Goal: Information Seeking & Learning: Check status

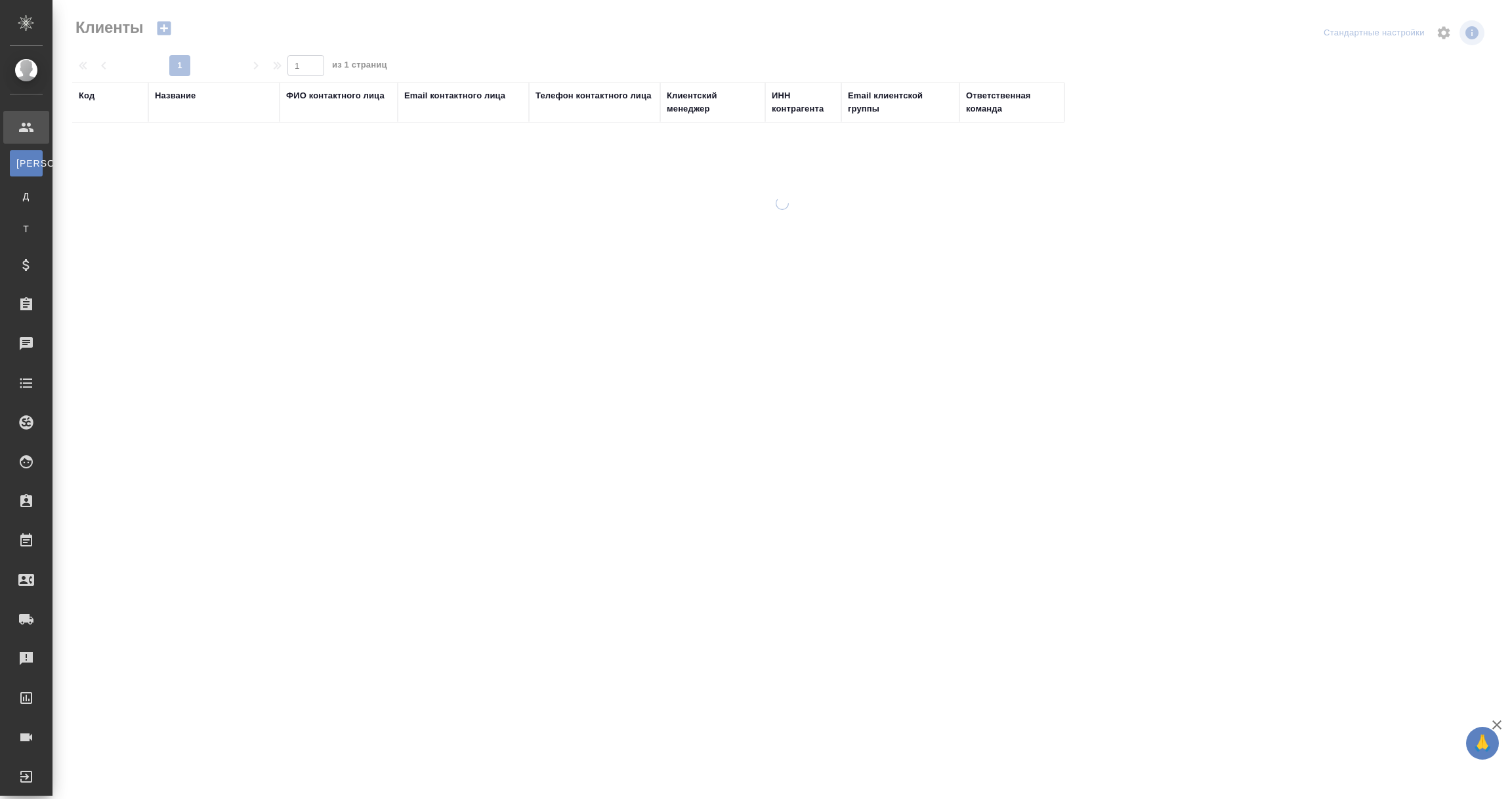
select select "RU"
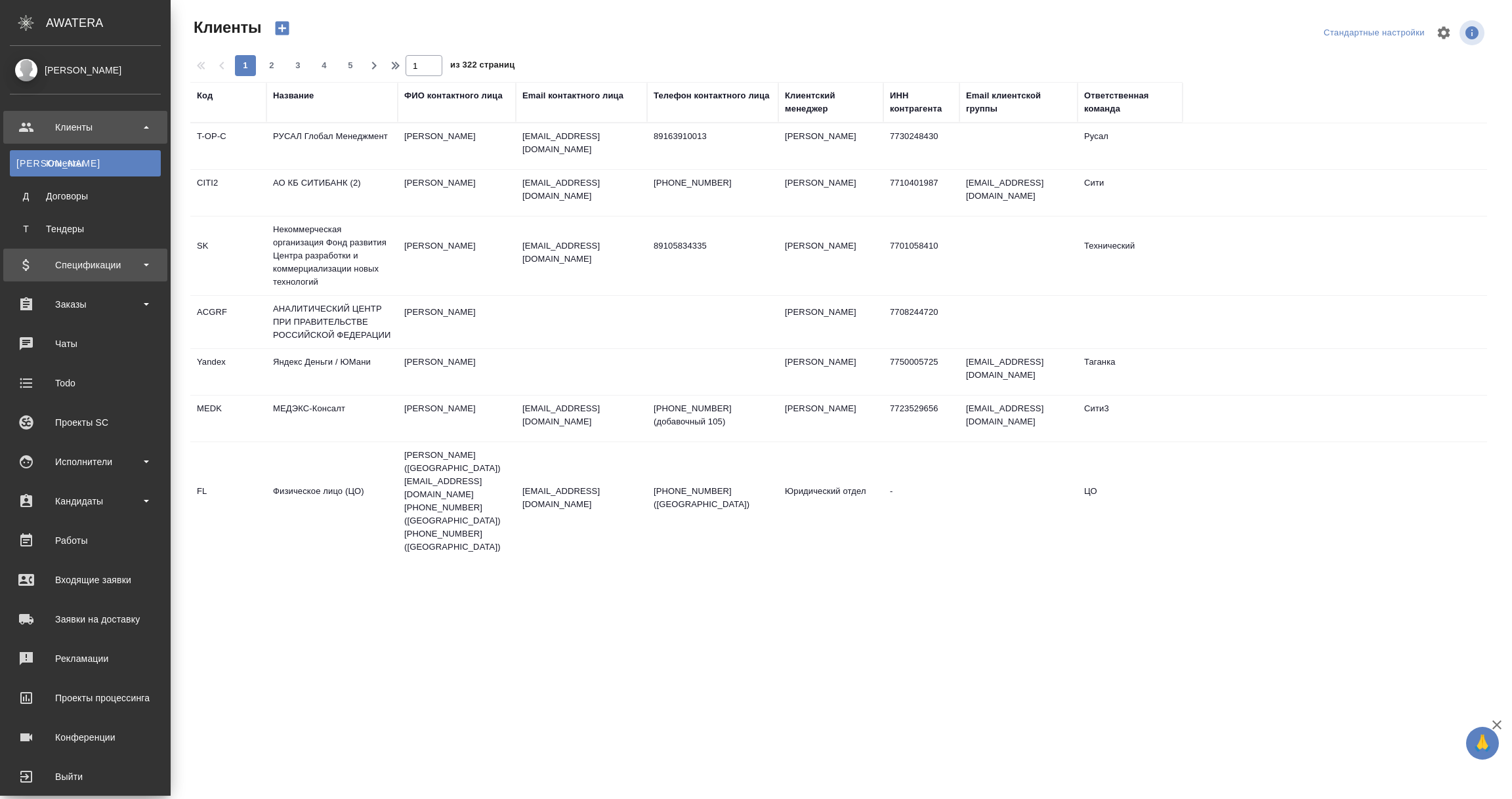
click at [73, 262] on div "Спецификации" at bounding box center [85, 265] width 151 height 20
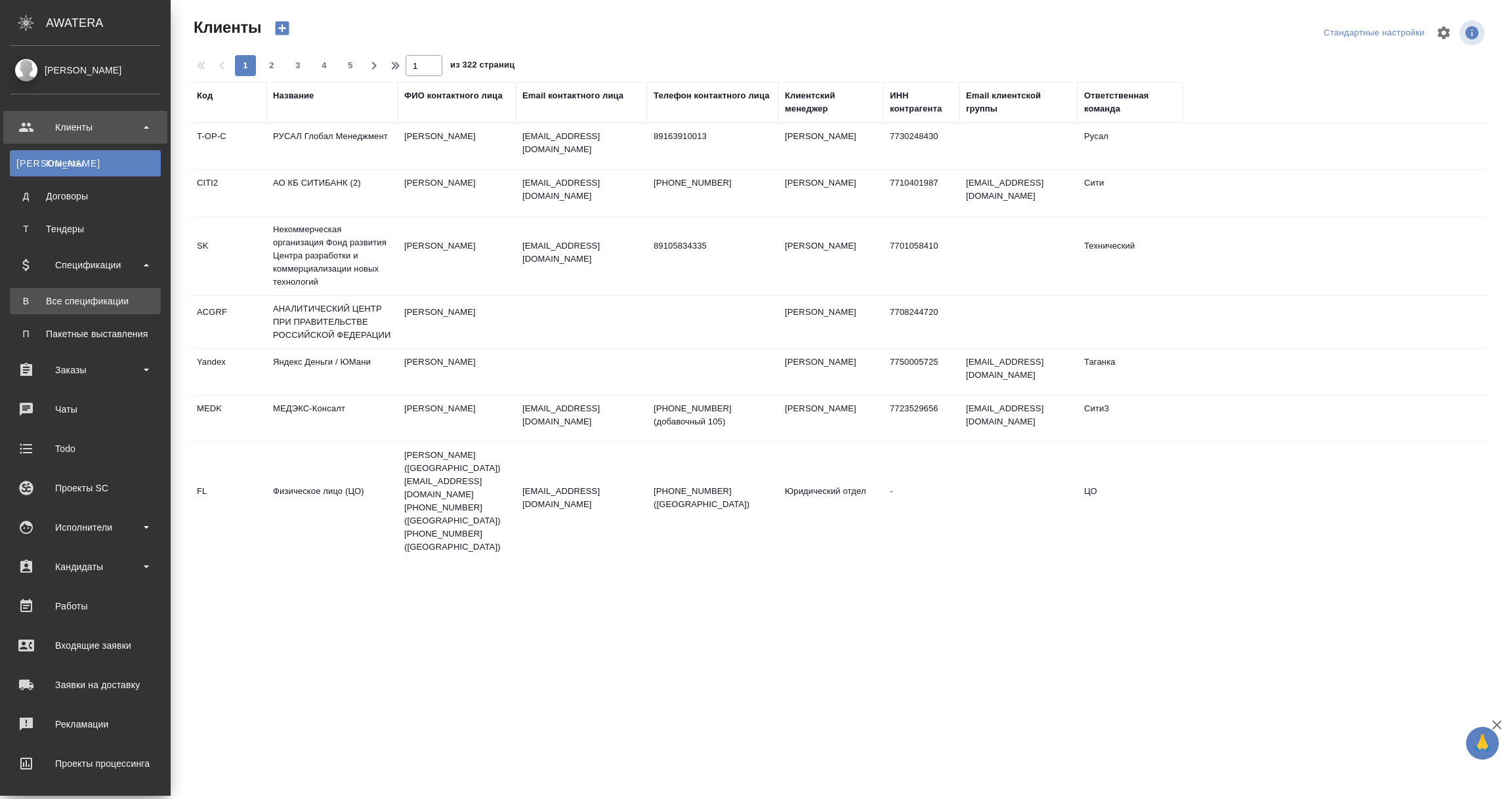
click at [76, 296] on div "Все спецификации" at bounding box center [85, 301] width 138 height 13
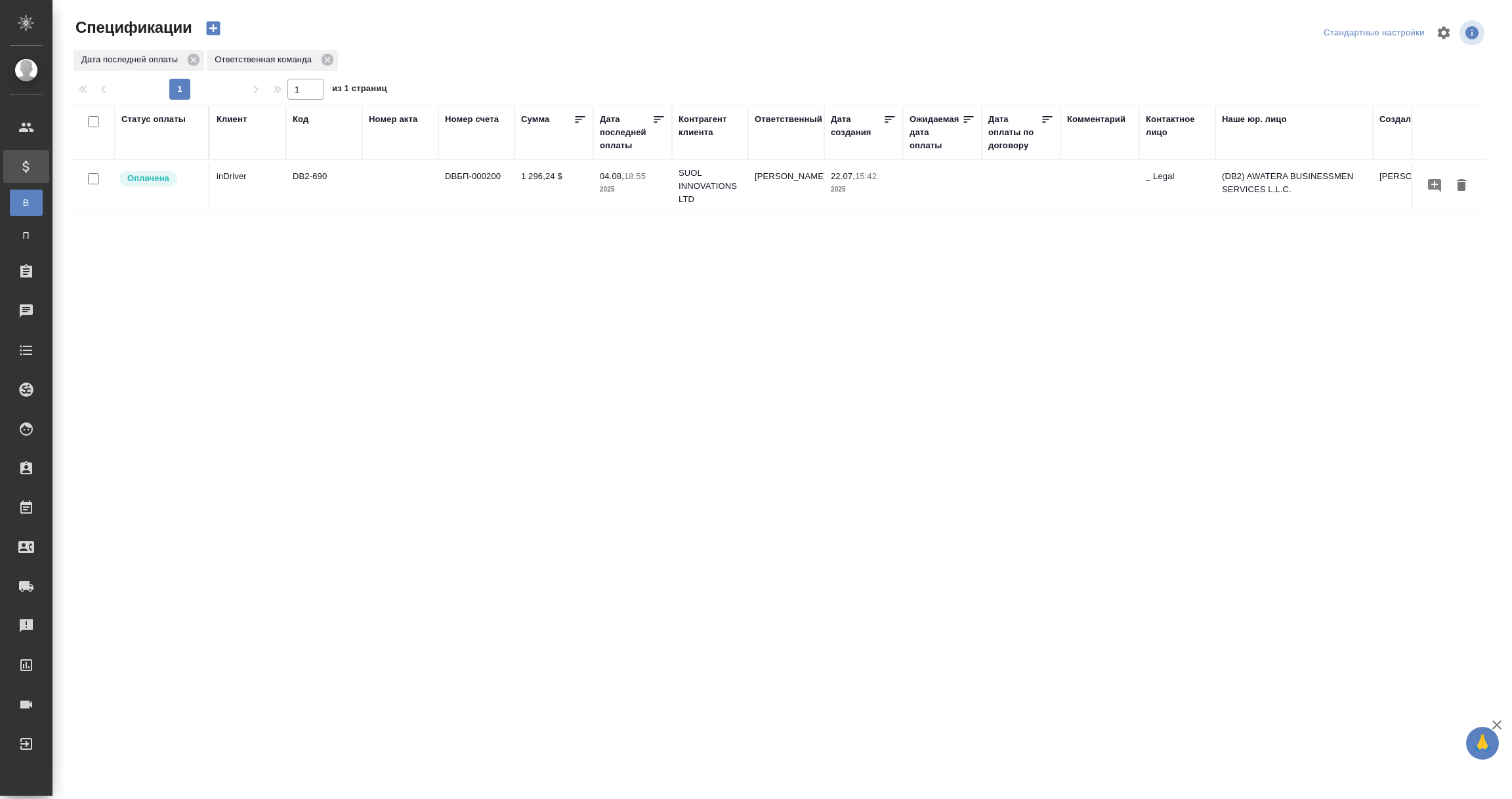
click at [629, 144] on div "Дата последней оплаты" at bounding box center [626, 132] width 52 height 39
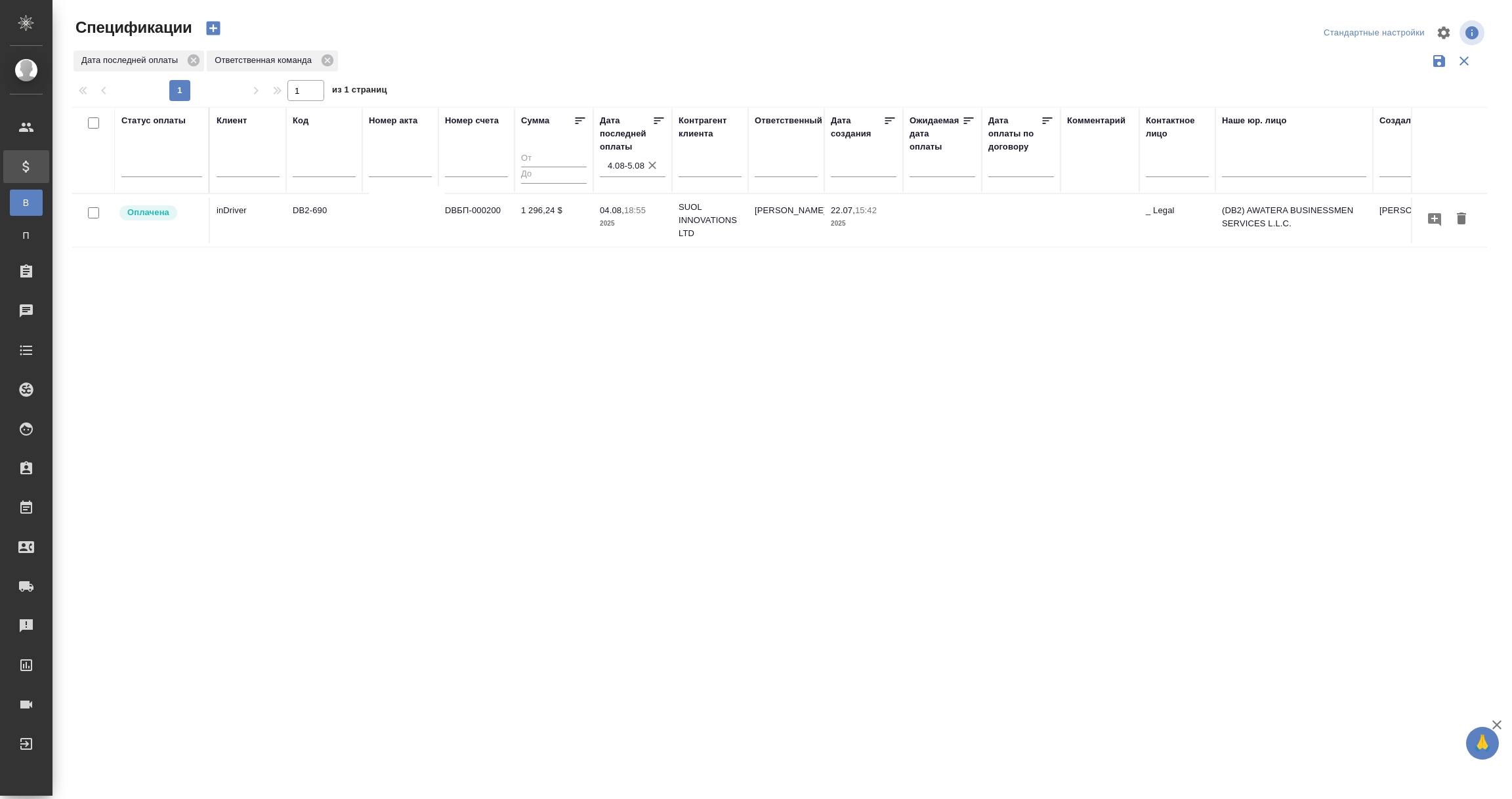
click at [628, 166] on input "4.08-5.08" at bounding box center [637, 166] width 57 height 18
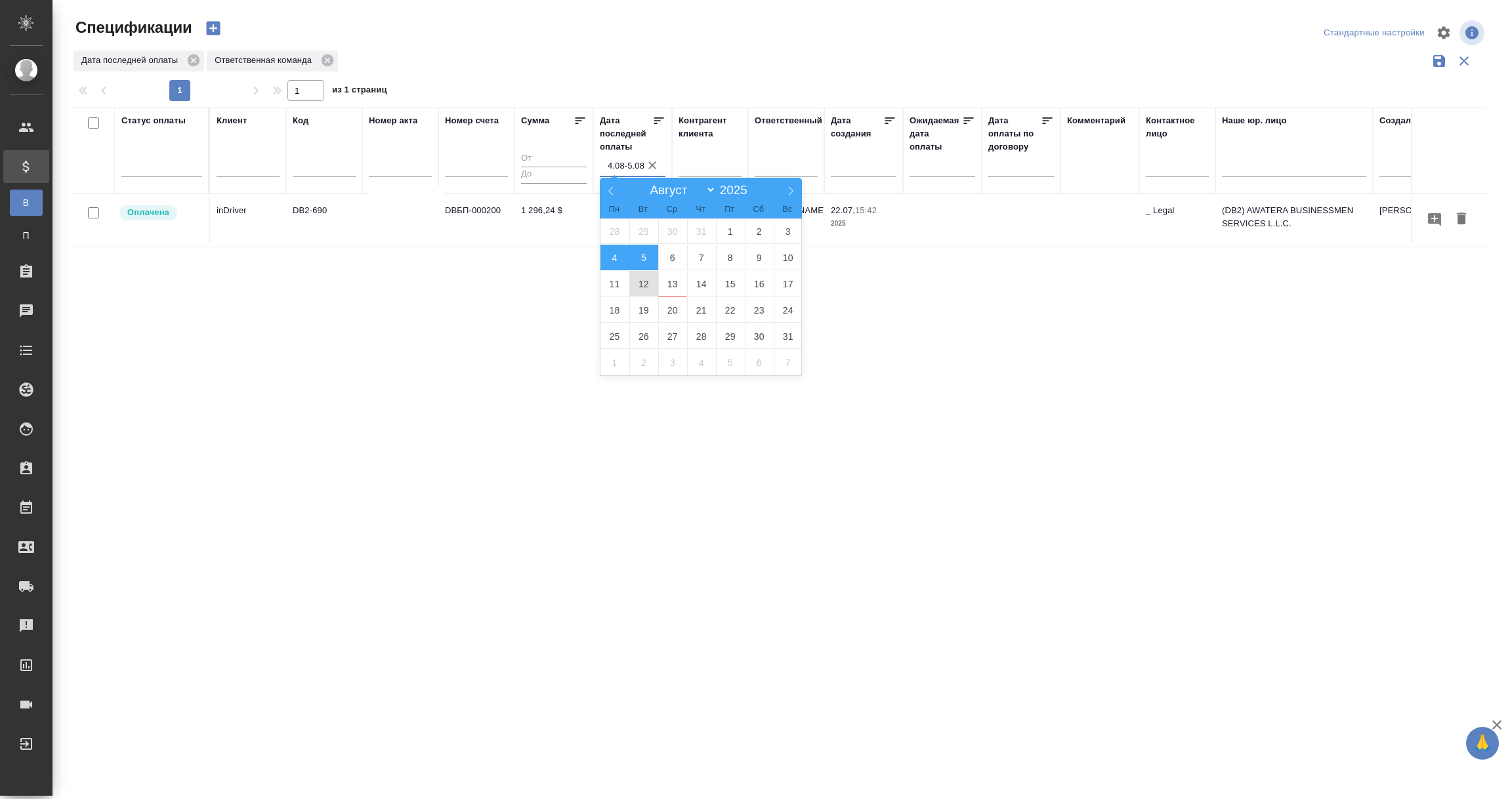
click at [645, 283] on span "12" at bounding box center [643, 284] width 29 height 26
click at [674, 284] on span "13" at bounding box center [672, 284] width 29 height 26
type div "2025-08-11T21:00:00.000Z — 2025-08-12T21:00:00.000Z"
type input "12.08-13.08"
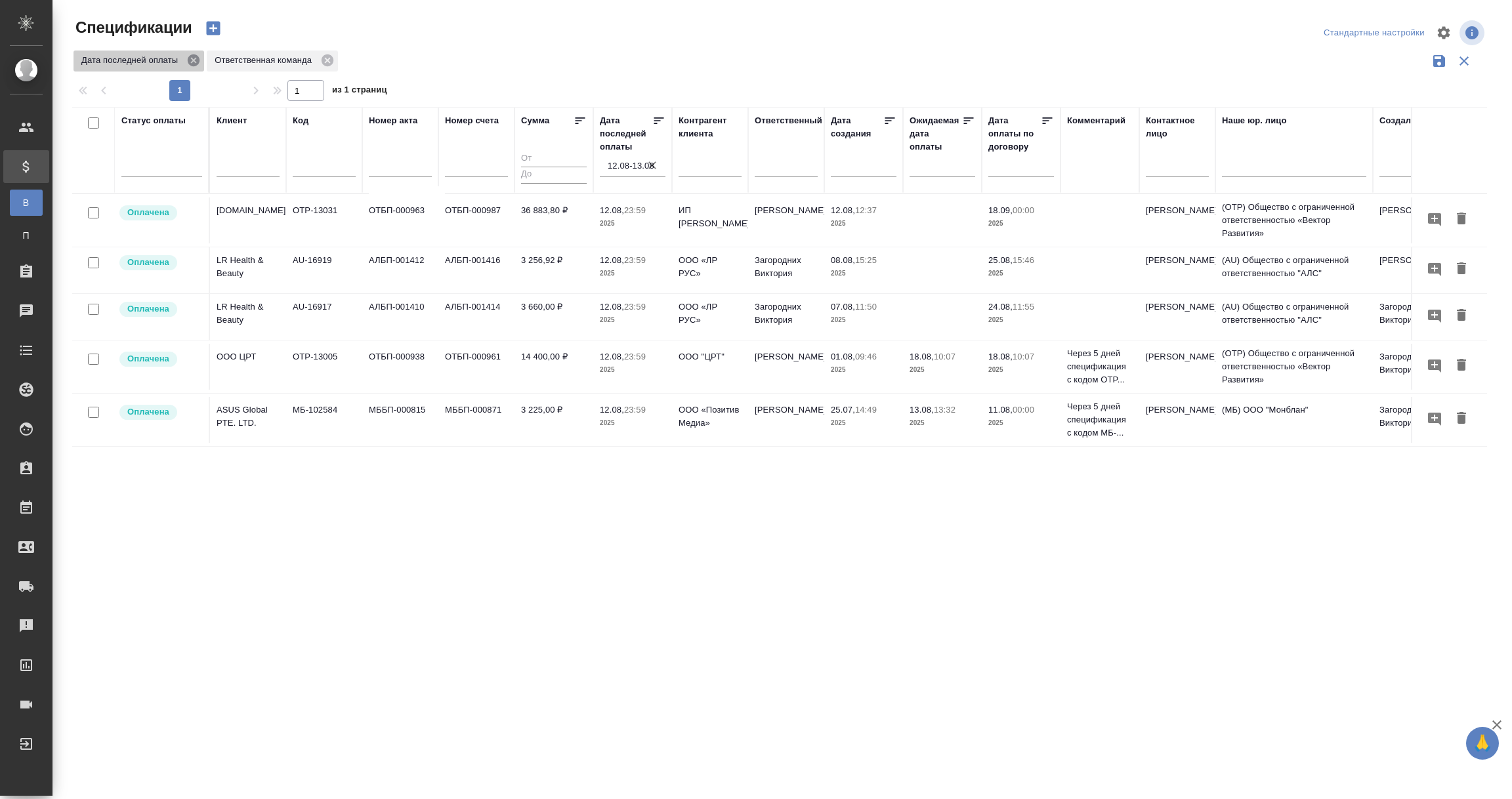
click at [197, 62] on icon at bounding box center [194, 60] width 12 height 12
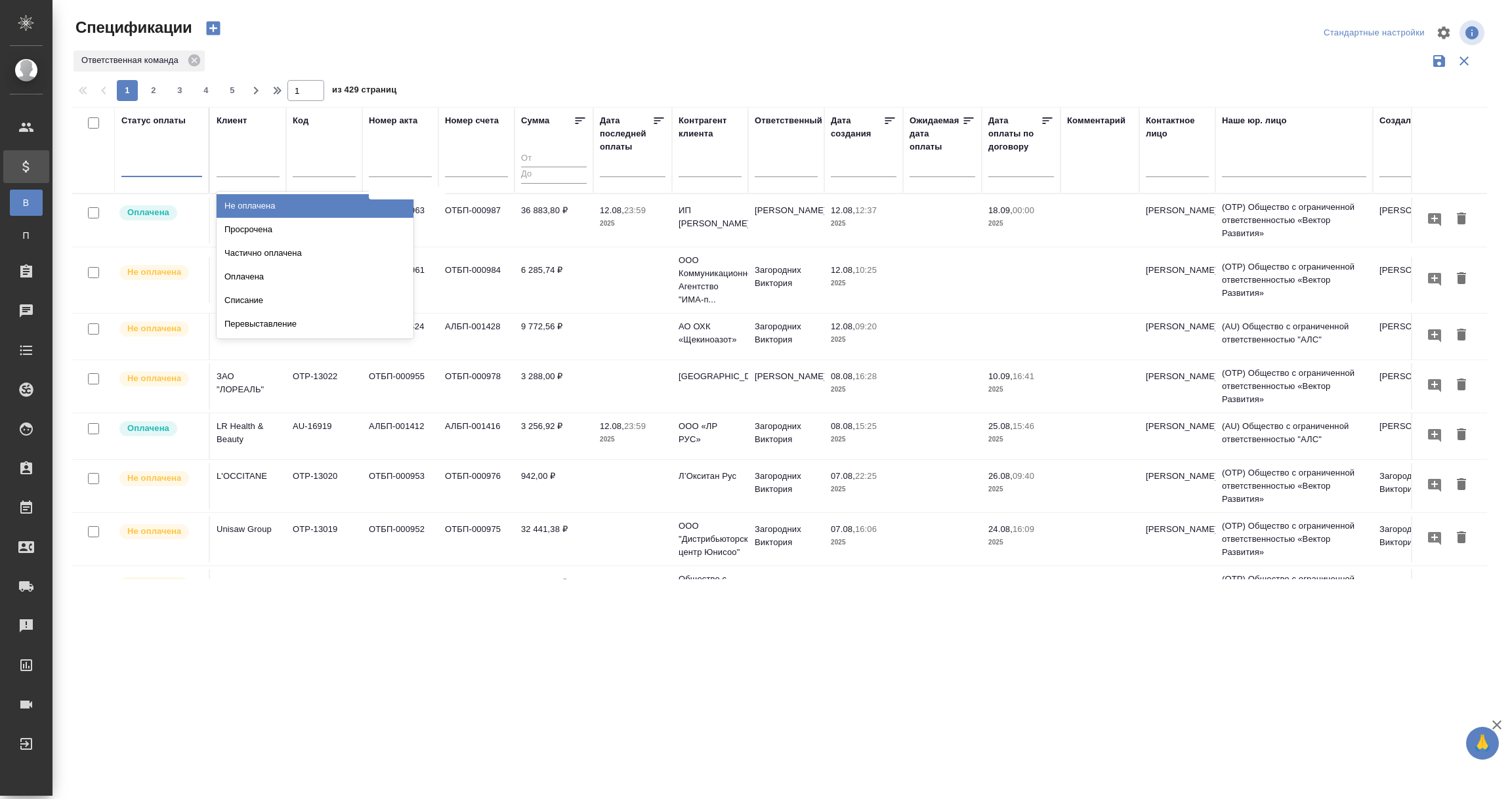
click at [157, 171] on div at bounding box center [162, 163] width 81 height 19
click at [245, 230] on div "Просрочена" at bounding box center [315, 230] width 197 height 24
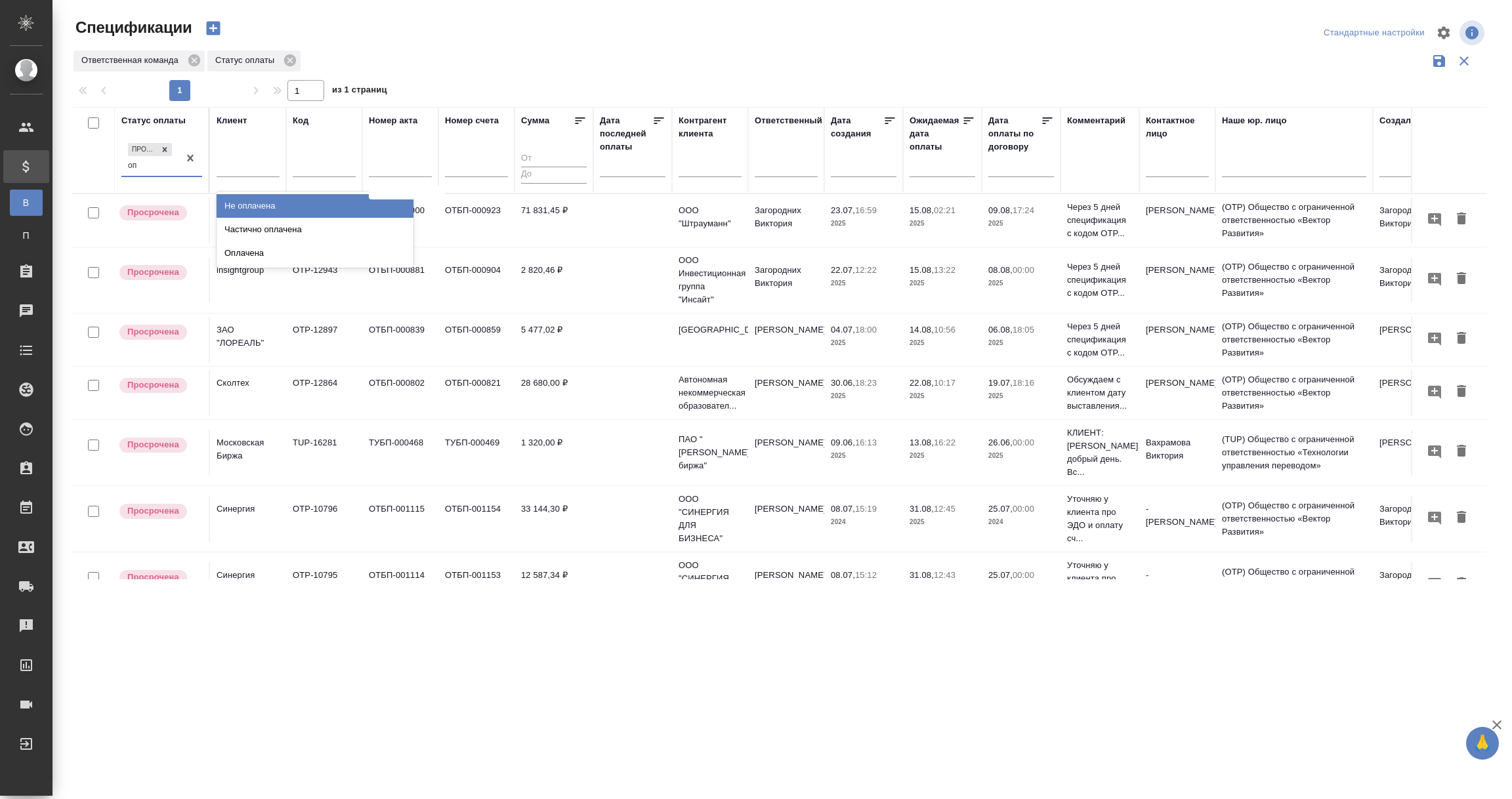
type input "опл"
click at [262, 224] on div "Частично оплачена" at bounding box center [315, 230] width 197 height 24
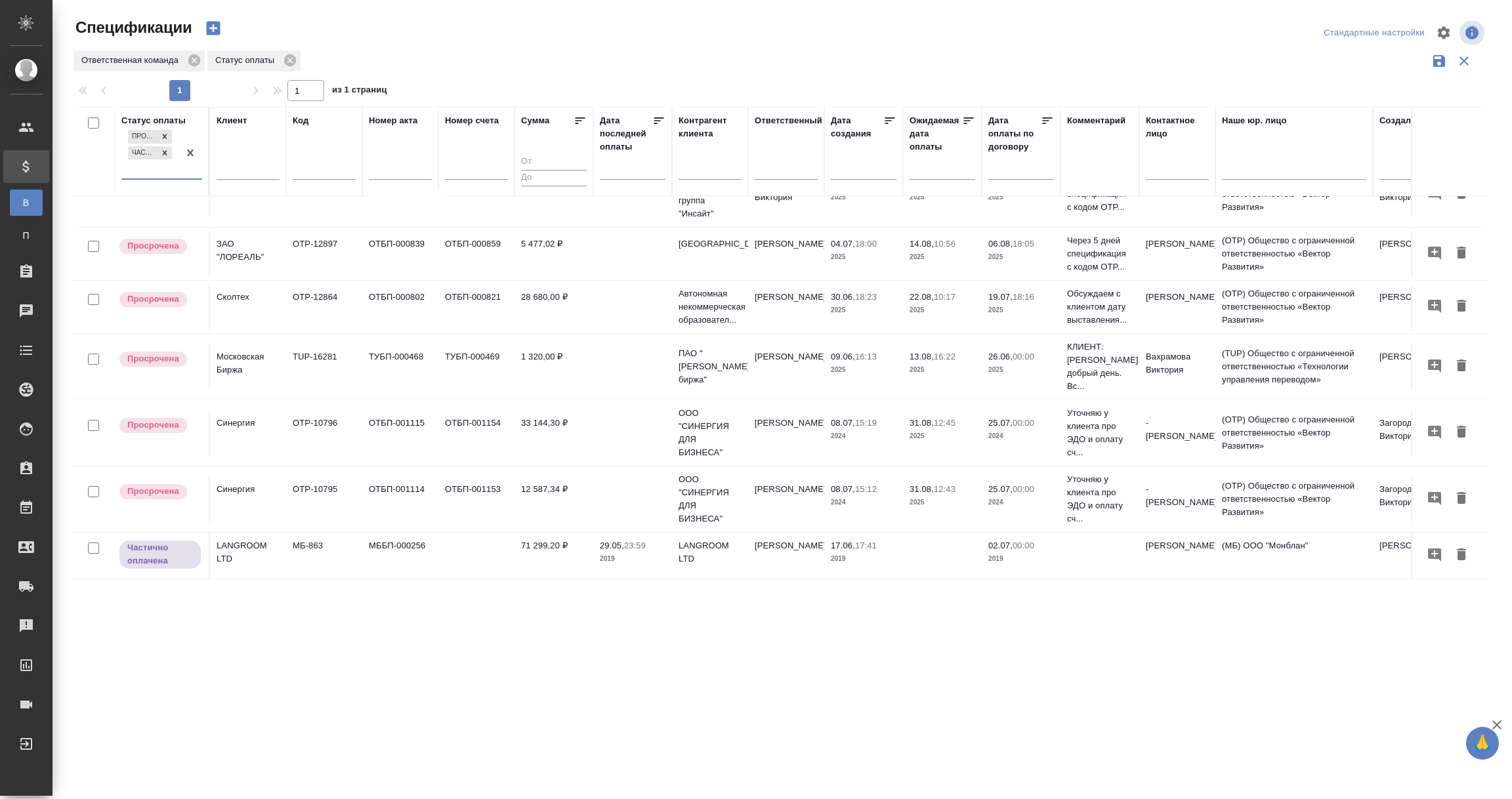
scroll to position [105, 0]
drag, startPoint x: 604, startPoint y: 563, endPoint x: 934, endPoint y: 560, distance: 330.0
click at [934, 560] on tr "Частично оплачена LANGROOM LTD МБ-863 МББП-000256 71 299,20 ₽ 29.05, 23:59 2019…" at bounding box center [924, 555] width 1704 height 46
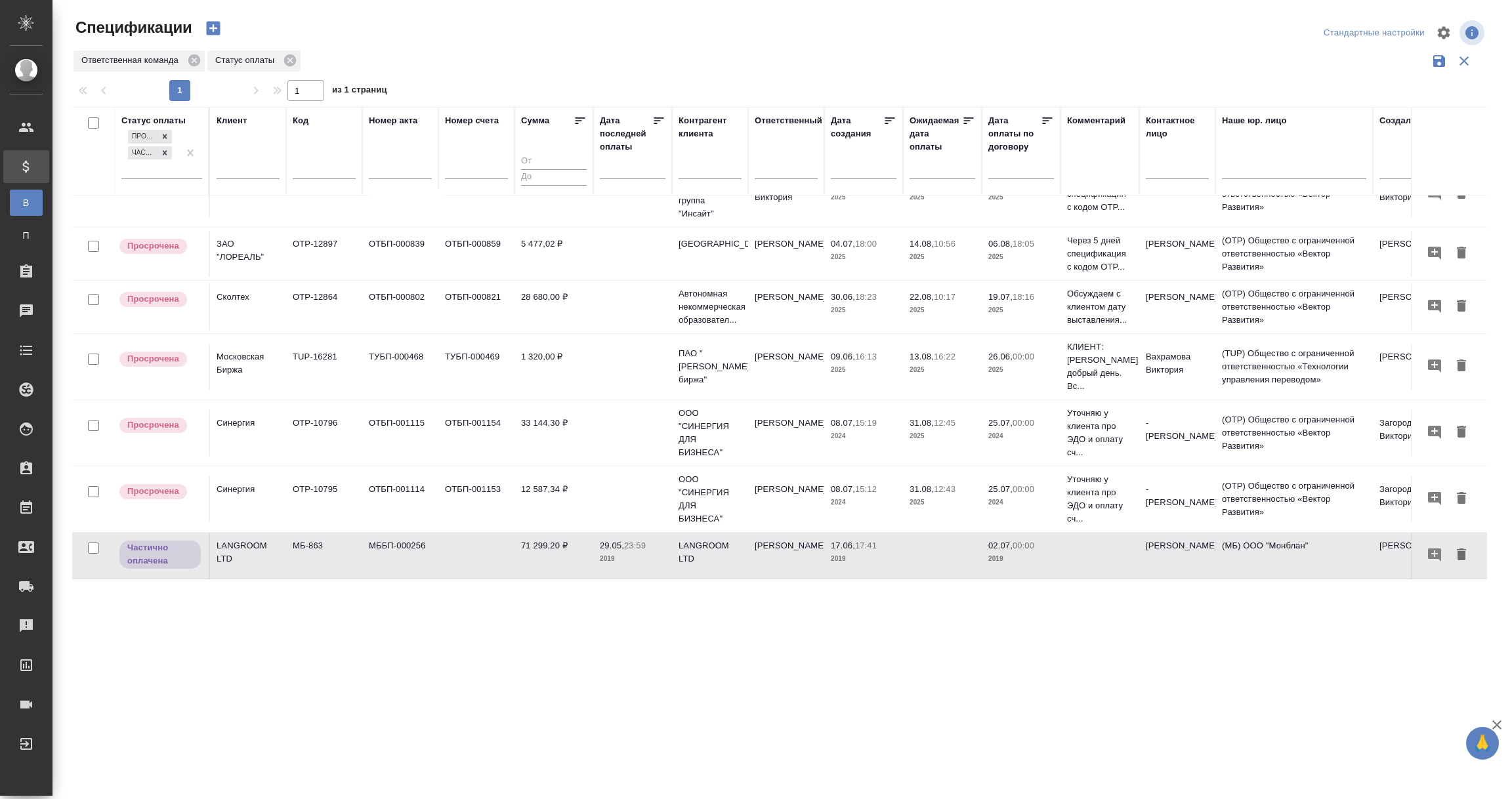
click at [384, 158] on td "МББП-000256" at bounding box center [400, 134] width 76 height 46
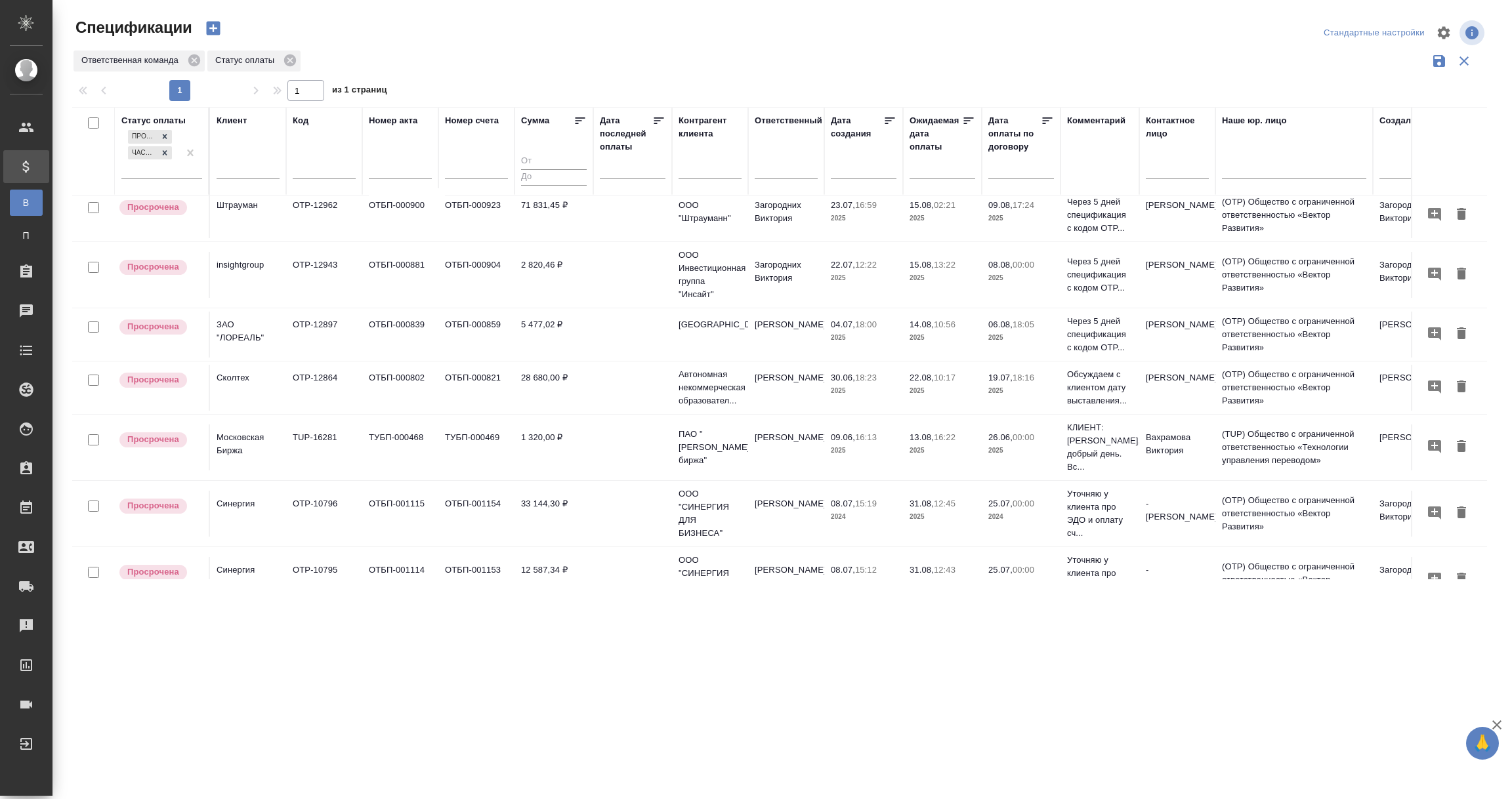
scroll to position [0, 0]
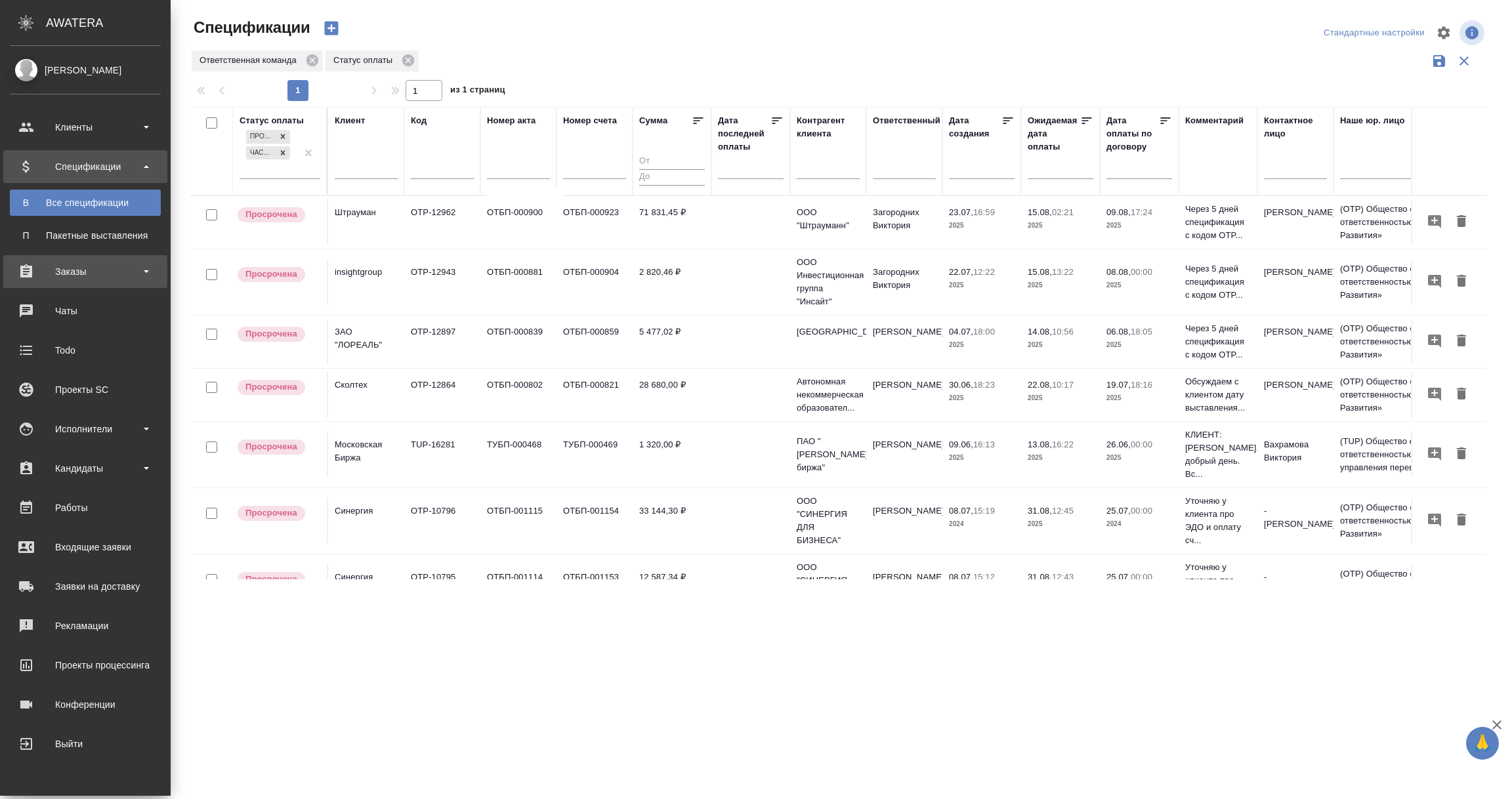
click at [77, 266] on div "Заказы" at bounding box center [85, 271] width 151 height 20
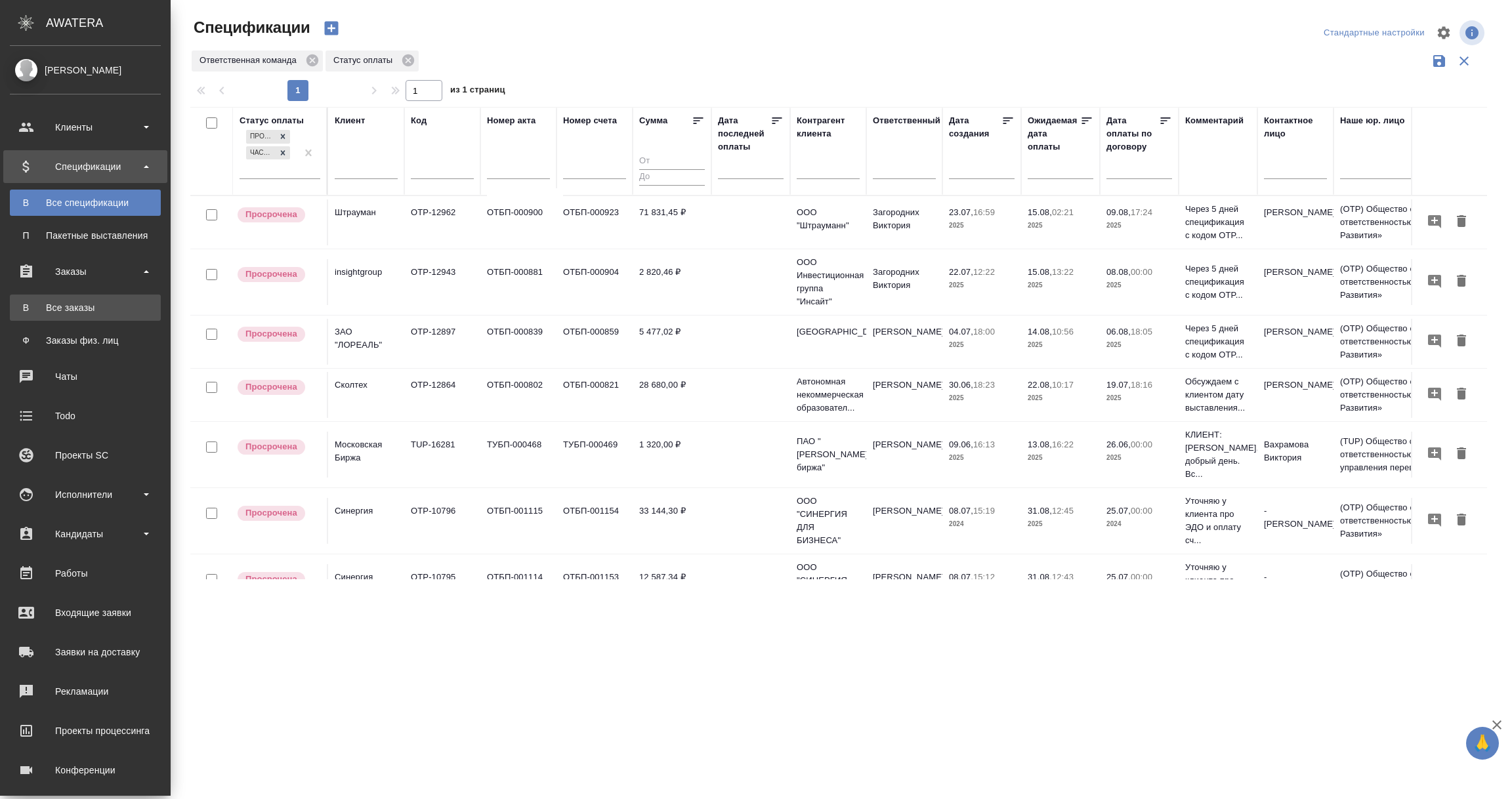
click at [69, 305] on div "Все заказы" at bounding box center [85, 308] width 138 height 13
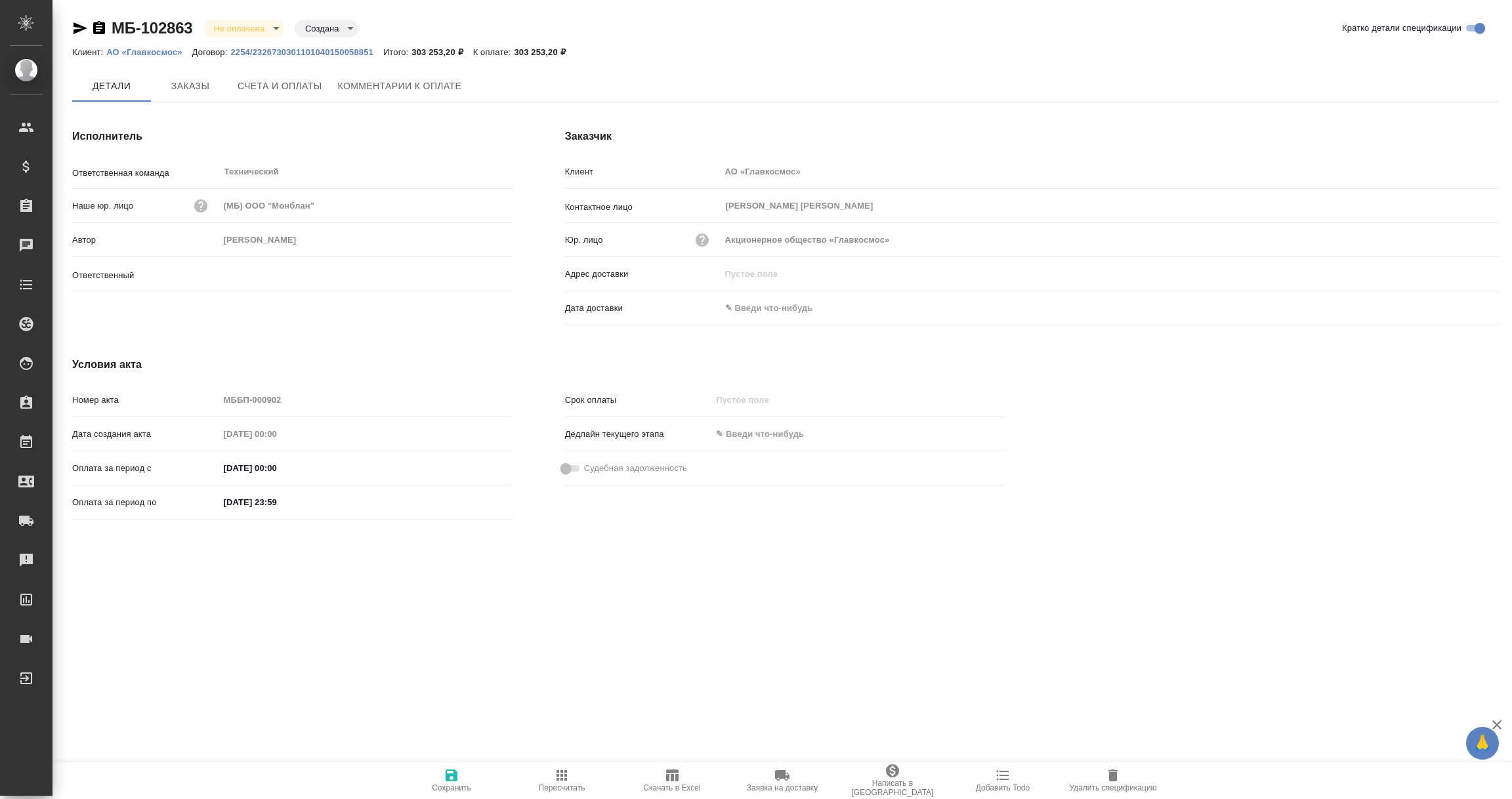
type input "[PERSON_NAME]"
click at [105, 31] on icon "button" at bounding box center [99, 28] width 12 height 13
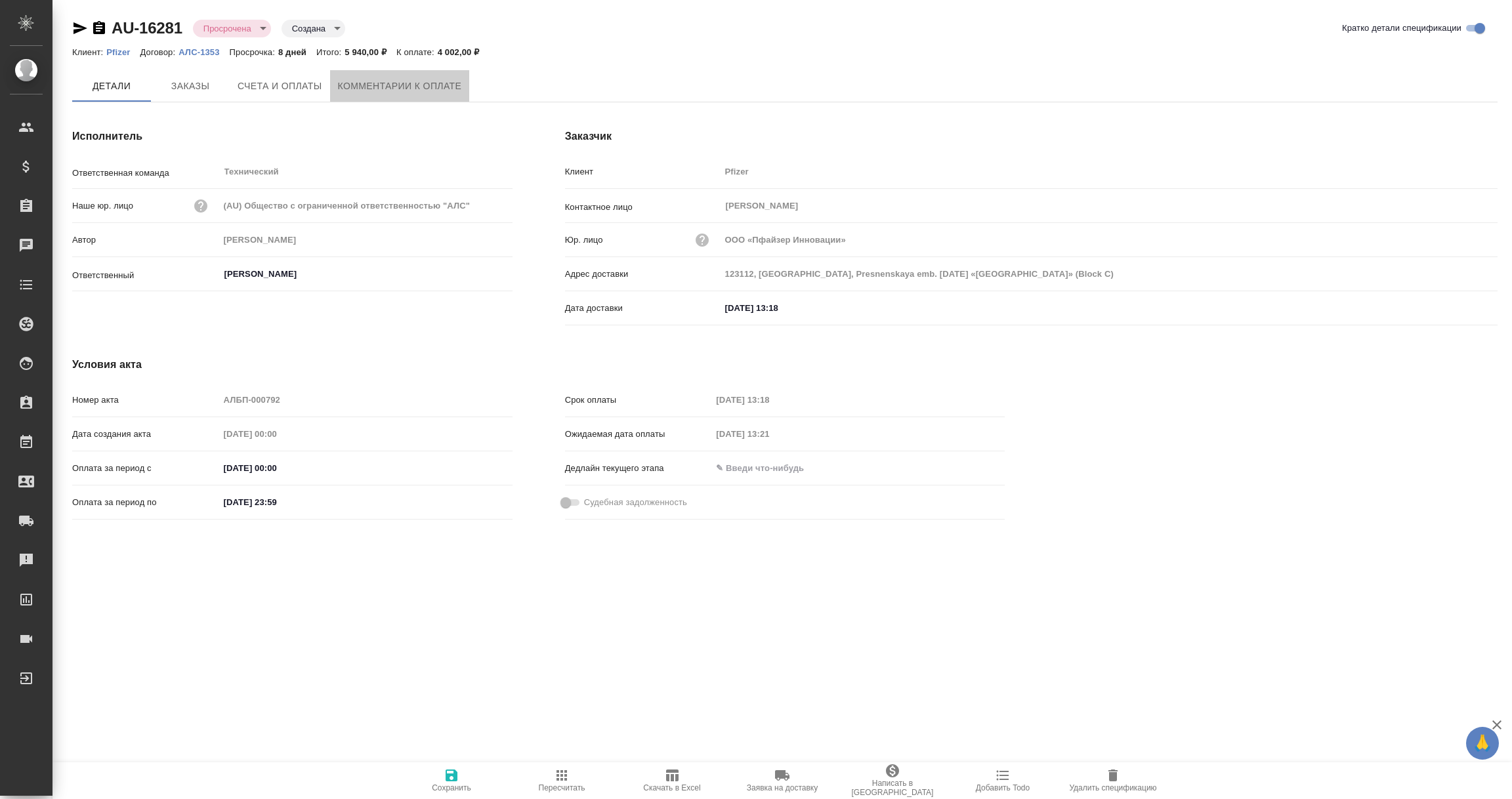
click at [426, 78] on span "Комментарии к оплате" at bounding box center [400, 86] width 124 height 16
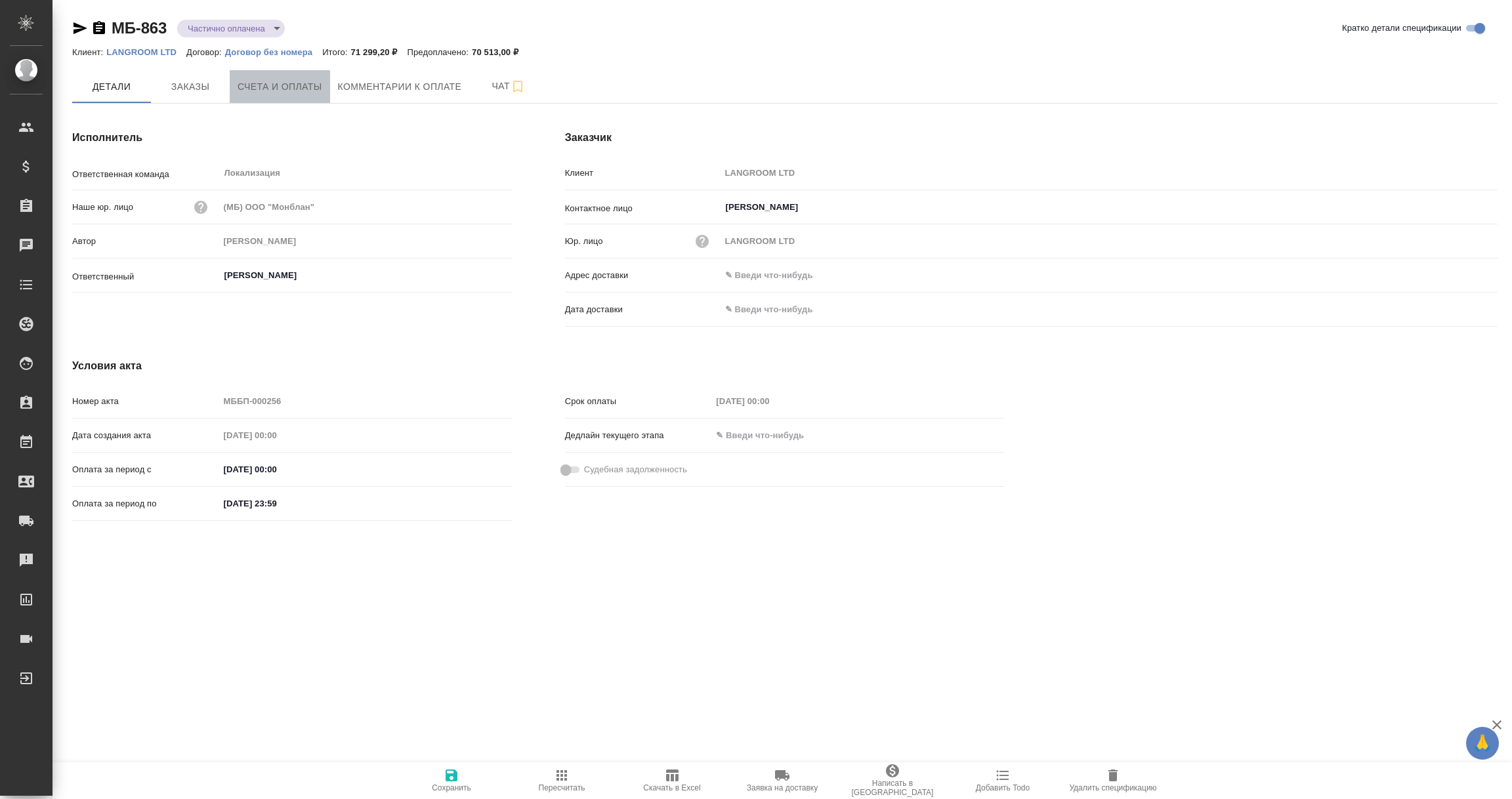
click at [297, 88] on span "Счета и оплаты" at bounding box center [279, 87] width 85 height 16
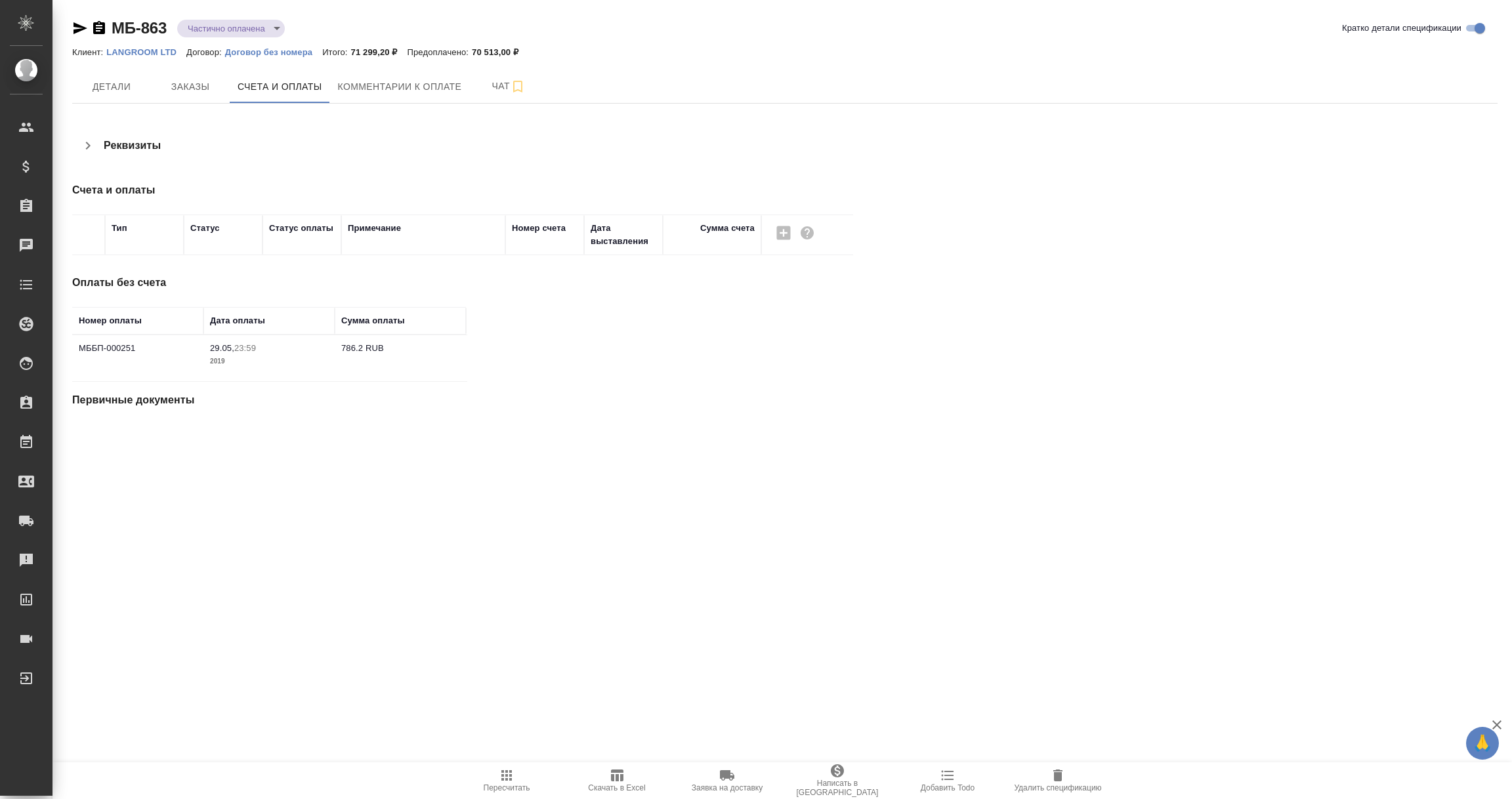
click at [100, 25] on icon "button" at bounding box center [99, 28] width 15 height 15
click at [80, 25] on icon "button" at bounding box center [80, 28] width 15 height 15
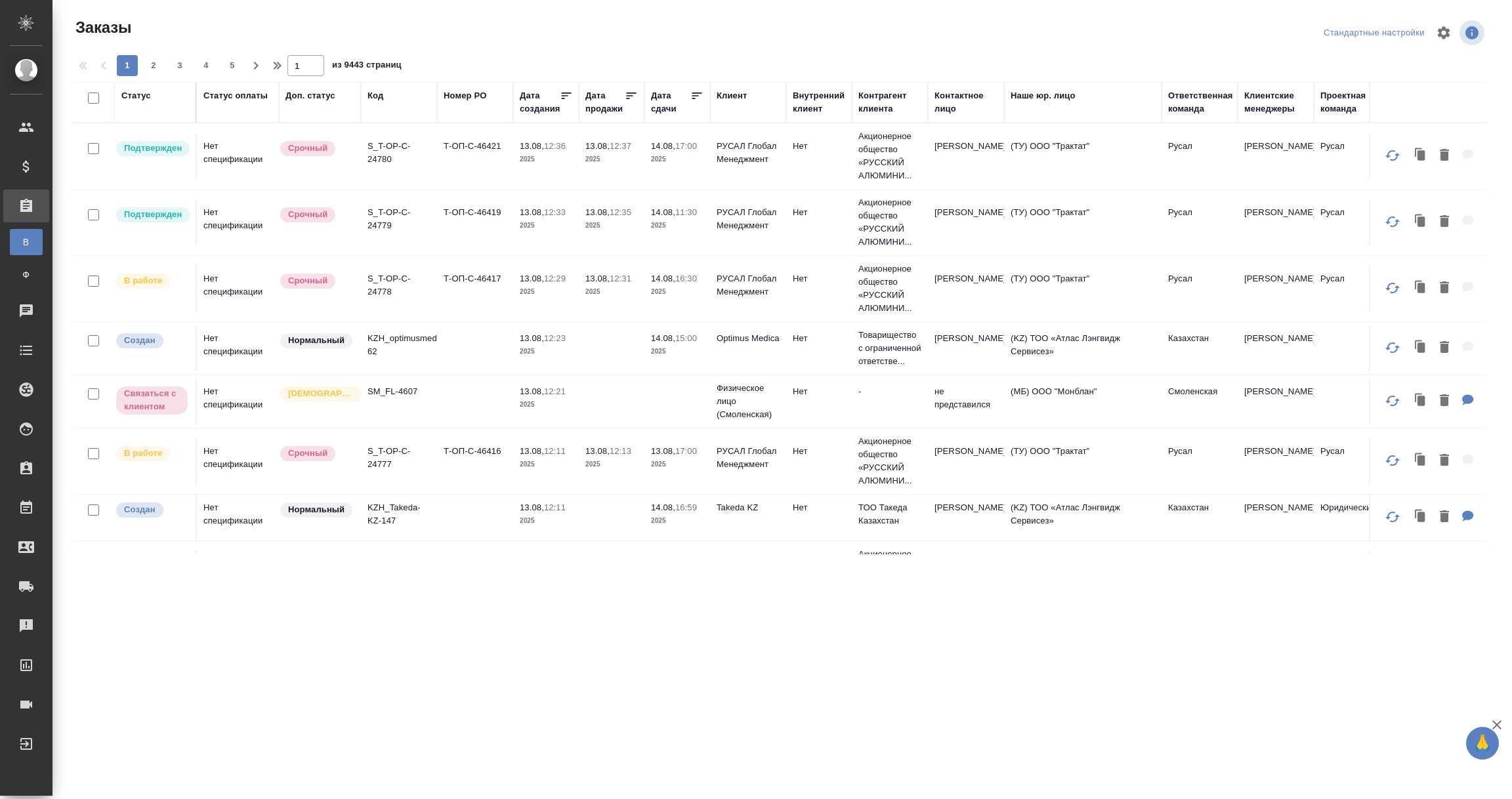
click at [1180, 110] on div "Ответственная команда" at bounding box center [1201, 102] width 65 height 27
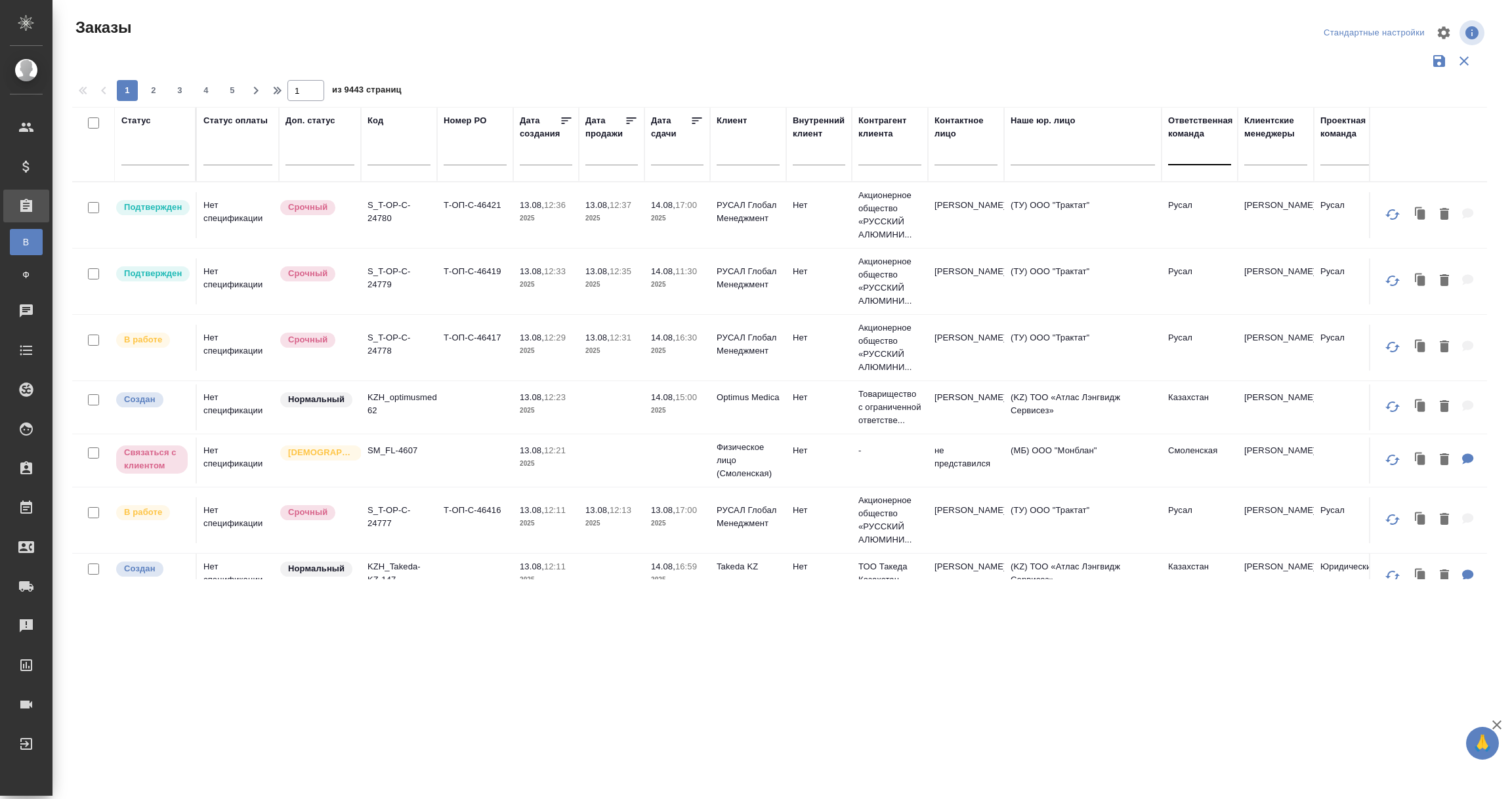
click at [1183, 155] on div at bounding box center [1200, 152] width 63 height 19
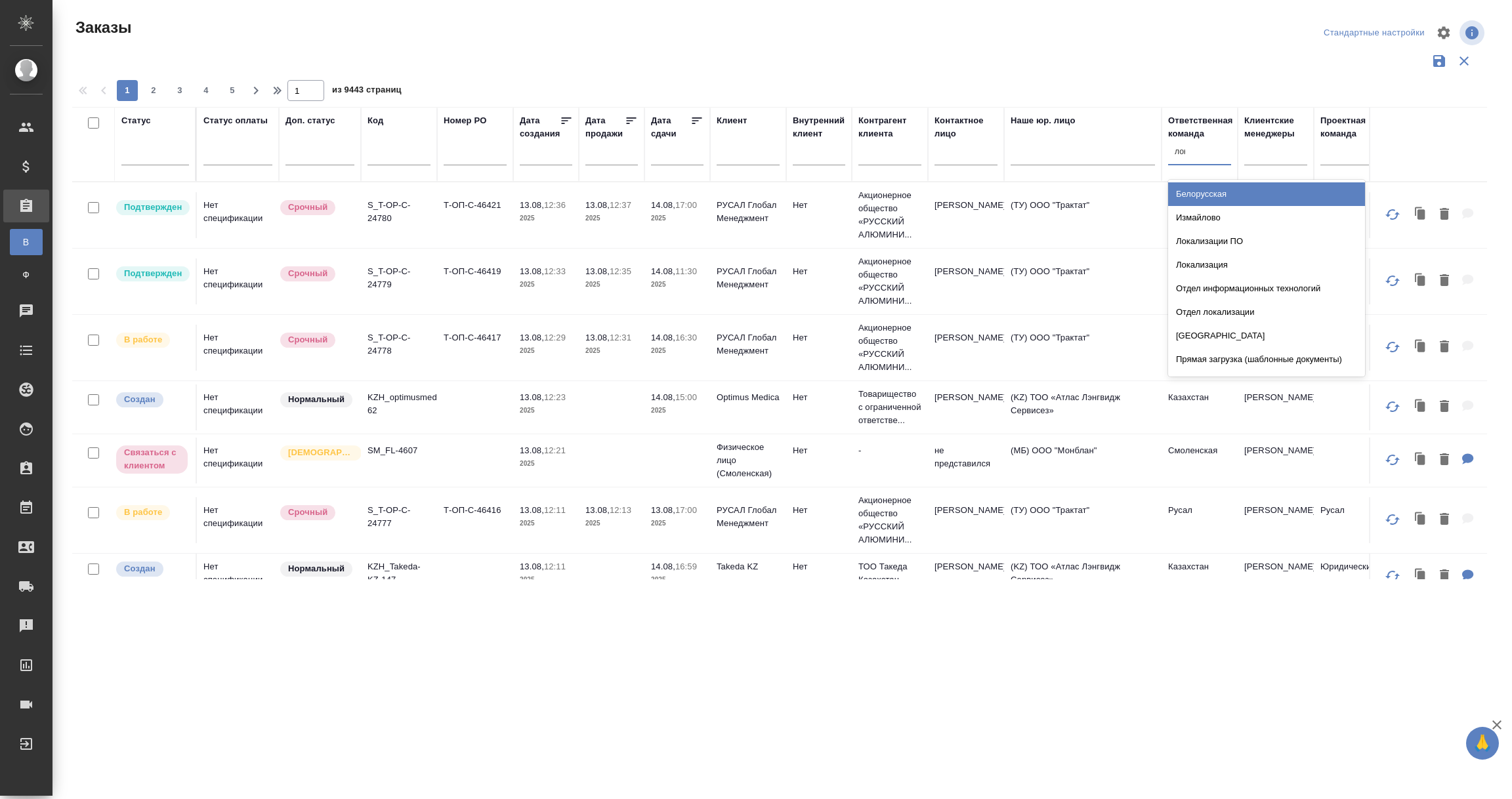
type input "лока"
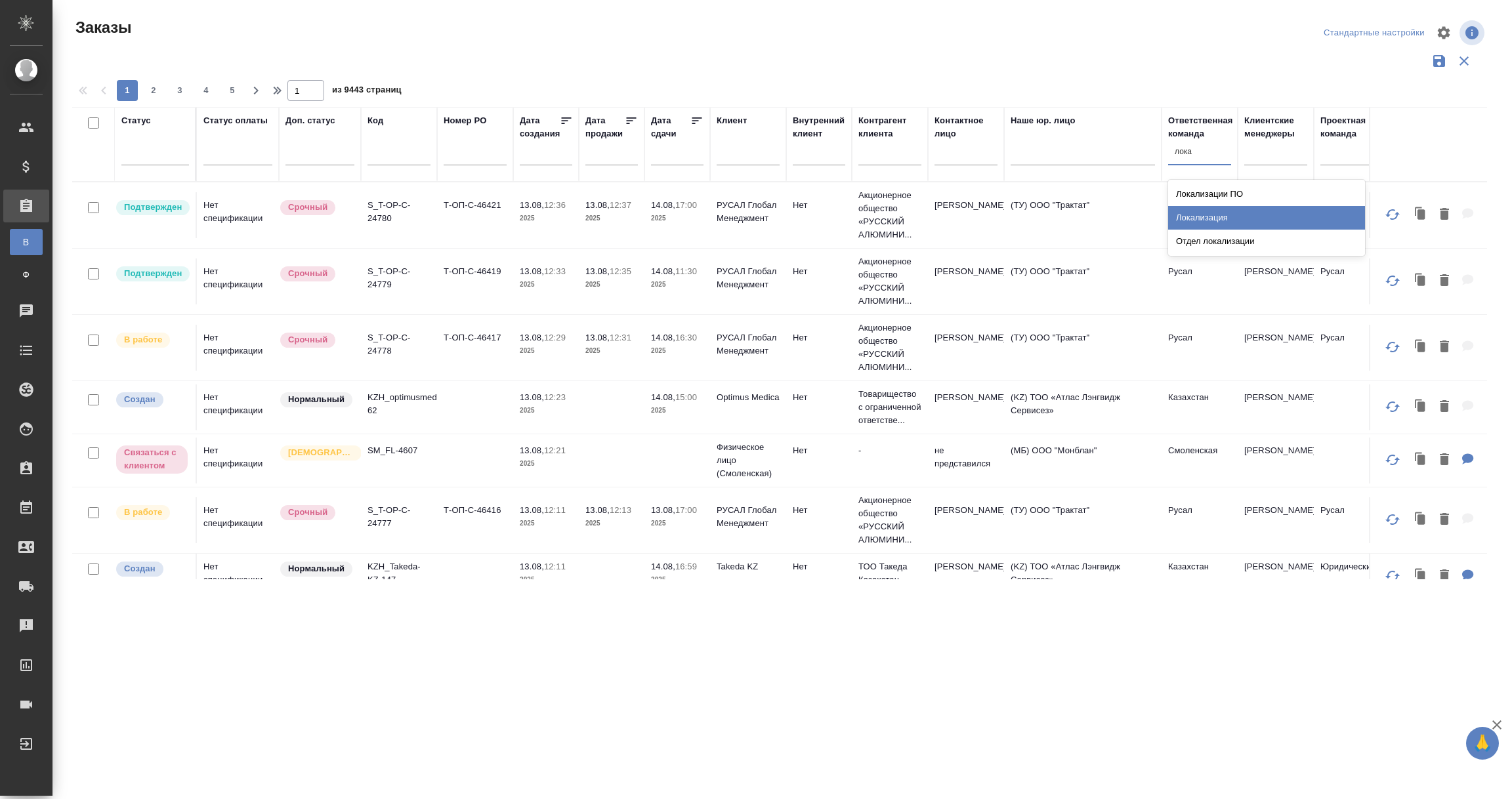
click at [1211, 222] on div "Локализация" at bounding box center [1267, 218] width 197 height 24
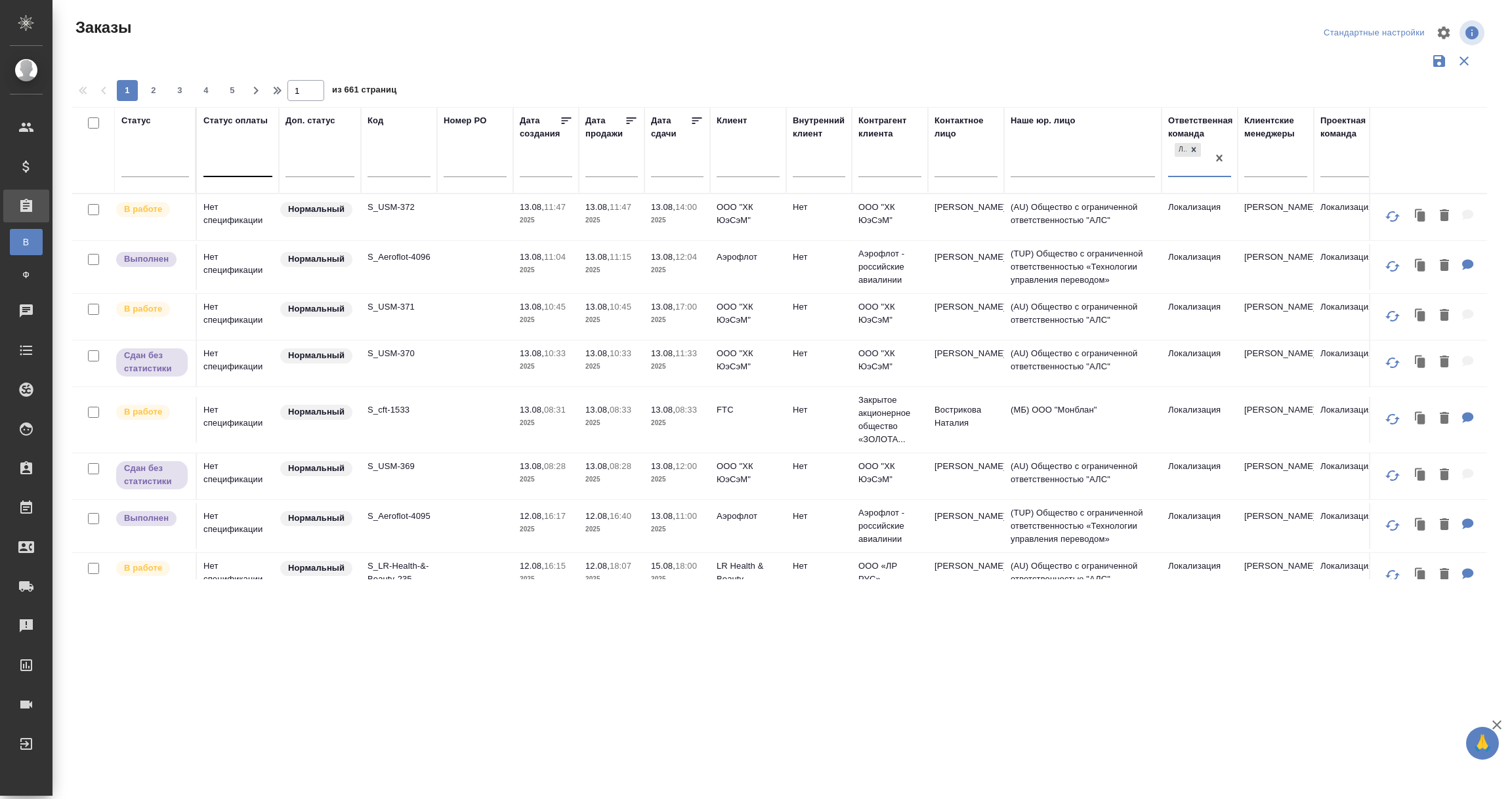
click at [223, 159] on div at bounding box center [238, 163] width 69 height 19
click at [227, 207] on div "Нет спецификации" at bounding box center [301, 205] width 197 height 24
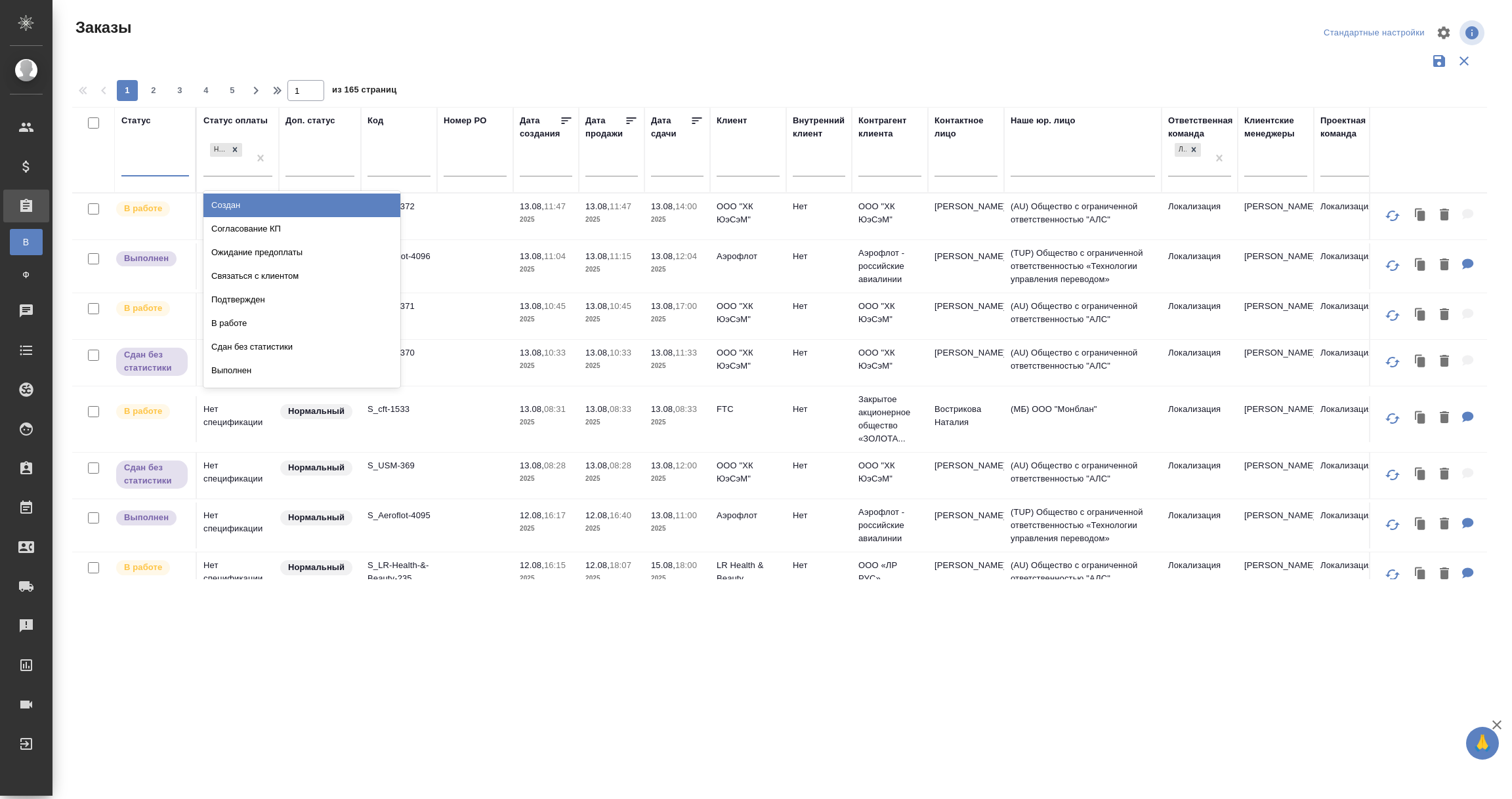
click at [154, 166] on div at bounding box center [155, 163] width 68 height 19
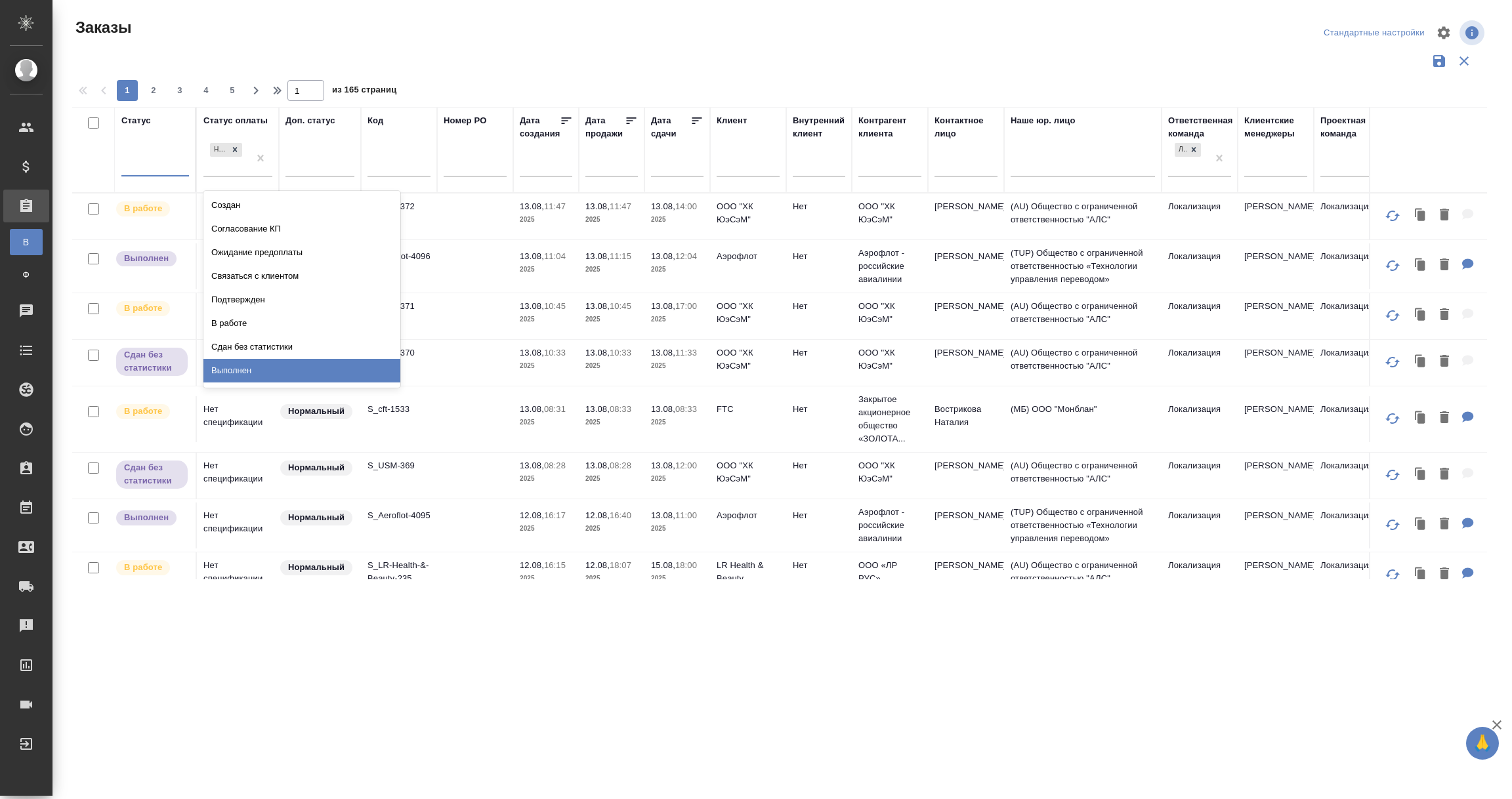
click at [228, 362] on div "Выполнен" at bounding box center [301, 370] width 197 height 24
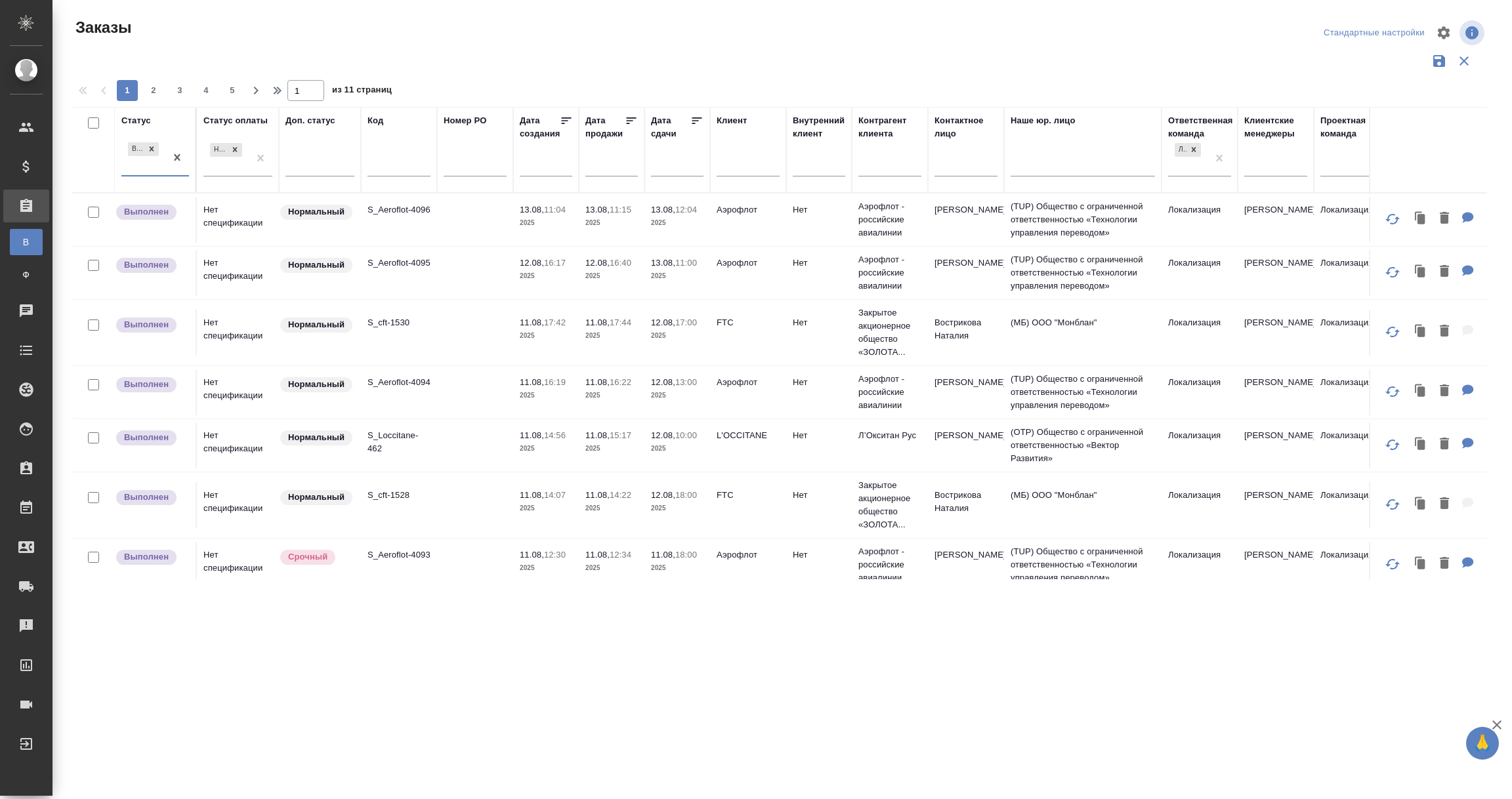
click at [133, 164] on div "Выполнен" at bounding box center [144, 158] width 44 height 35
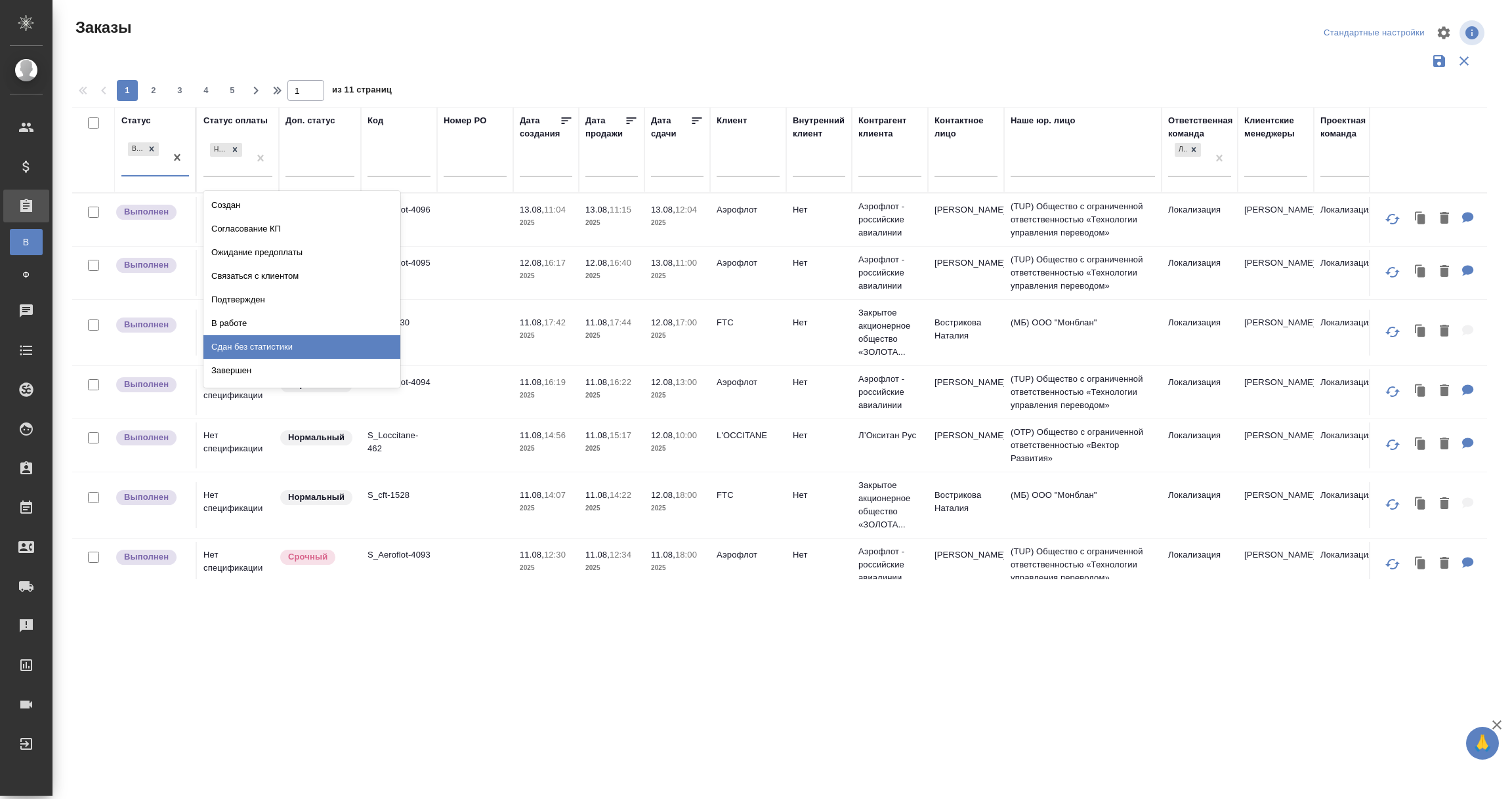
click at [249, 343] on div "Сдан без статистики" at bounding box center [301, 347] width 197 height 24
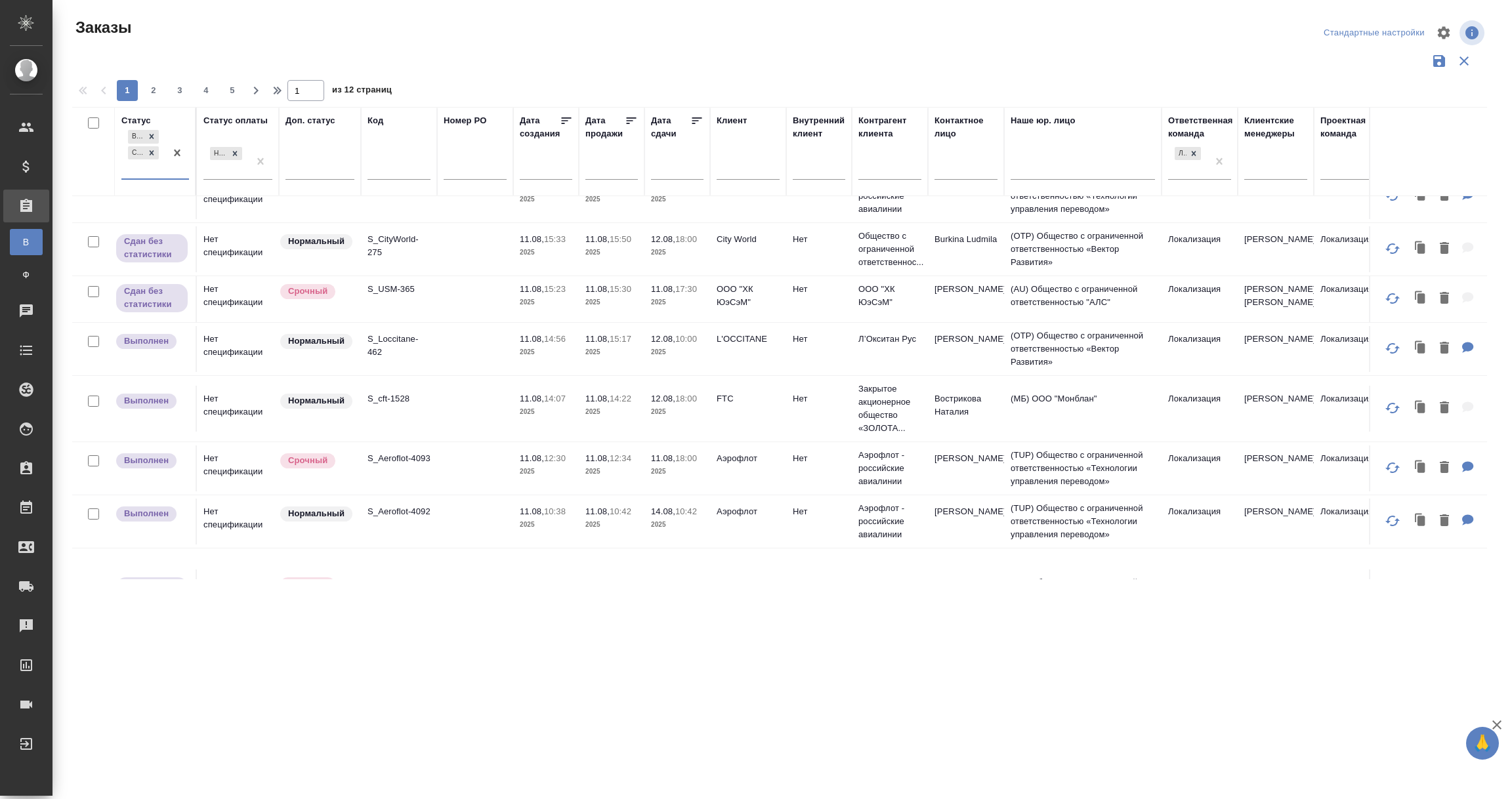
scroll to position [491, 0]
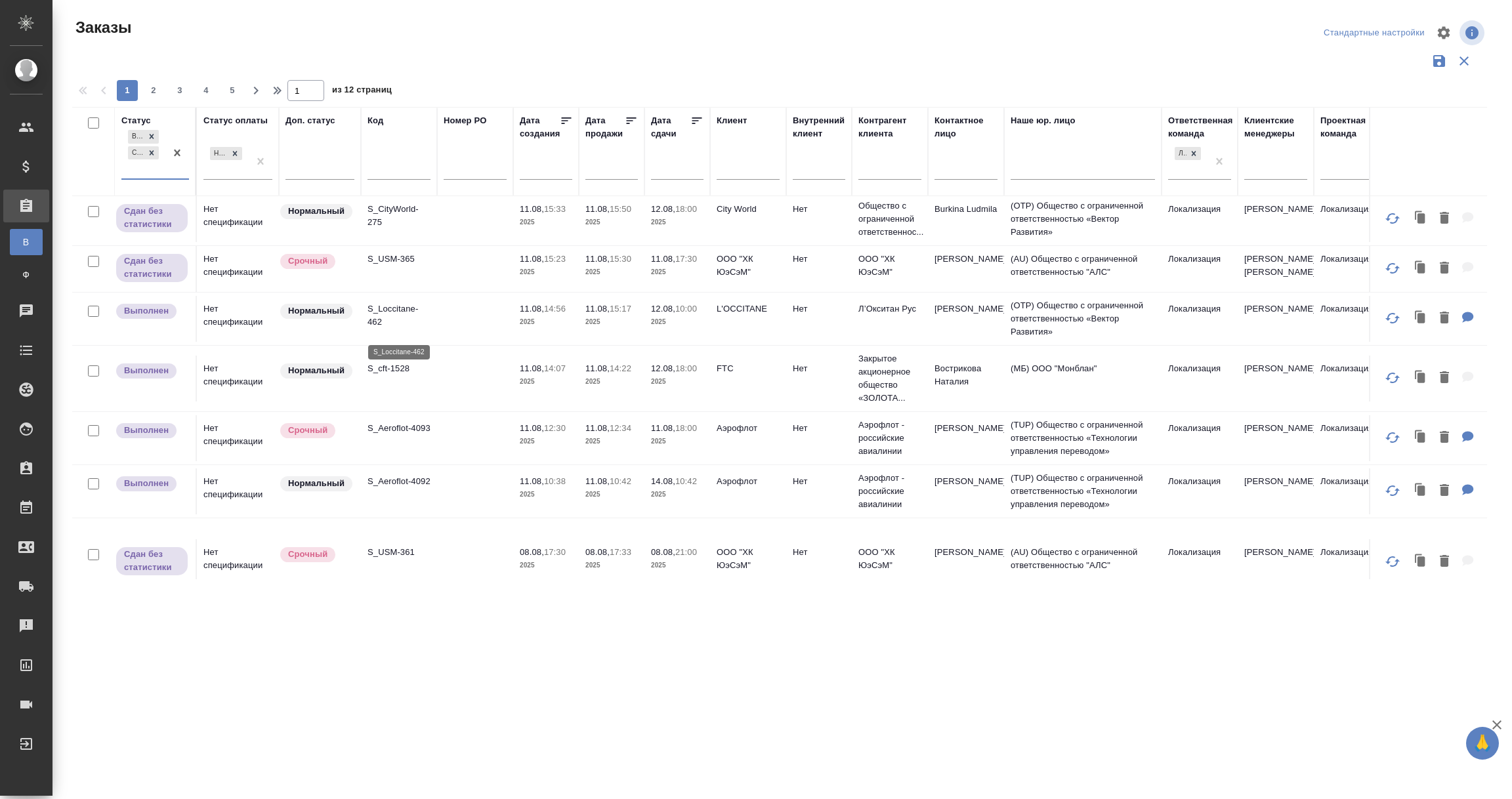
click at [395, 323] on p "S_Loccitane-462" at bounding box center [399, 316] width 63 height 27
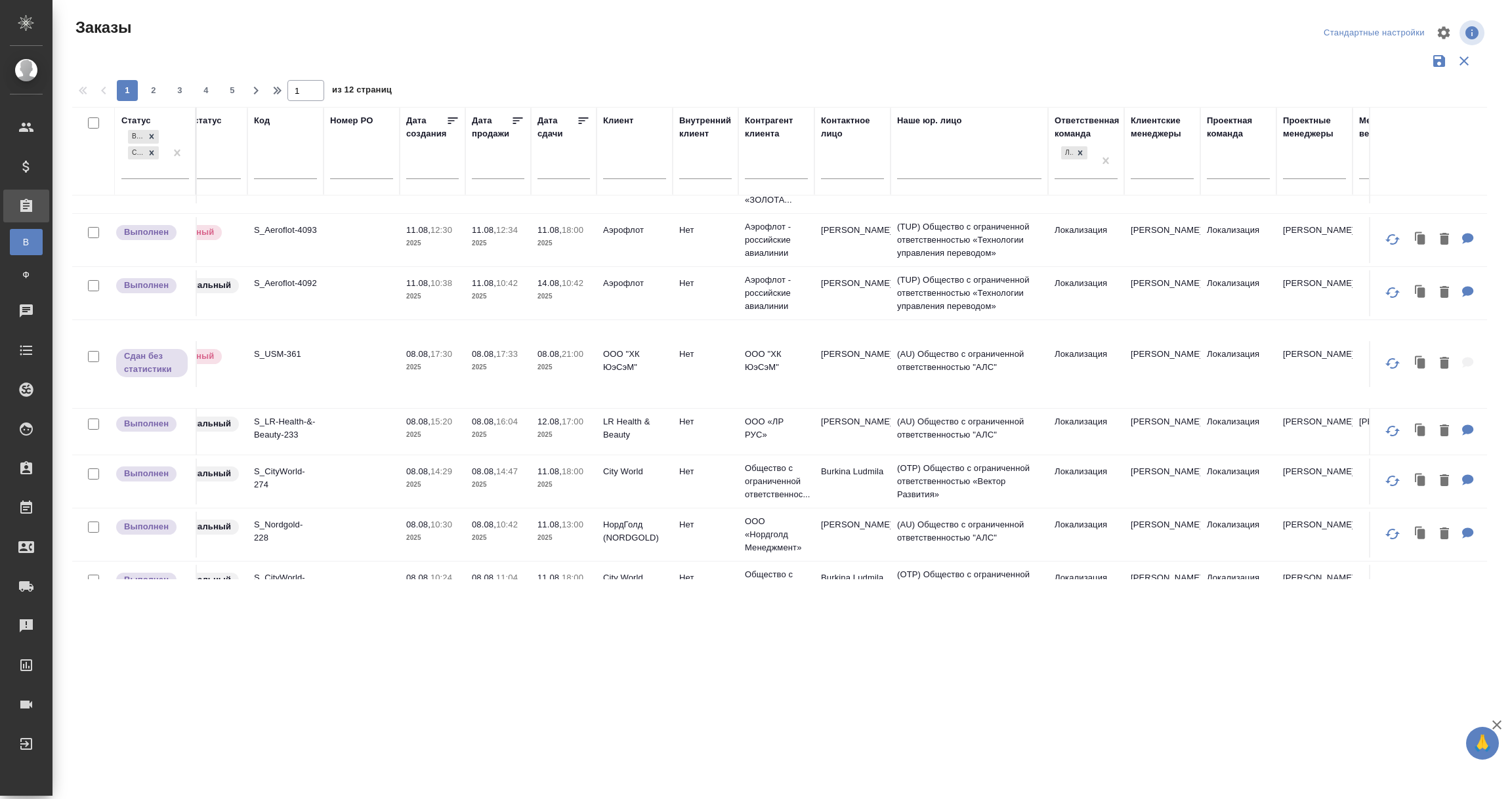
scroll to position [689, 0]
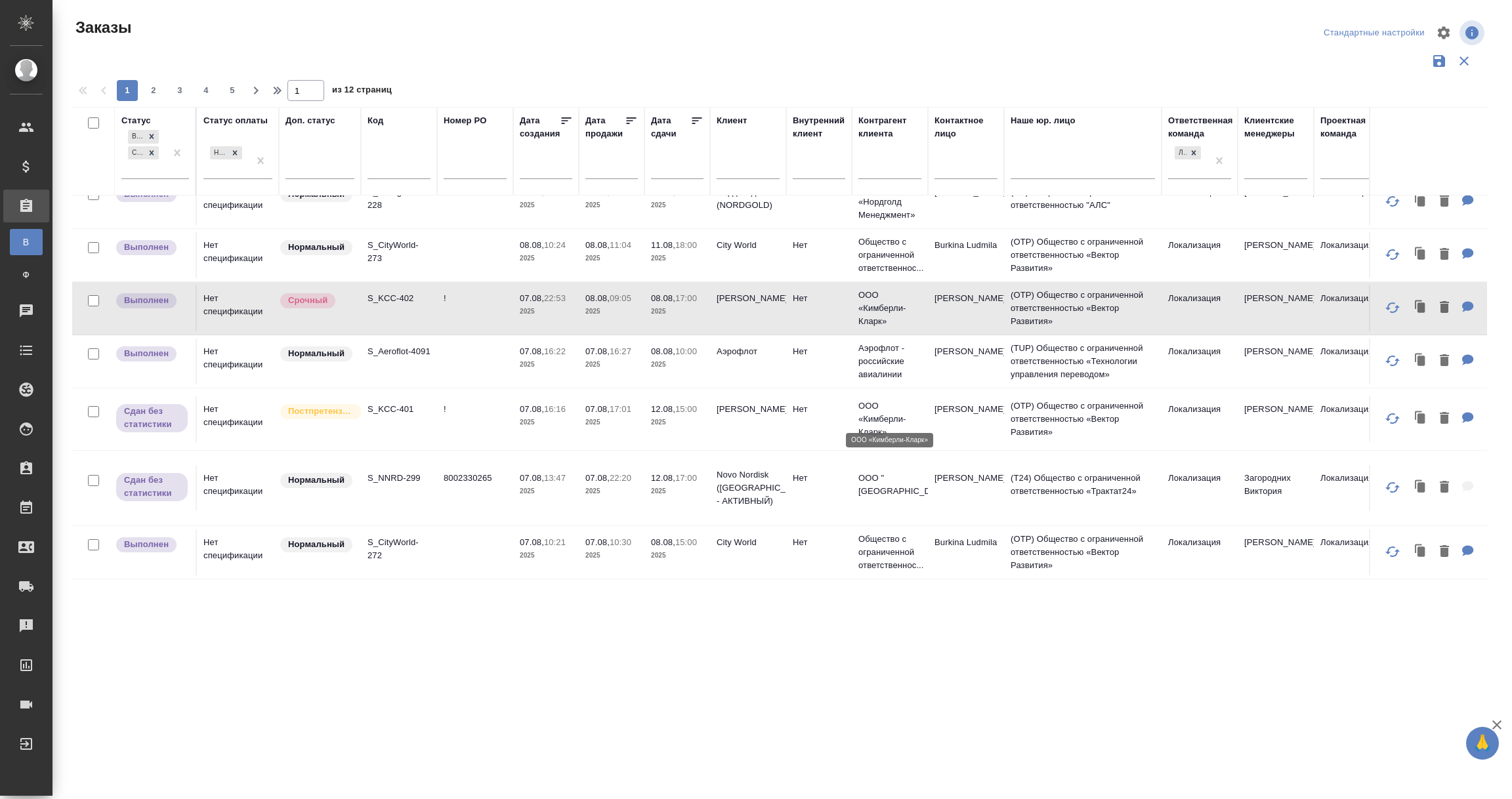
scroll to position [1046, 0]
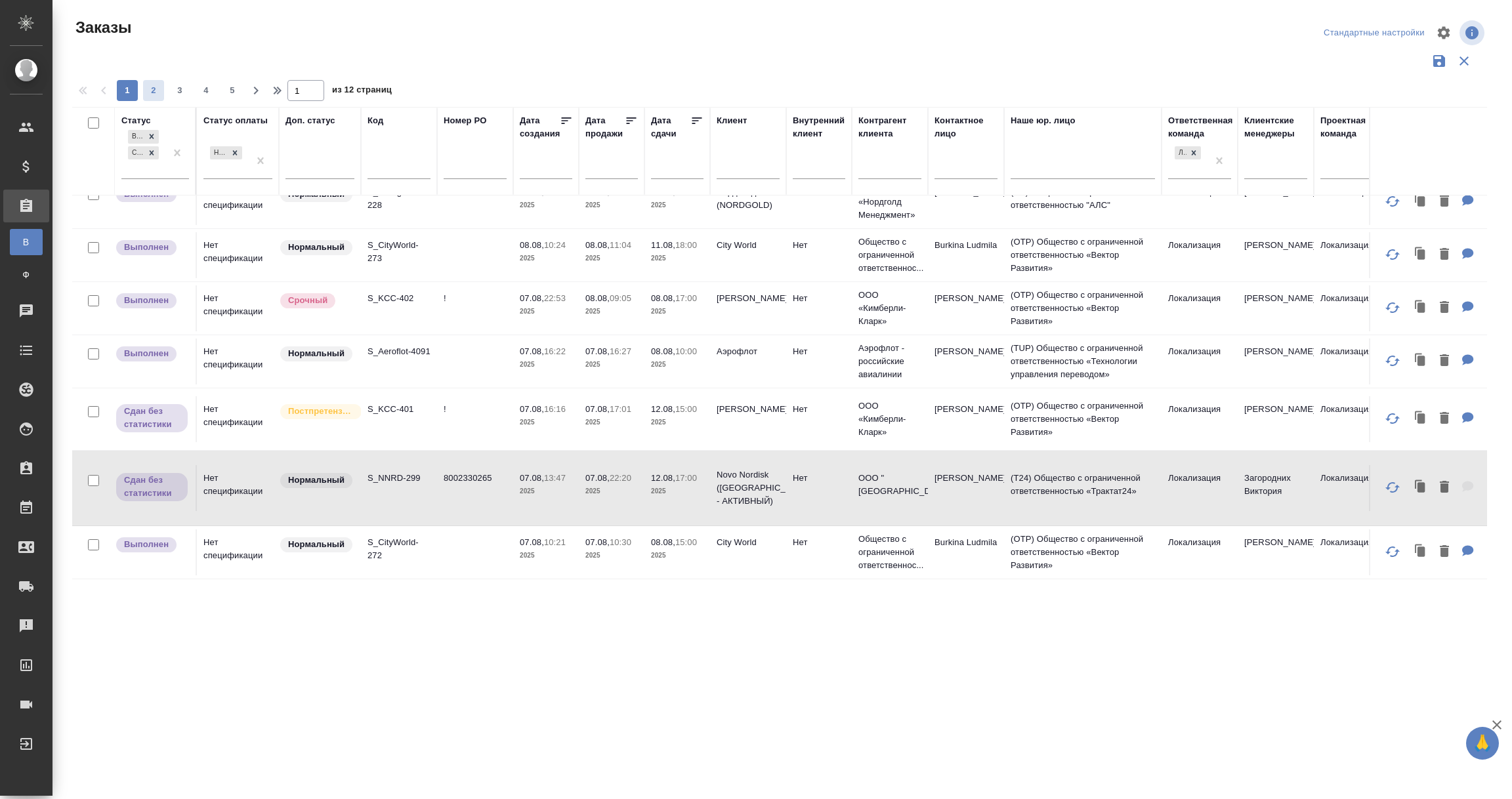
click at [152, 92] on span "2" at bounding box center [153, 91] width 21 height 13
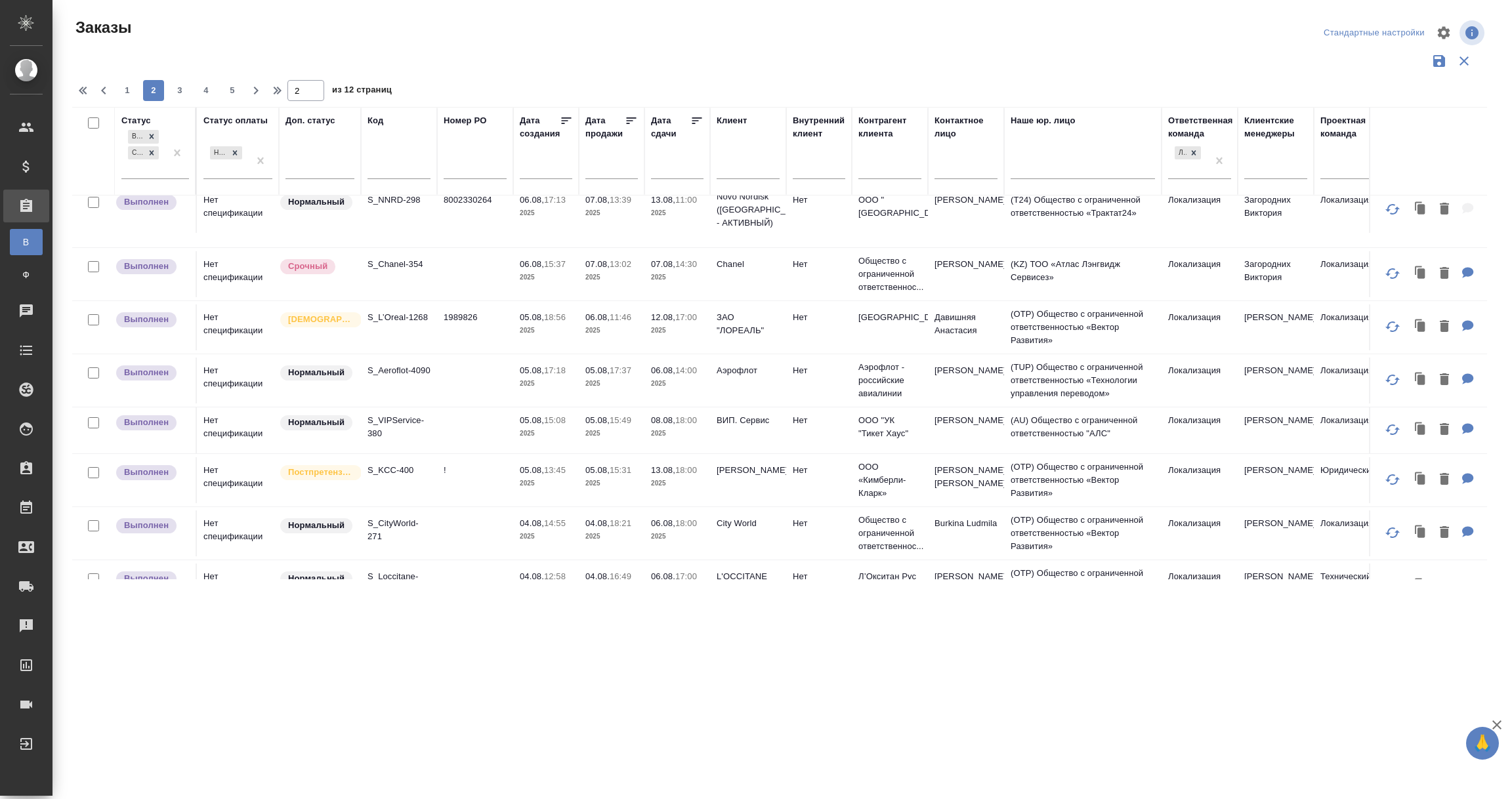
scroll to position [0, 0]
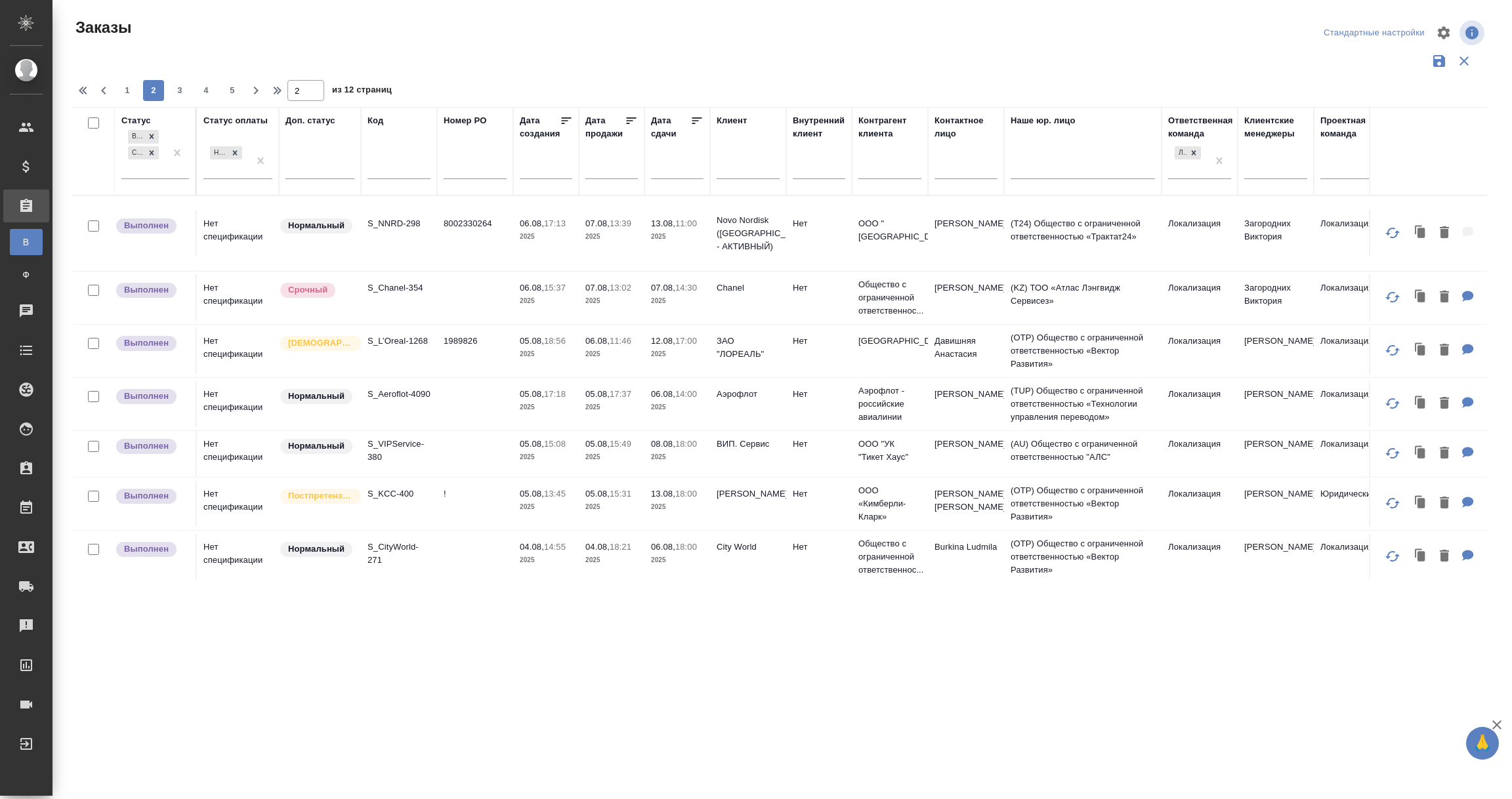
click at [408, 250] on td "S_NNRD-298" at bounding box center [399, 233] width 76 height 46
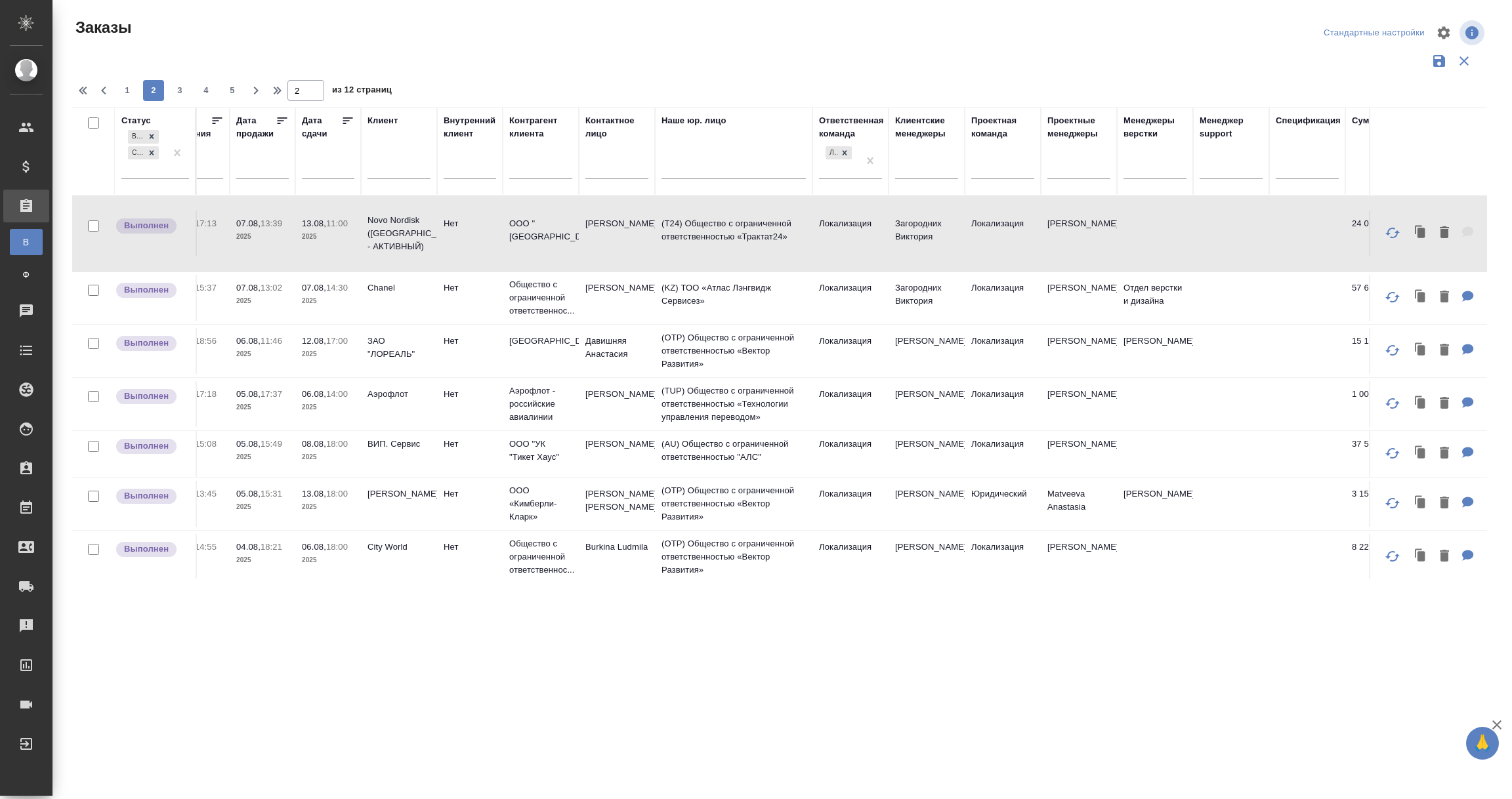
scroll to position [0, 13]
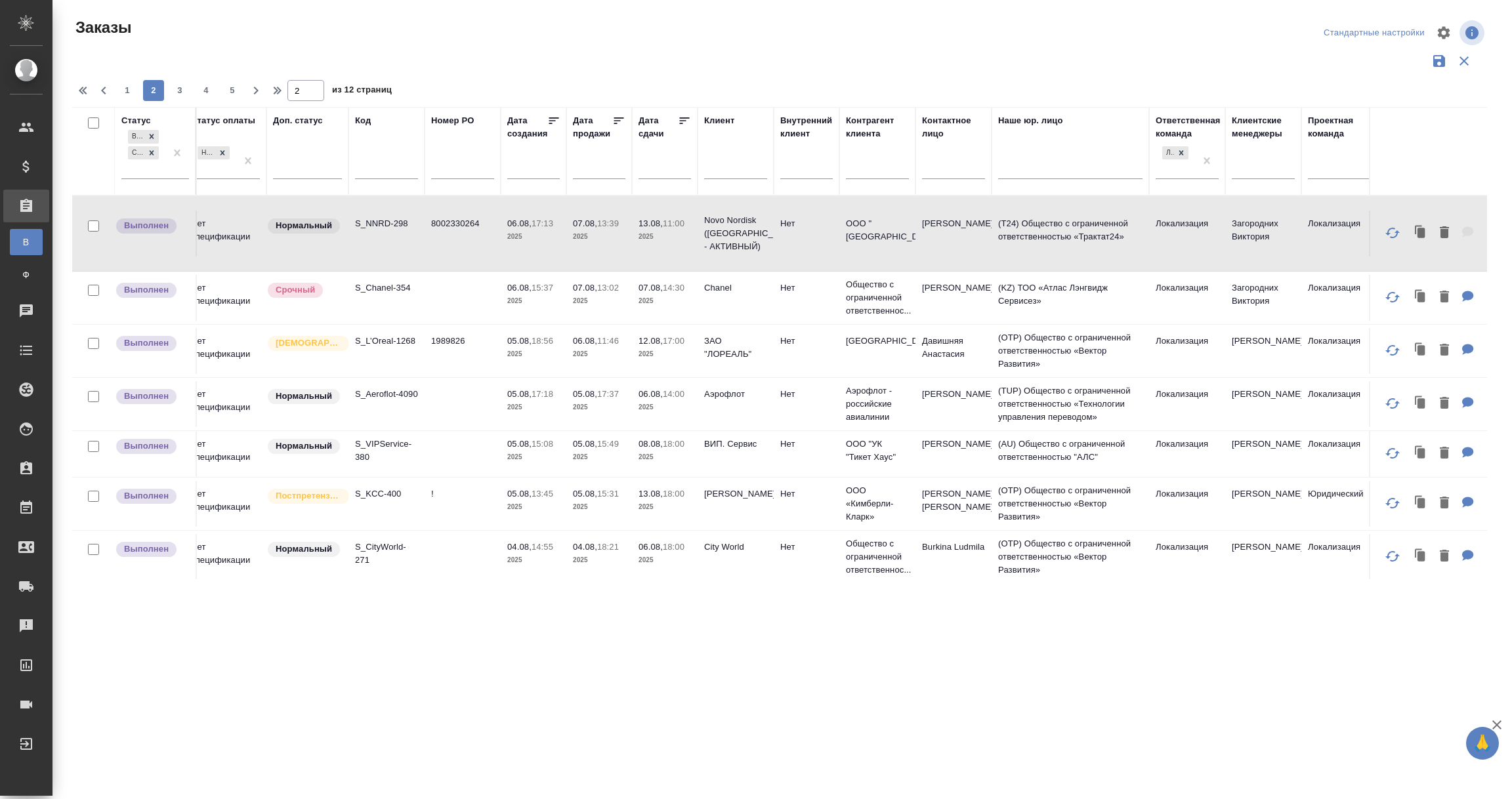
click at [452, 256] on td "1989826" at bounding box center [462, 233] width 76 height 46
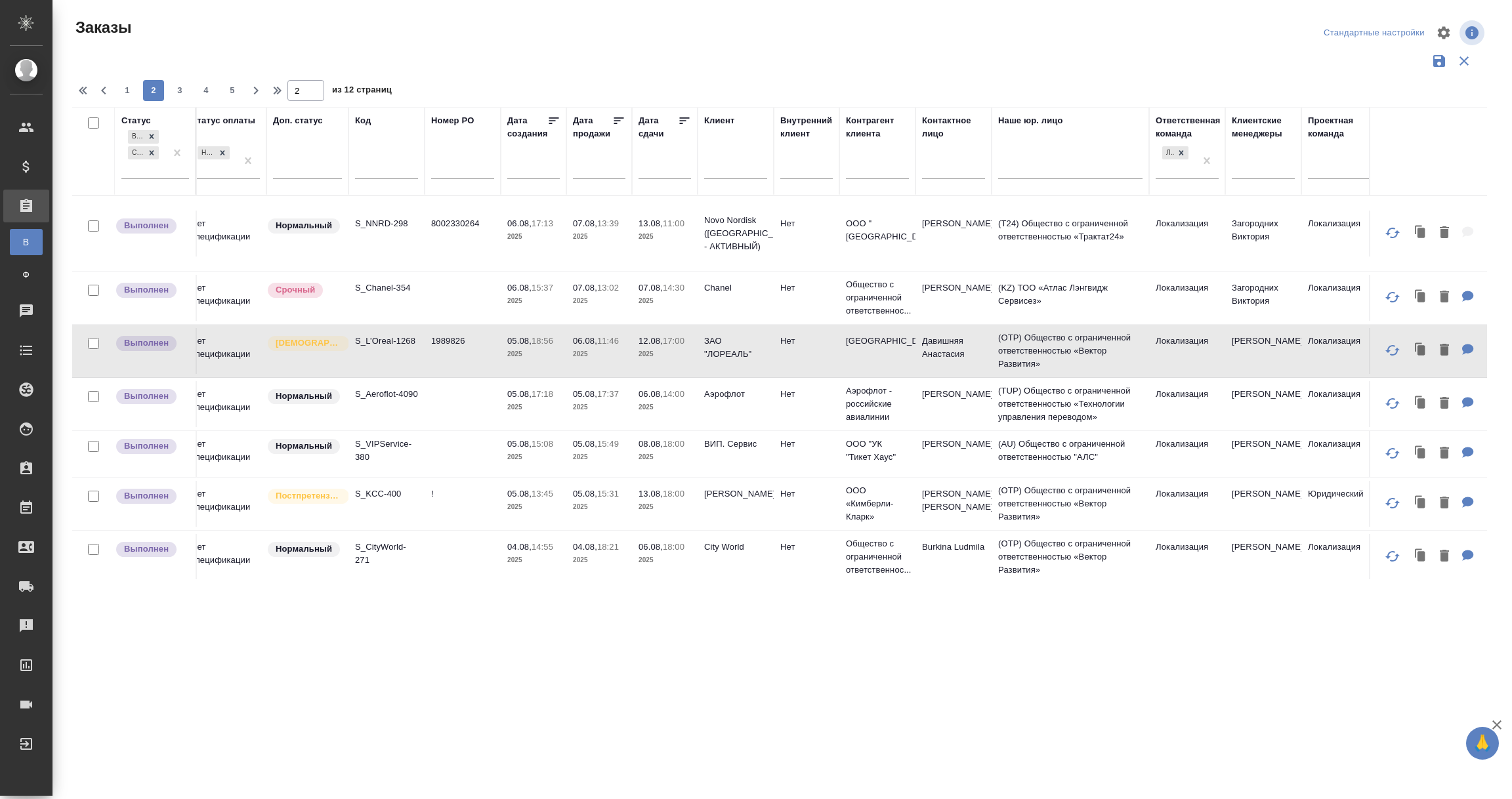
click at [441, 256] on td at bounding box center [462, 233] width 76 height 46
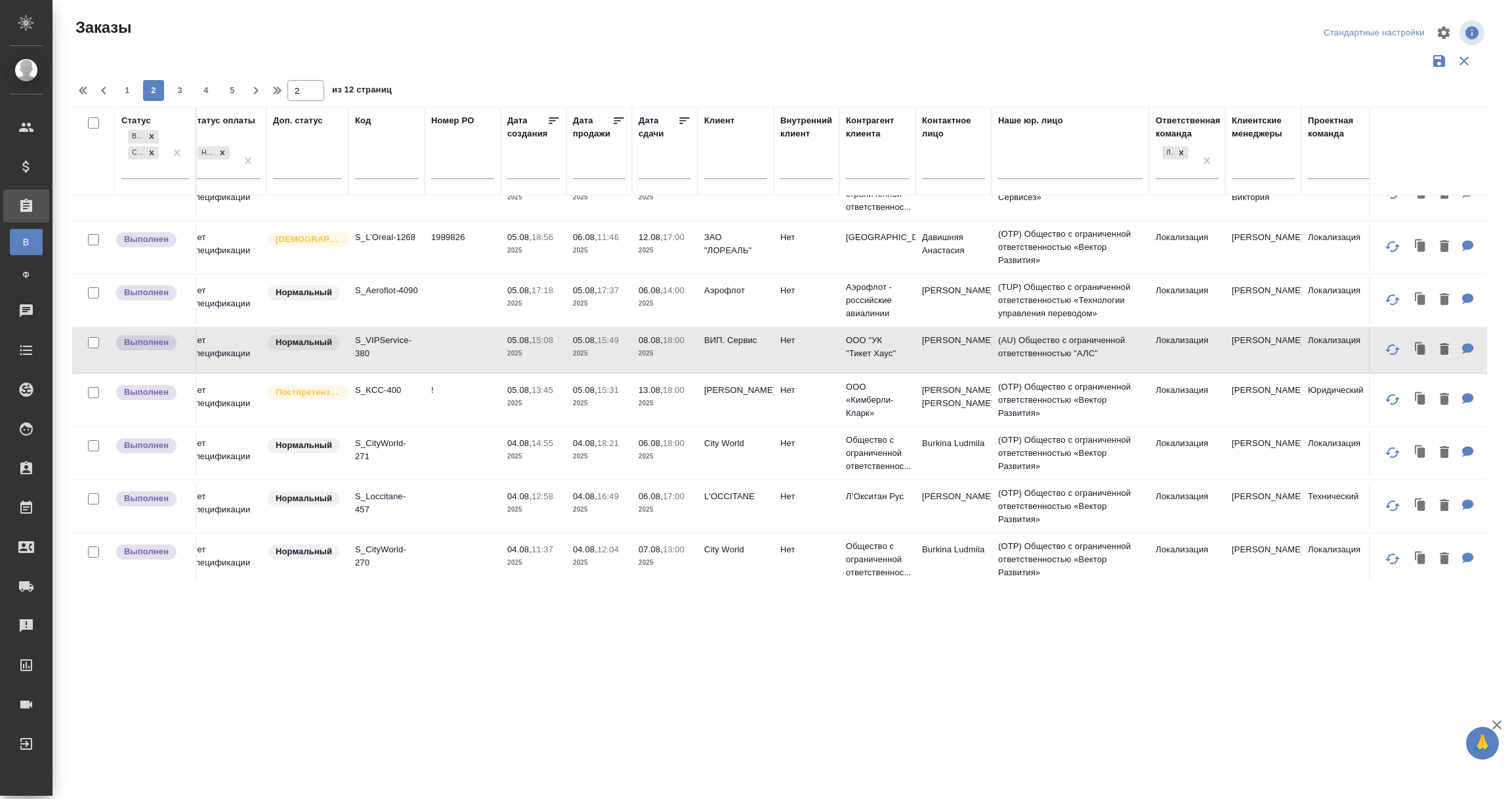
scroll to position [197, 13]
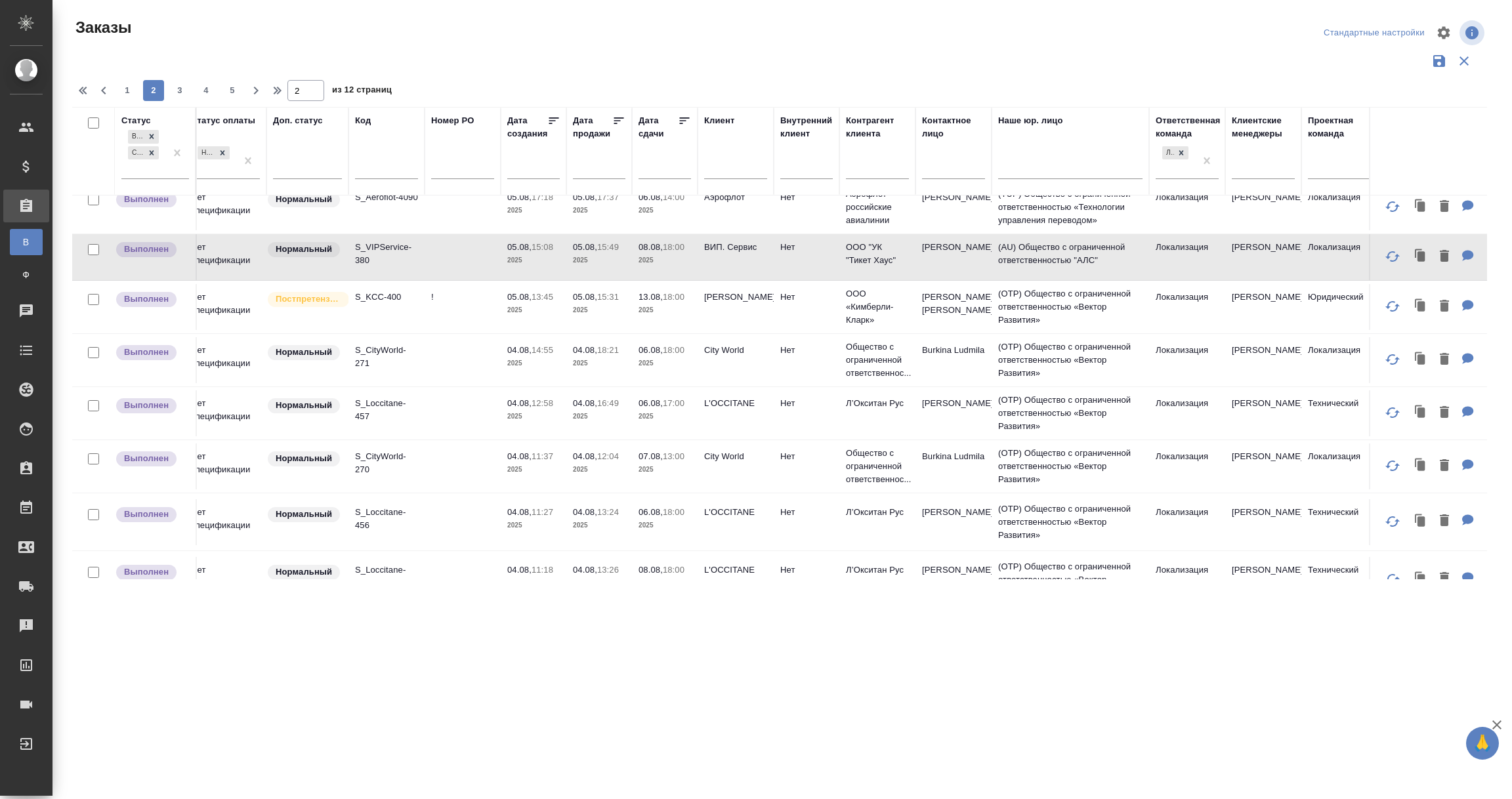
click at [742, 63] on td "Kimberly-Clark" at bounding box center [735, 36] width 76 height 52
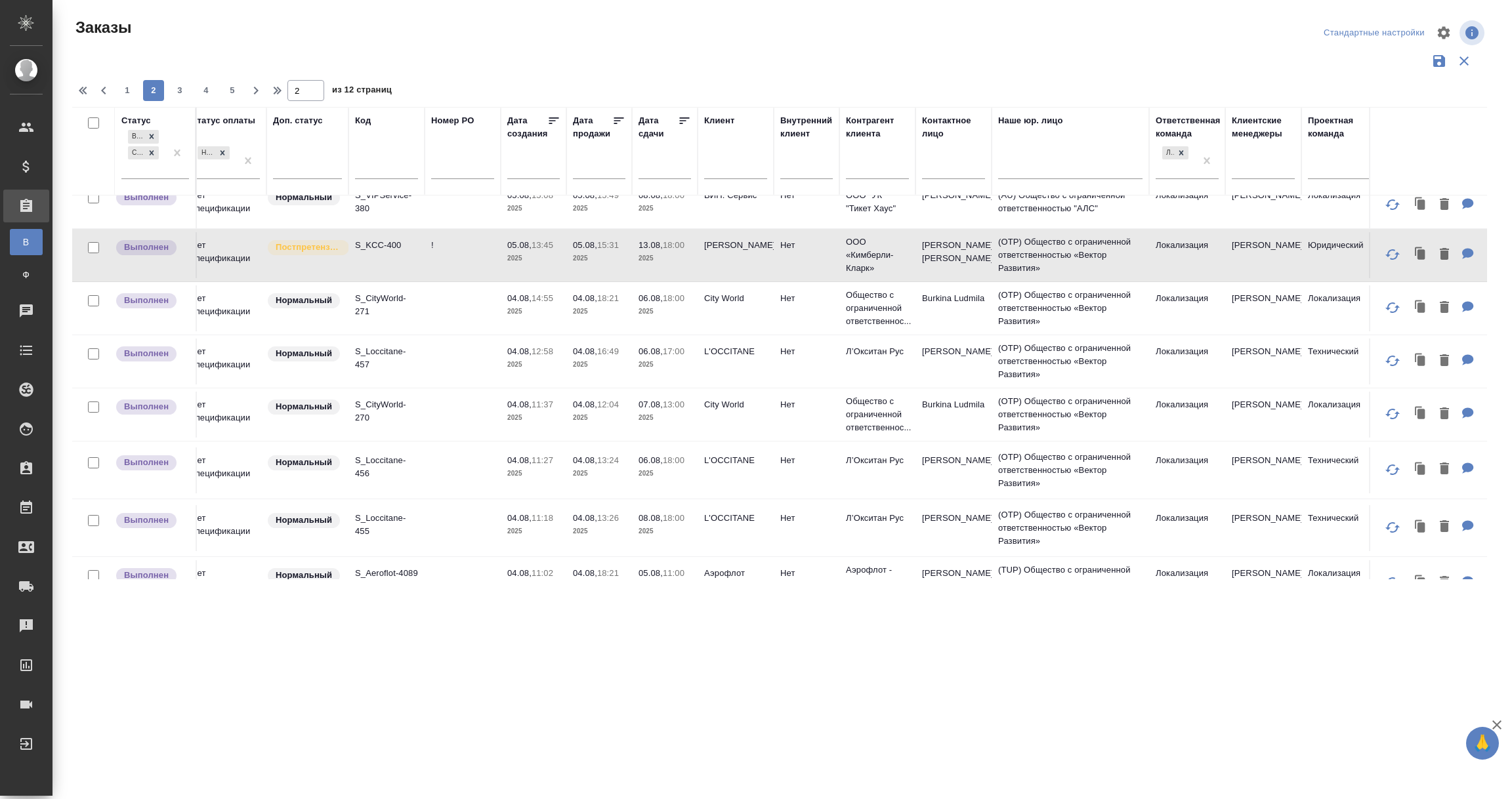
scroll to position [295, 13]
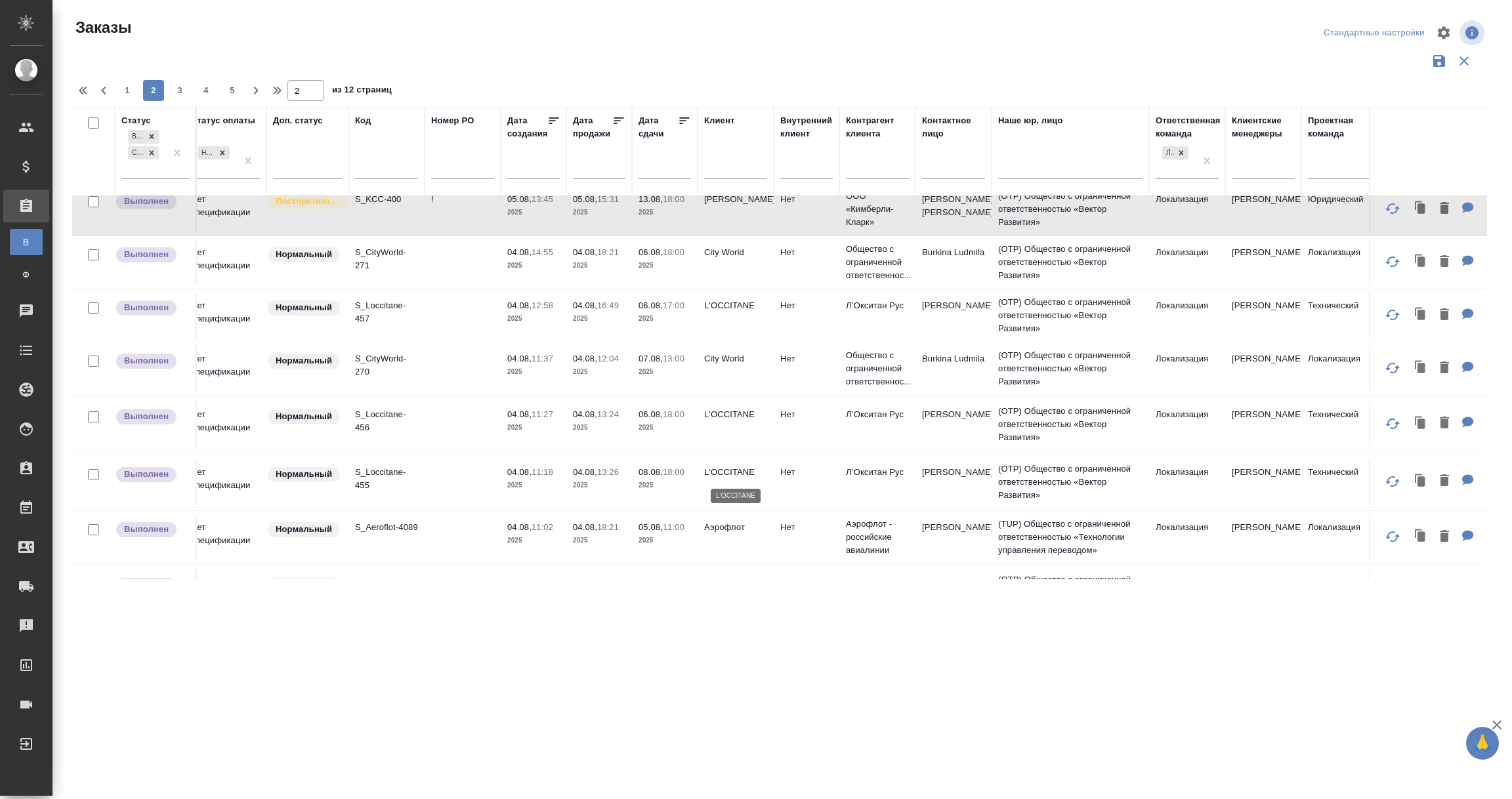
click at [723, 477] on p "L'OCCITANE" at bounding box center [736, 472] width 63 height 13
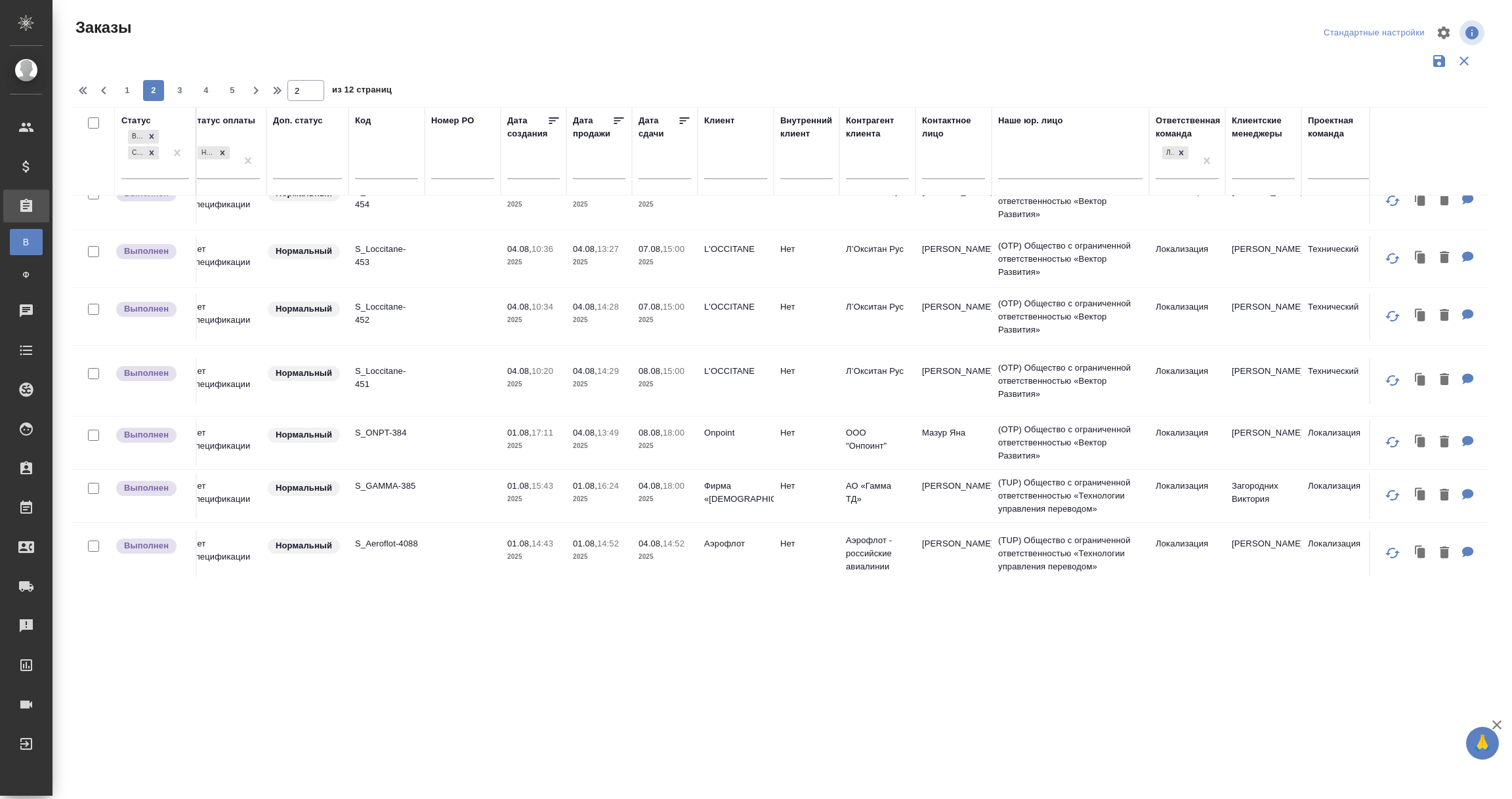
scroll to position [689, 13]
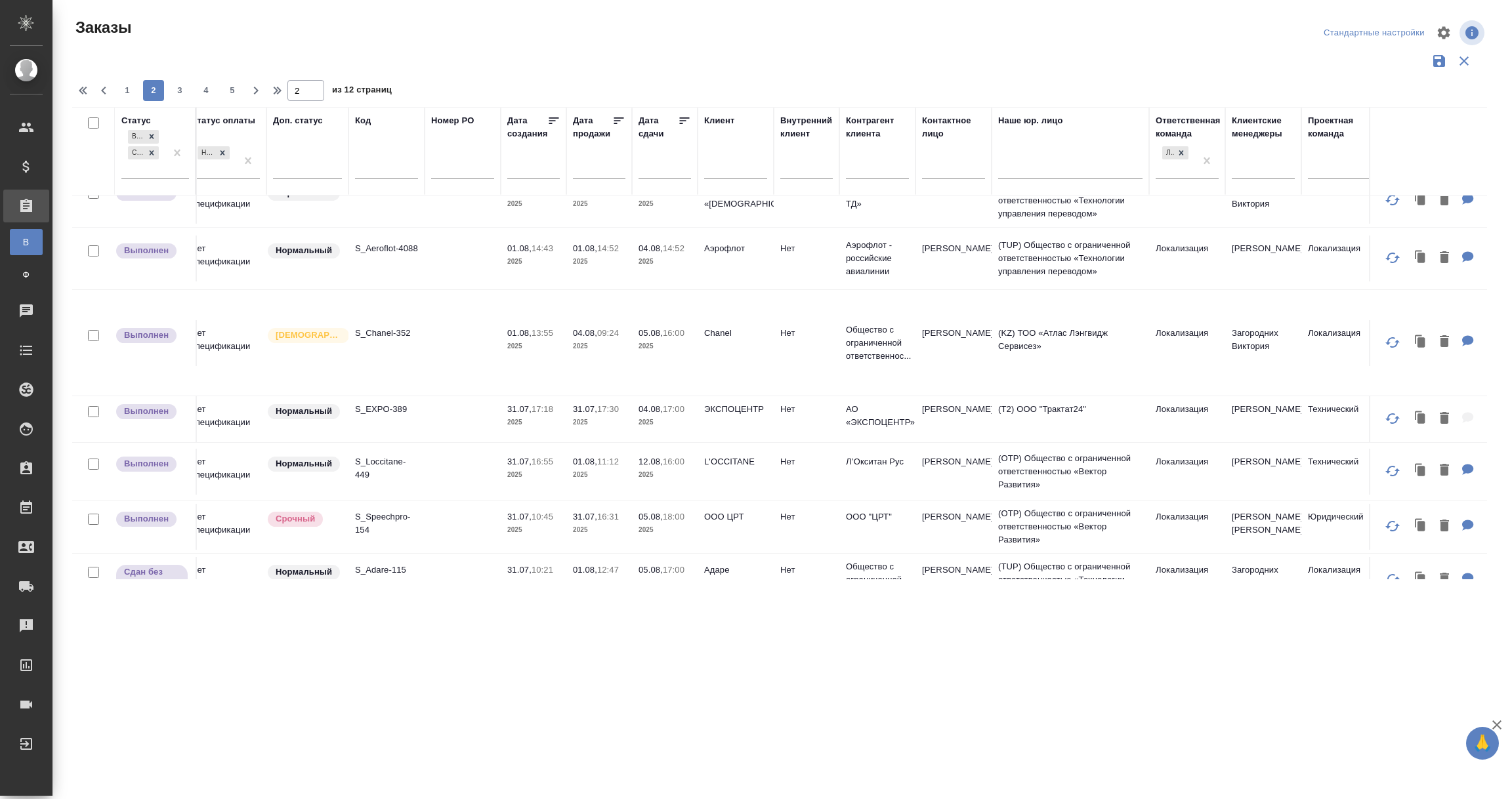
scroll to position [983, 13]
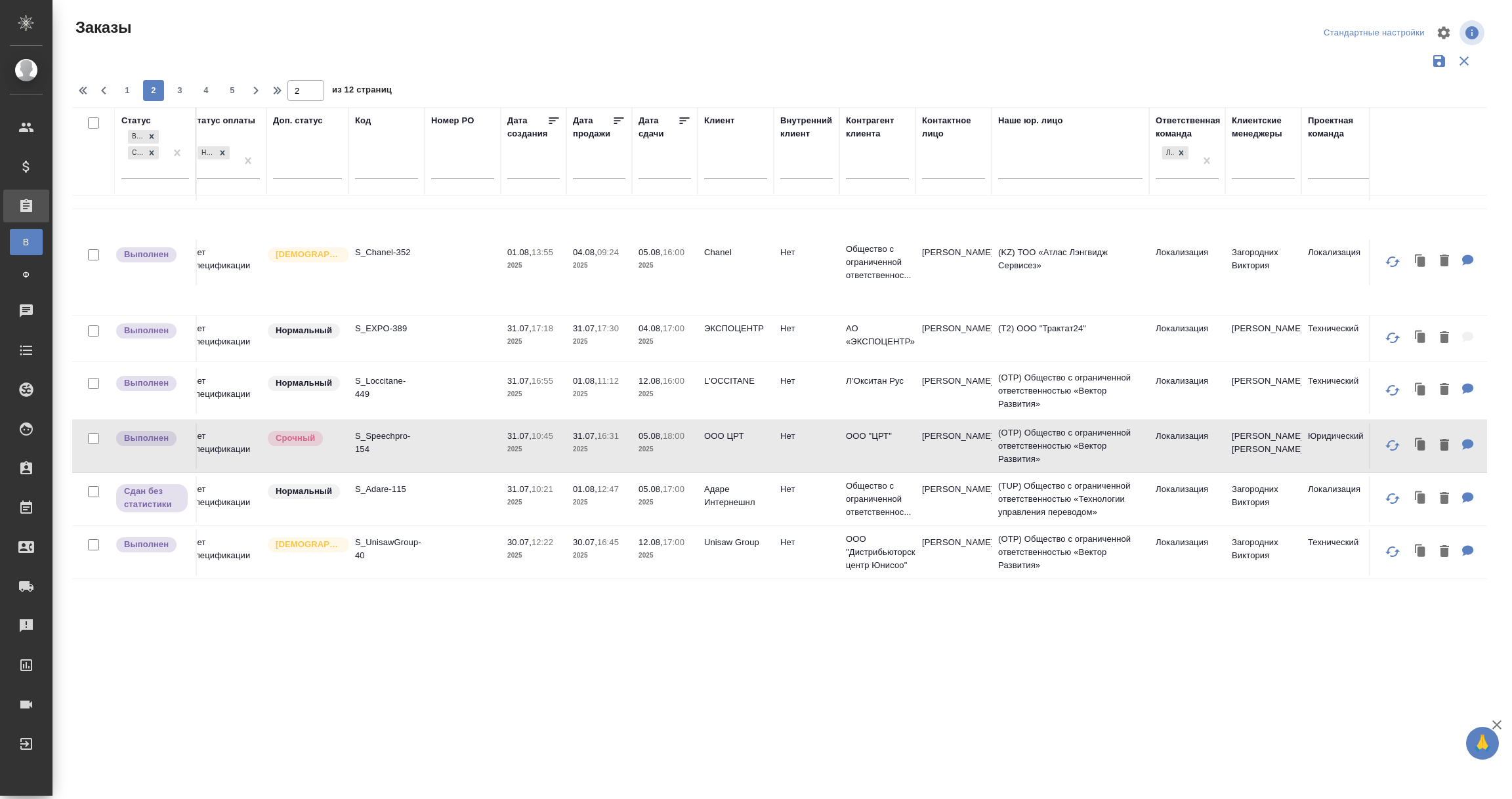
scroll to position [1087, 13]
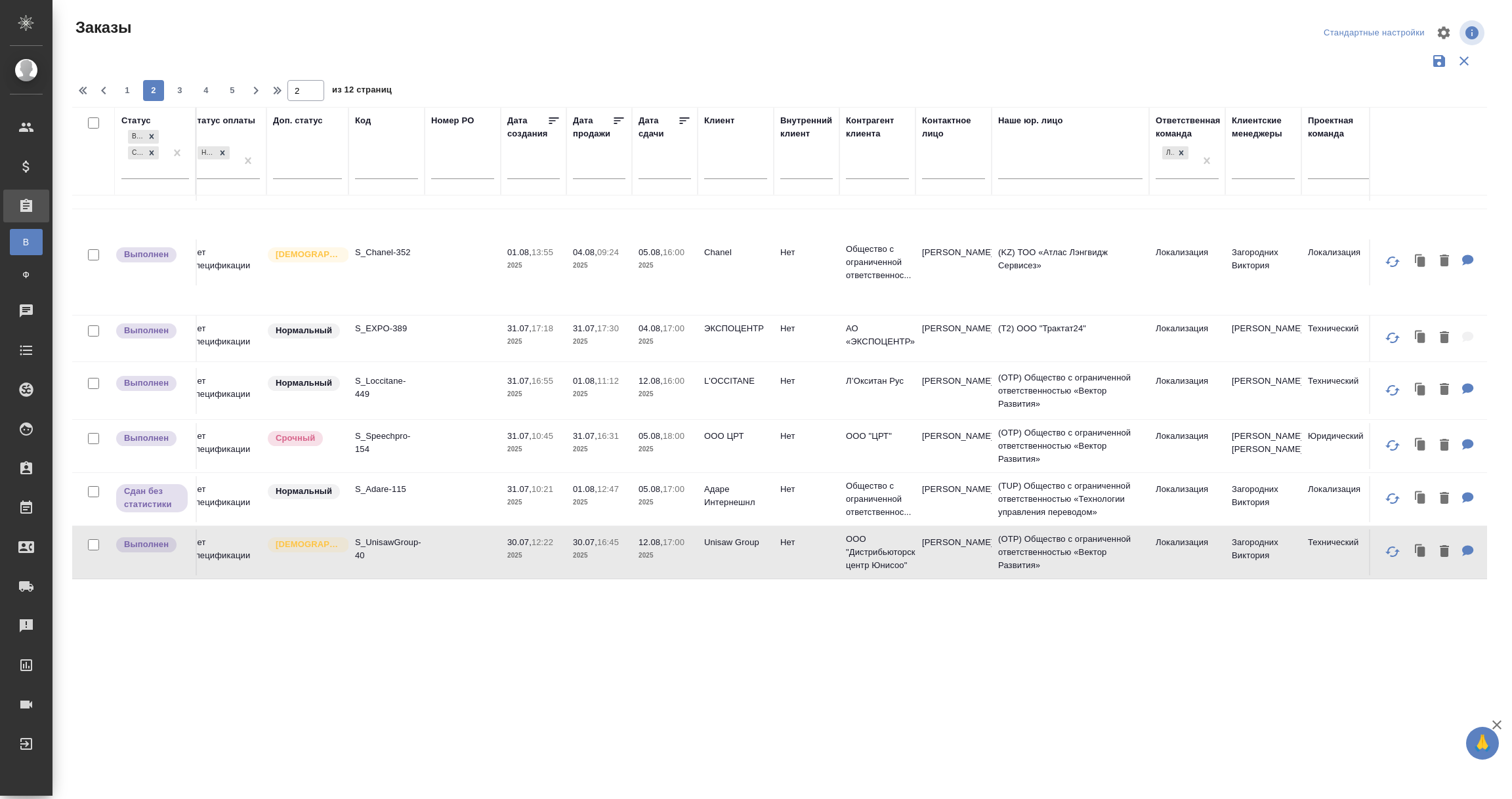
click at [176, 90] on span "3" at bounding box center [180, 91] width 21 height 13
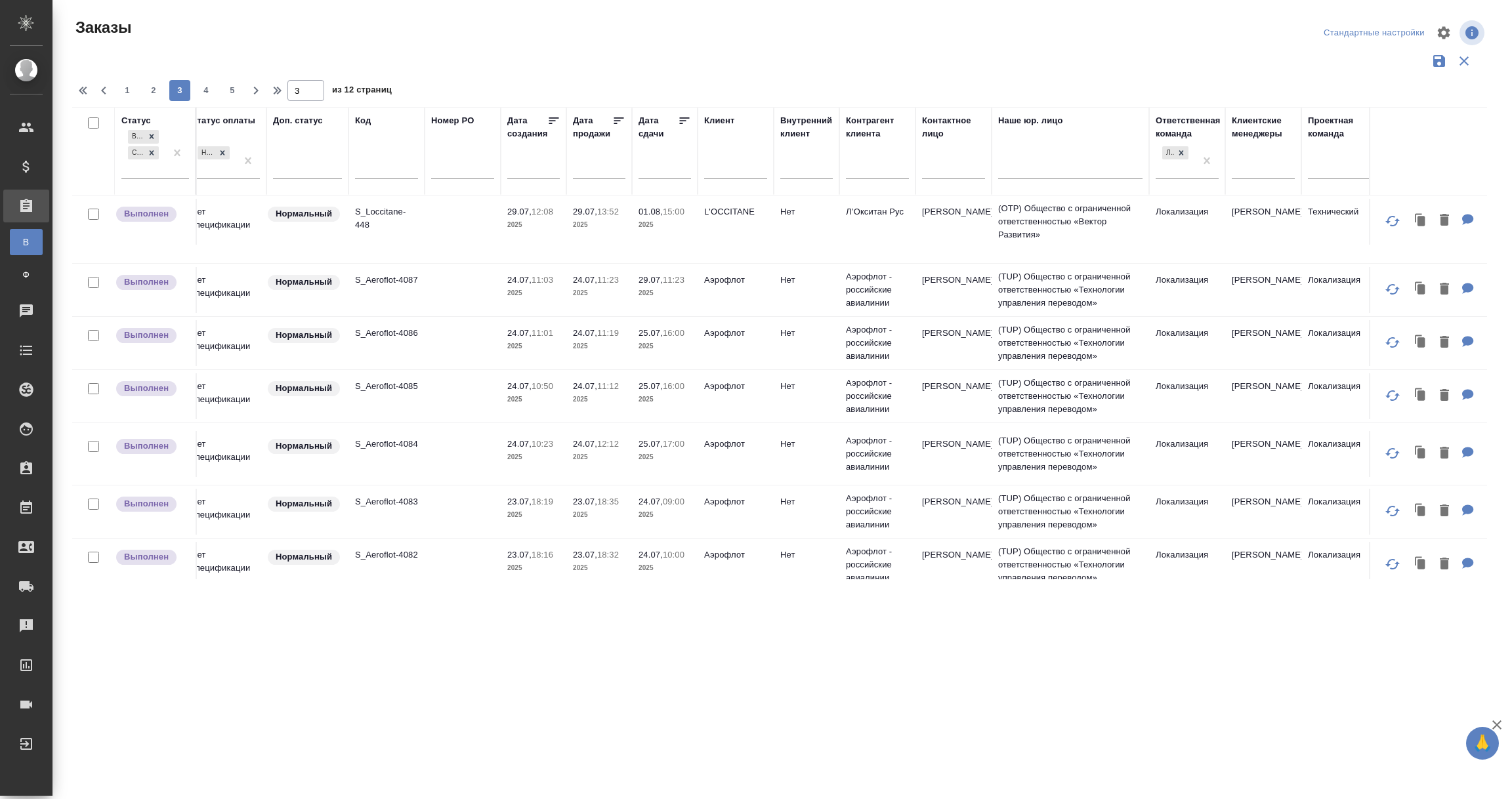
scroll to position [0, 13]
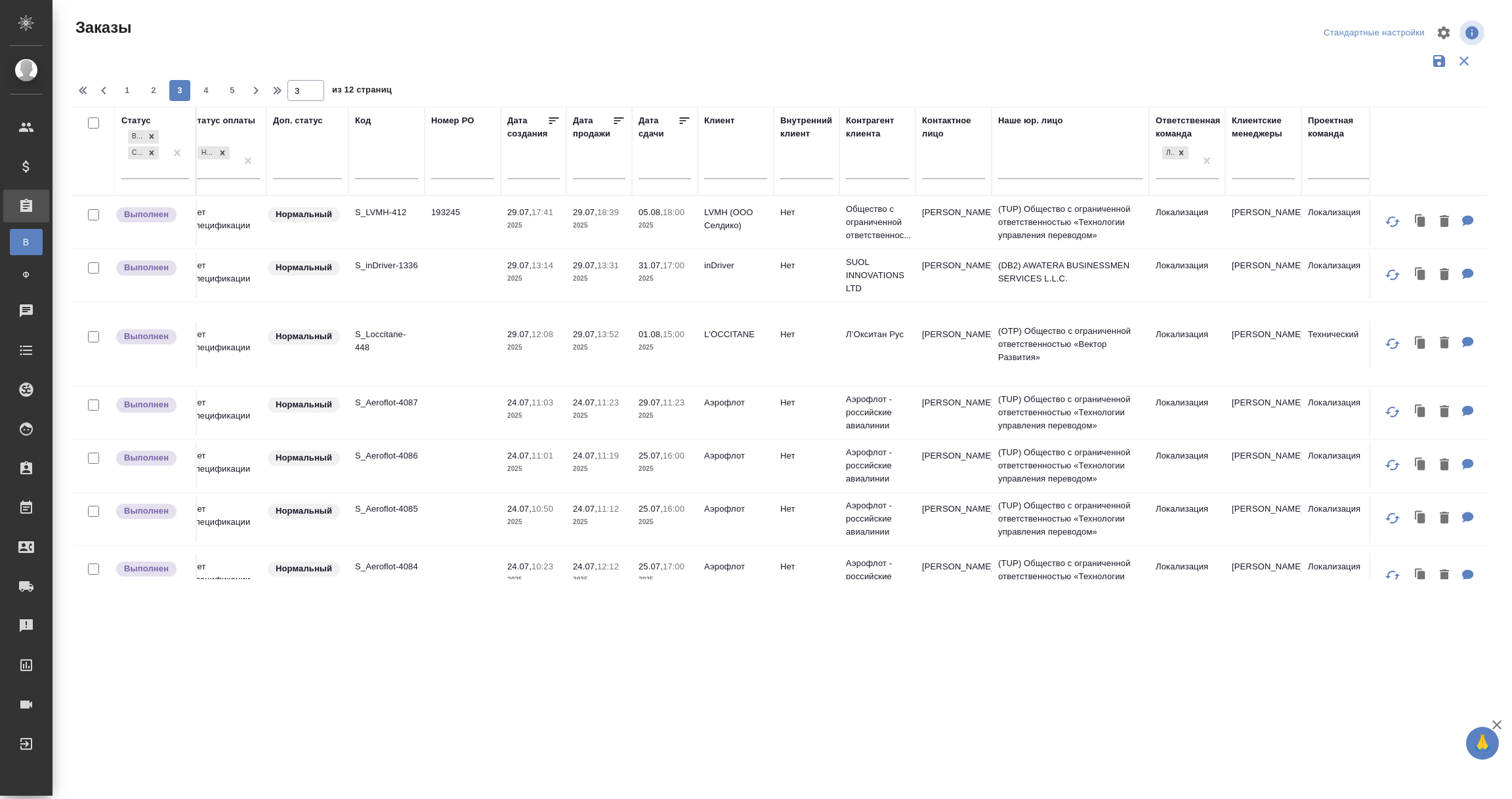
click at [455, 221] on td "193245" at bounding box center [462, 222] width 76 height 46
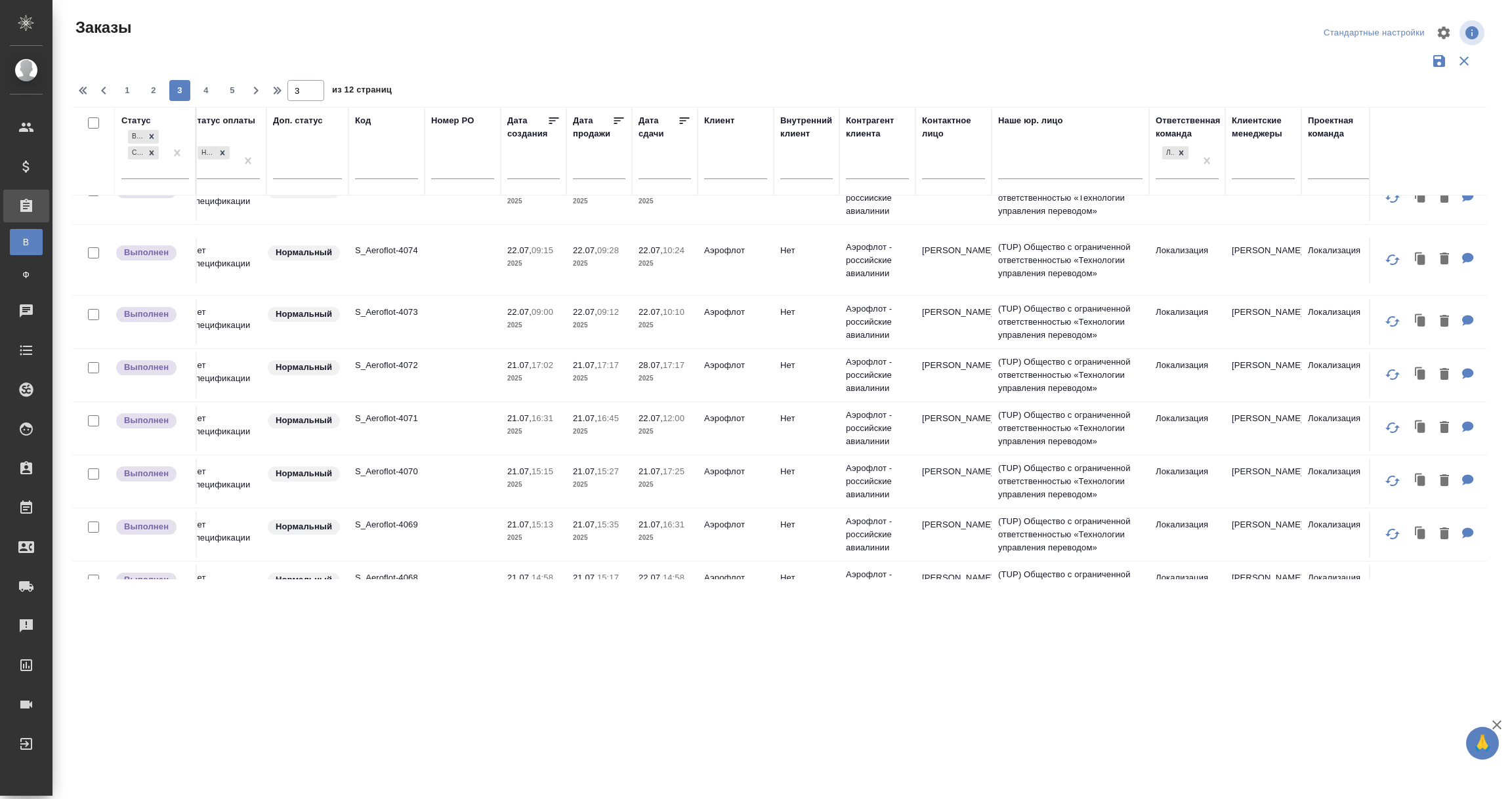
scroll to position [1043, 13]
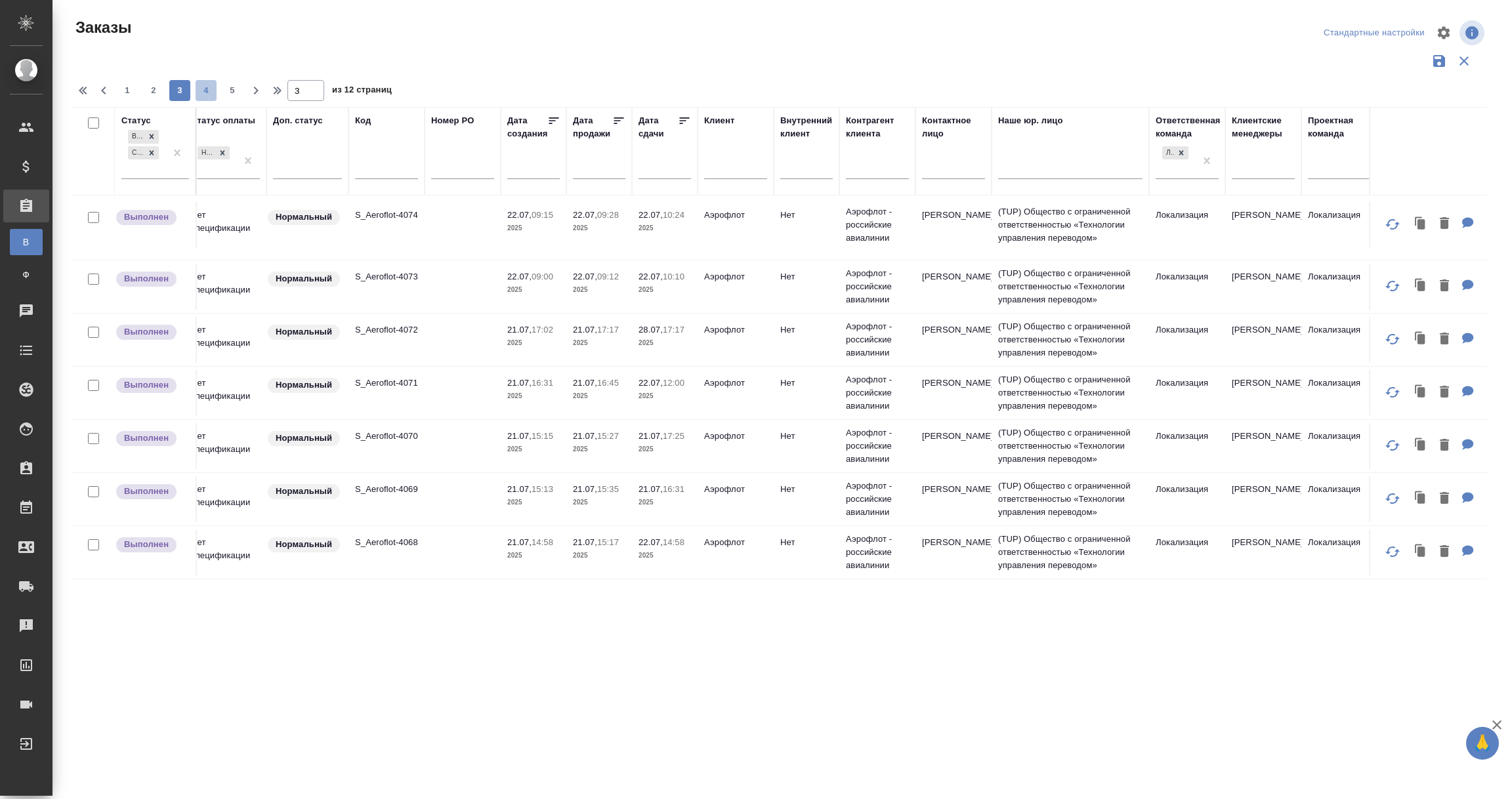
click at [210, 99] on button "4" at bounding box center [206, 91] width 21 height 21
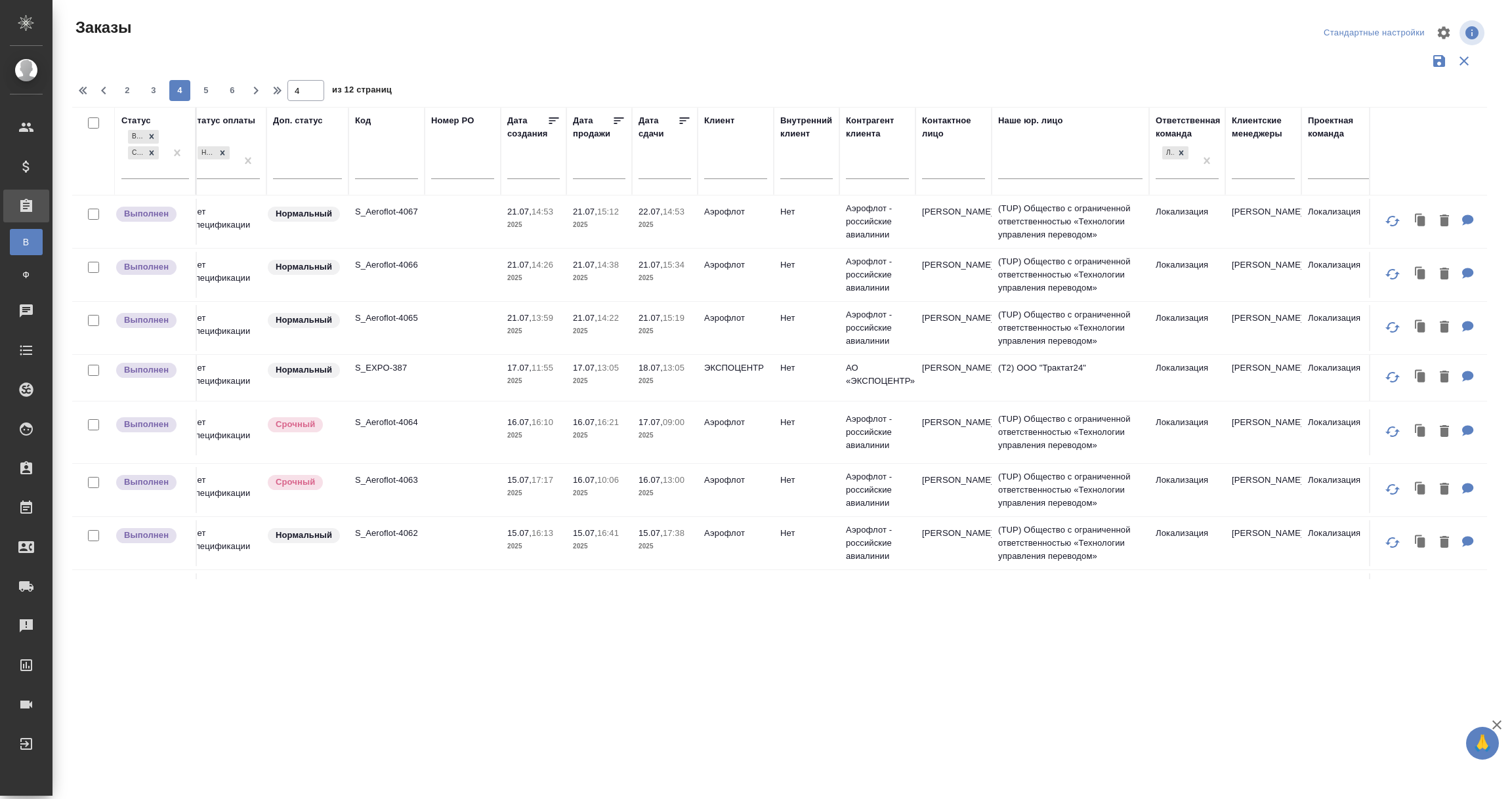
scroll to position [0, 13]
click at [206, 94] on span "5" at bounding box center [206, 91] width 21 height 13
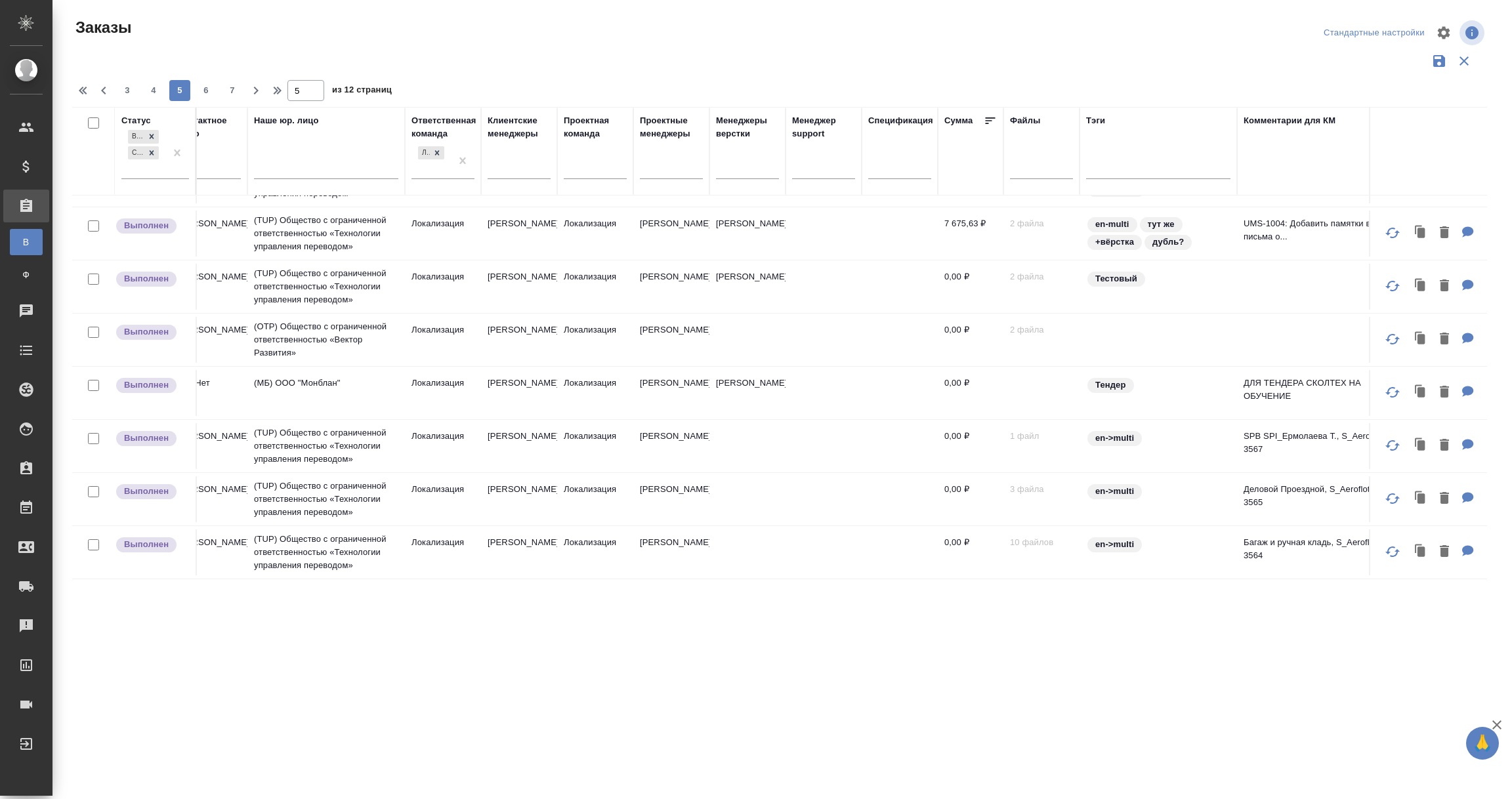
scroll to position [964, 757]
click at [202, 82] on button "6" at bounding box center [206, 91] width 21 height 21
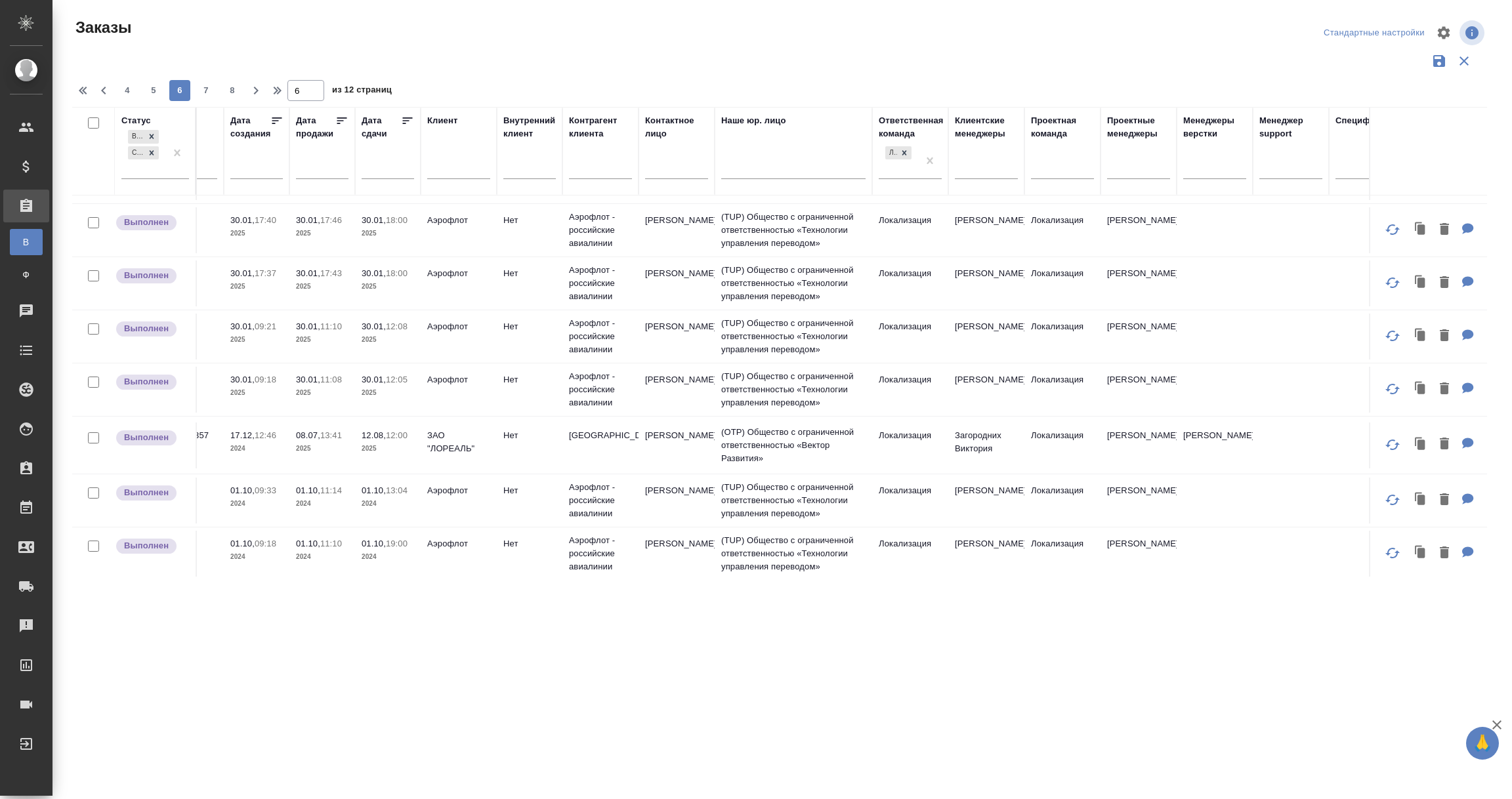
scroll to position [99, 0]
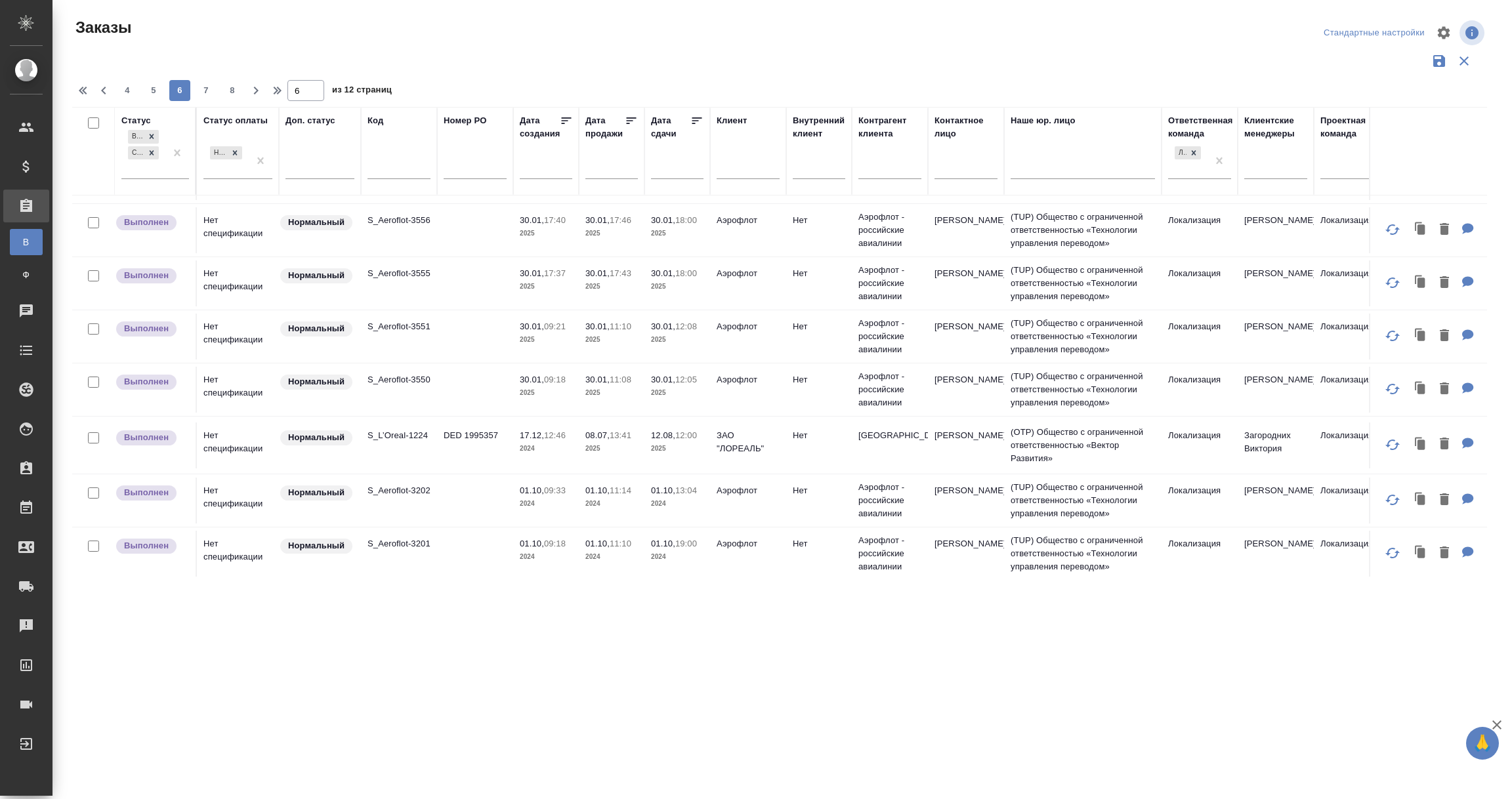
click at [247, 147] on td "Нет спецификации" at bounding box center [237, 124] width 82 height 46
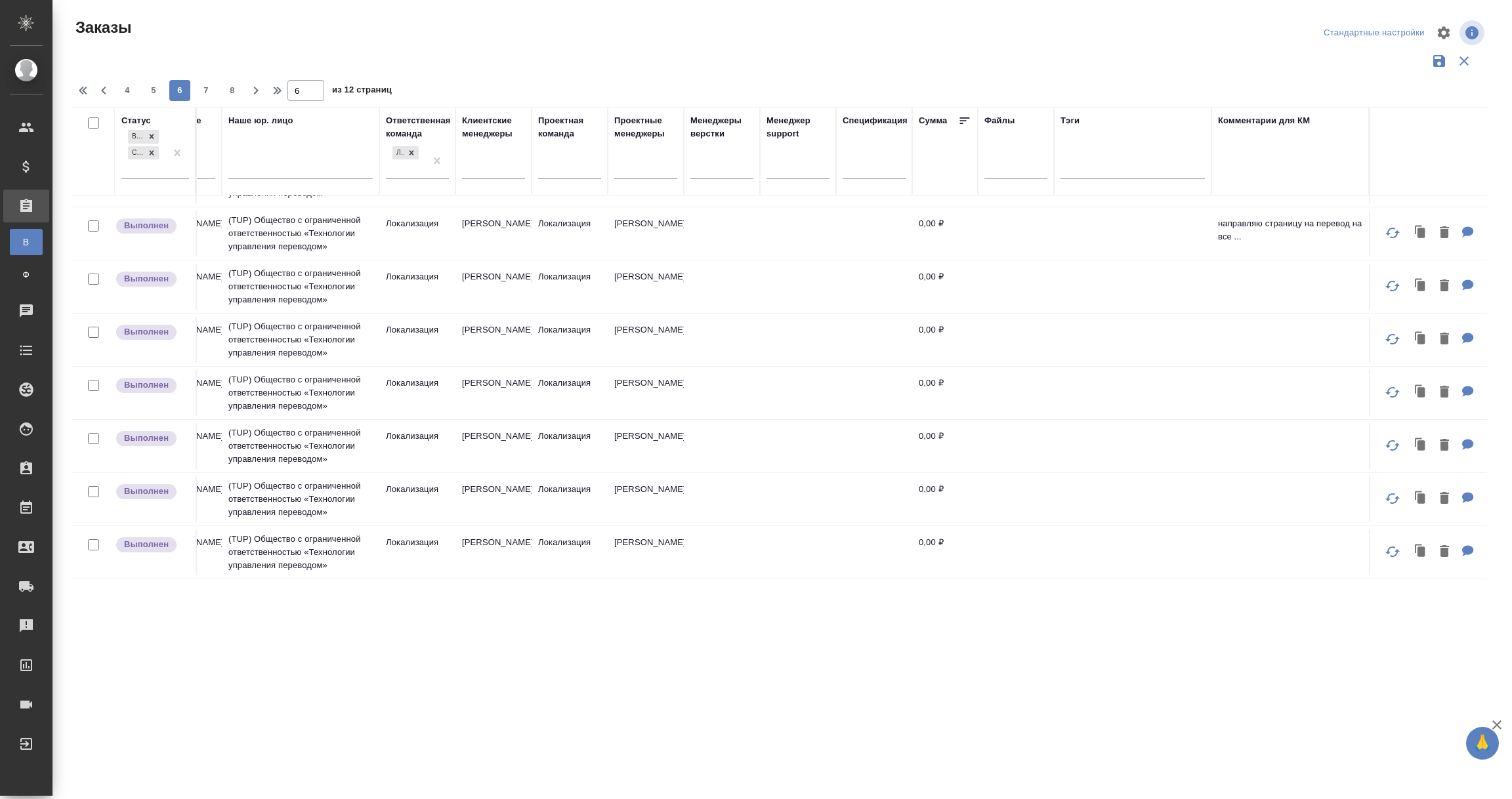
scroll to position [962, 797]
click at [198, 88] on span "7" at bounding box center [206, 91] width 21 height 13
type input "7"
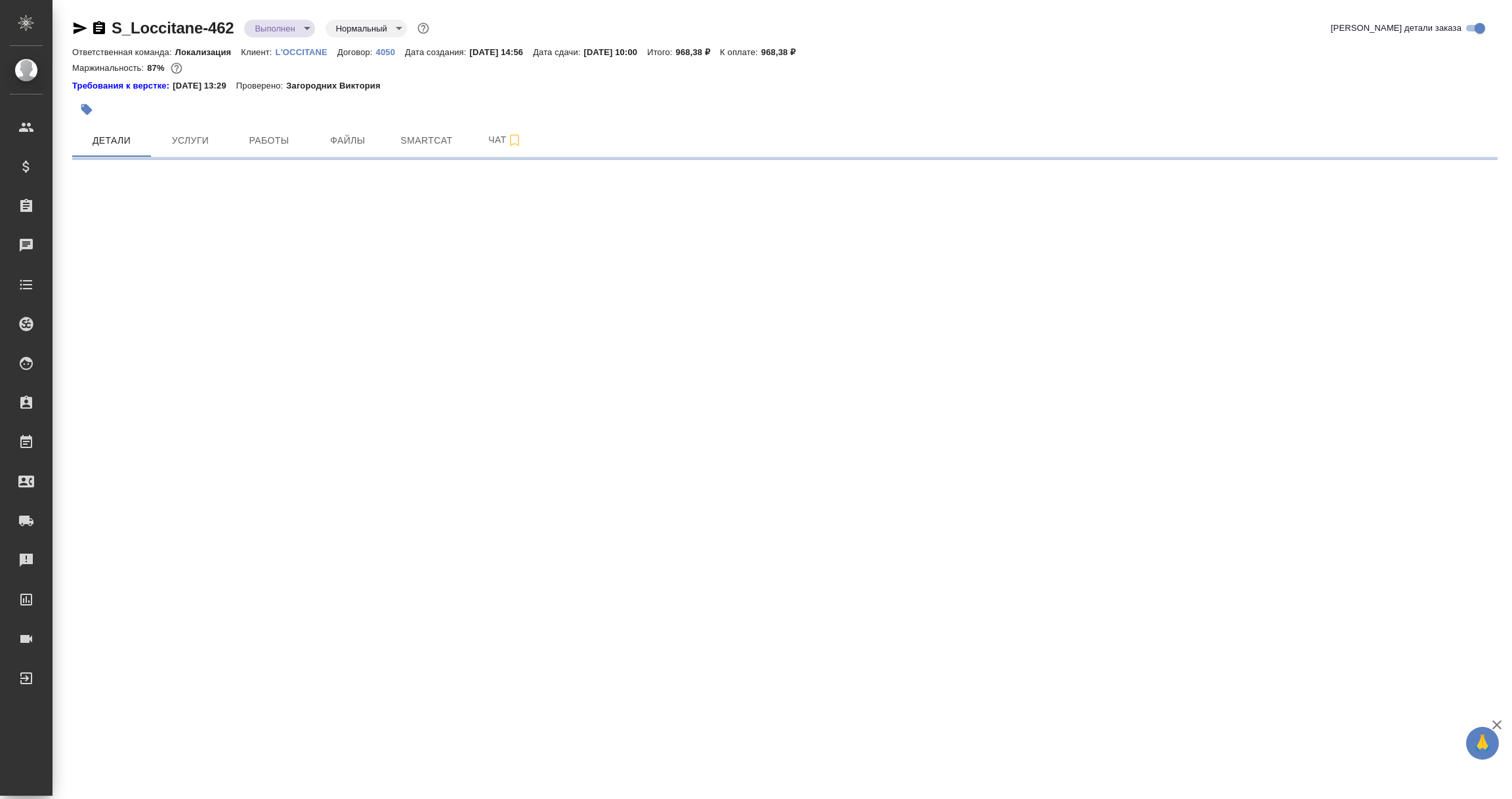
select select "RU"
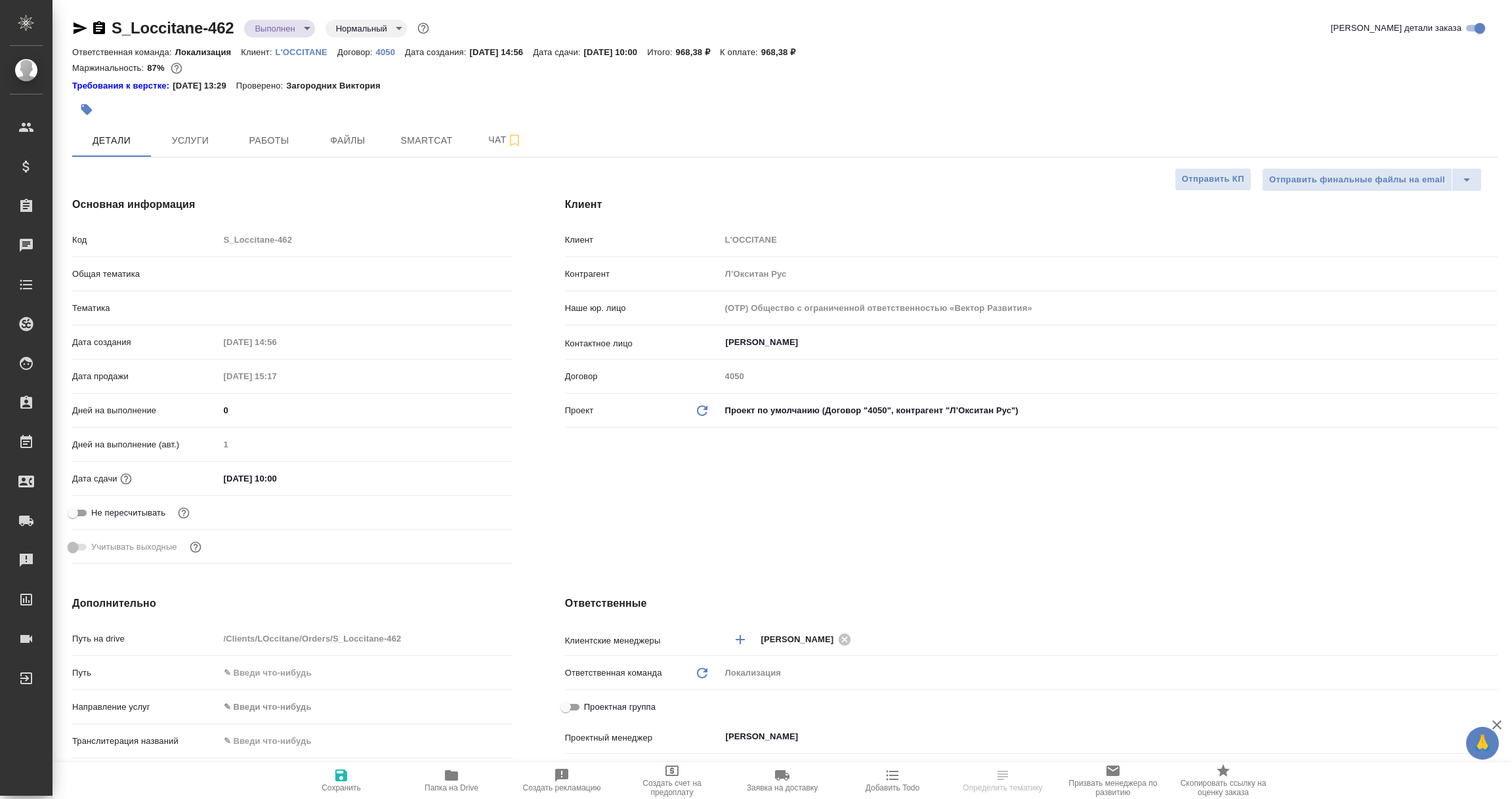
type textarea "x"
click at [391, 51] on p "4050" at bounding box center [390, 52] width 29 height 10
type textarea "x"
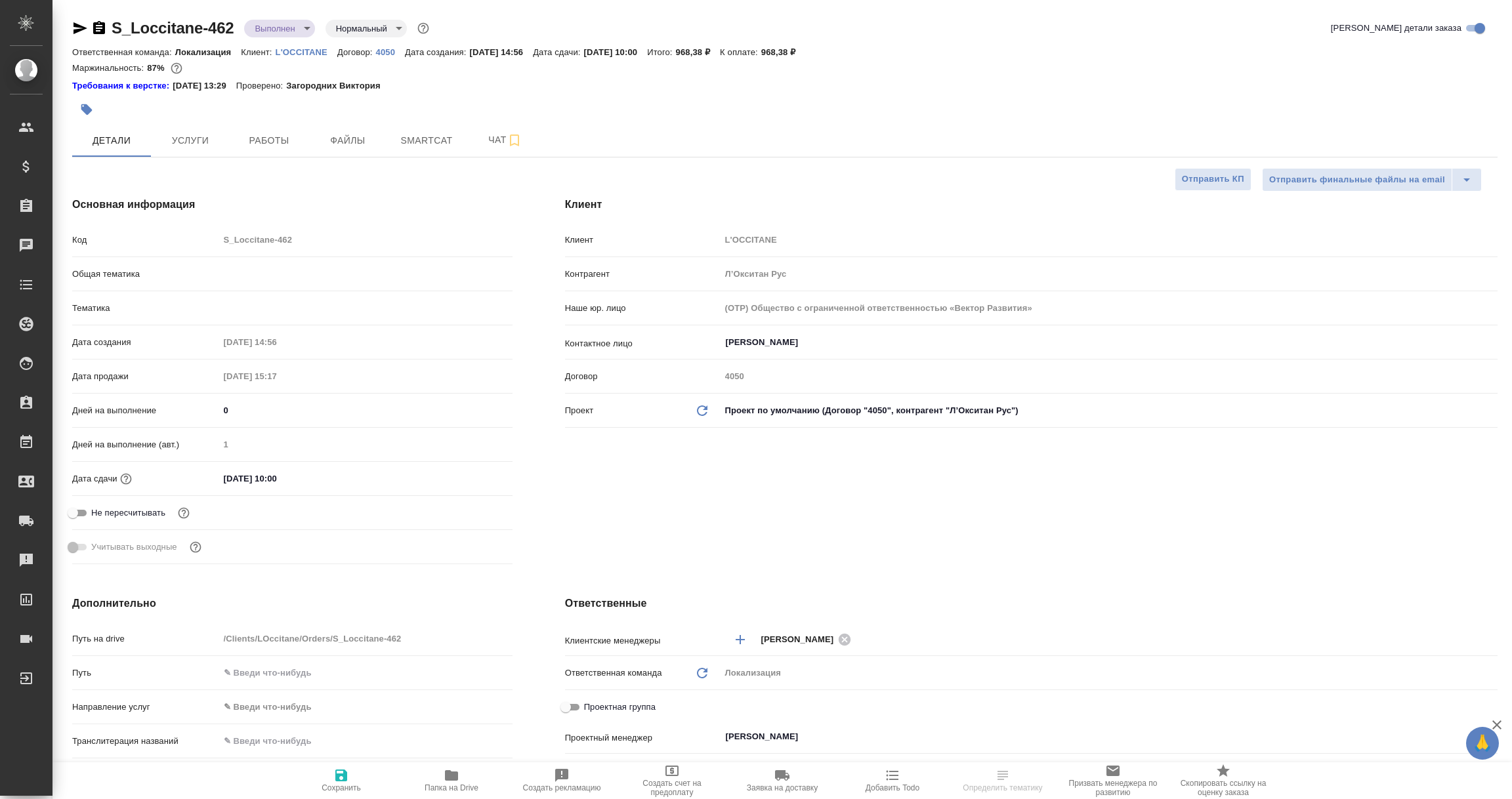
type textarea "x"
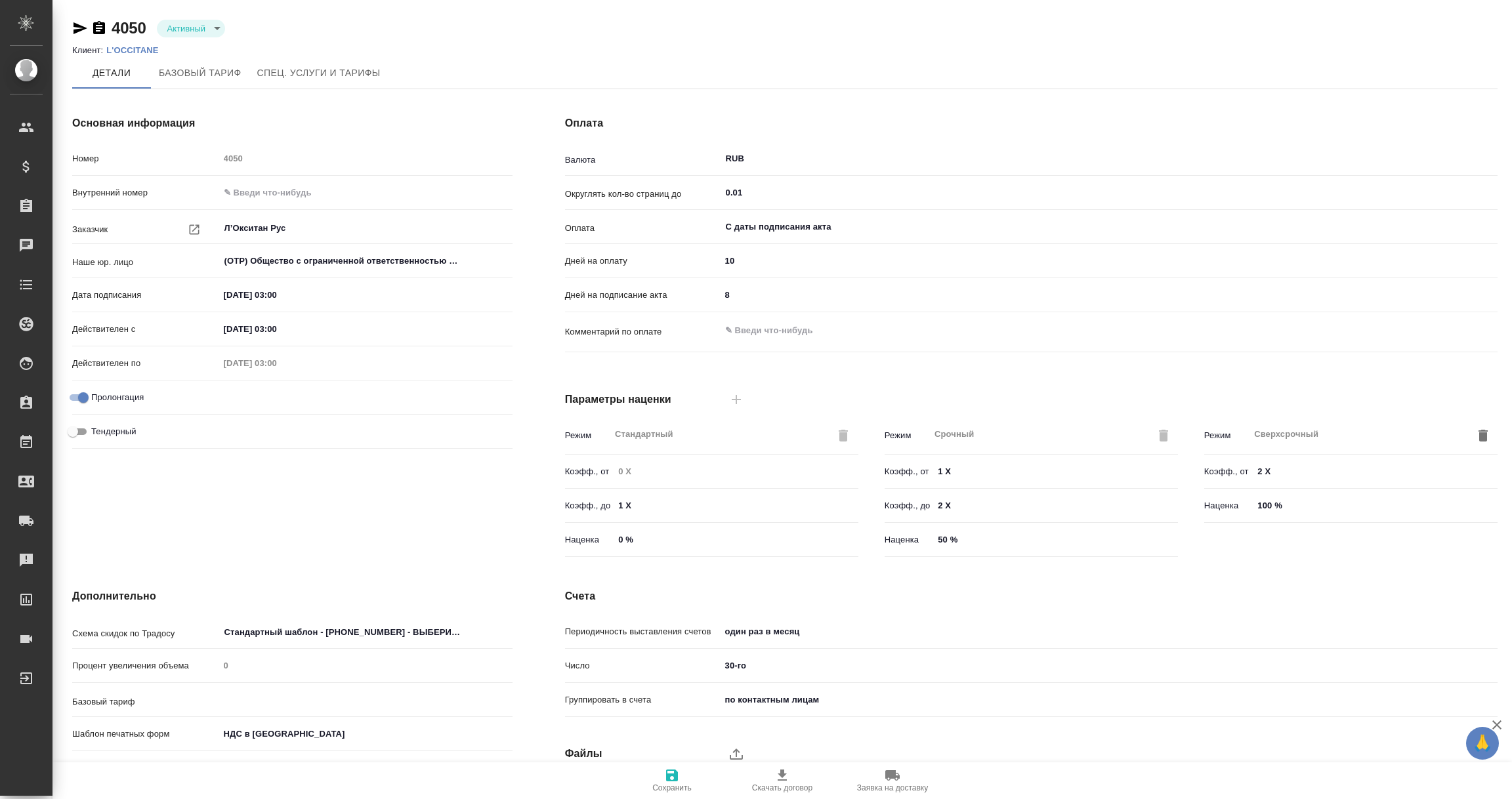
type input "1062 awatera + Marketing"
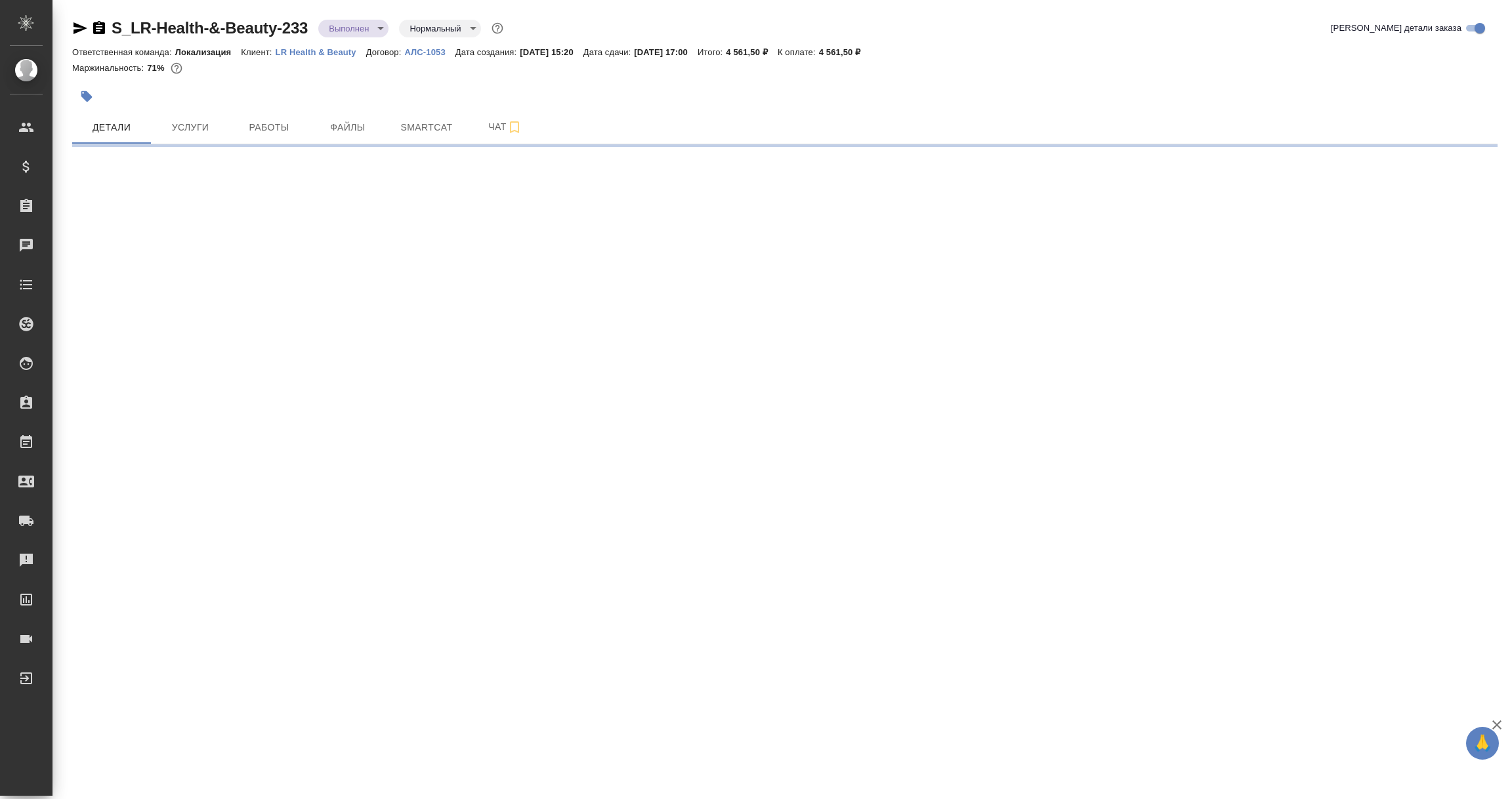
select select "RU"
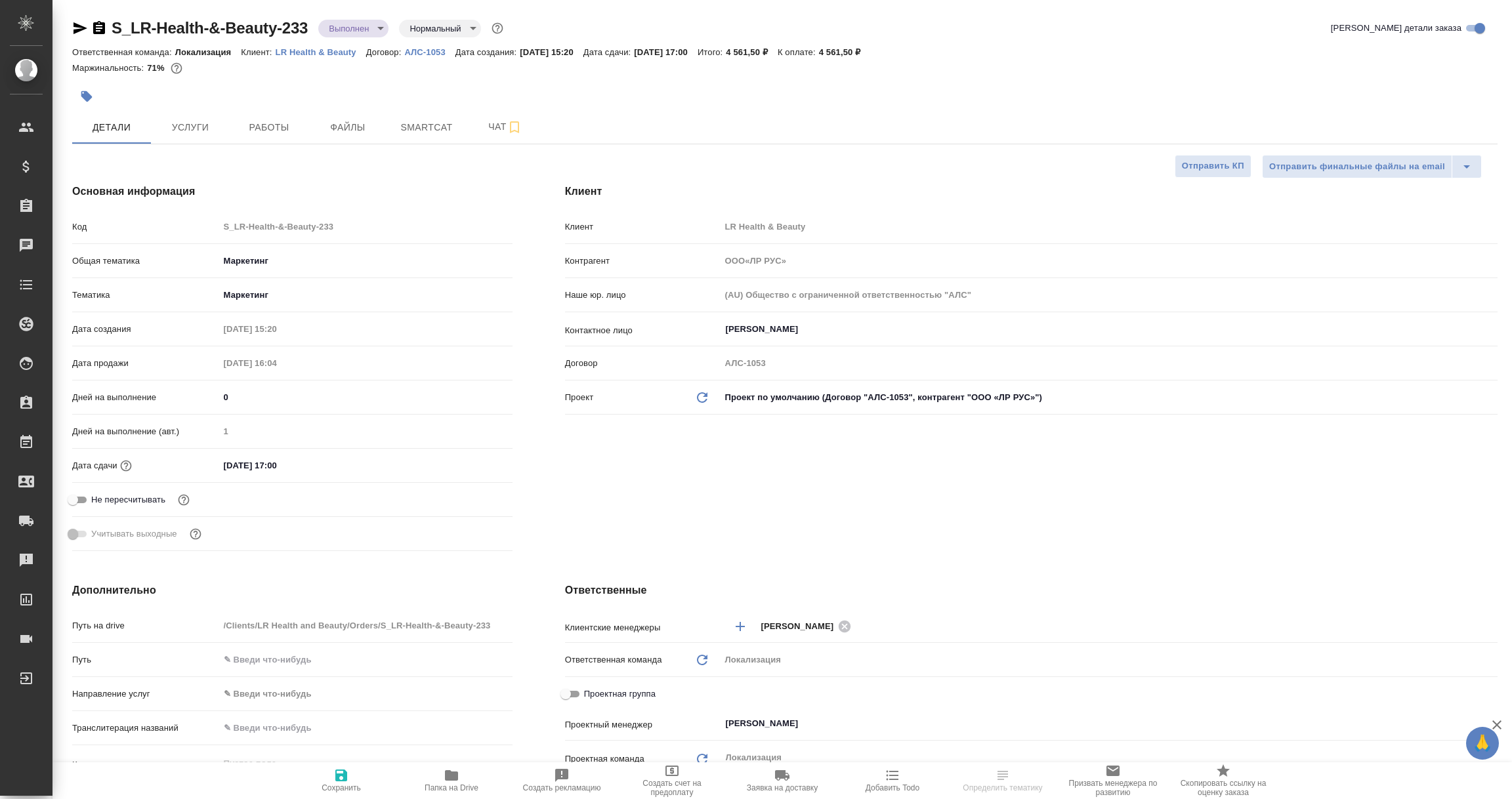
type input "ООО«ЛР РУС»"
type textarea "x"
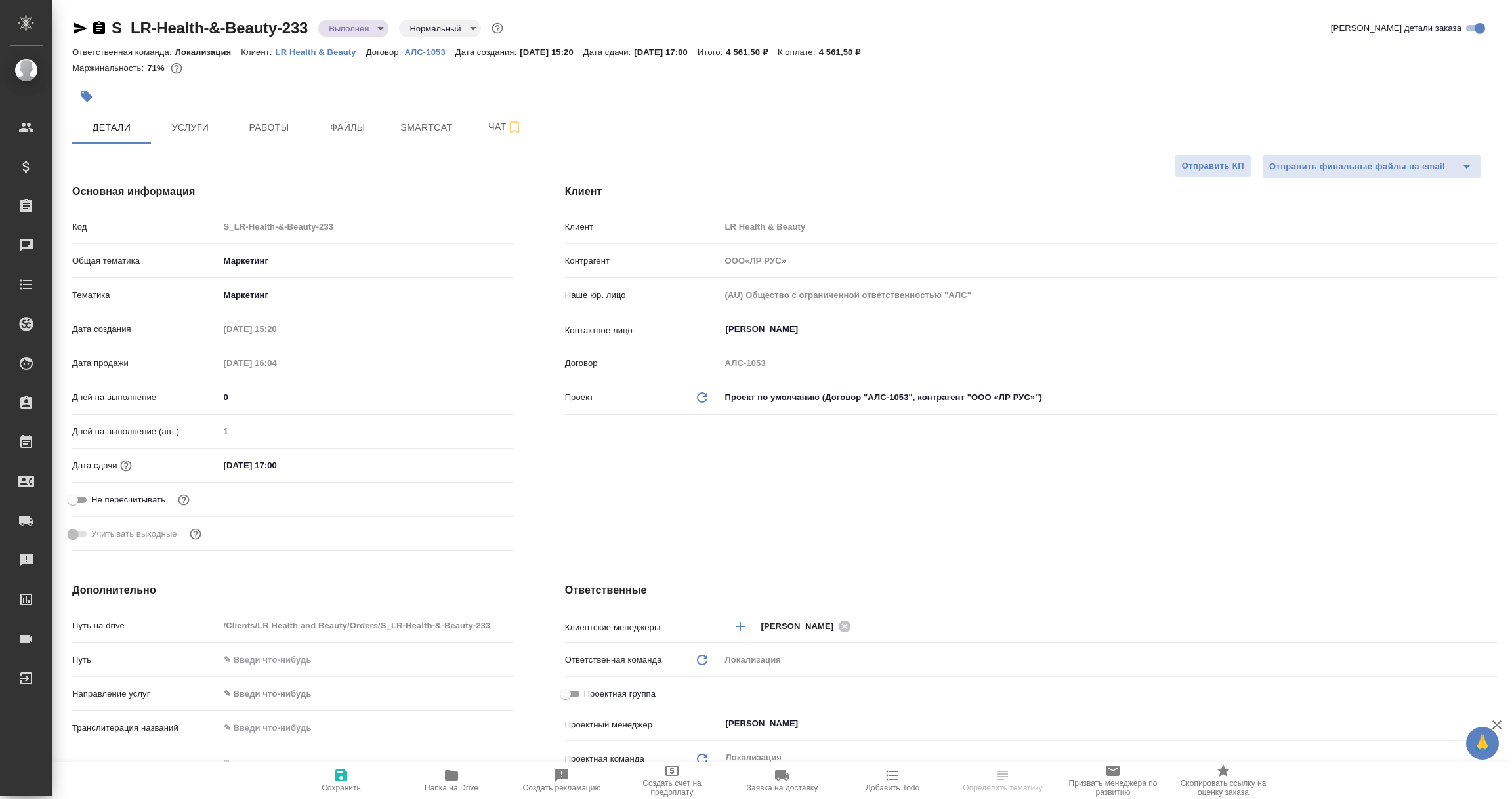
type textarea "x"
click at [435, 49] on p "АЛС-1053" at bounding box center [430, 52] width 51 height 10
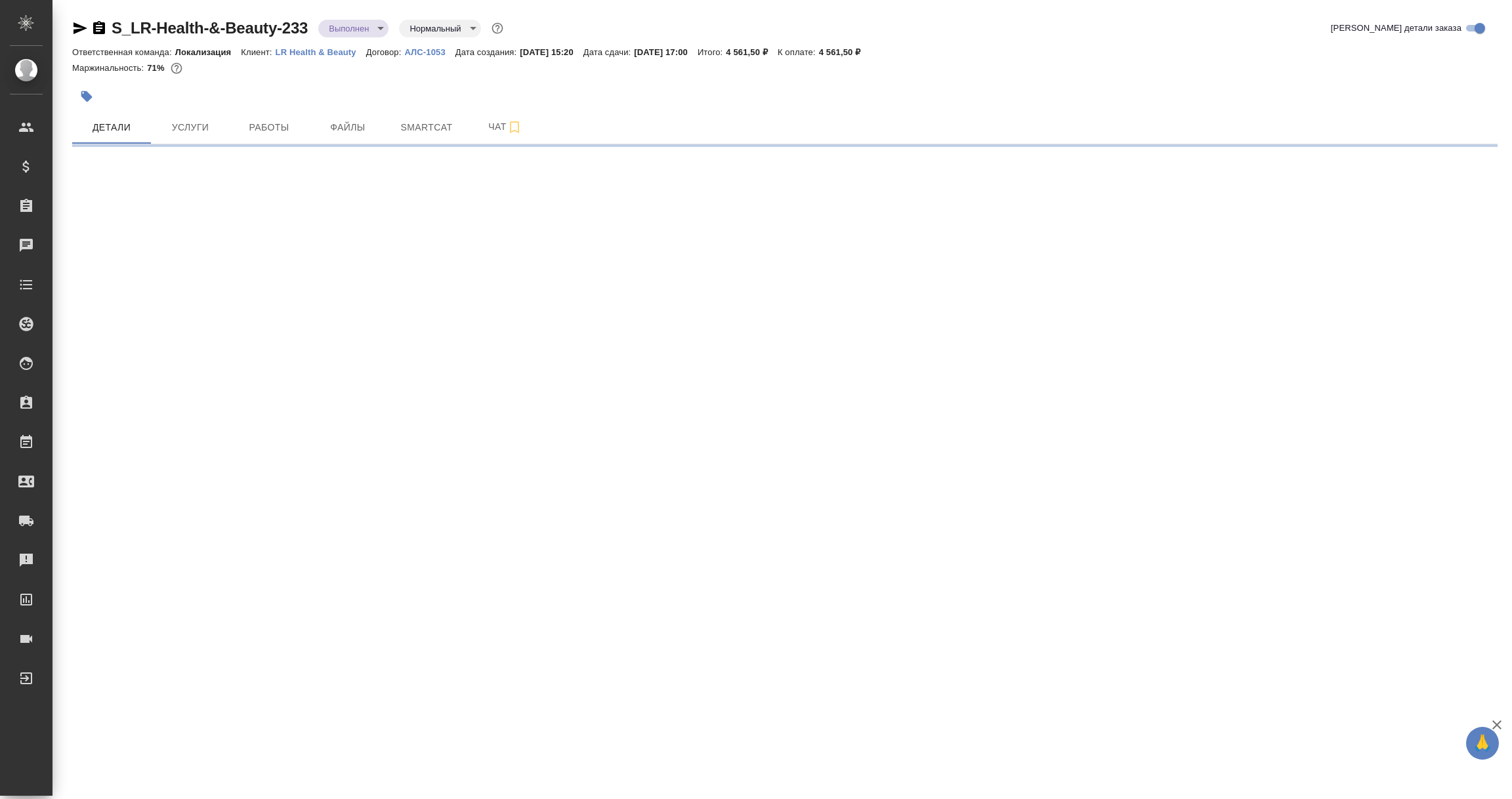
select select "RU"
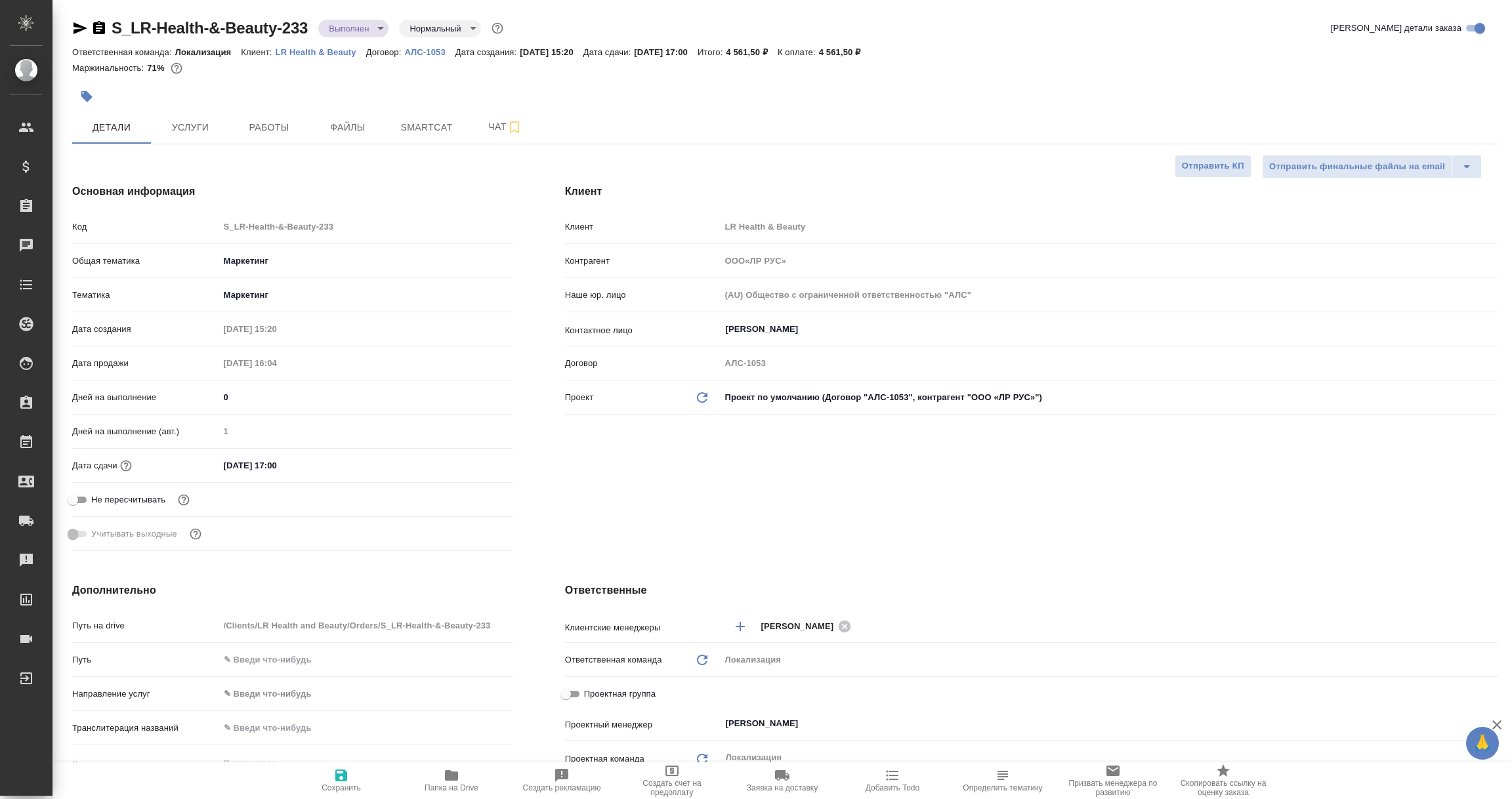
click at [98, 24] on icon "button" at bounding box center [99, 28] width 12 height 13
type textarea "x"
click at [78, 26] on icon "button" at bounding box center [80, 28] width 14 height 12
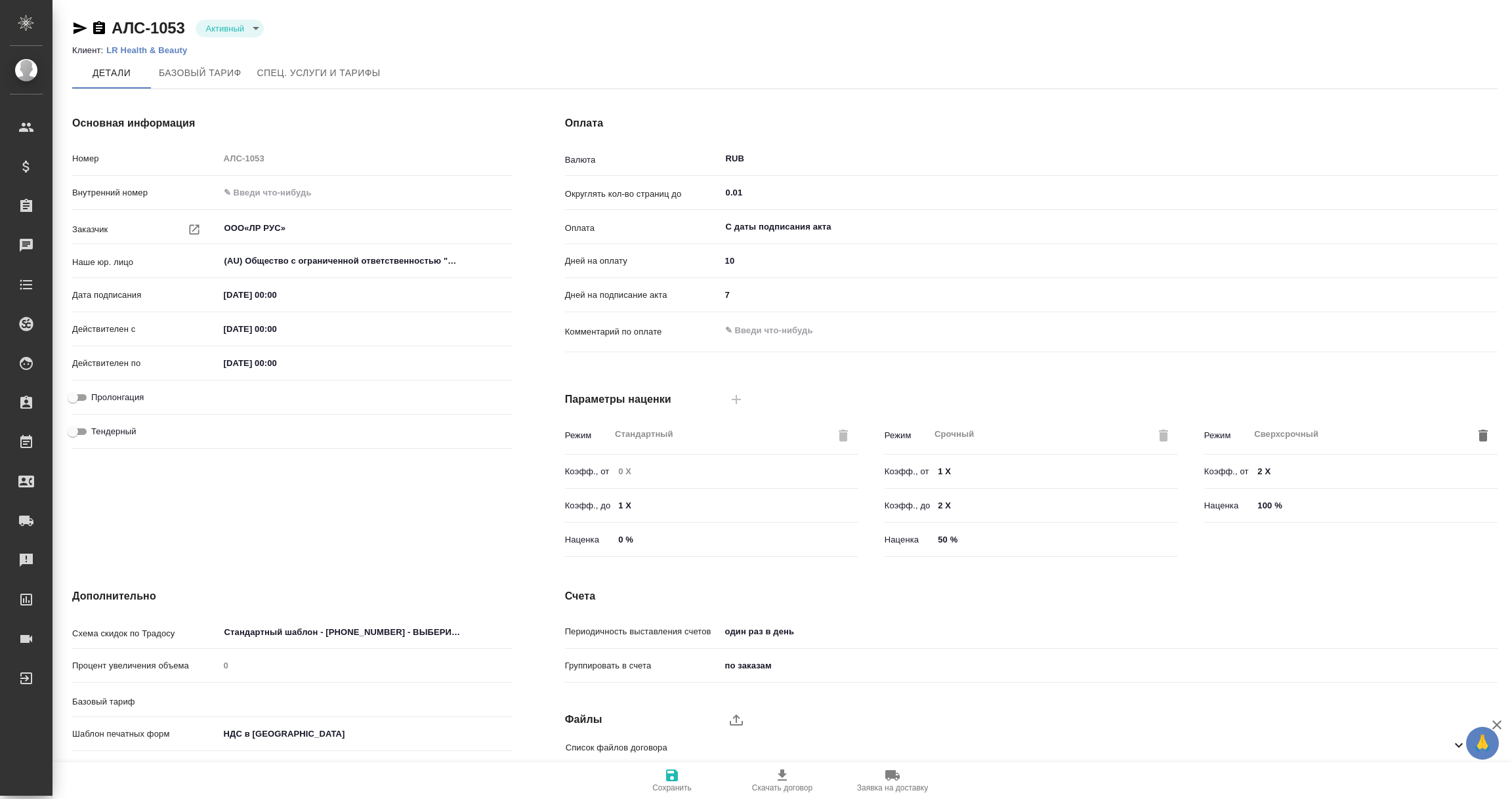
type input "1062 awatera + Marketing"
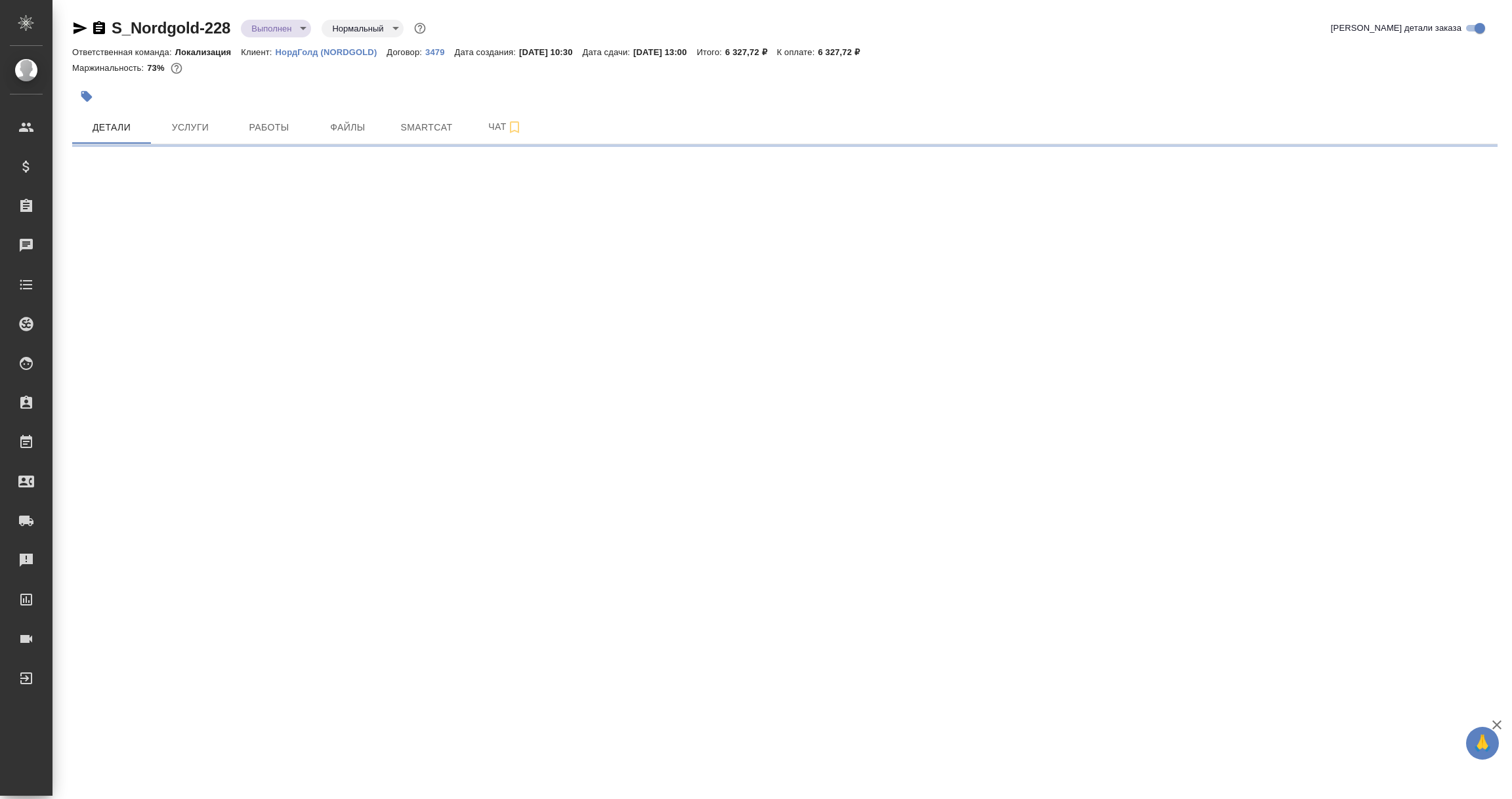
select select "RU"
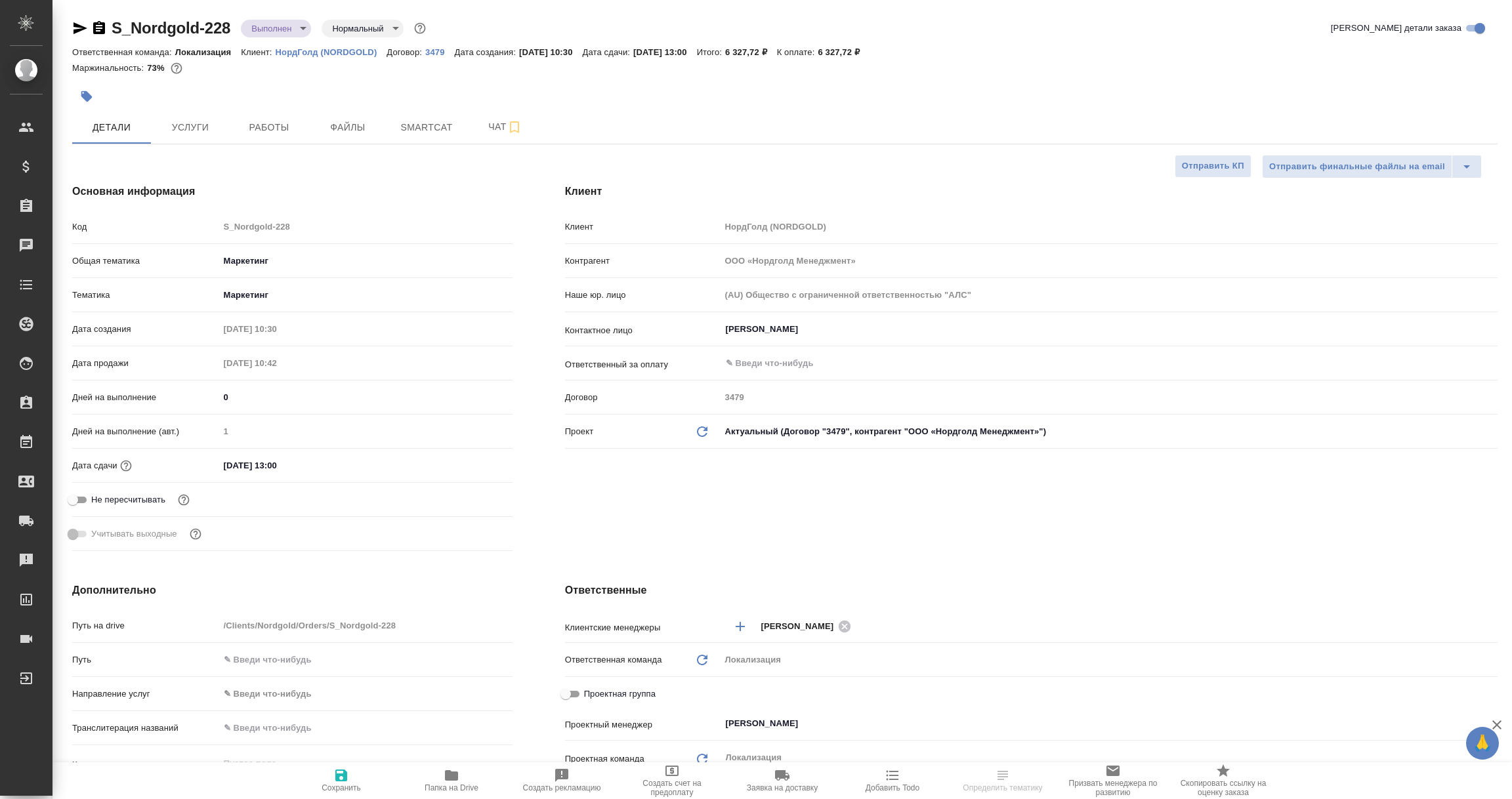
type textarea "x"
click at [438, 52] on p "3479" at bounding box center [439, 52] width 29 height 10
type textarea "x"
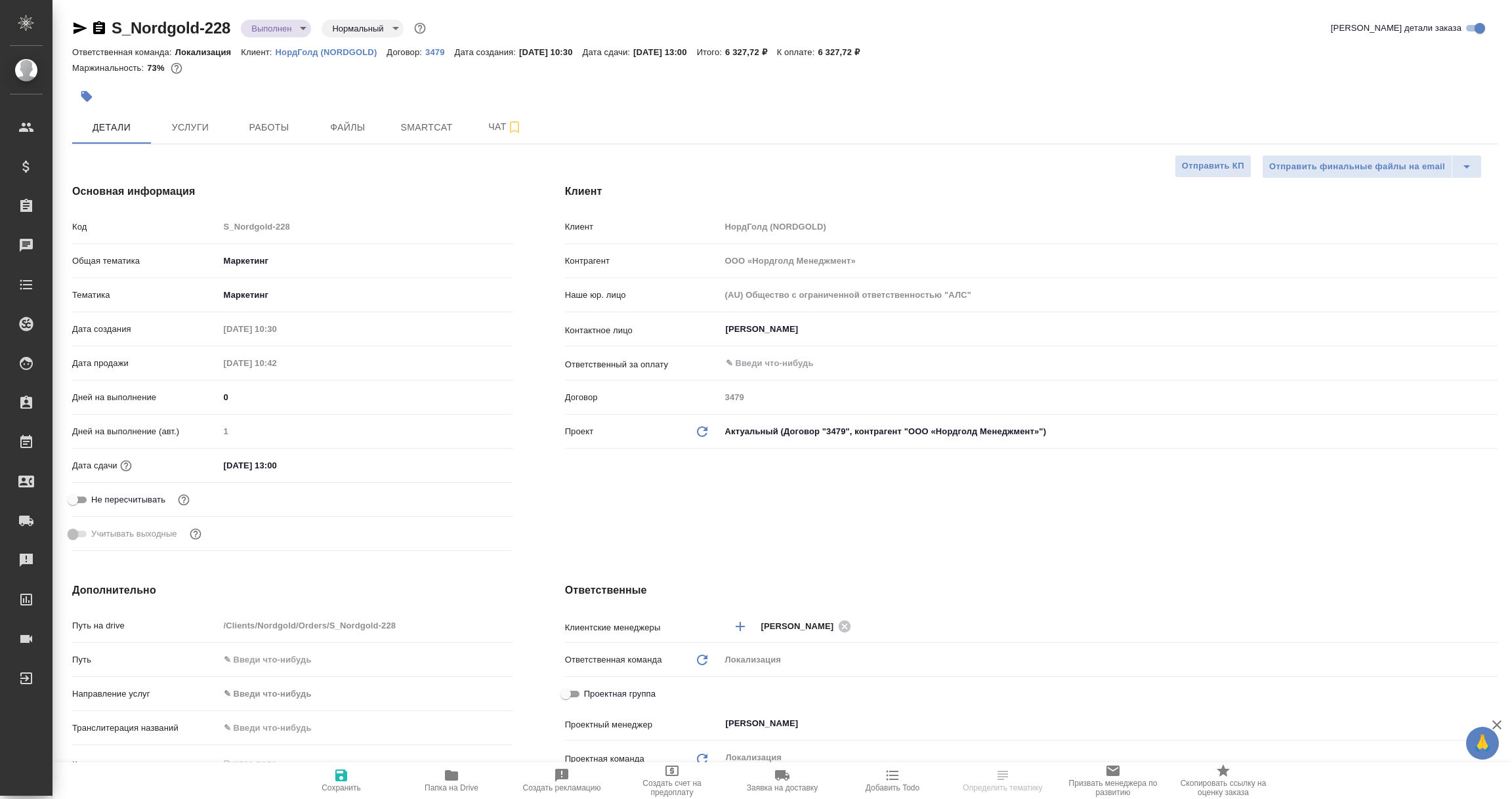
type textarea "x"
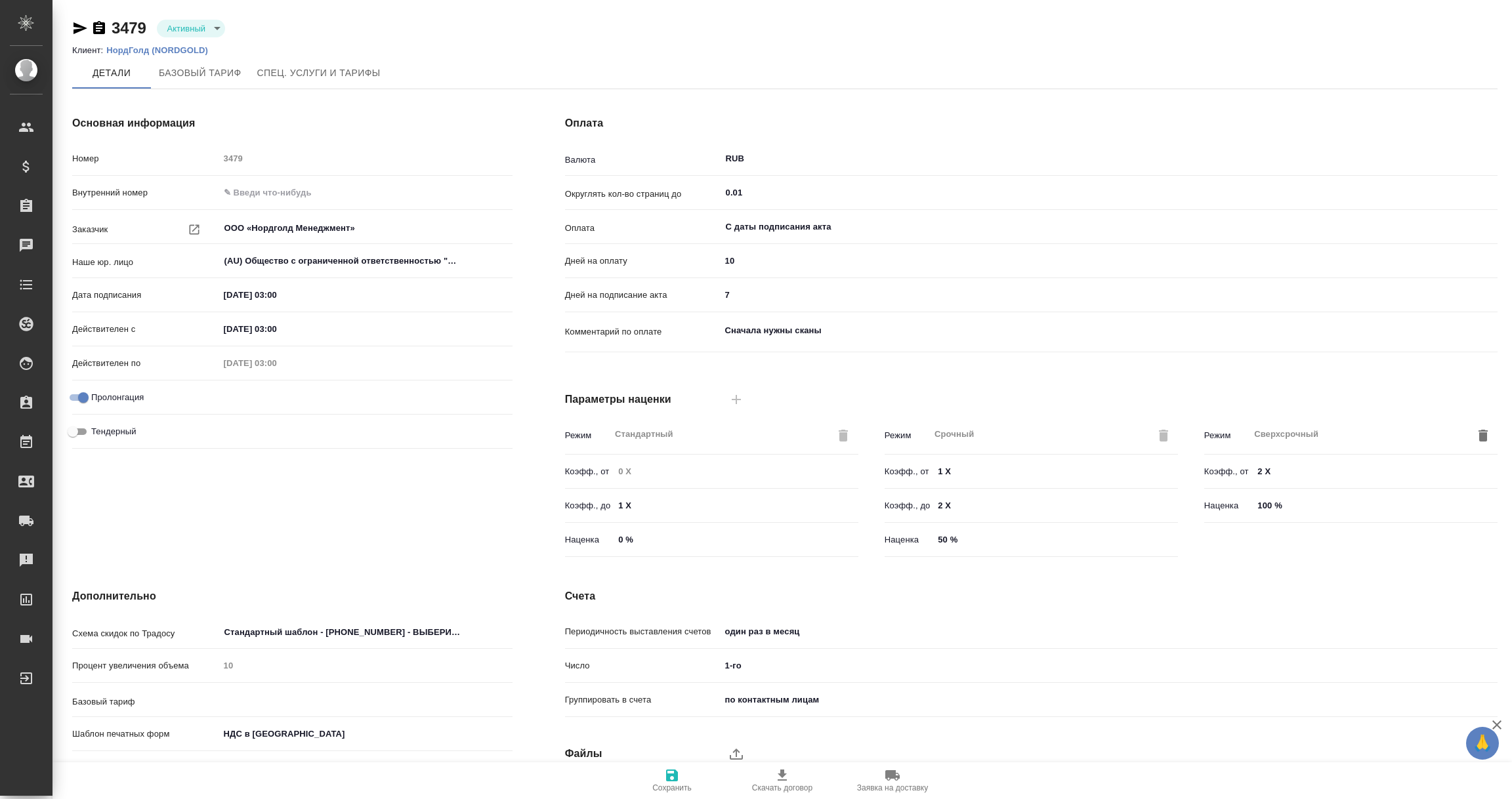
type input "Rus 06-2015 Новая сетка"
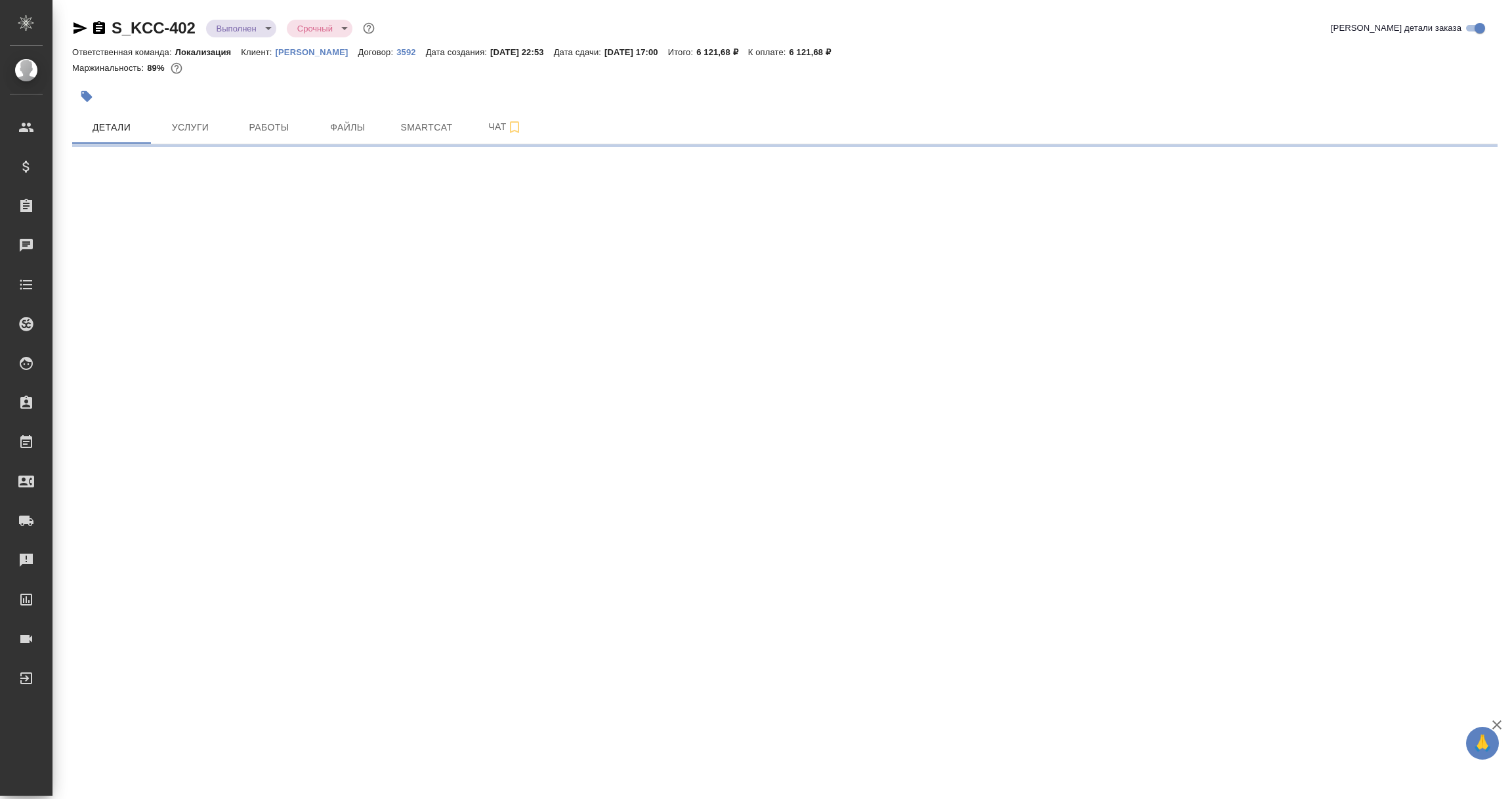
select select "RU"
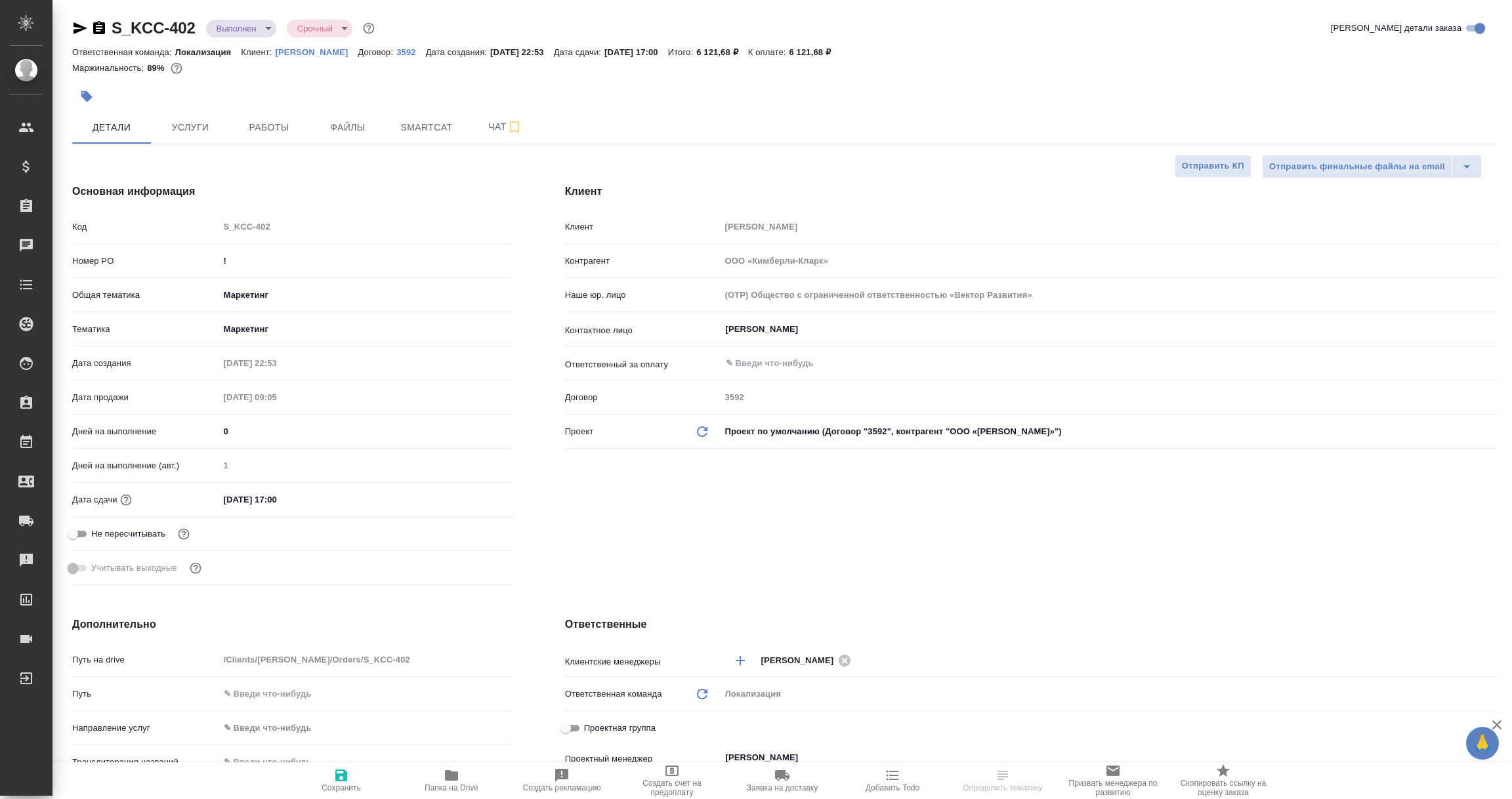
type textarea "x"
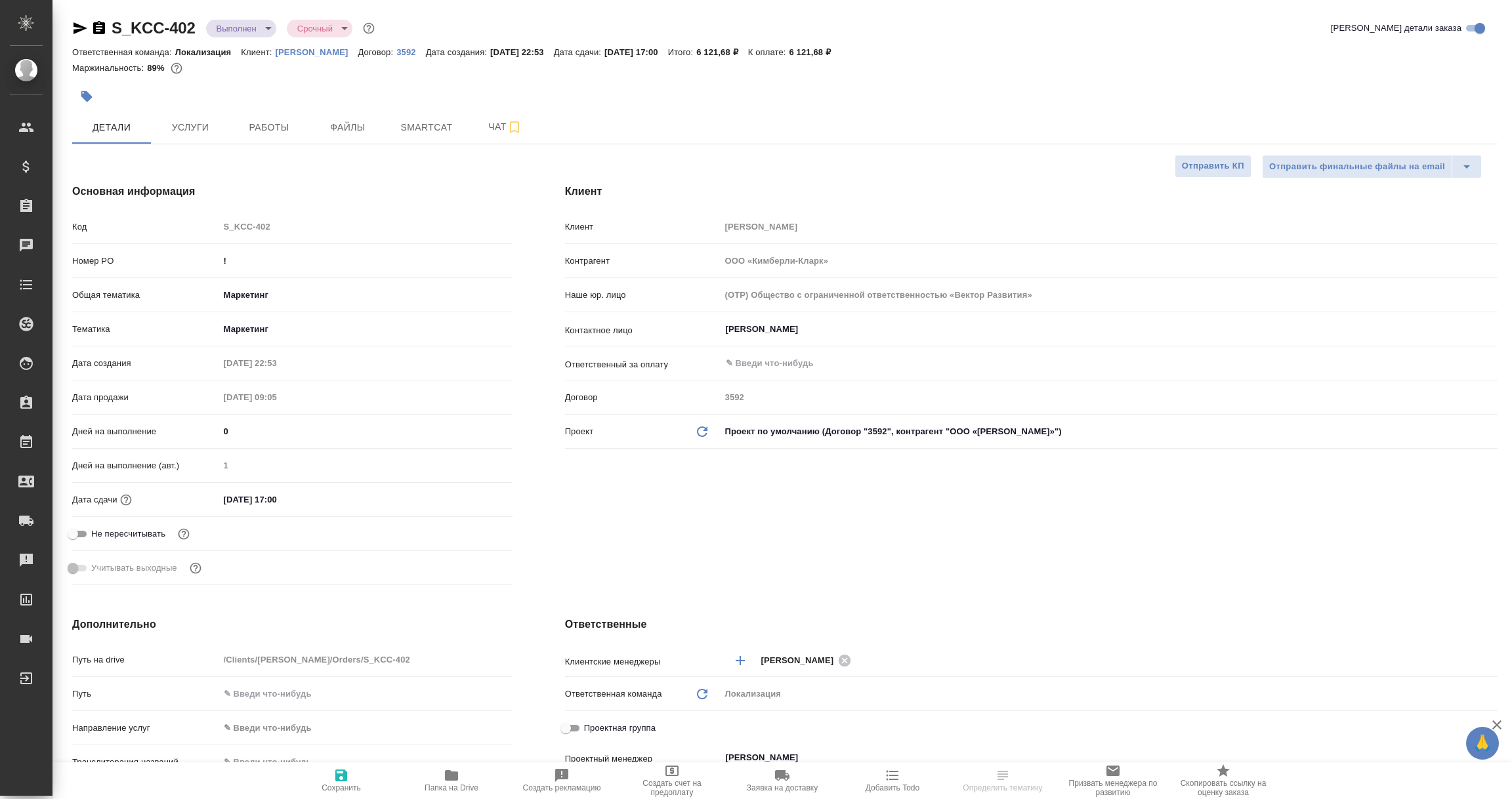
type textarea "x"
click at [396, 50] on p "3592" at bounding box center [410, 52] width 29 height 10
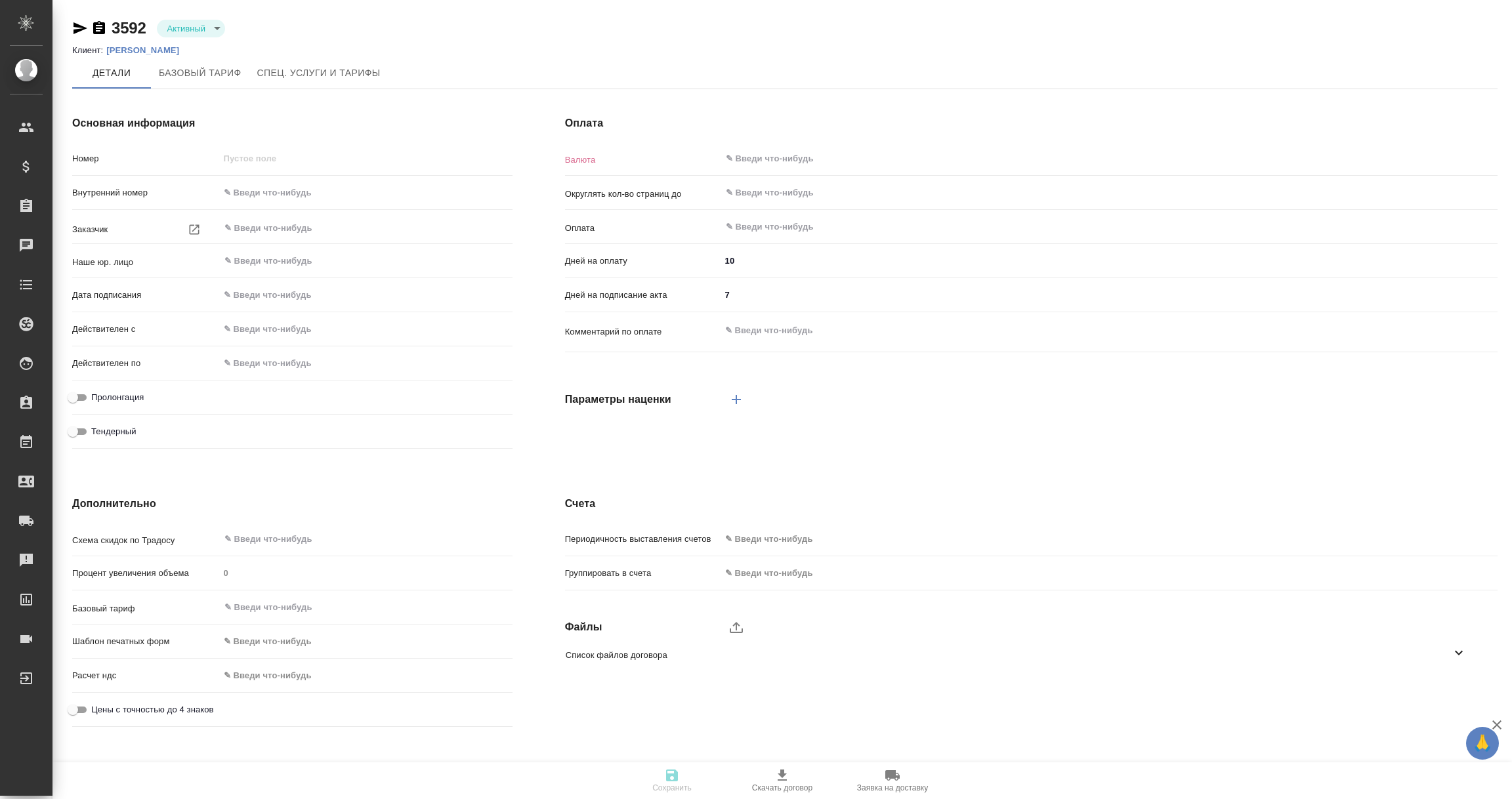
type input "3592"
type input "ООО «Кимберли-Кларк»"
type input "(OTP) Общество с ограниченной ответственностью «Вектор Развития»"
type input "[DATE] 03:00"
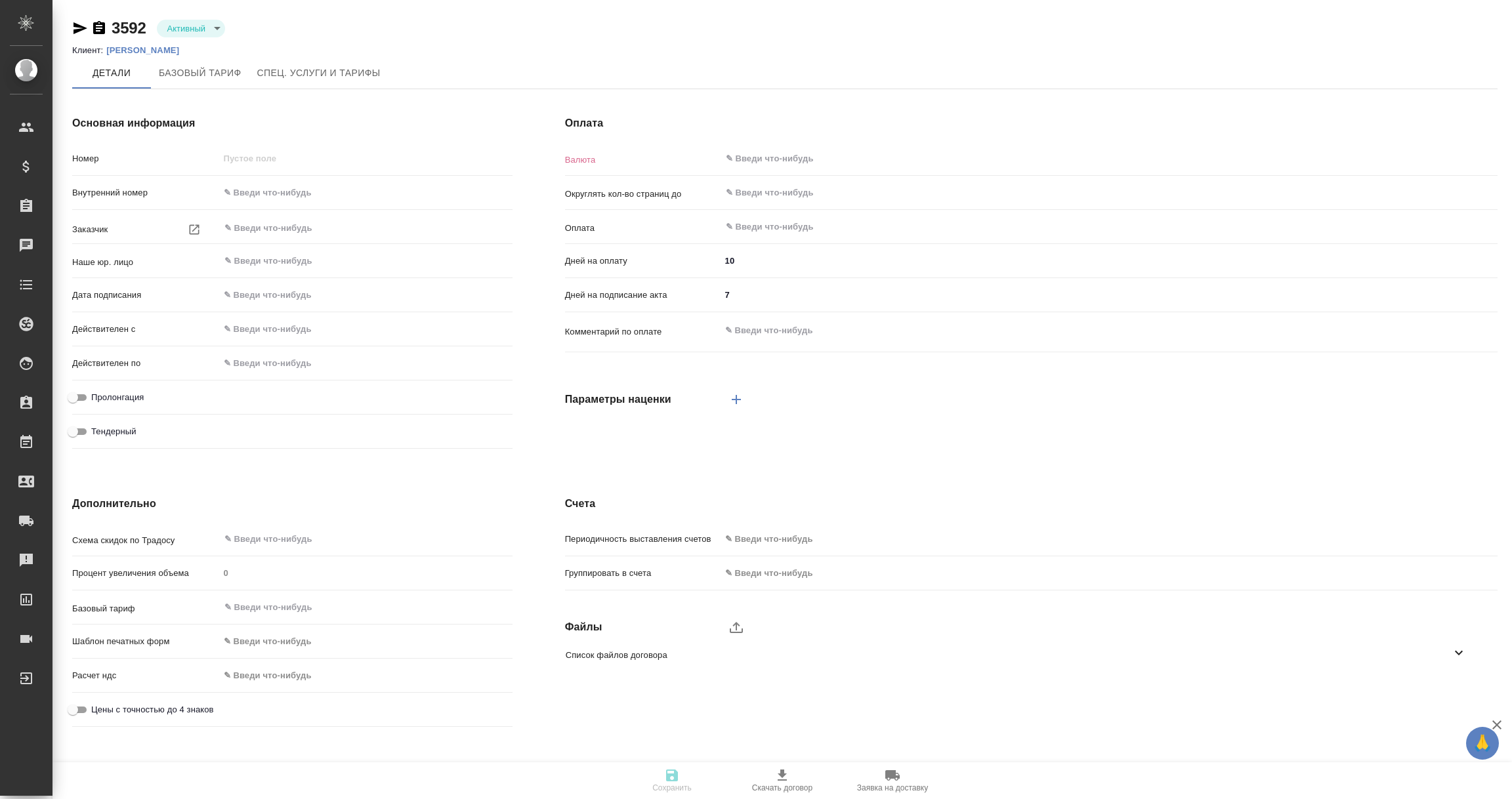
type input "[DATE] 03:00"
type input "RUB"
type input "0.01"
type input "С даты подписания акта"
type input "60"
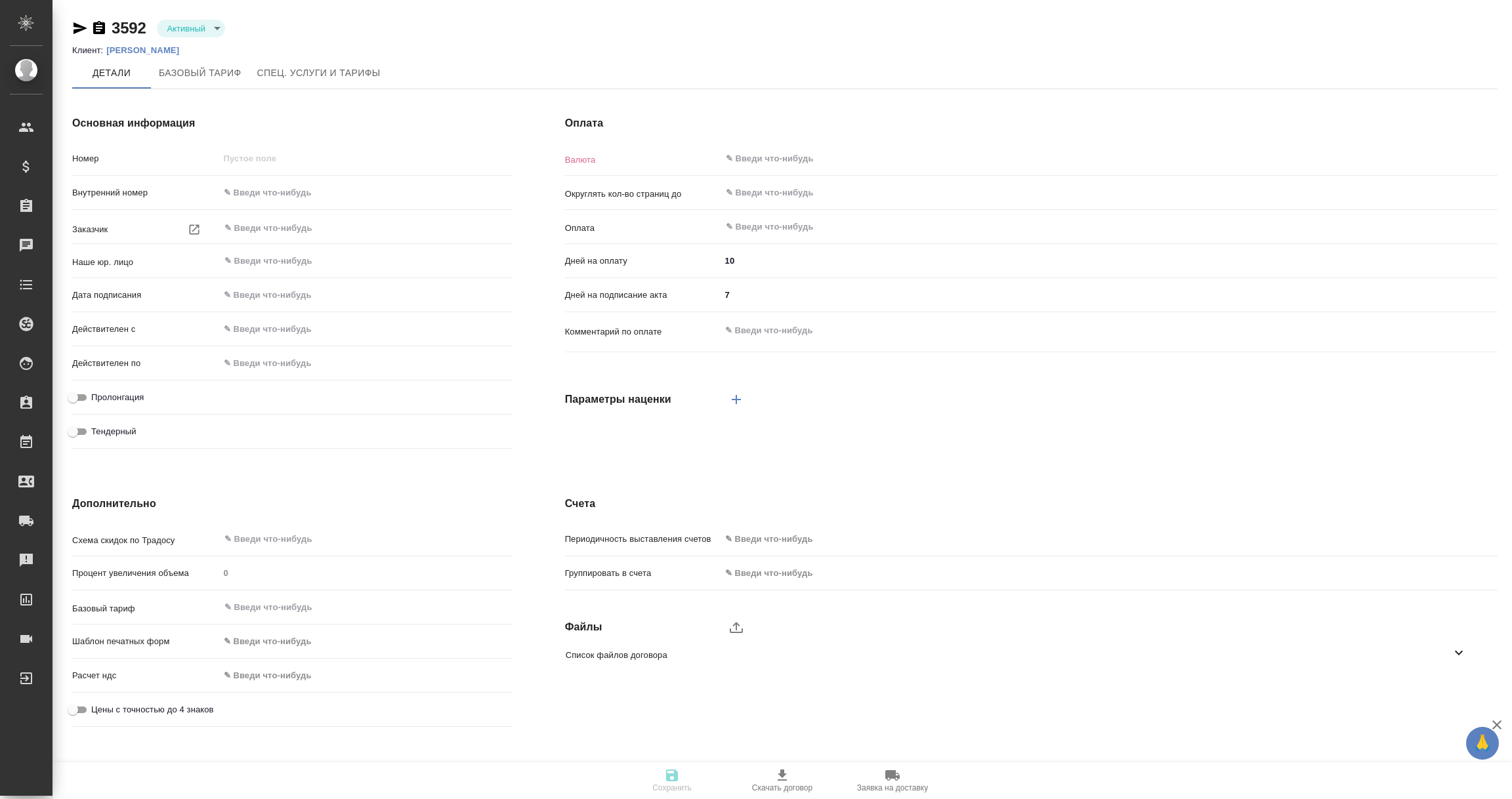
type textarea "x"
type input "Стандартный шаблон - [PHONE_NUMBER] - ВЫБЕРИ МЕНЯ!"
type input "10"
type input "russian2"
type input "basic"
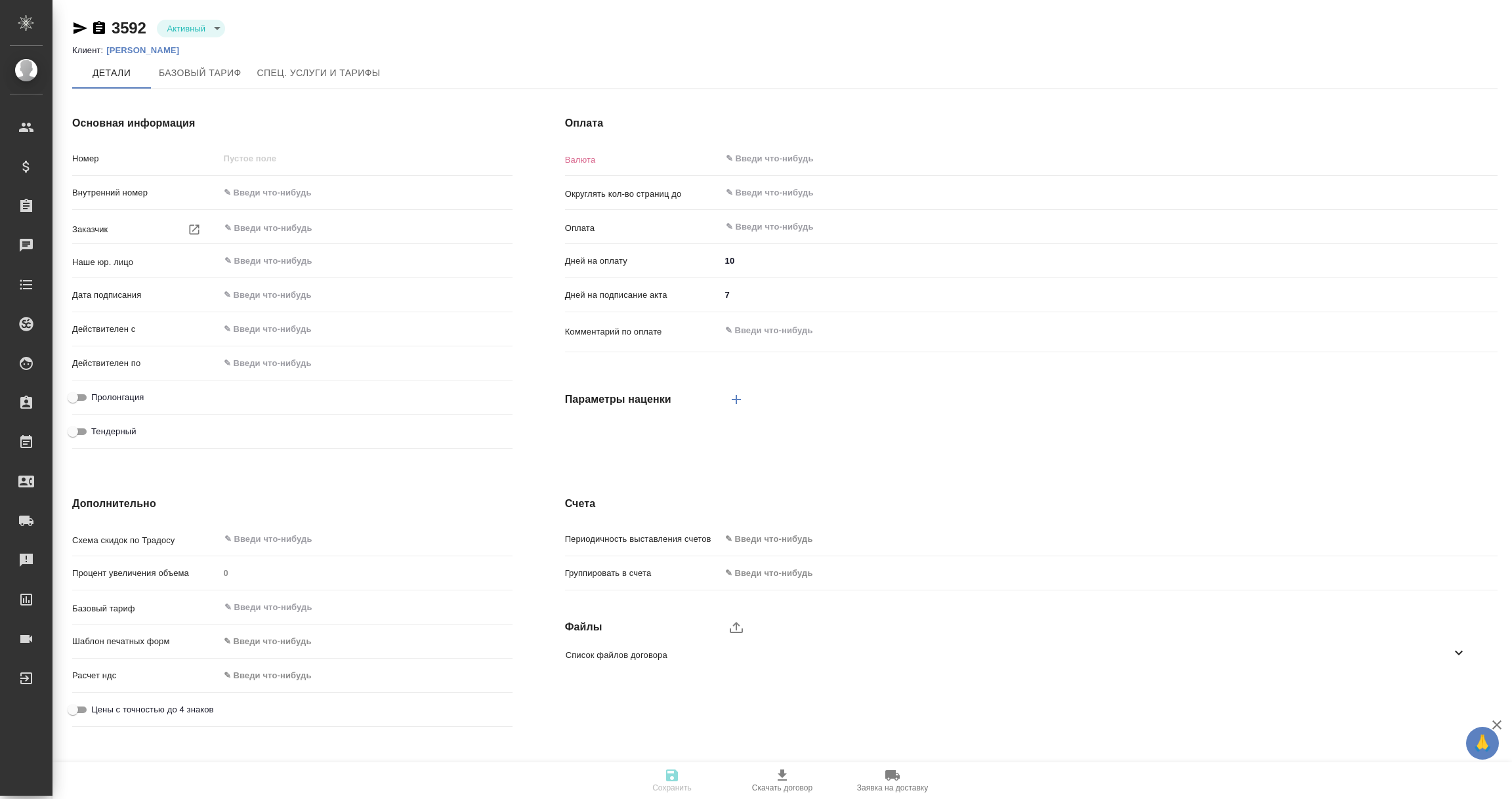
type input "onceMonth"
type input "contactPerson"
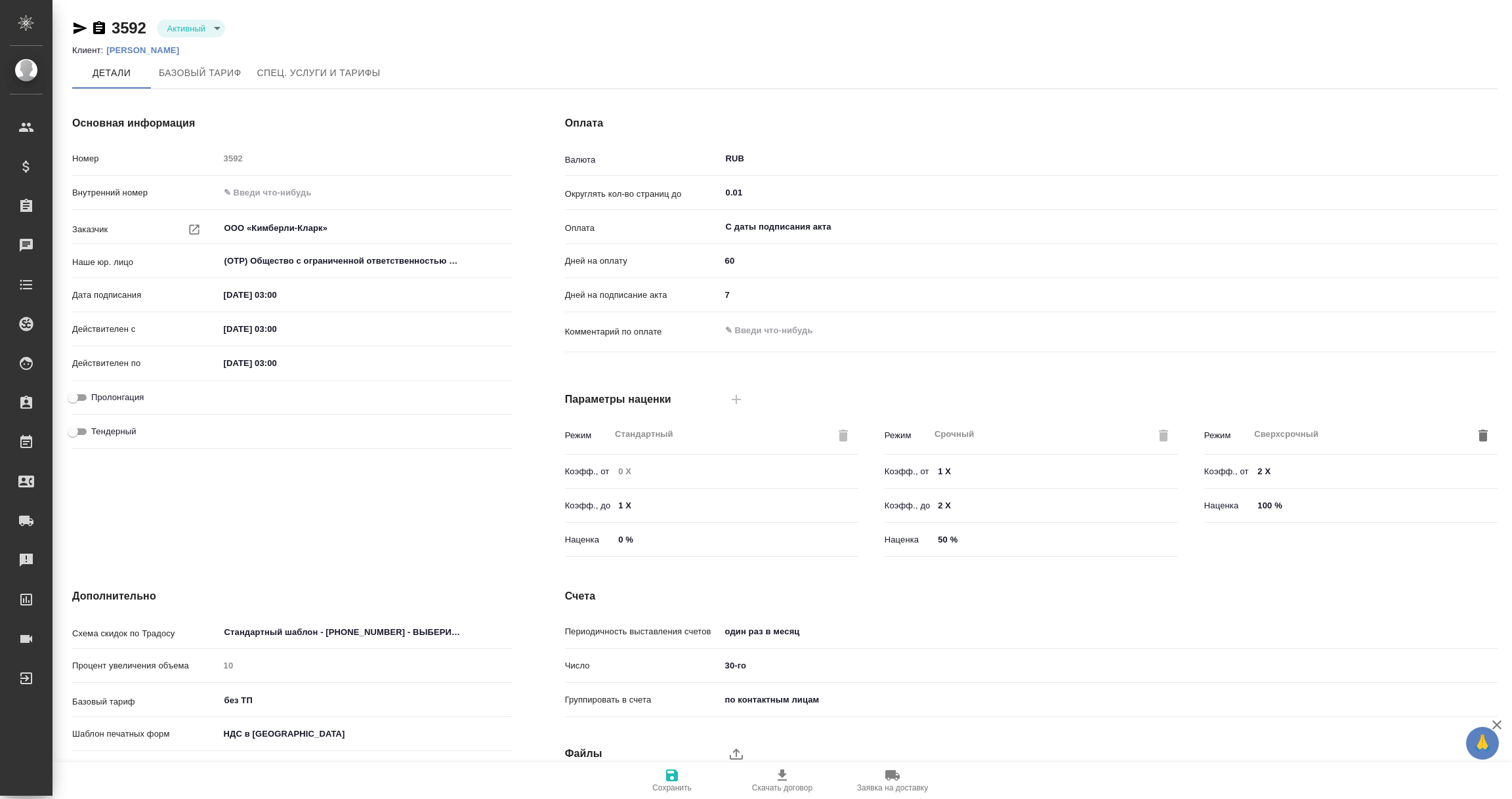
type input "без ТП"
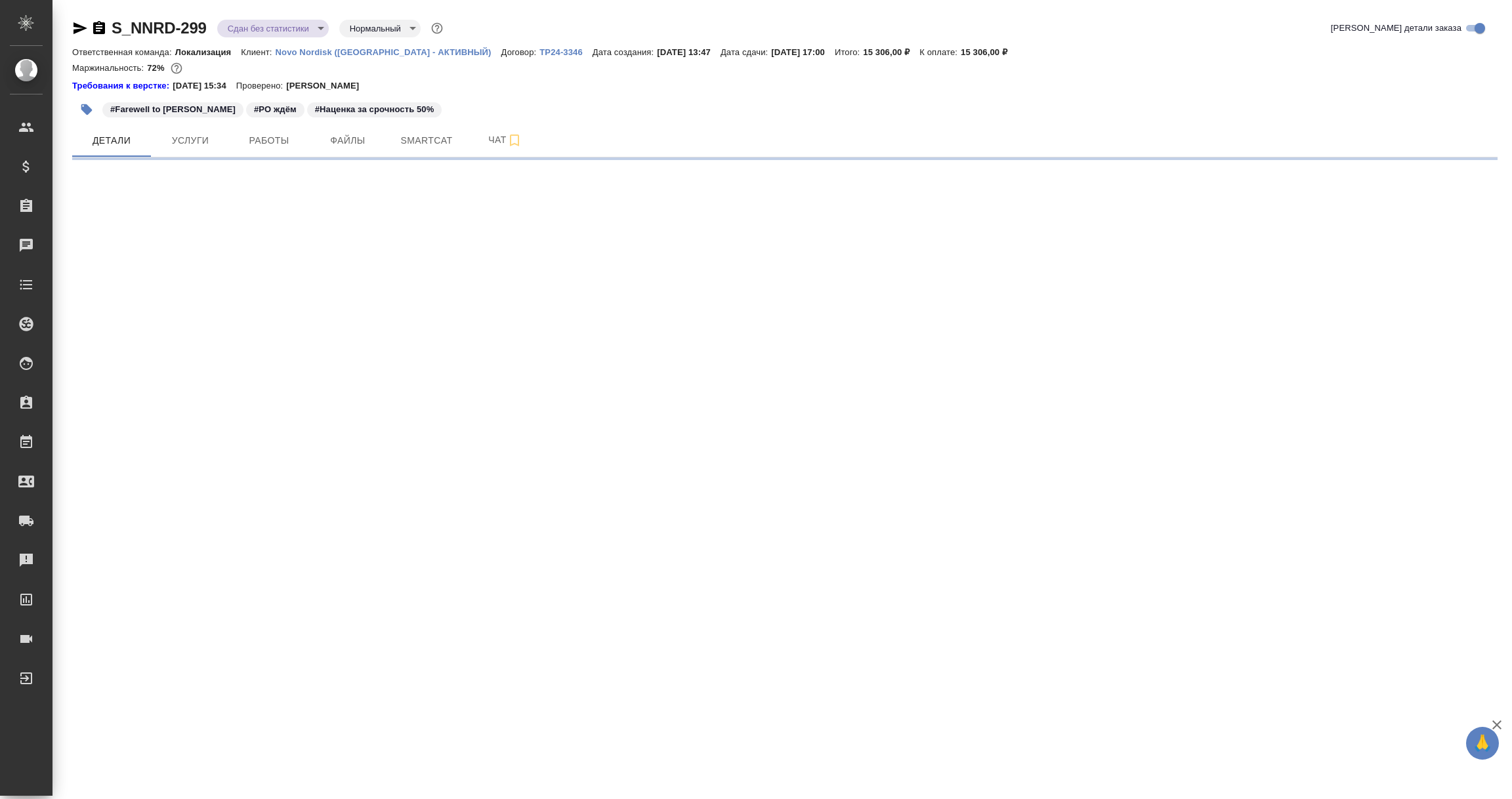
select select "RU"
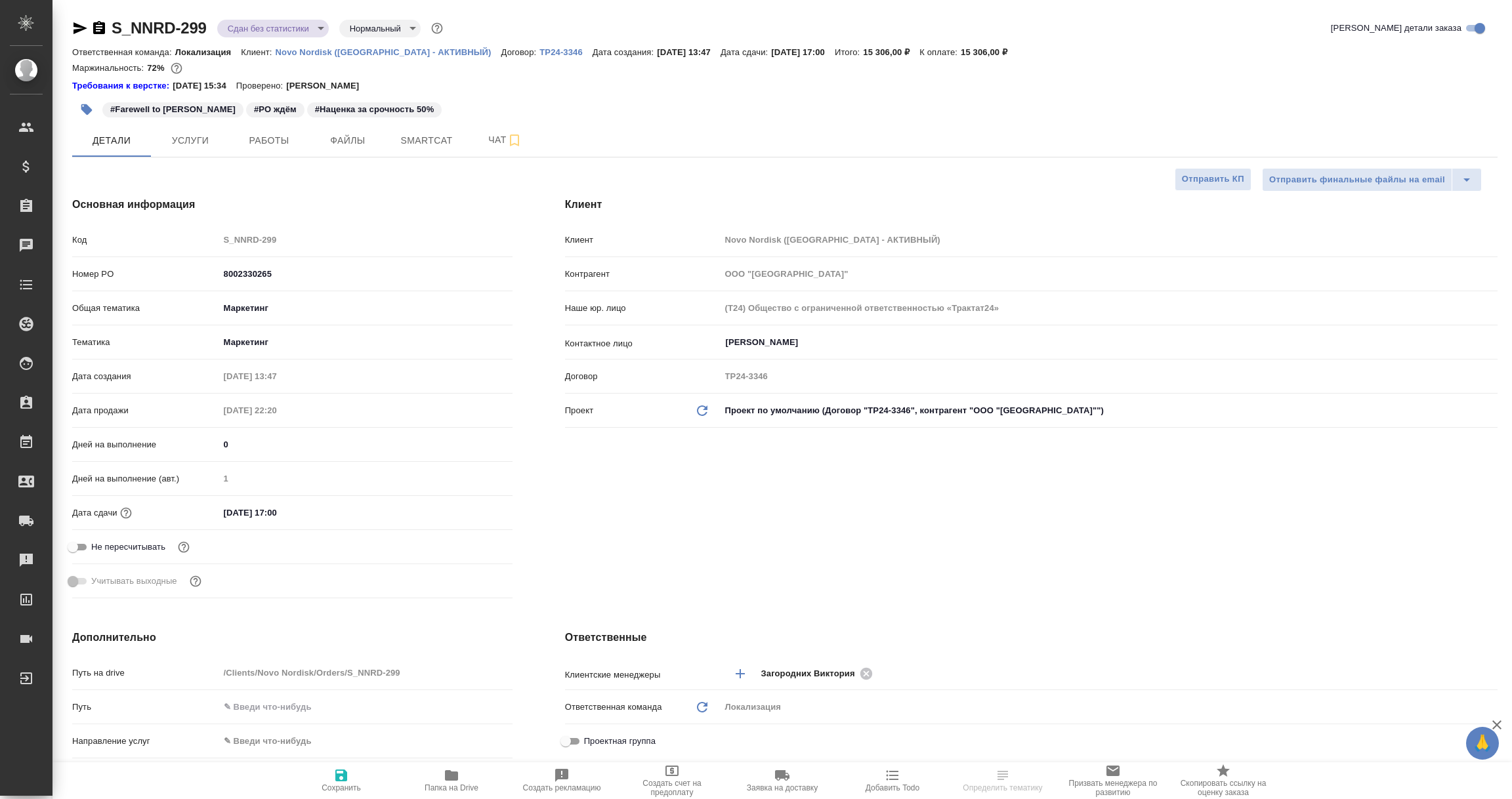
type textarea "x"
click at [539, 51] on p "ТР24-3346" at bounding box center [566, 52] width 53 height 10
click at [75, 25] on icon "button" at bounding box center [80, 28] width 14 height 12
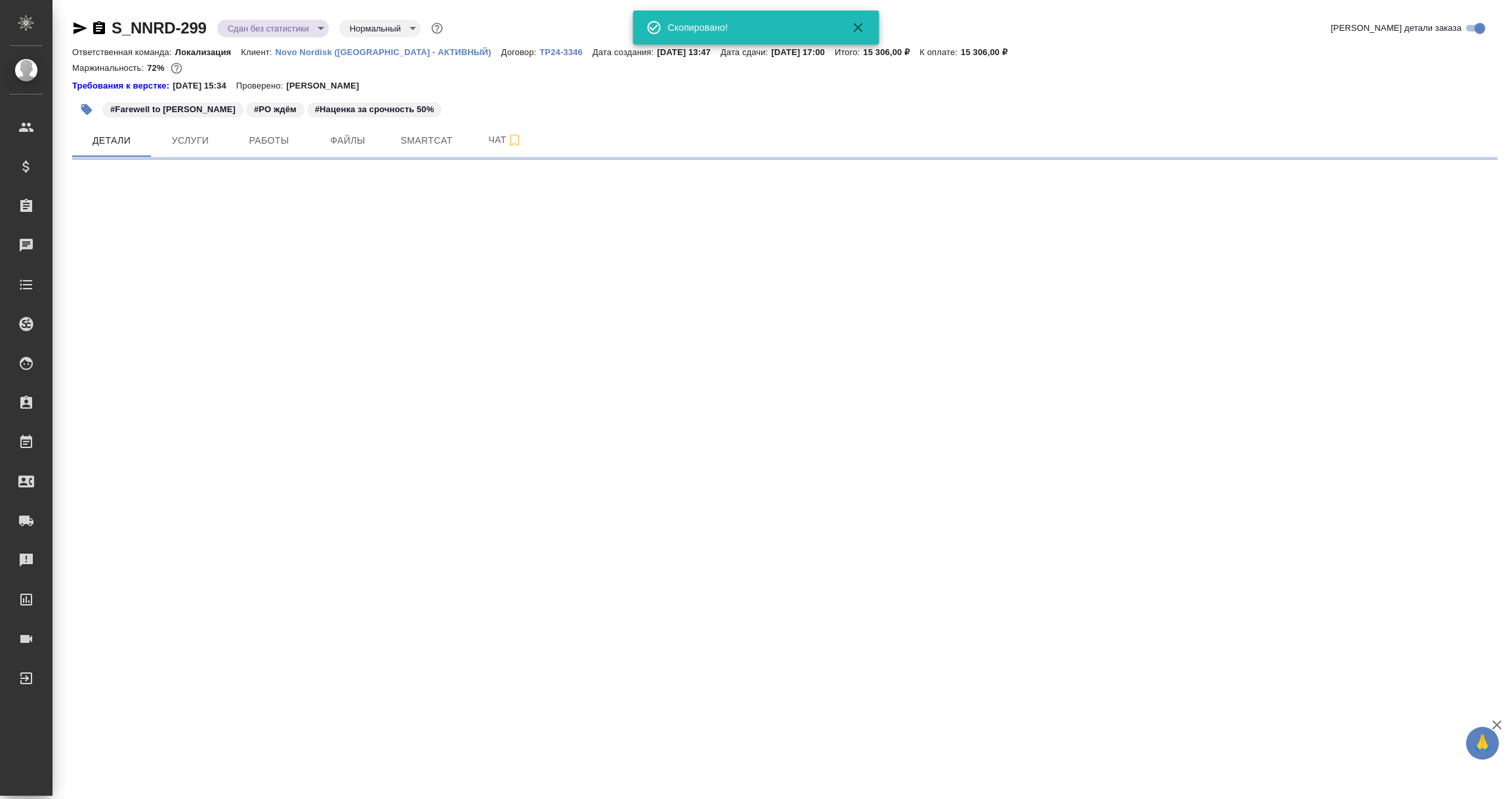
select select "RU"
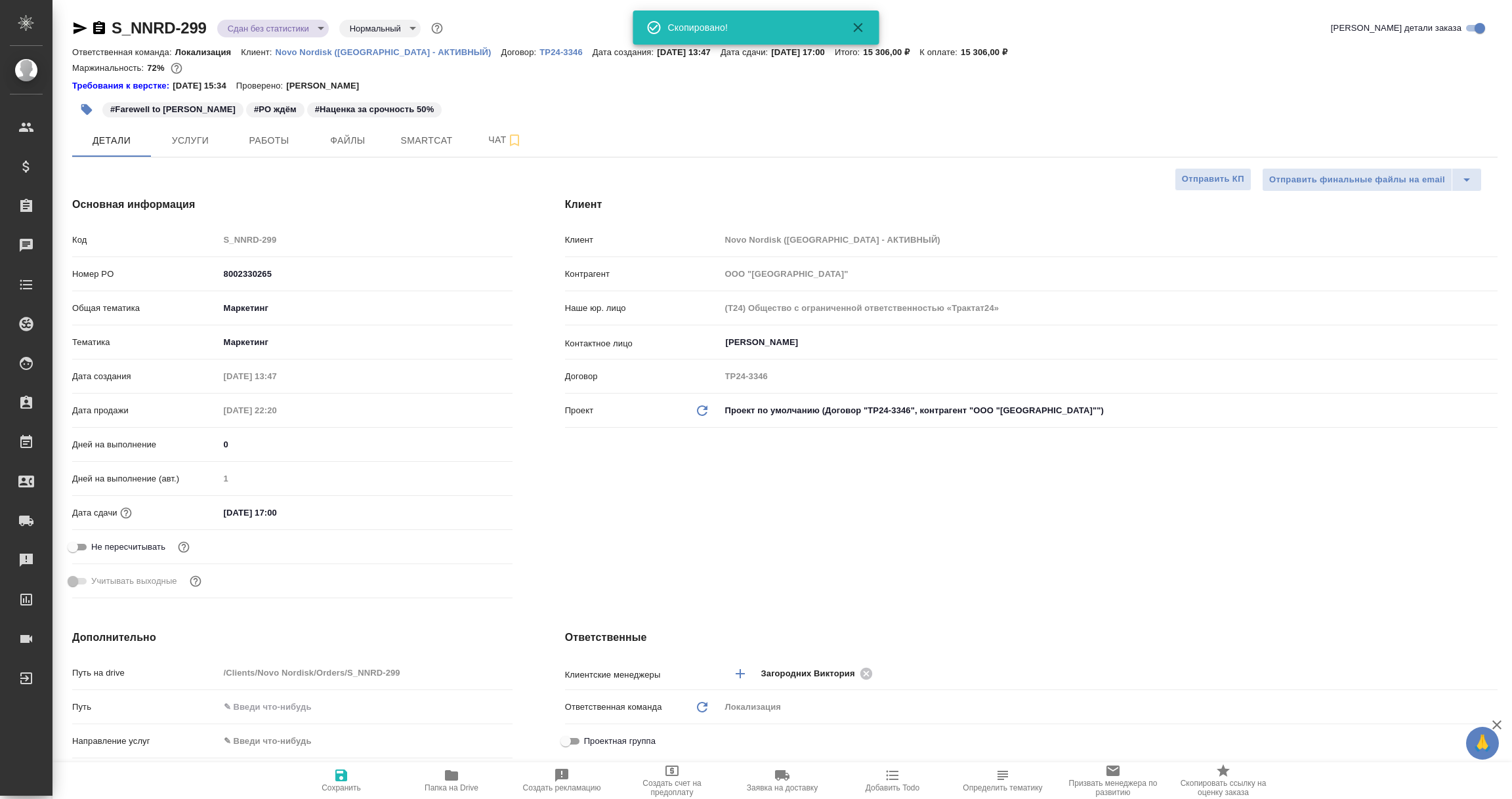
type textarea "x"
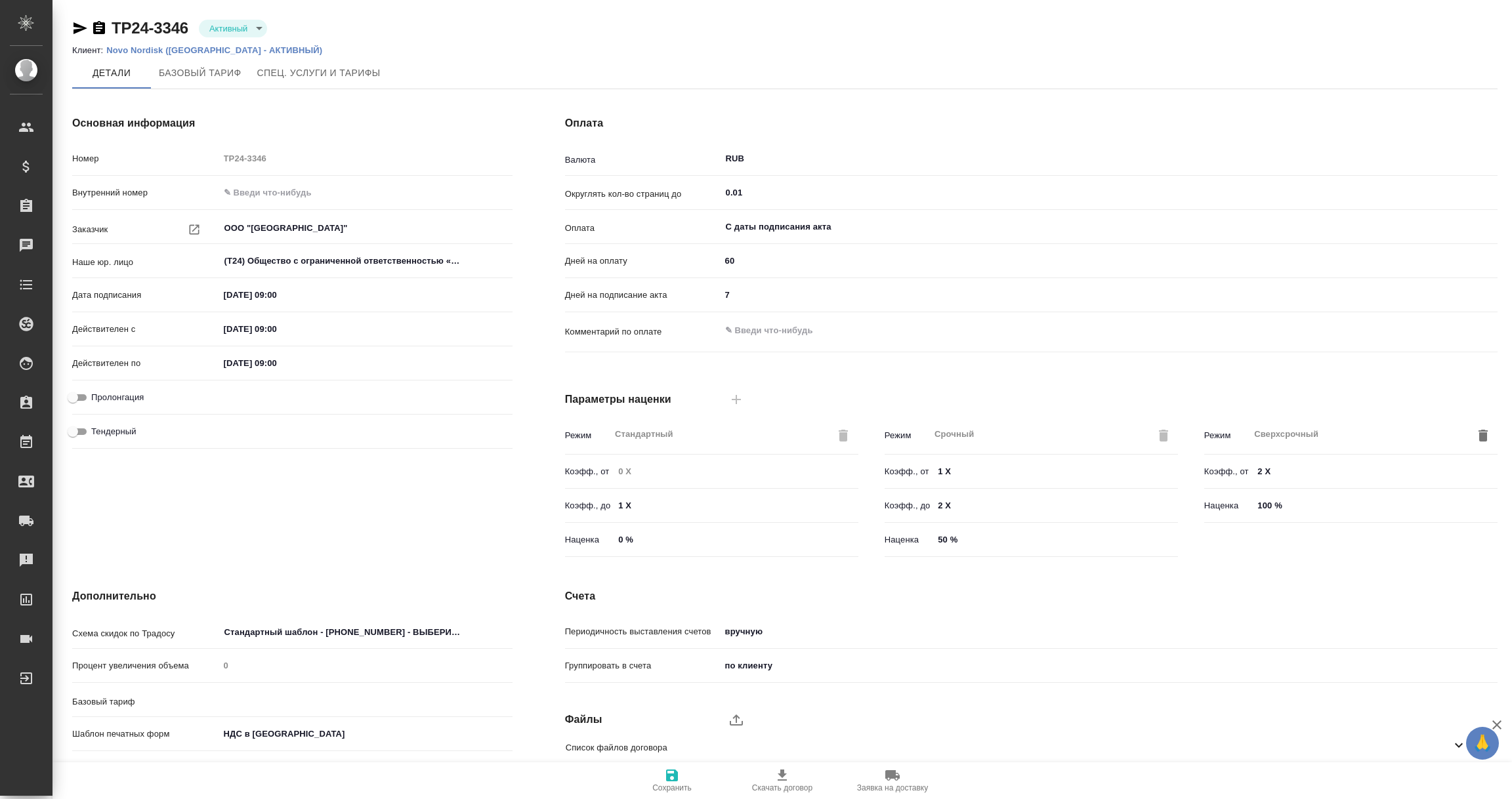
type input "Новый, 2022 (руб.)"
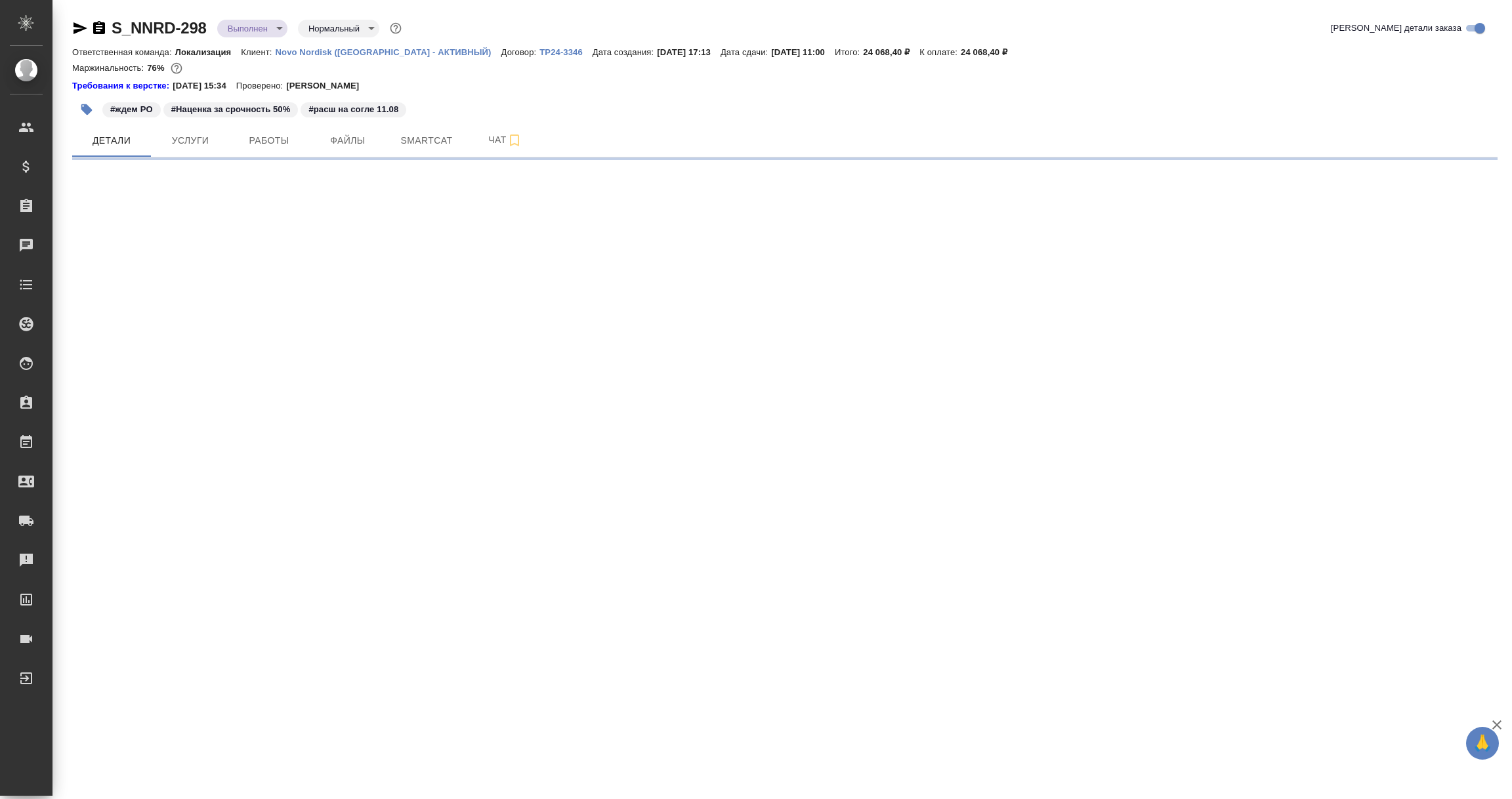
select select "RU"
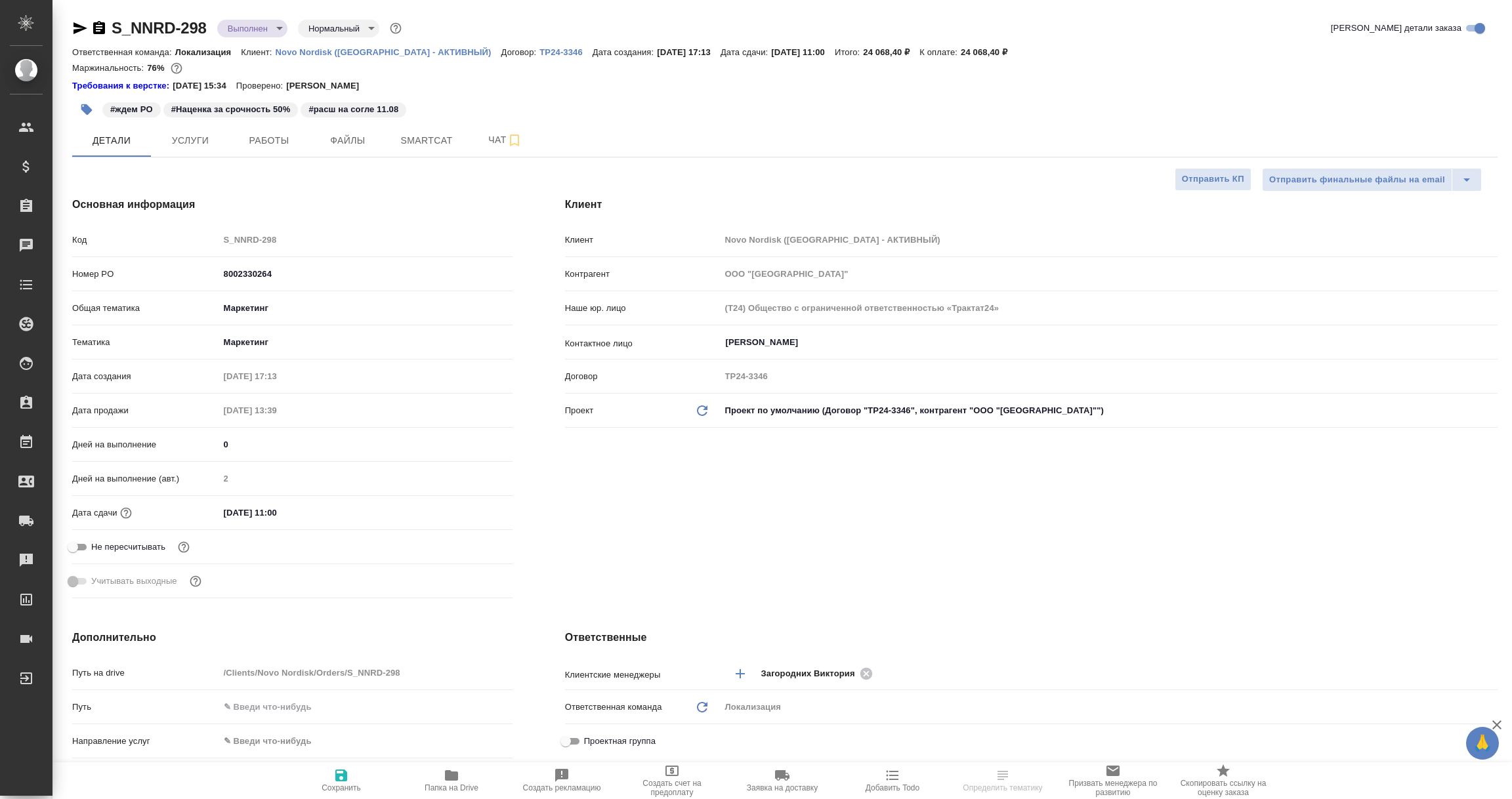
type textarea "x"
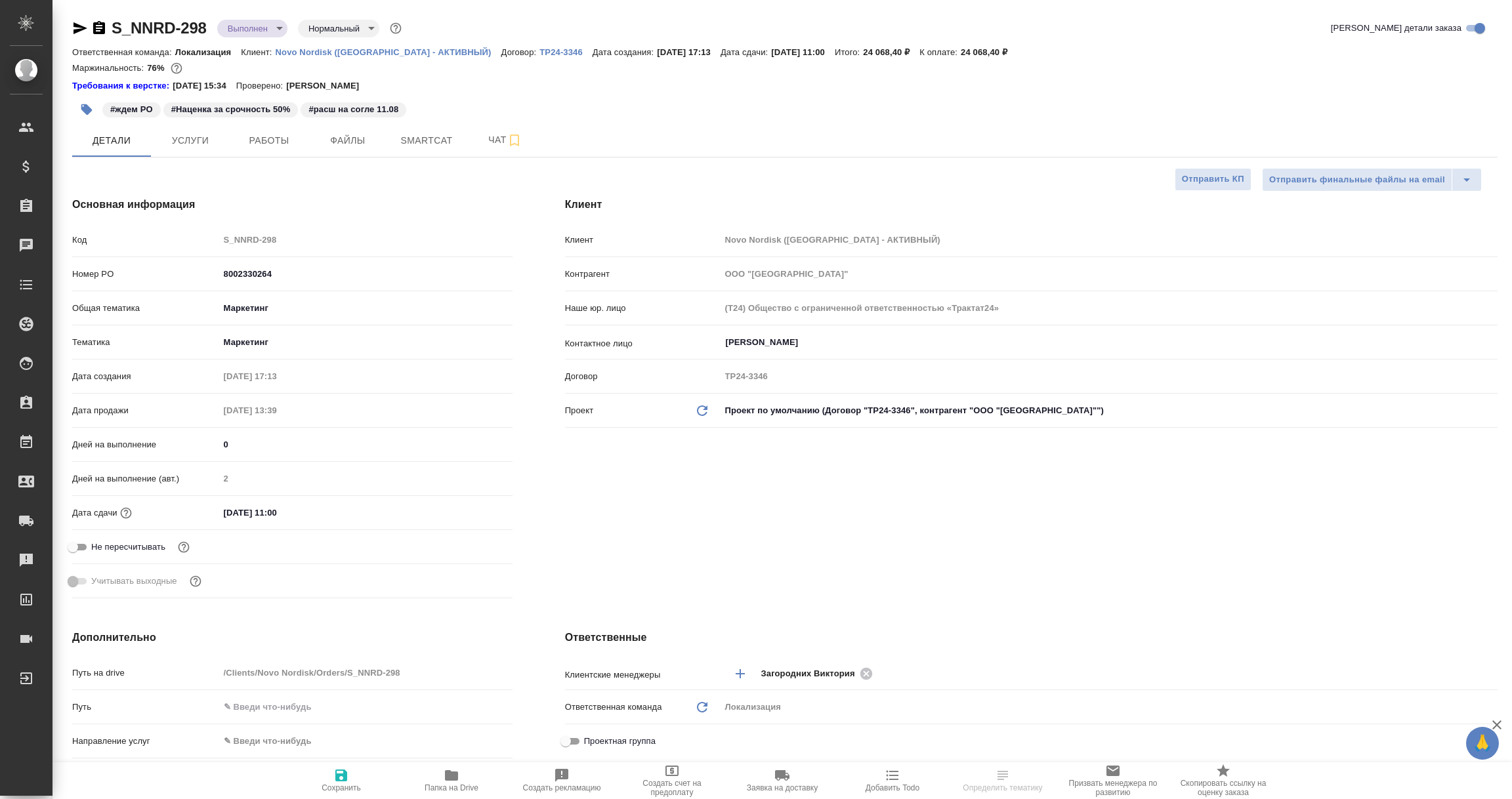
type textarea "x"
click at [77, 25] on icon "button" at bounding box center [80, 28] width 14 height 12
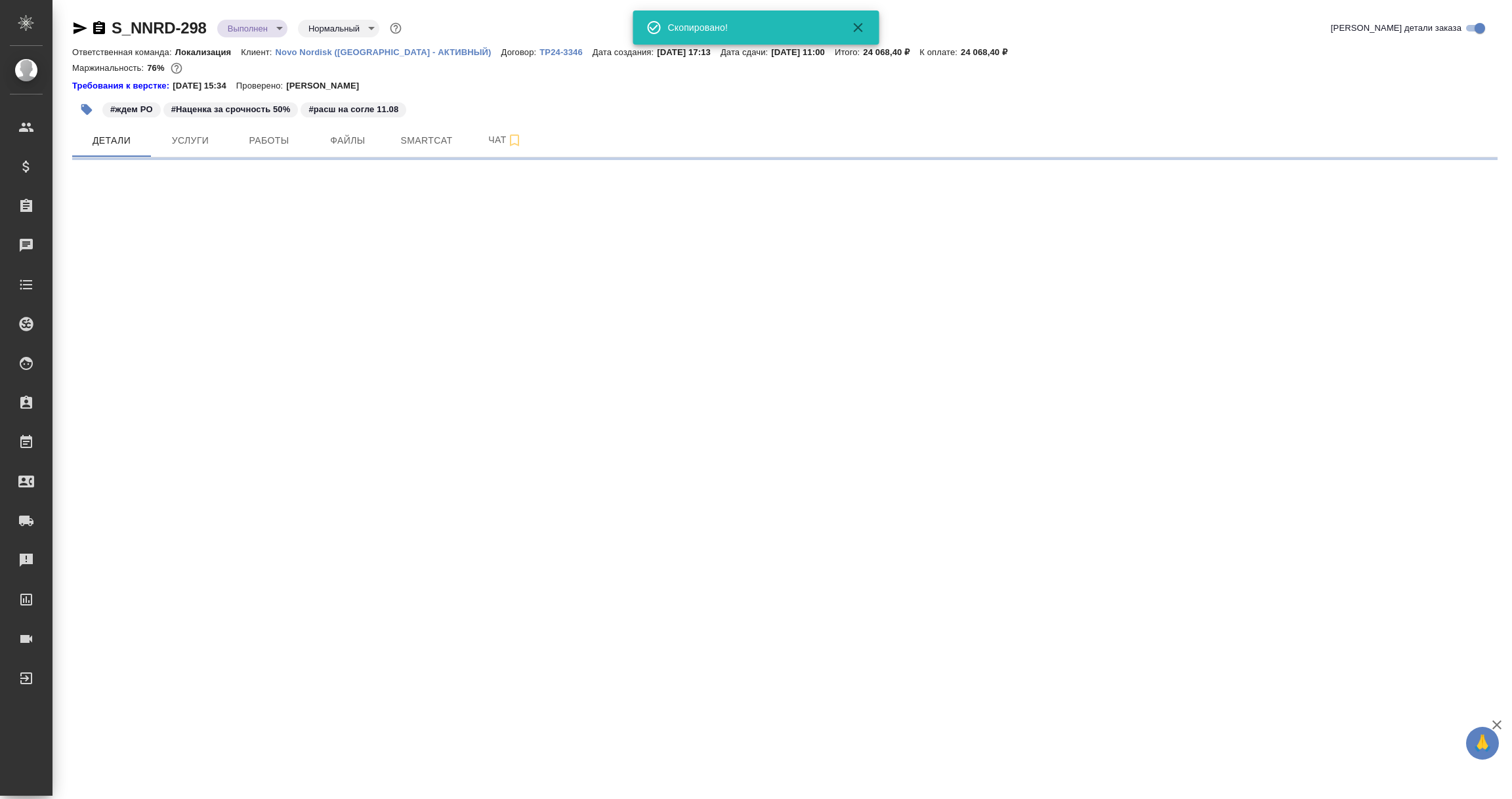
select select "RU"
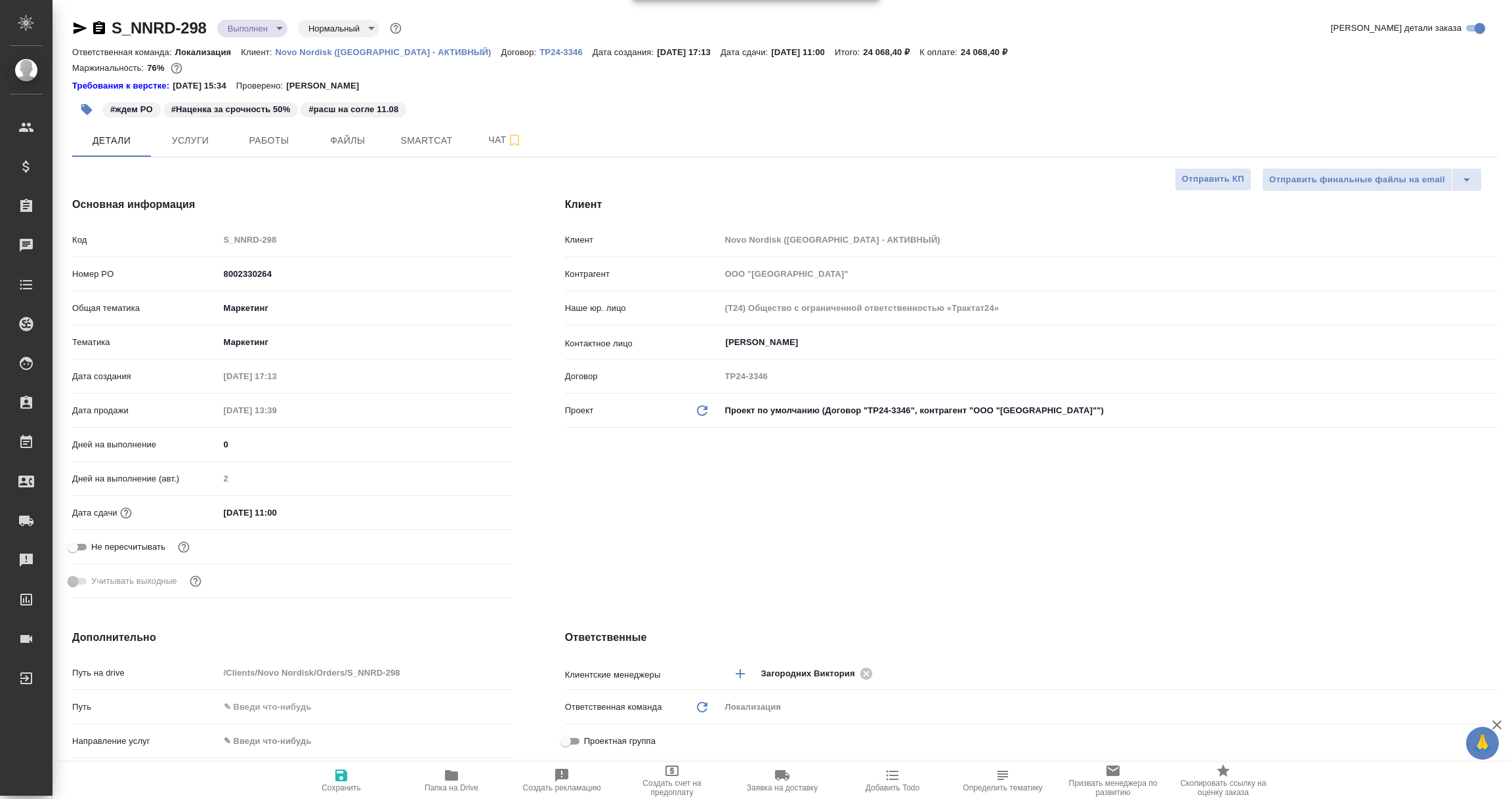
type textarea "x"
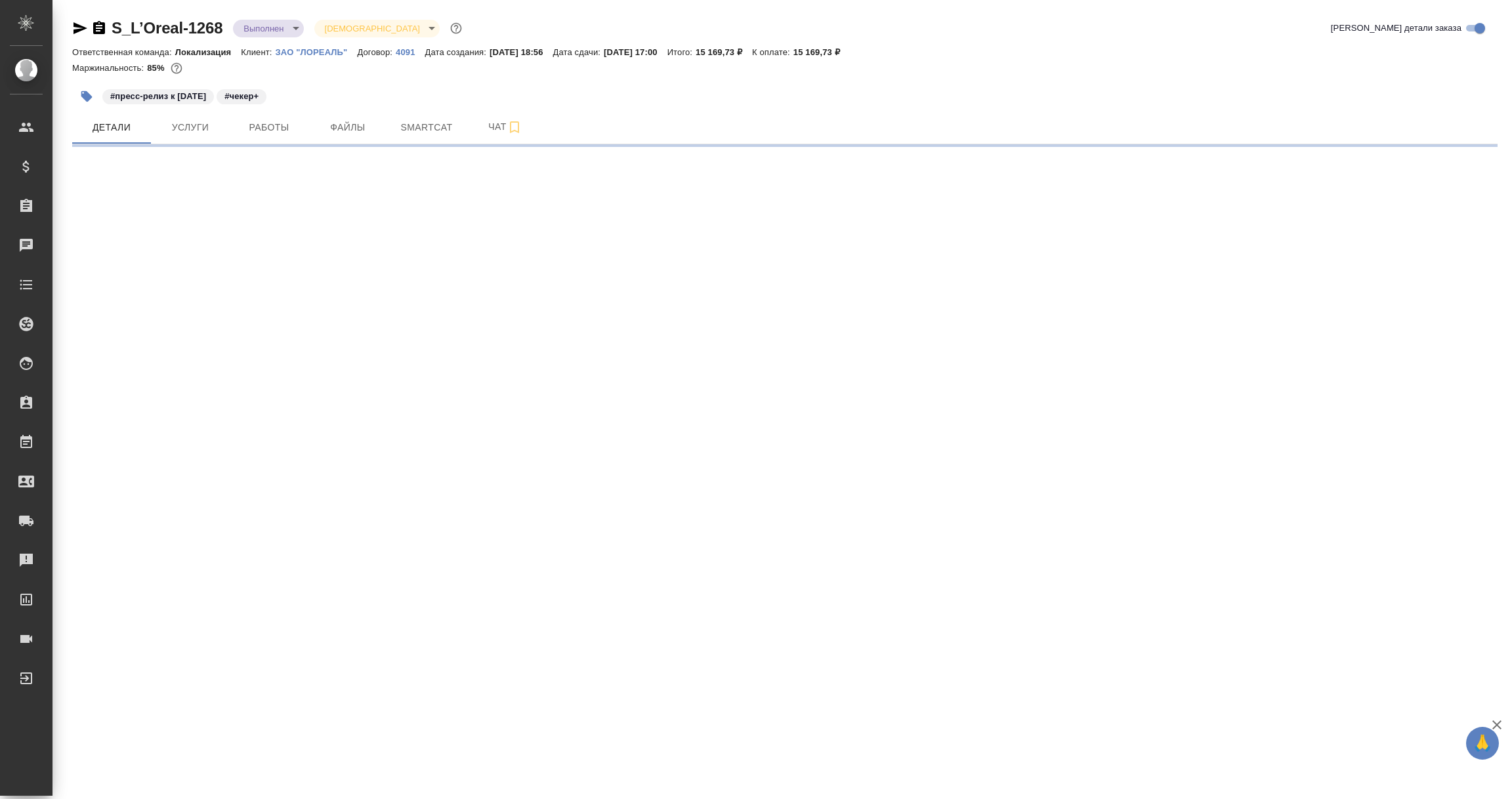
select select "RU"
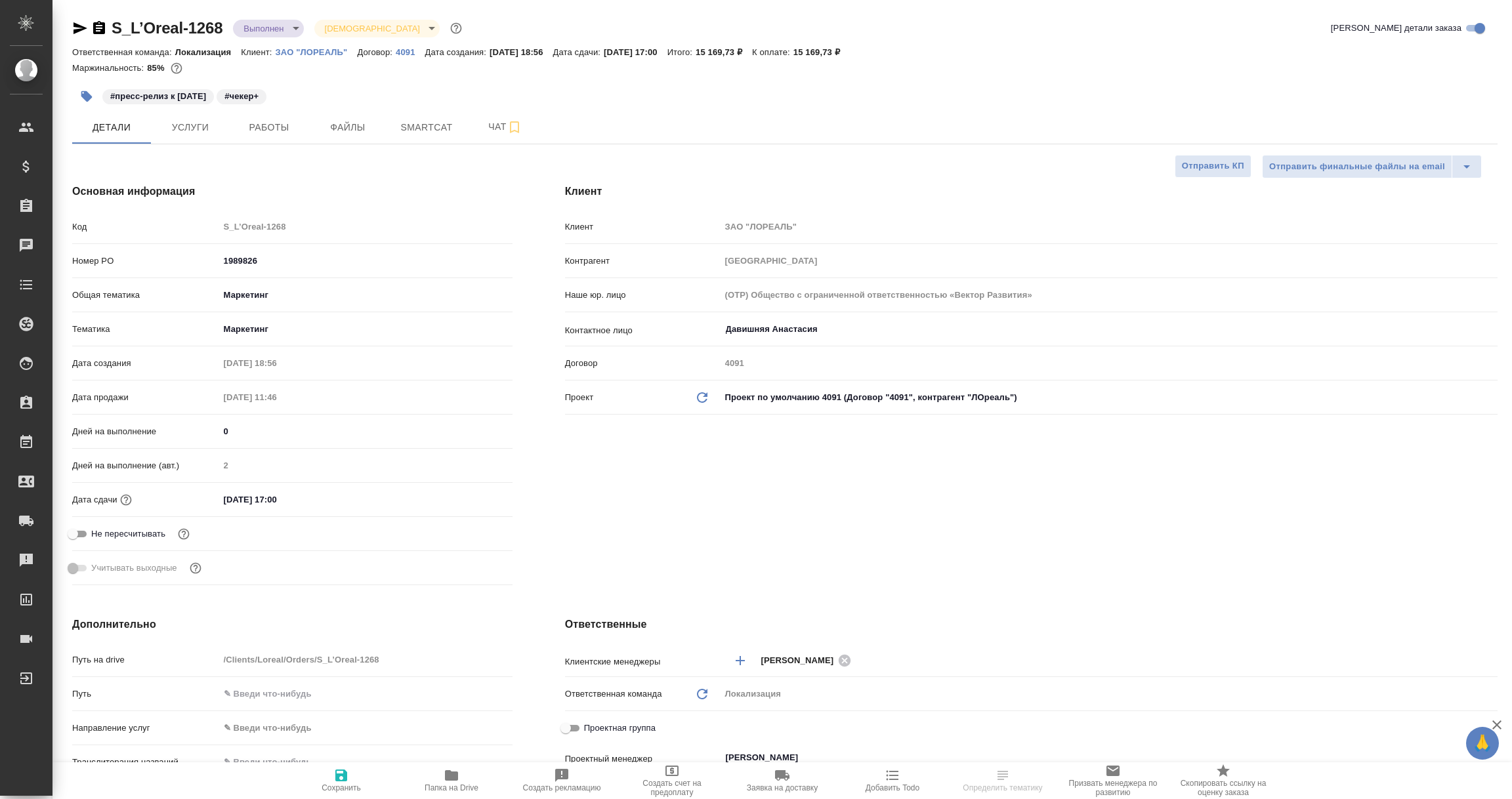
type textarea "x"
click at [75, 28] on icon "button" at bounding box center [80, 28] width 15 height 15
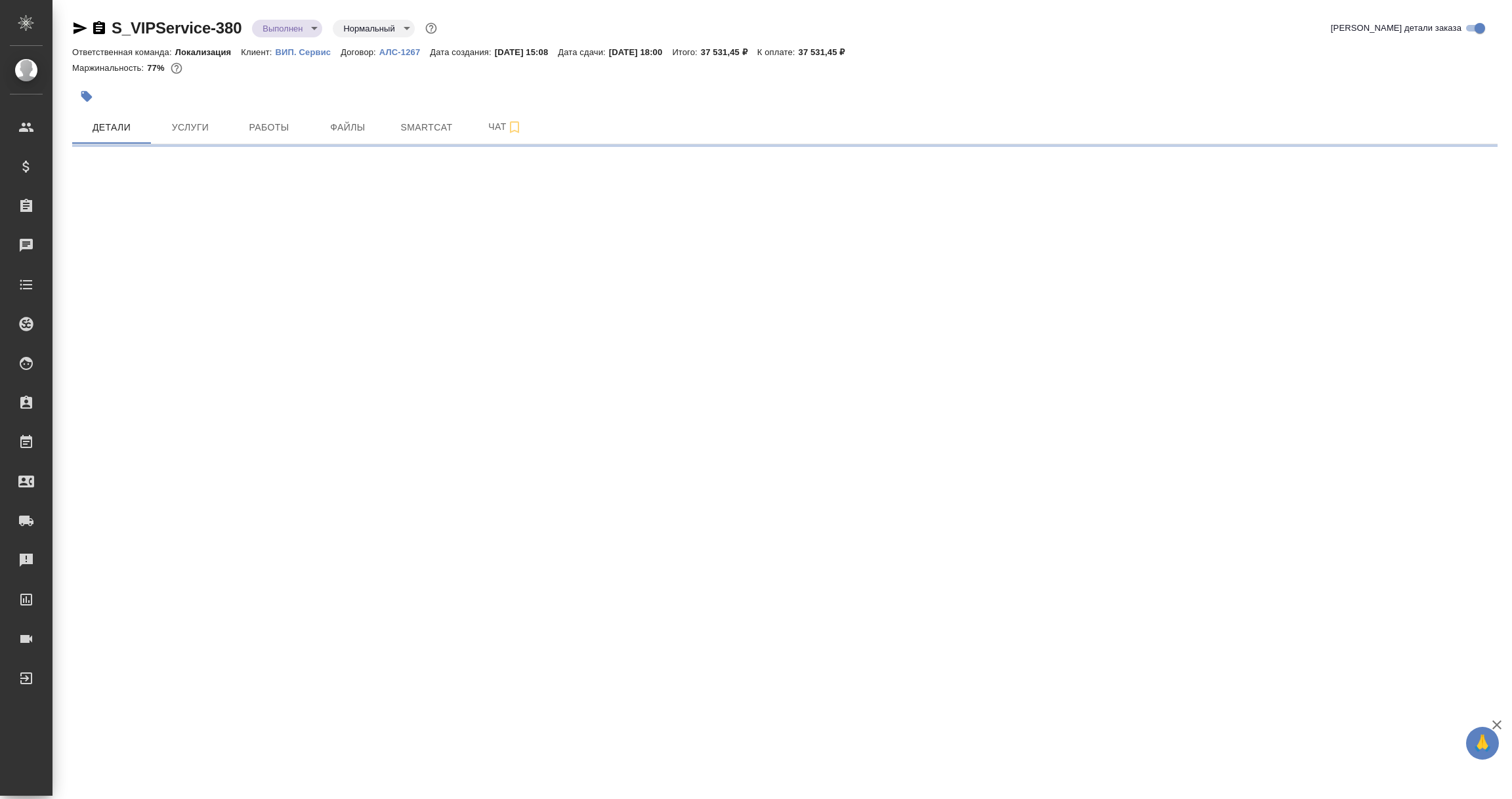
click at [391, 52] on p "АЛС-1267" at bounding box center [405, 52] width 51 height 10
select select "RU"
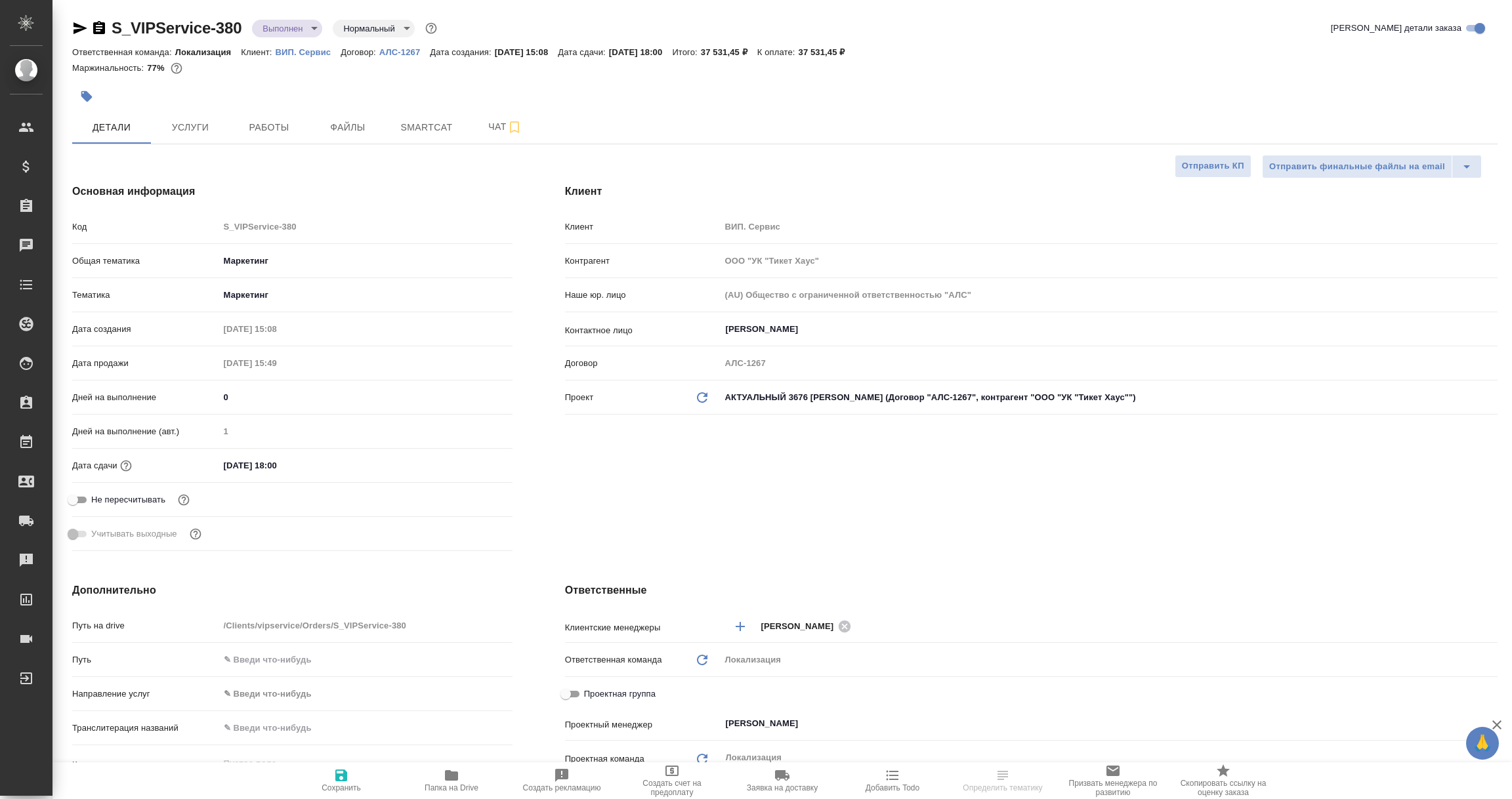
type textarea "x"
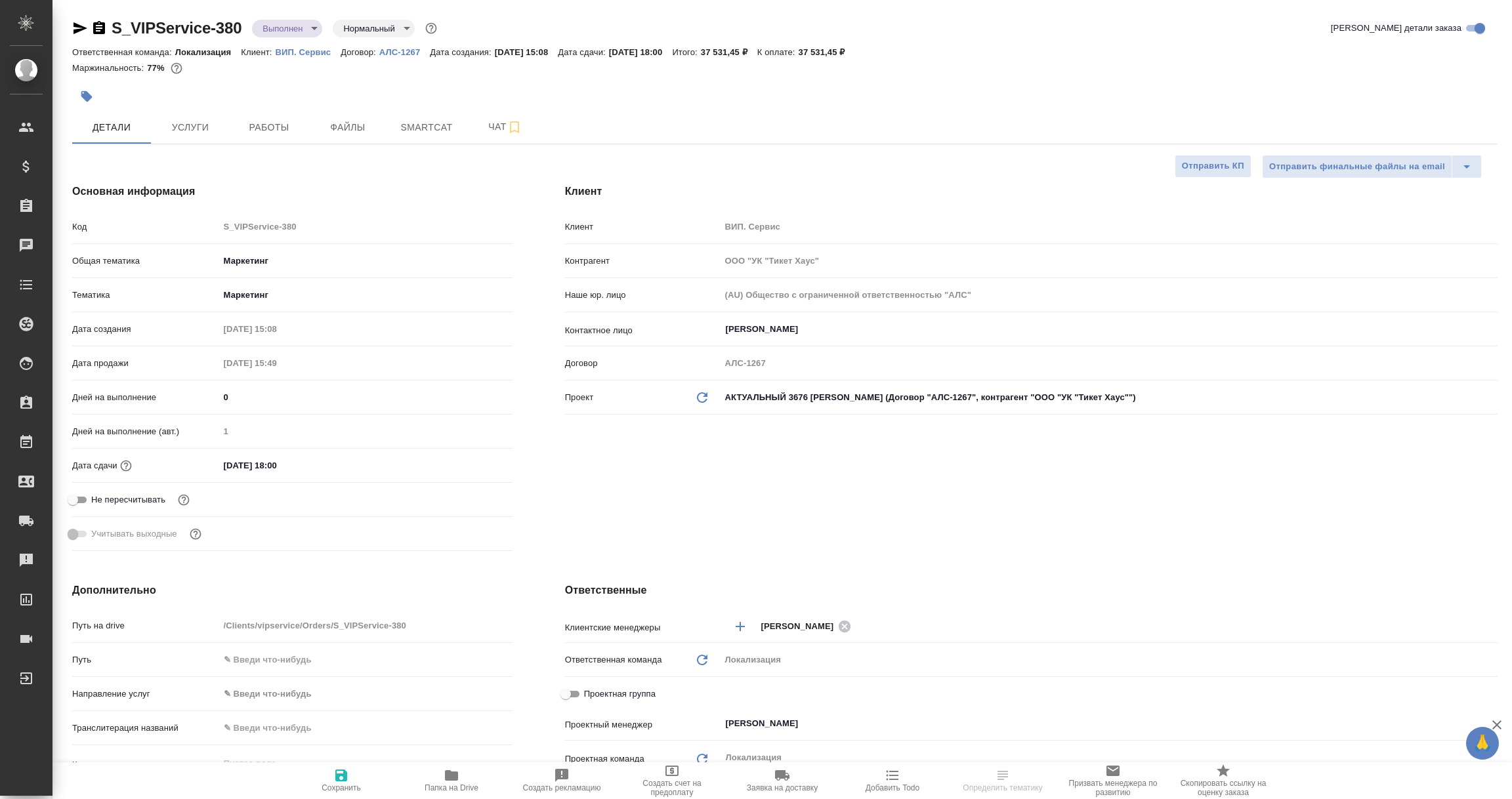
type textarea "x"
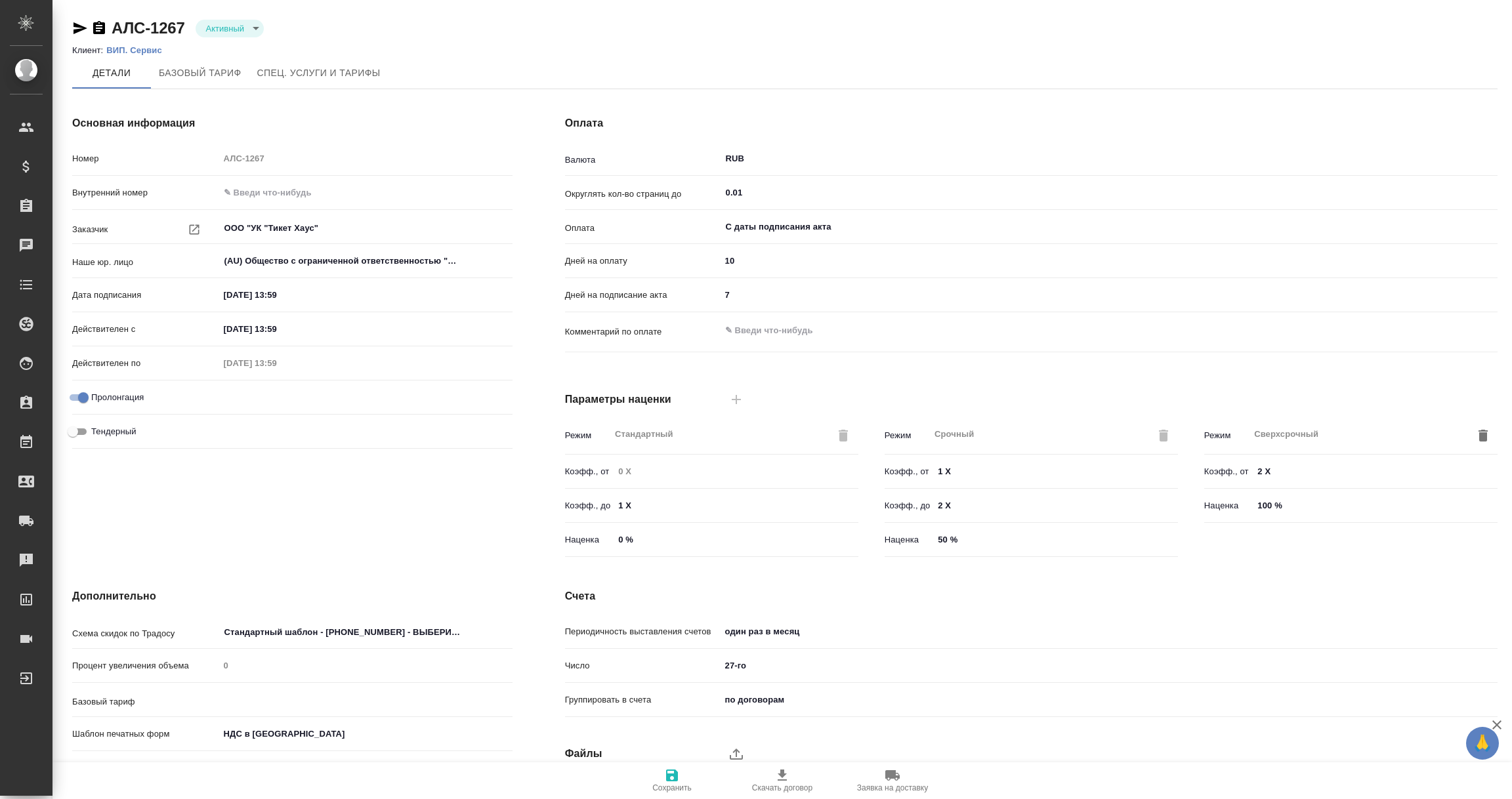
type input "1062 awatera + Marketing"
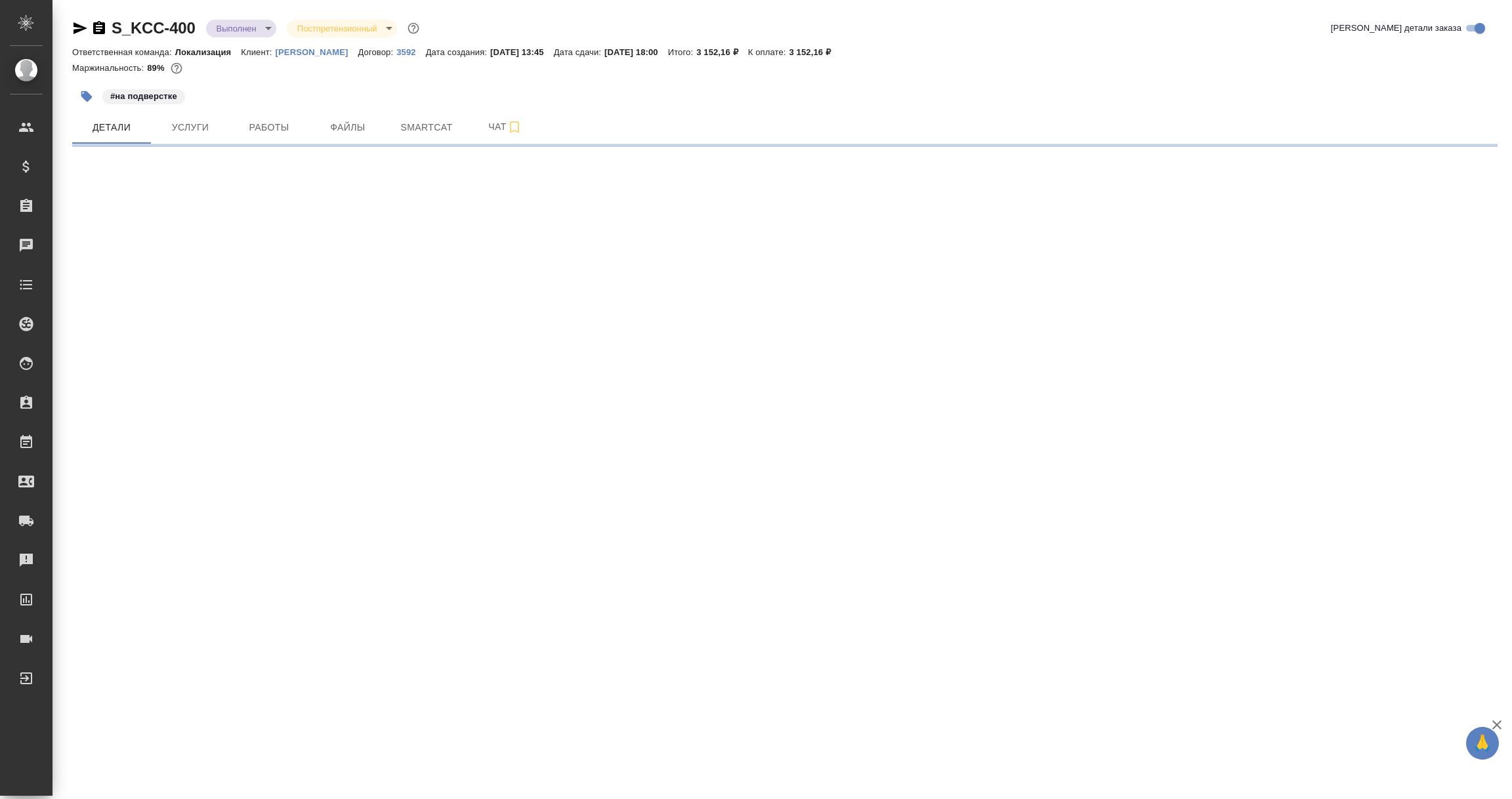
select select "RU"
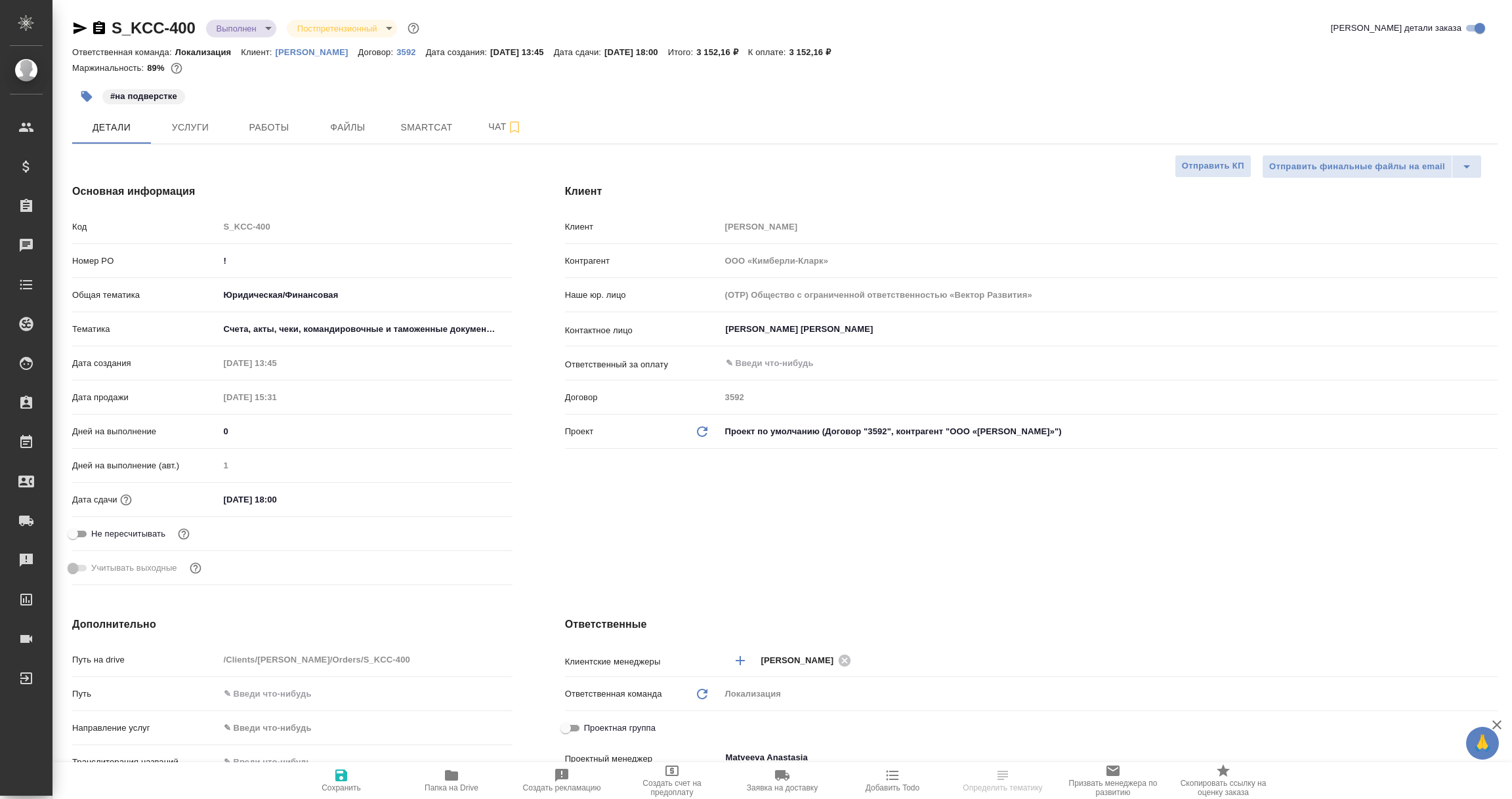
type textarea "x"
click at [396, 51] on p "3592" at bounding box center [410, 52] width 29 height 10
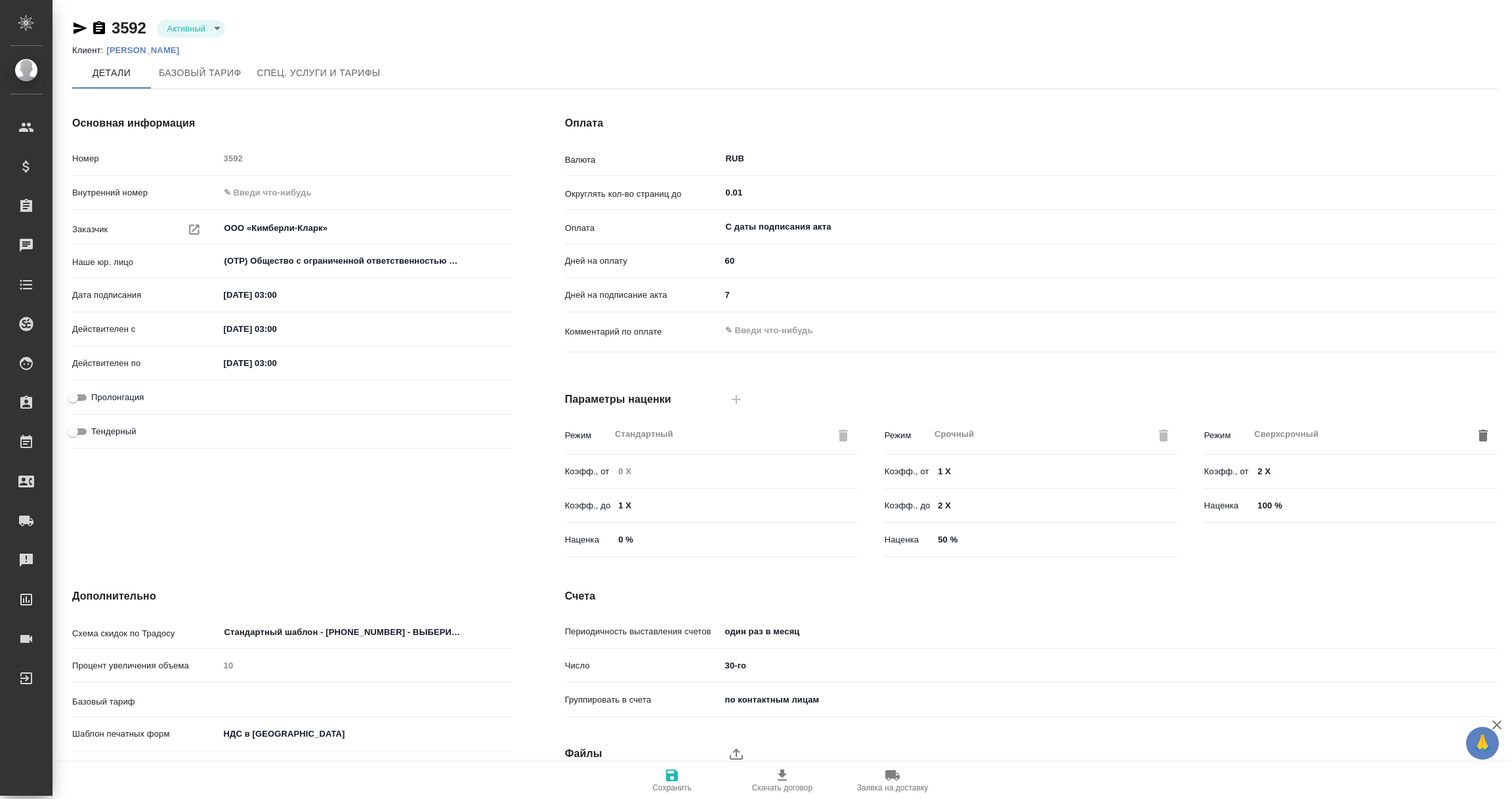
type input "без ТП"
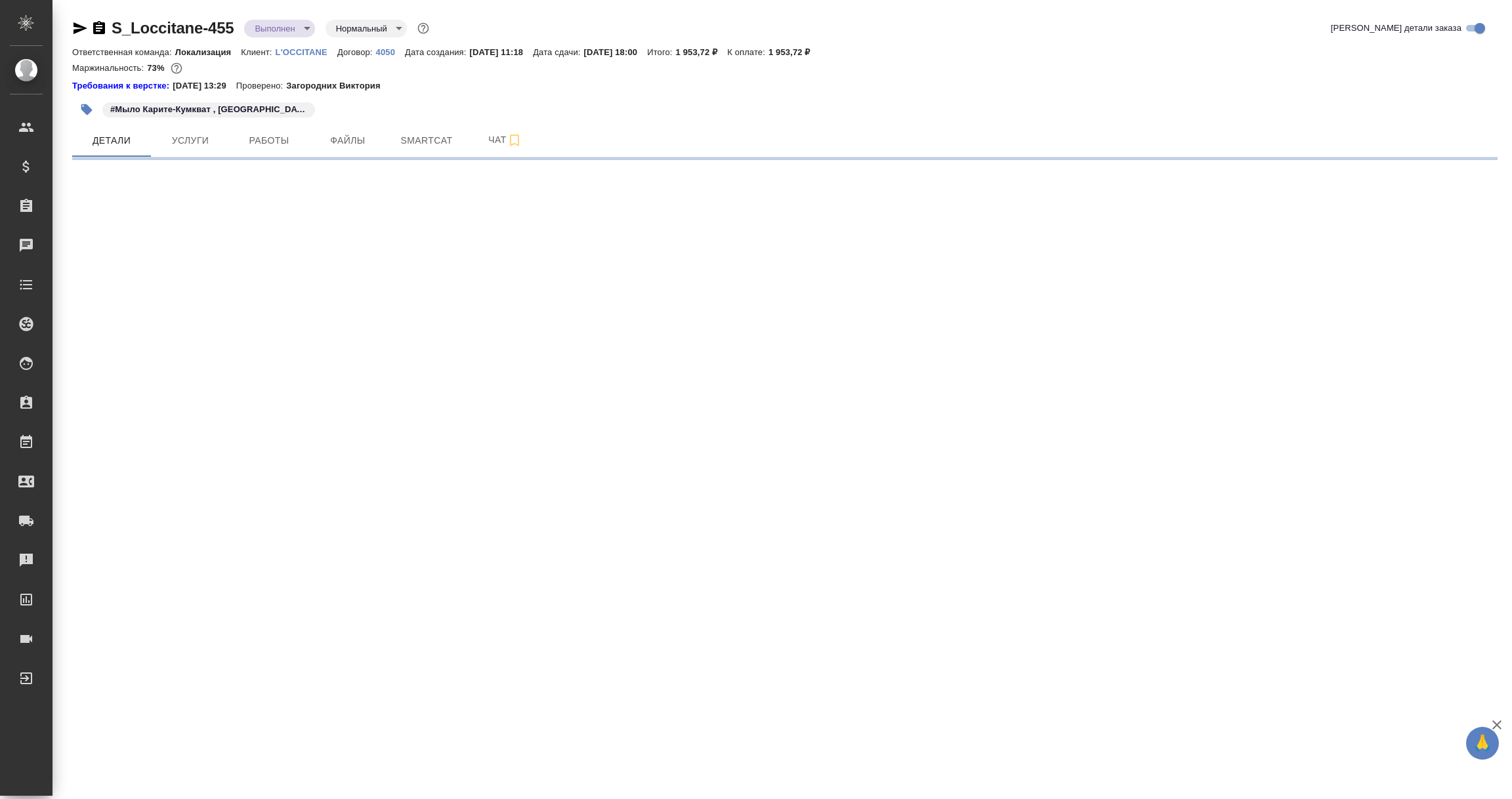
select select "RU"
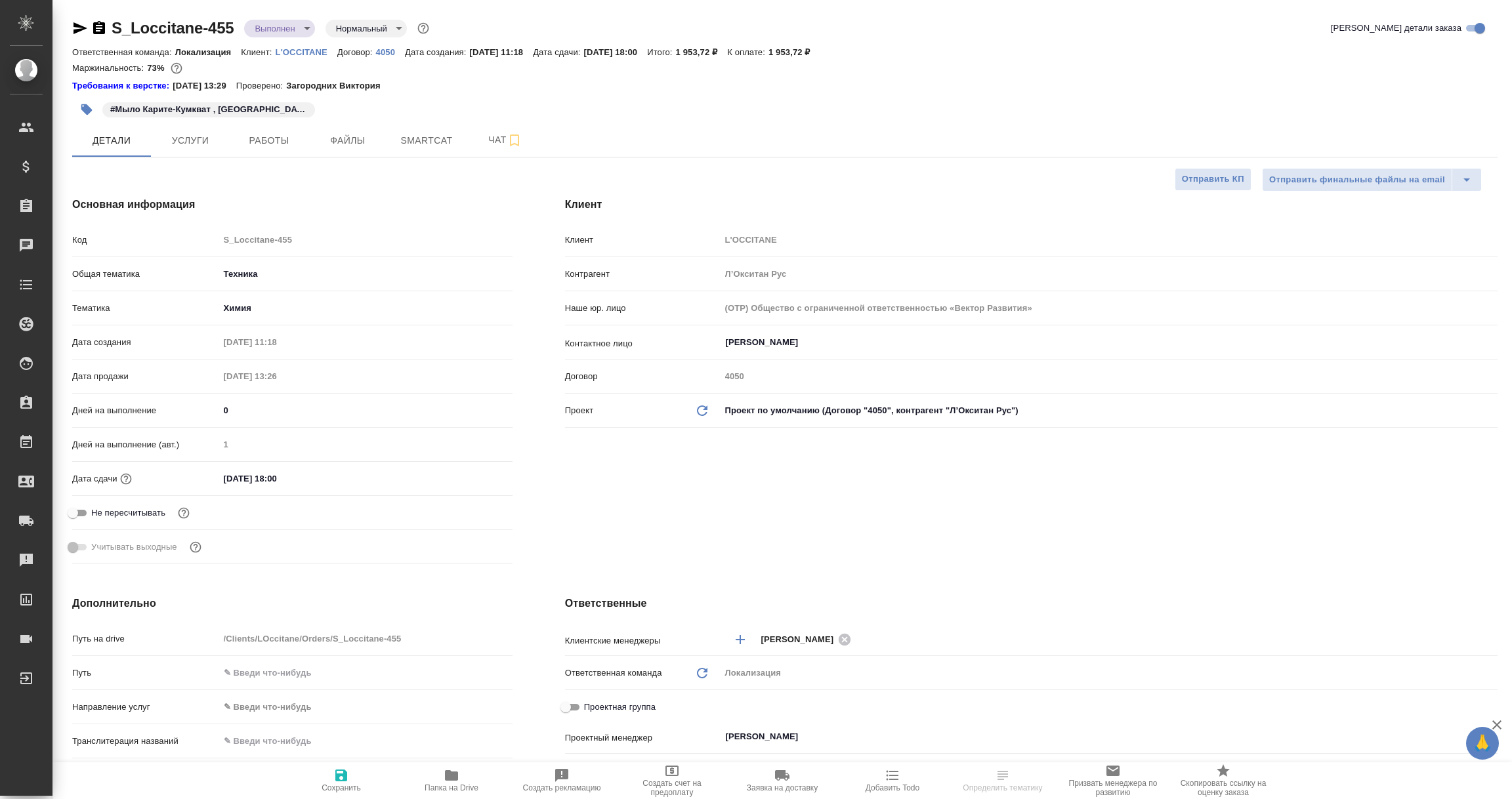
type textarea "x"
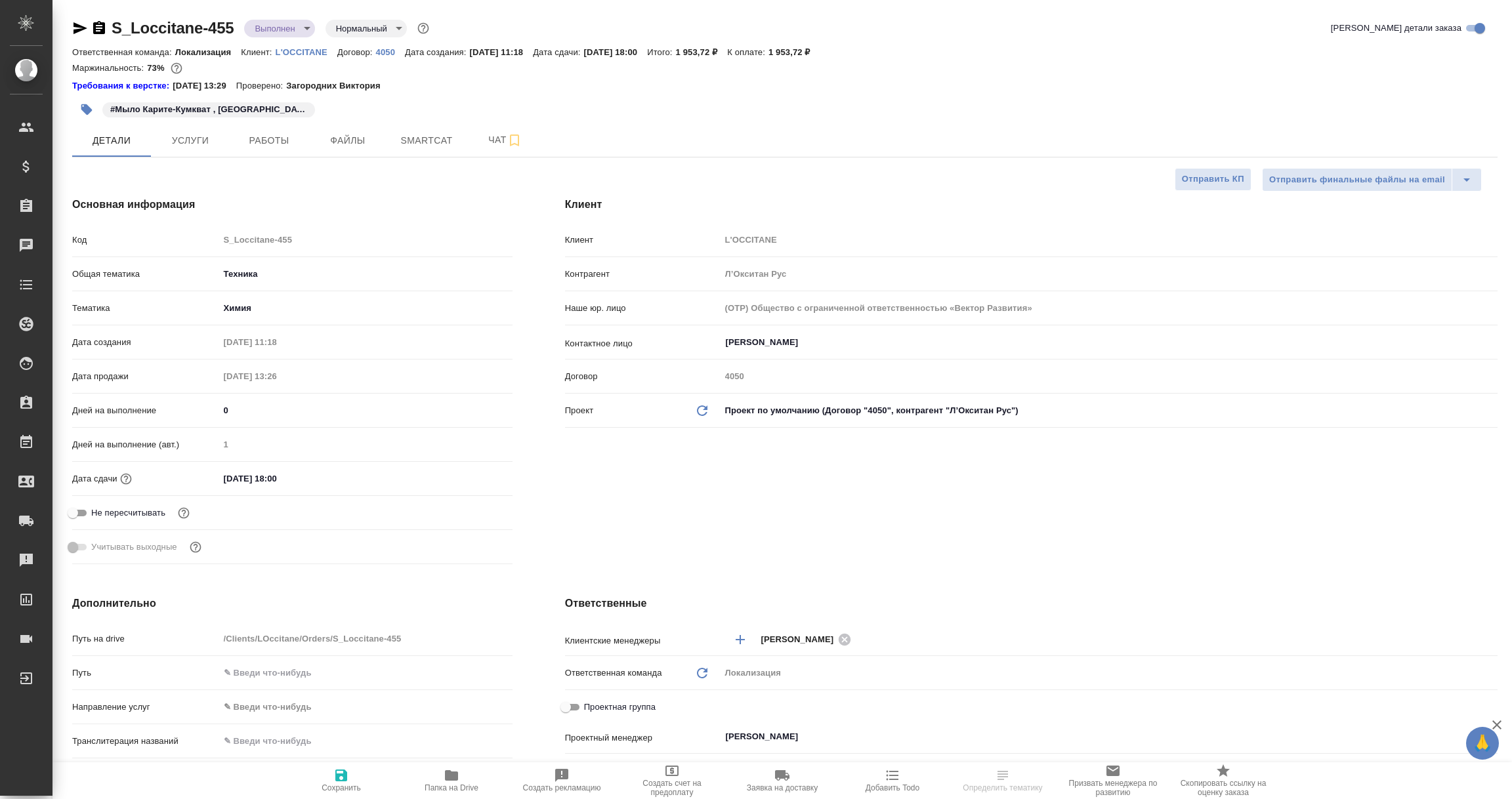
type textarea "x"
click at [385, 46] on link "4050" at bounding box center [390, 51] width 29 height 11
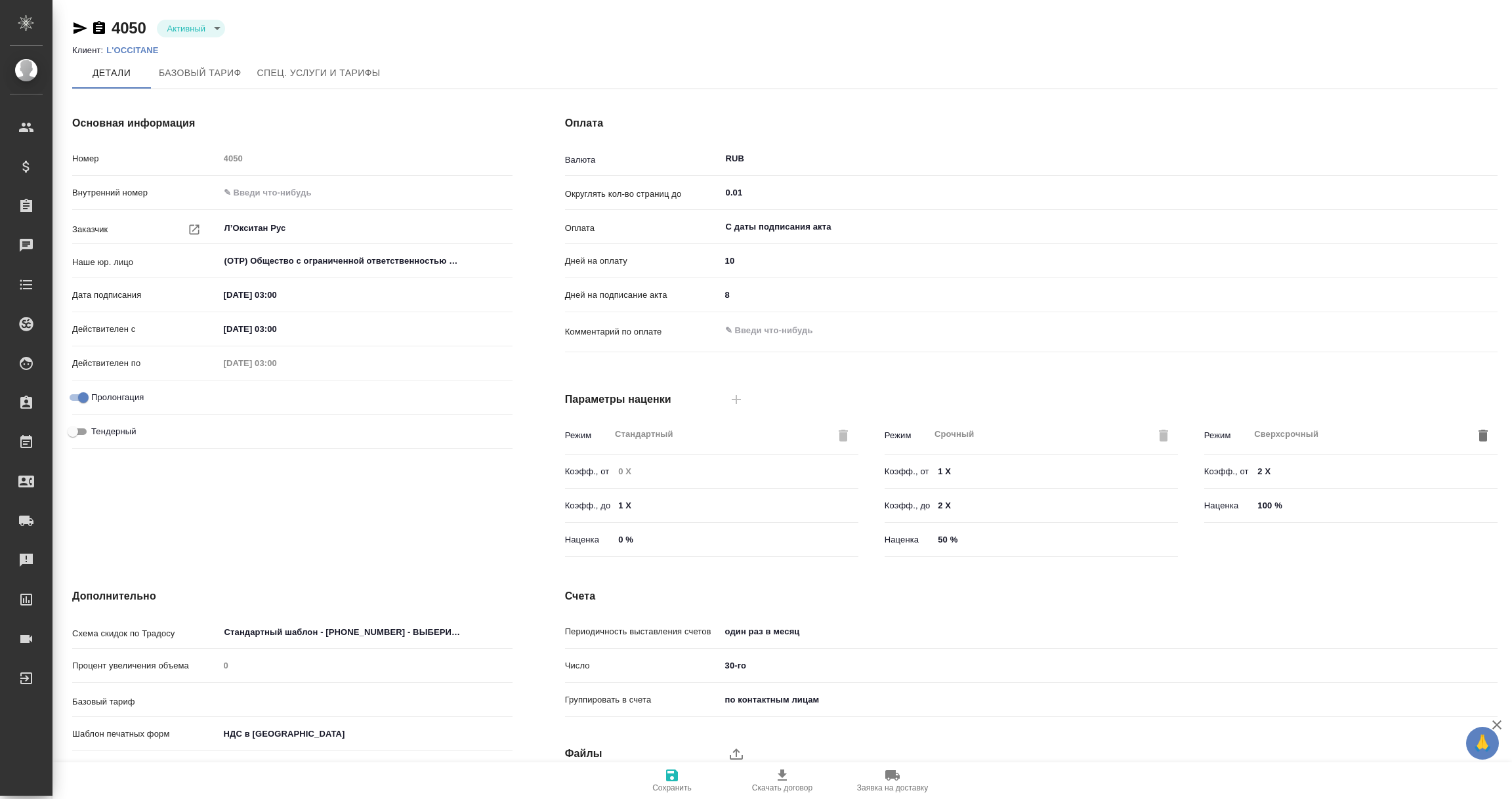
type input "1062 awatera + Marketing"
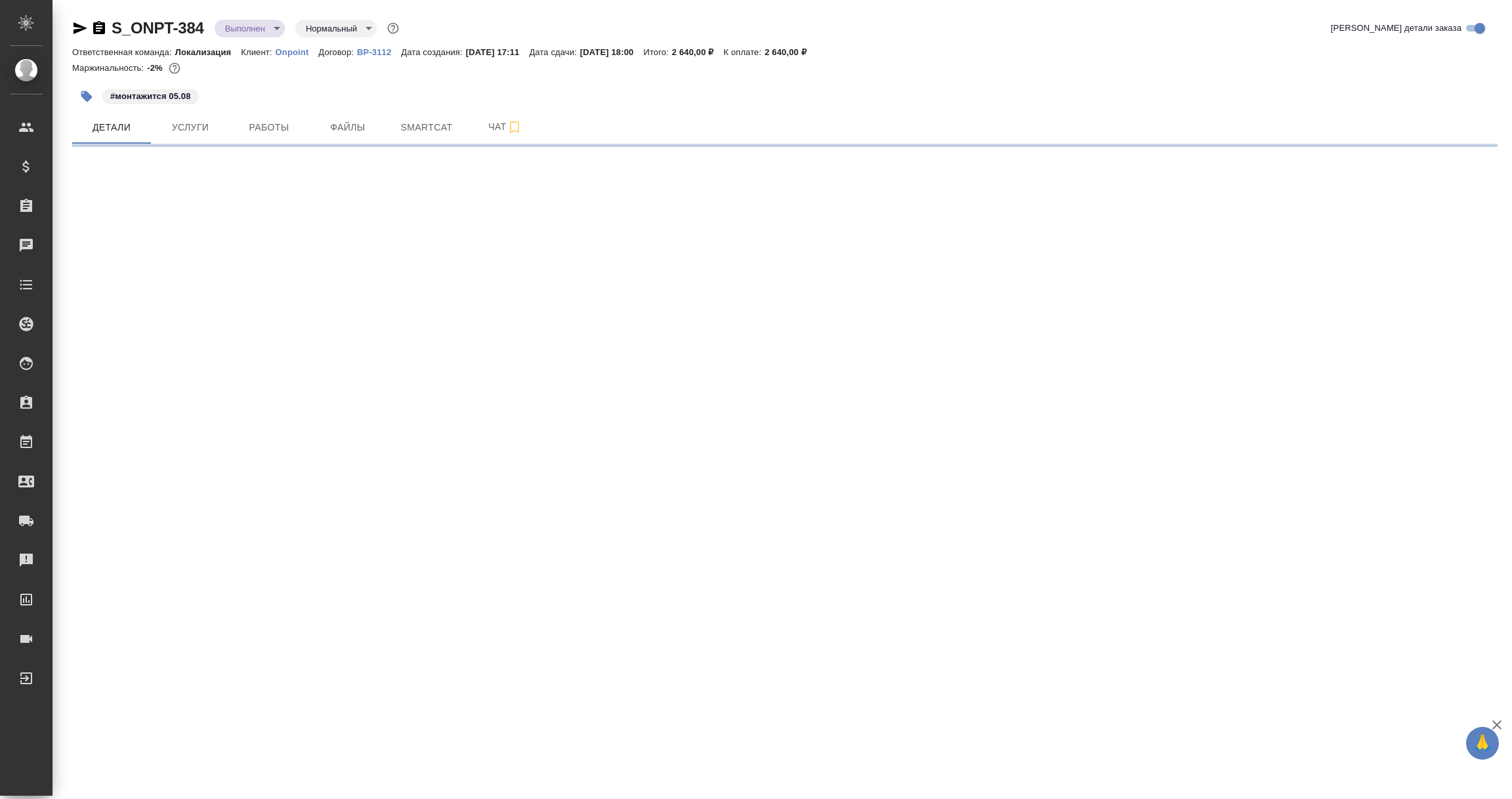
select select "RU"
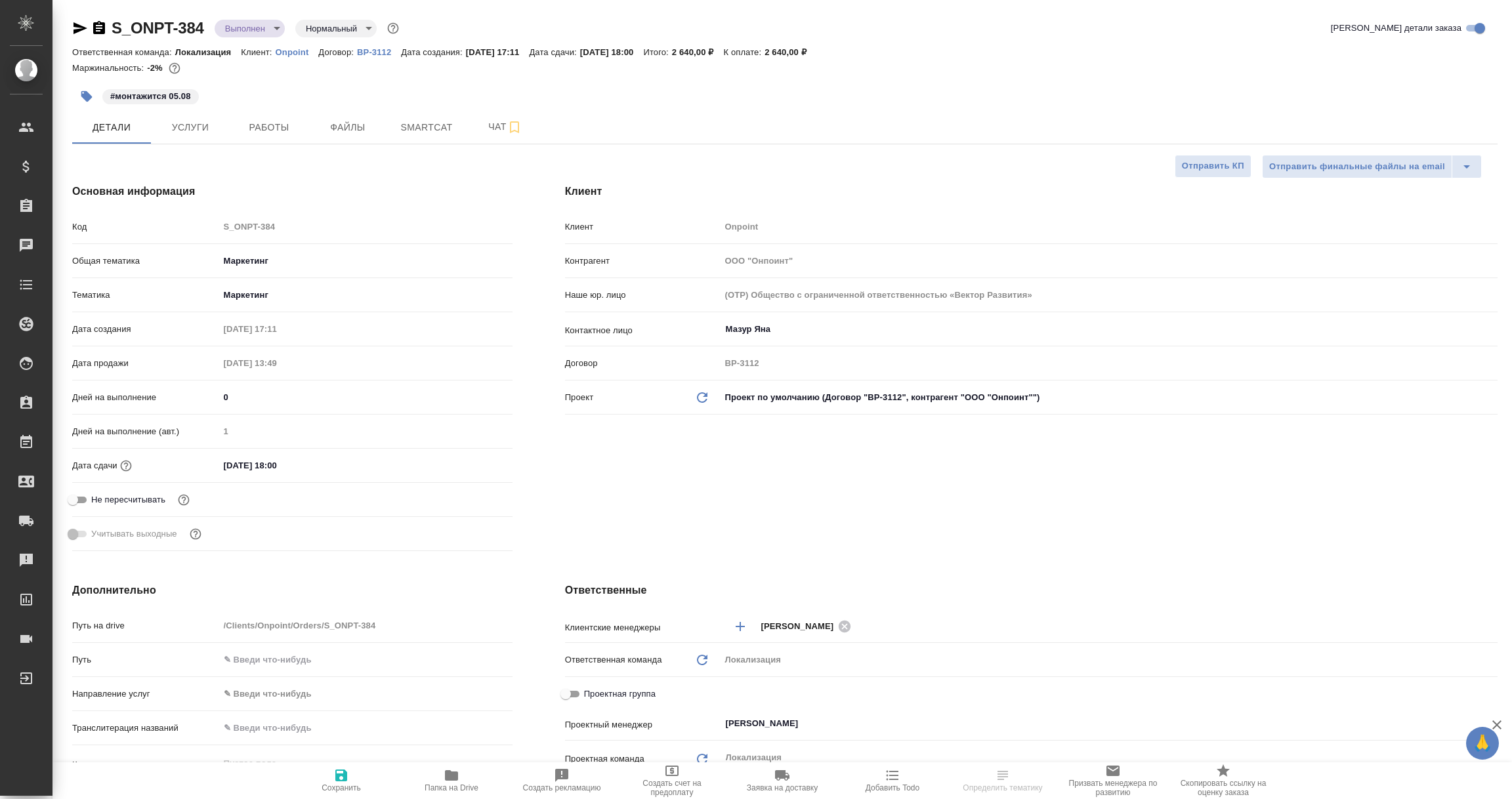
type textarea "x"
click at [81, 29] on icon "button" at bounding box center [80, 28] width 14 height 12
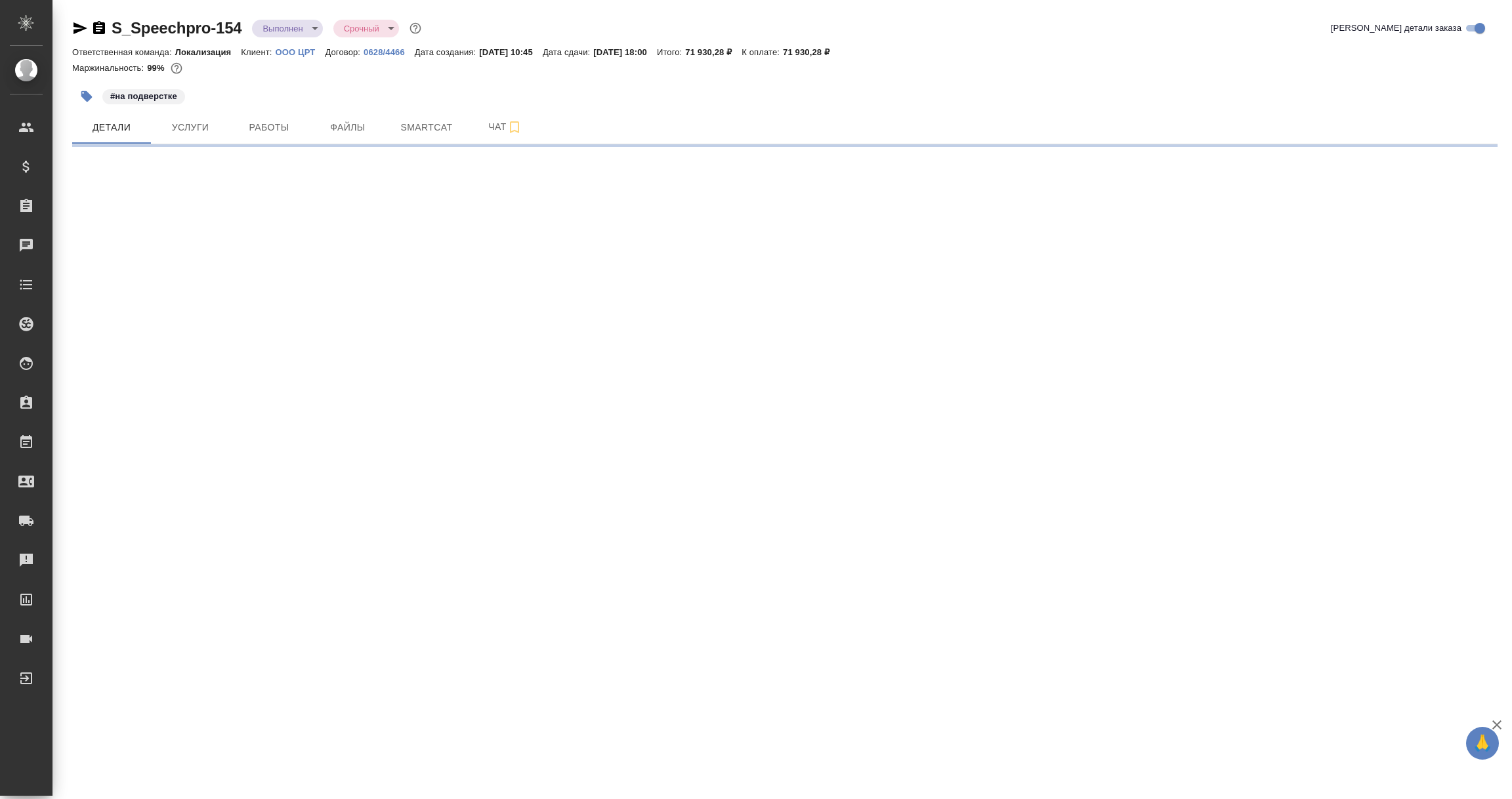
select select "RU"
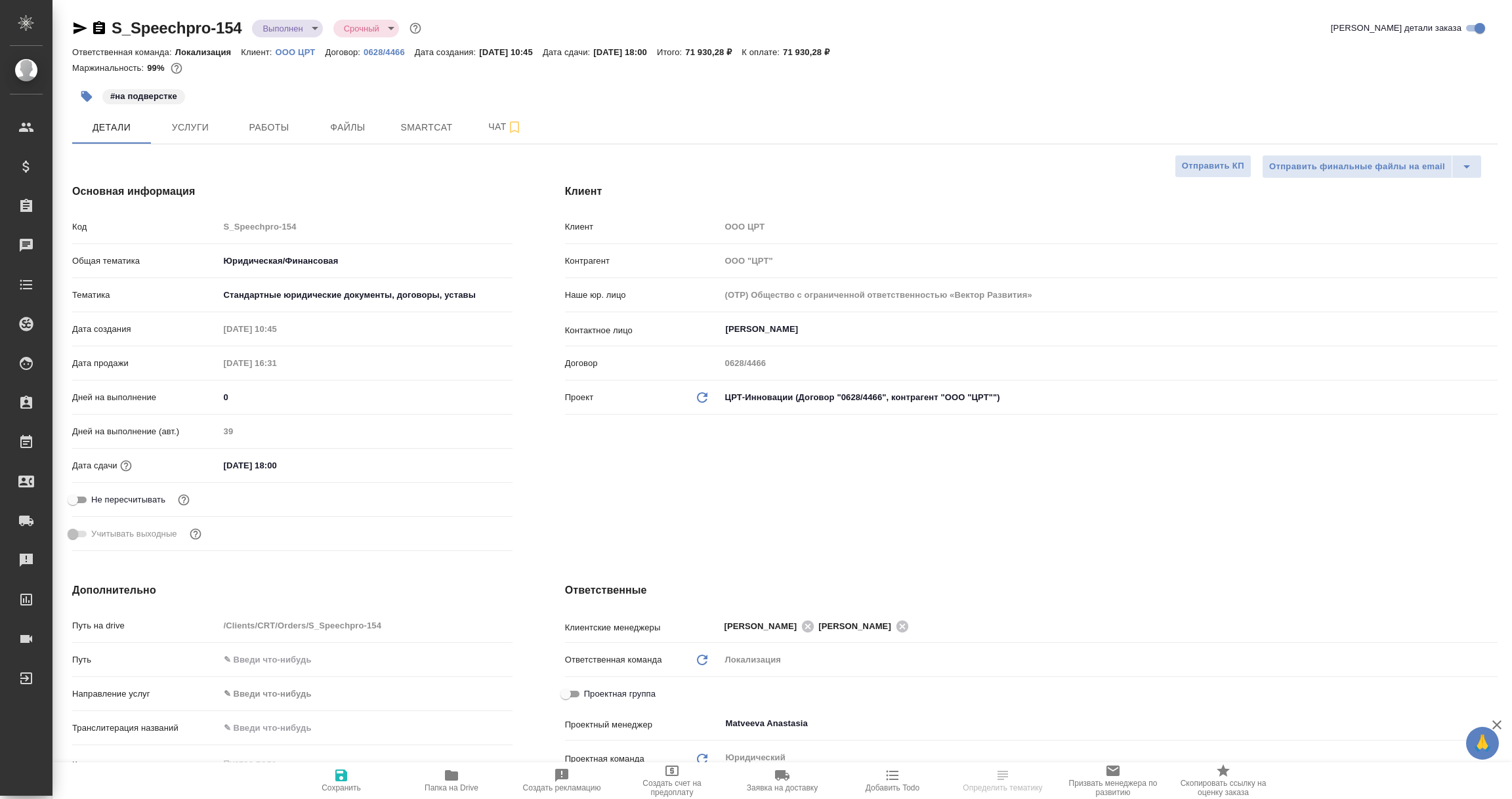
type textarea "x"
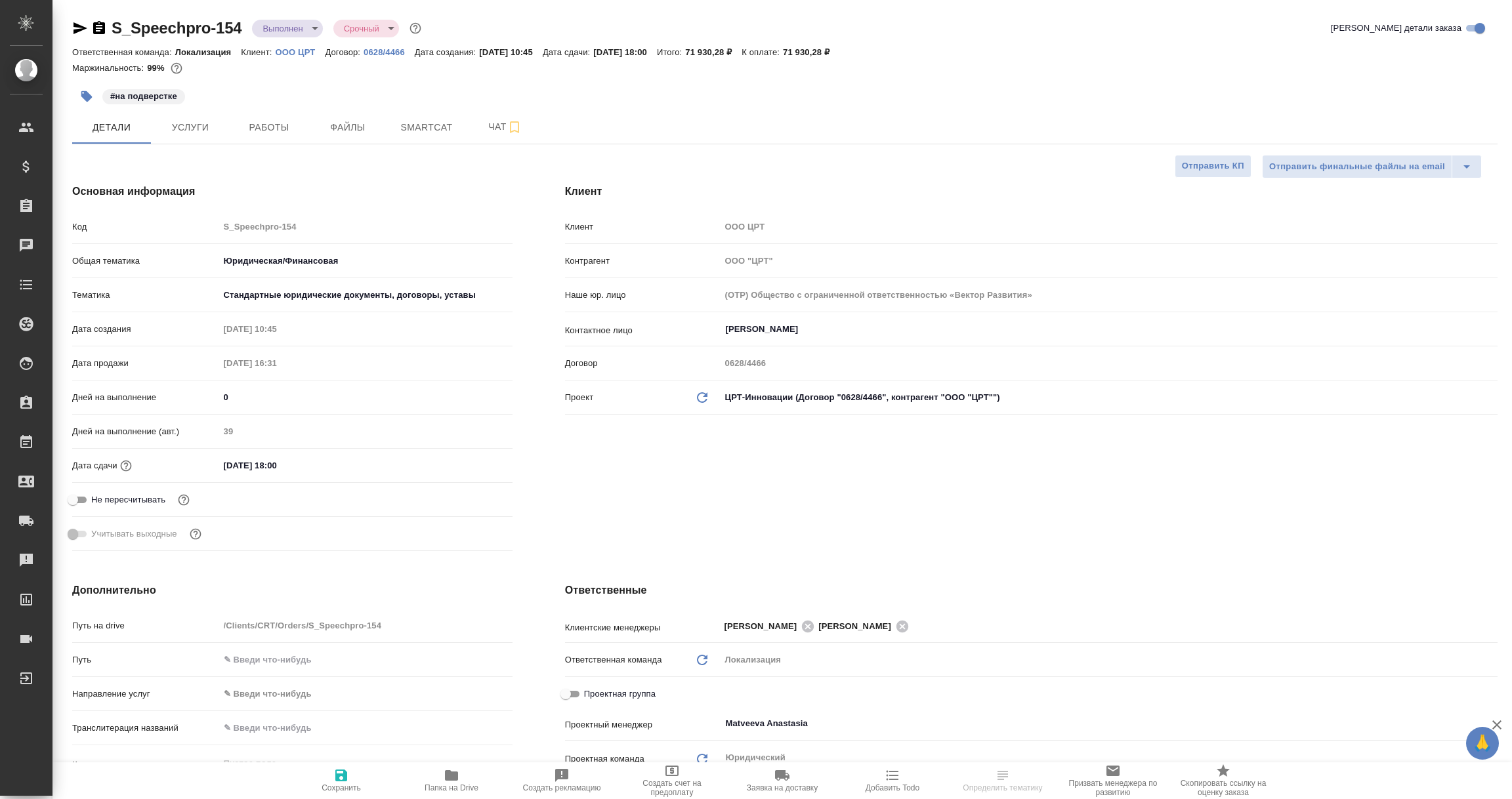
type textarea "x"
click at [389, 52] on p "0628/4466" at bounding box center [388, 52] width 51 height 10
click at [74, 21] on icon "button" at bounding box center [80, 28] width 15 height 15
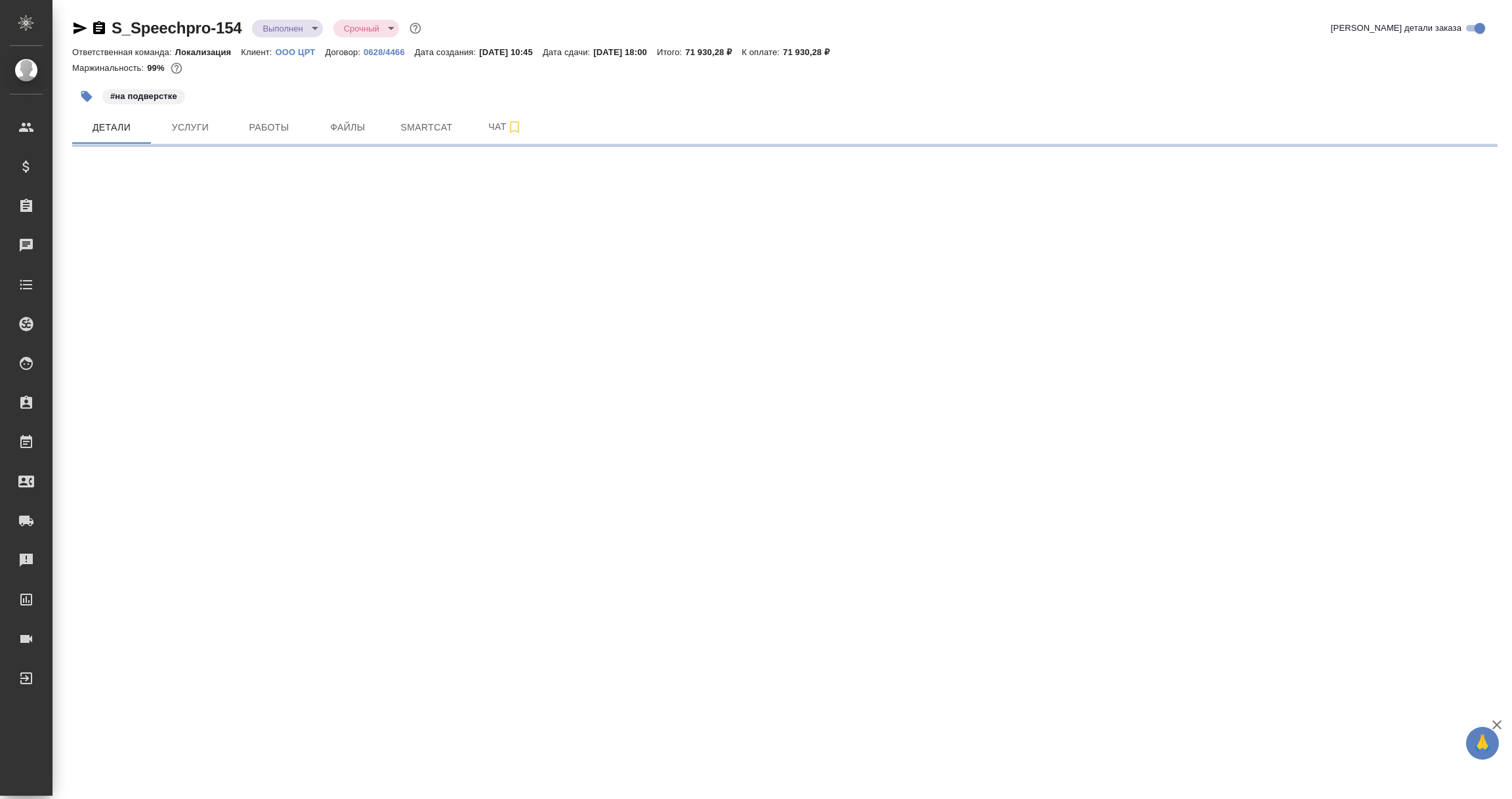
select select "RU"
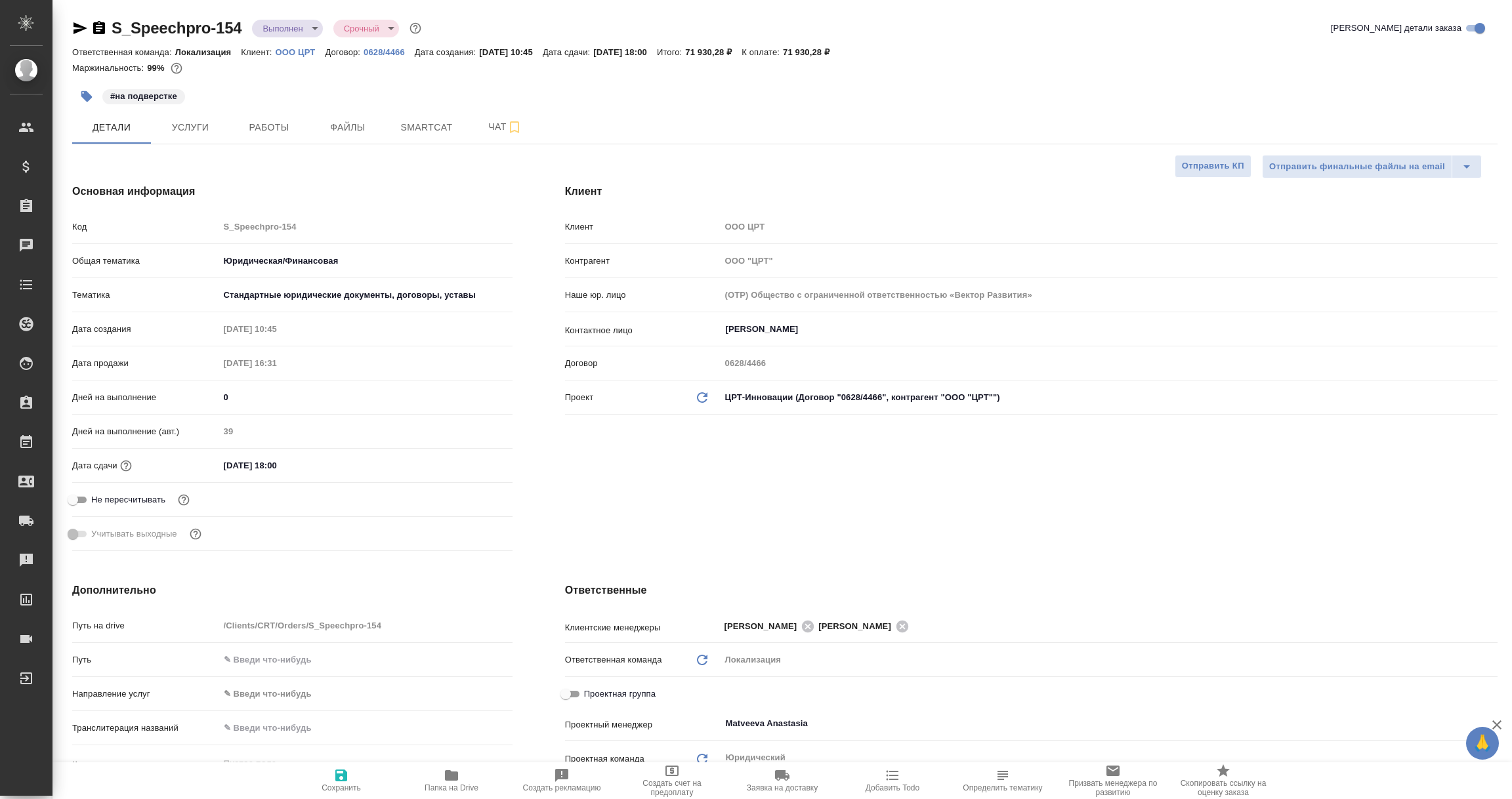
type textarea "x"
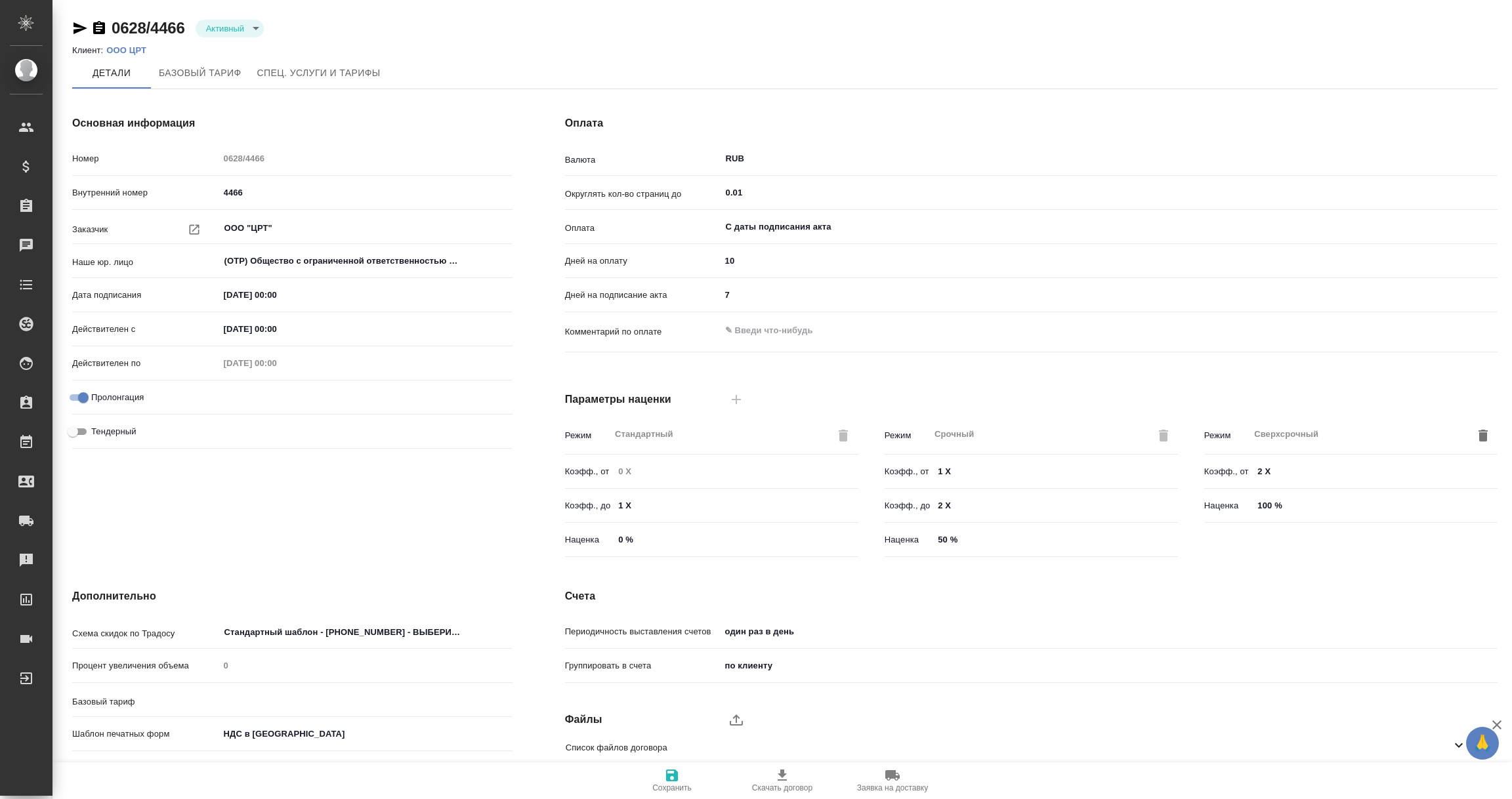
type input "1062 awatera + Marketing"
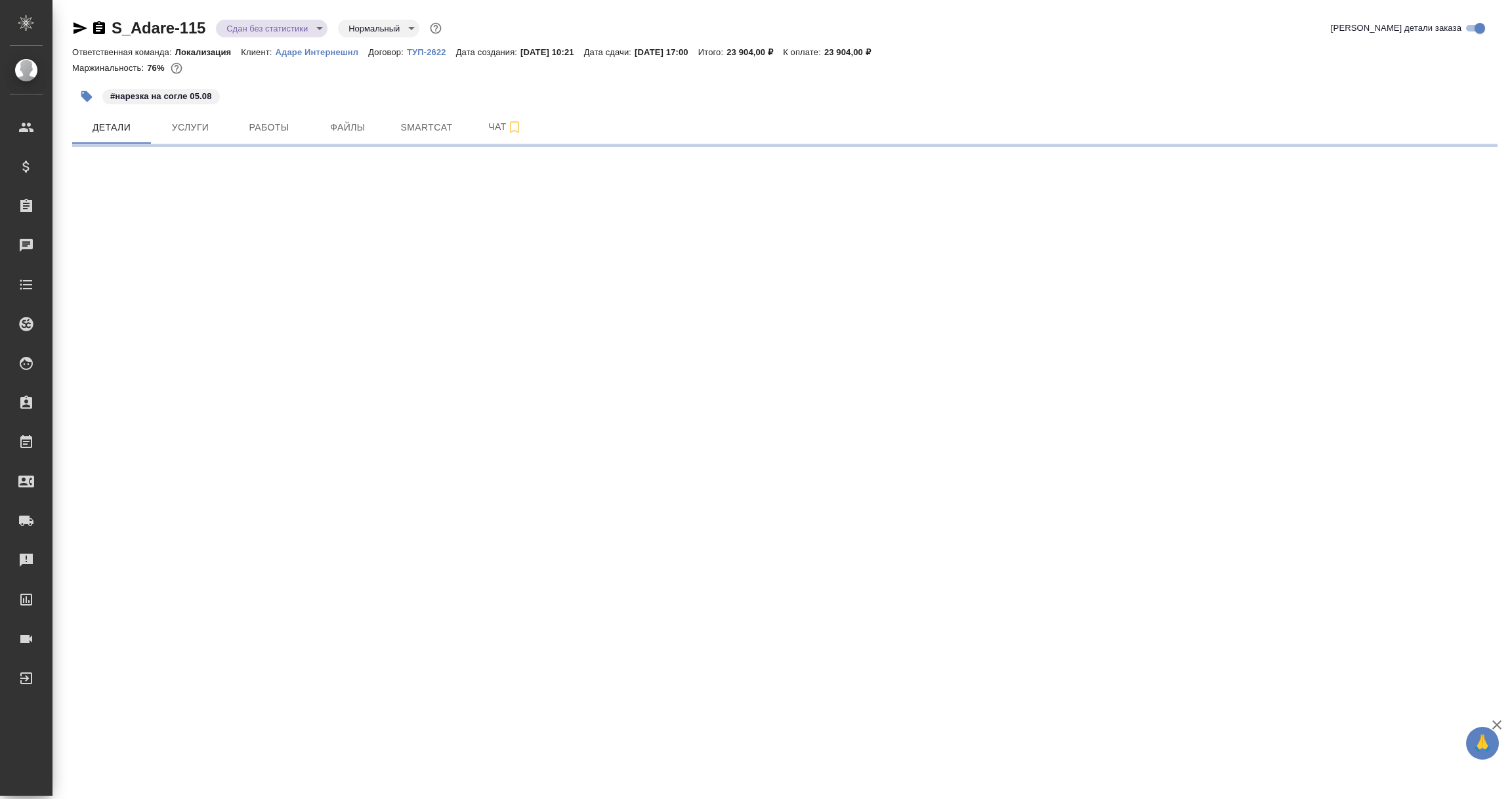
select select "RU"
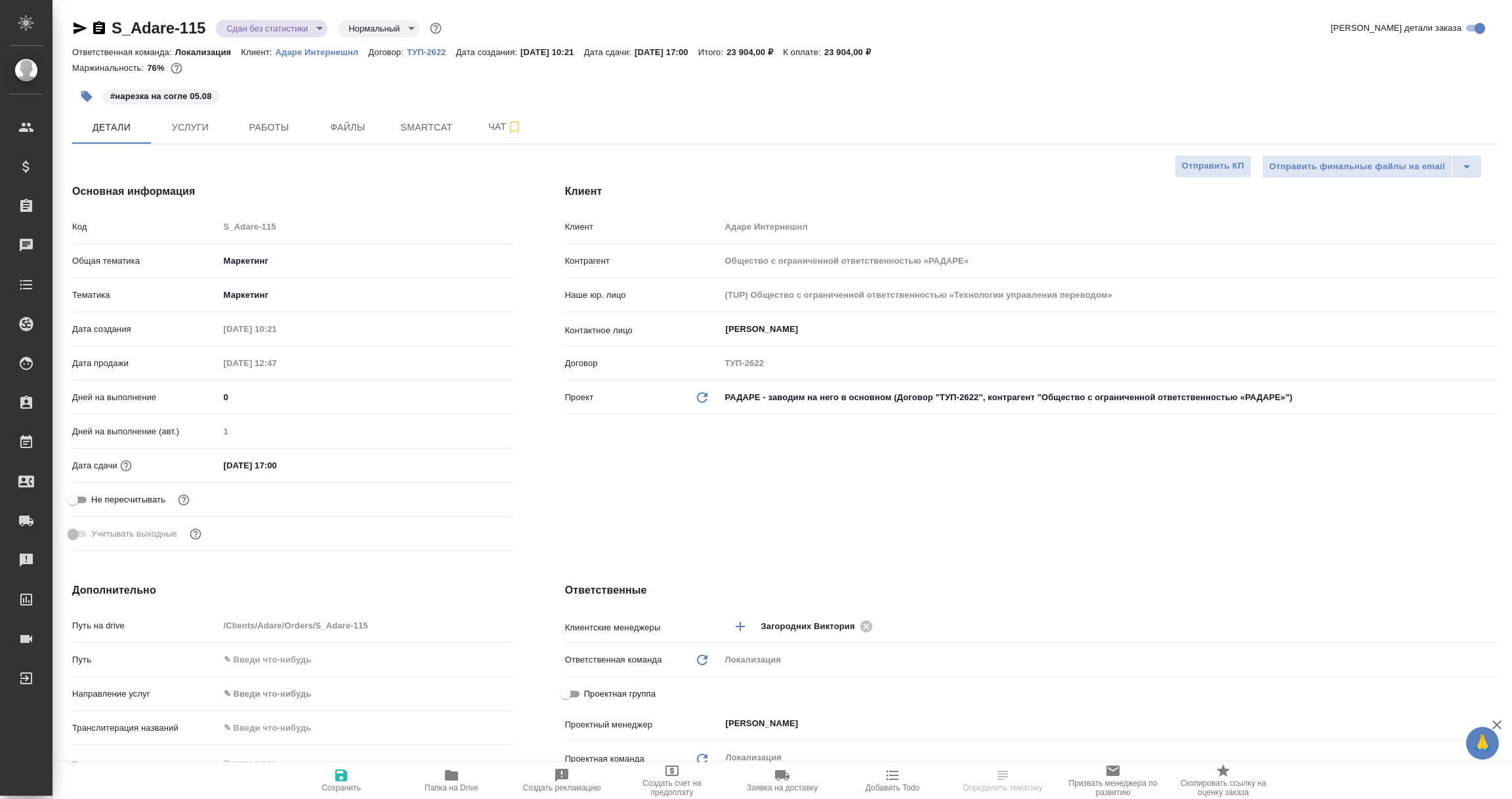
type textarea "x"
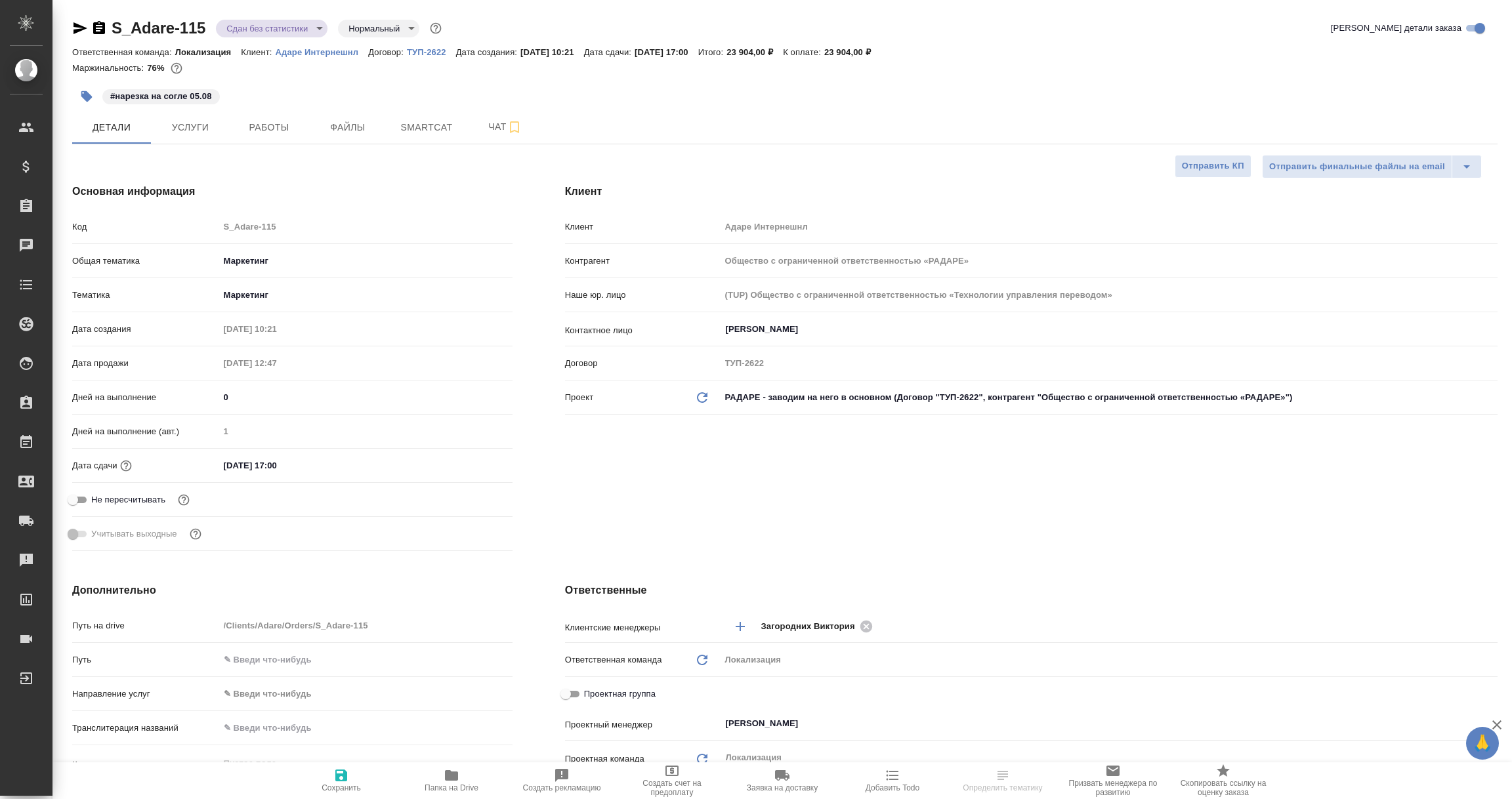
type textarea "x"
click at [427, 50] on p "ТУП-2622" at bounding box center [431, 52] width 49 height 10
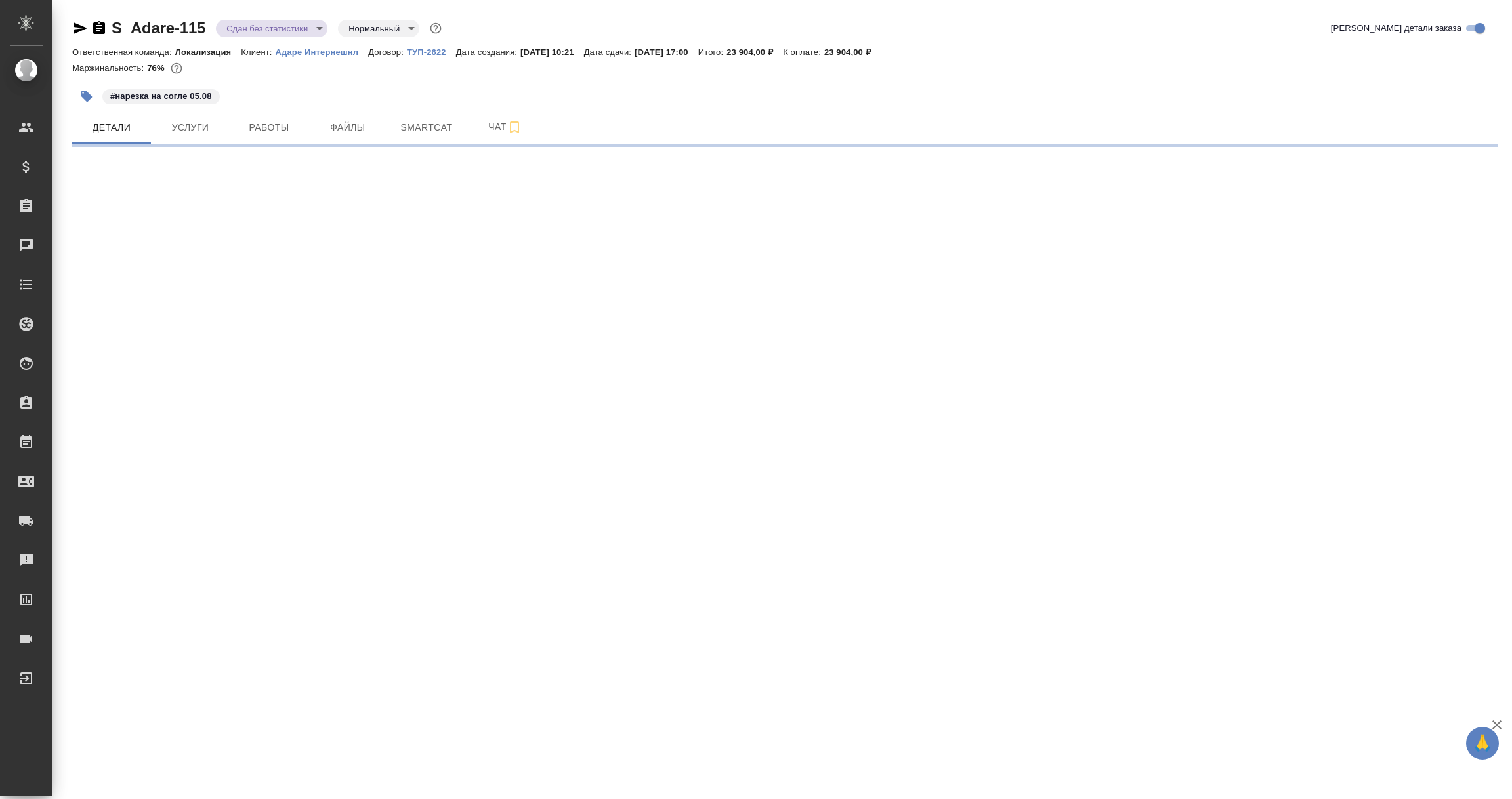
select select "RU"
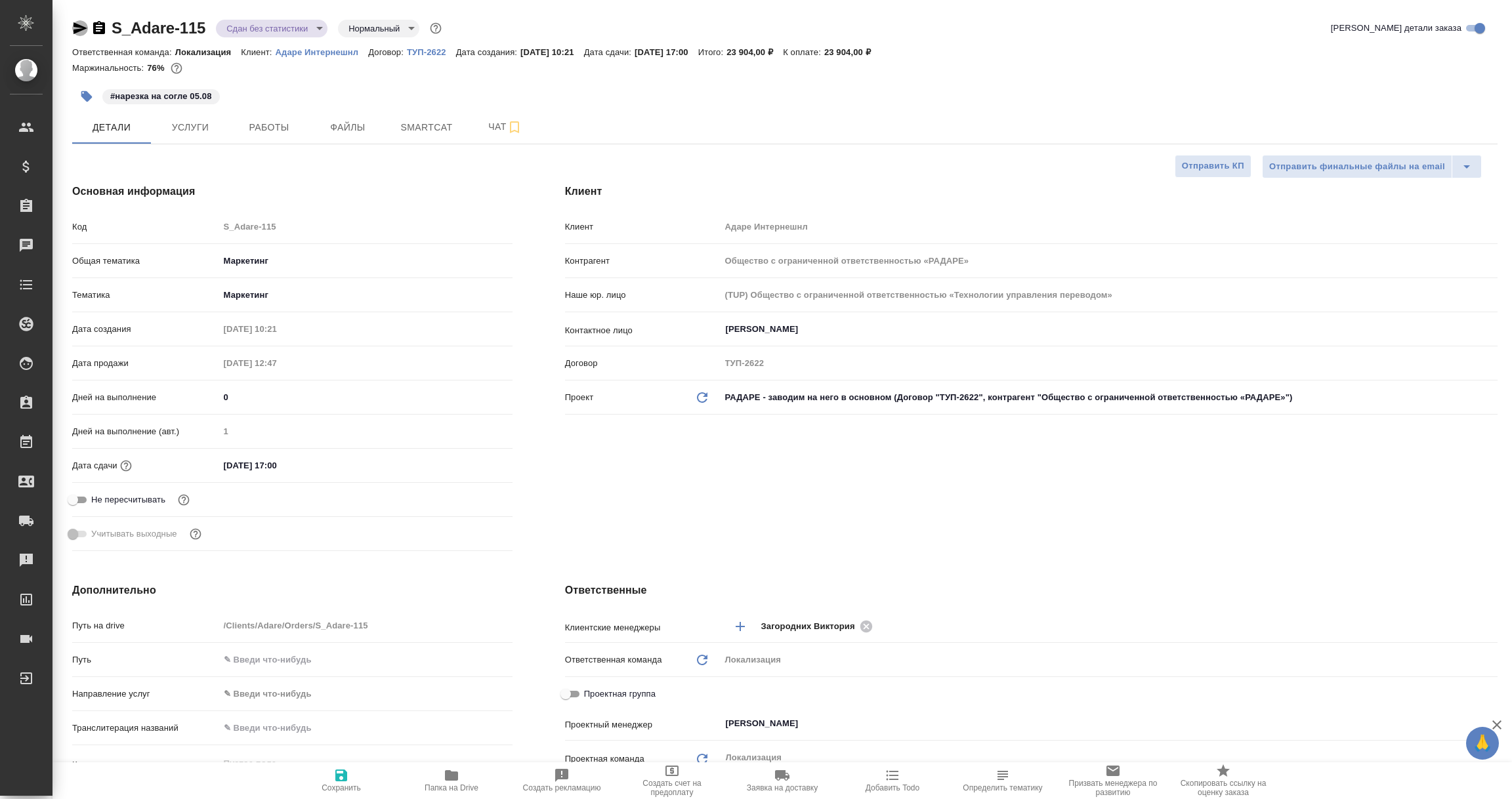
click at [80, 27] on icon "button" at bounding box center [80, 28] width 14 height 12
type textarea "x"
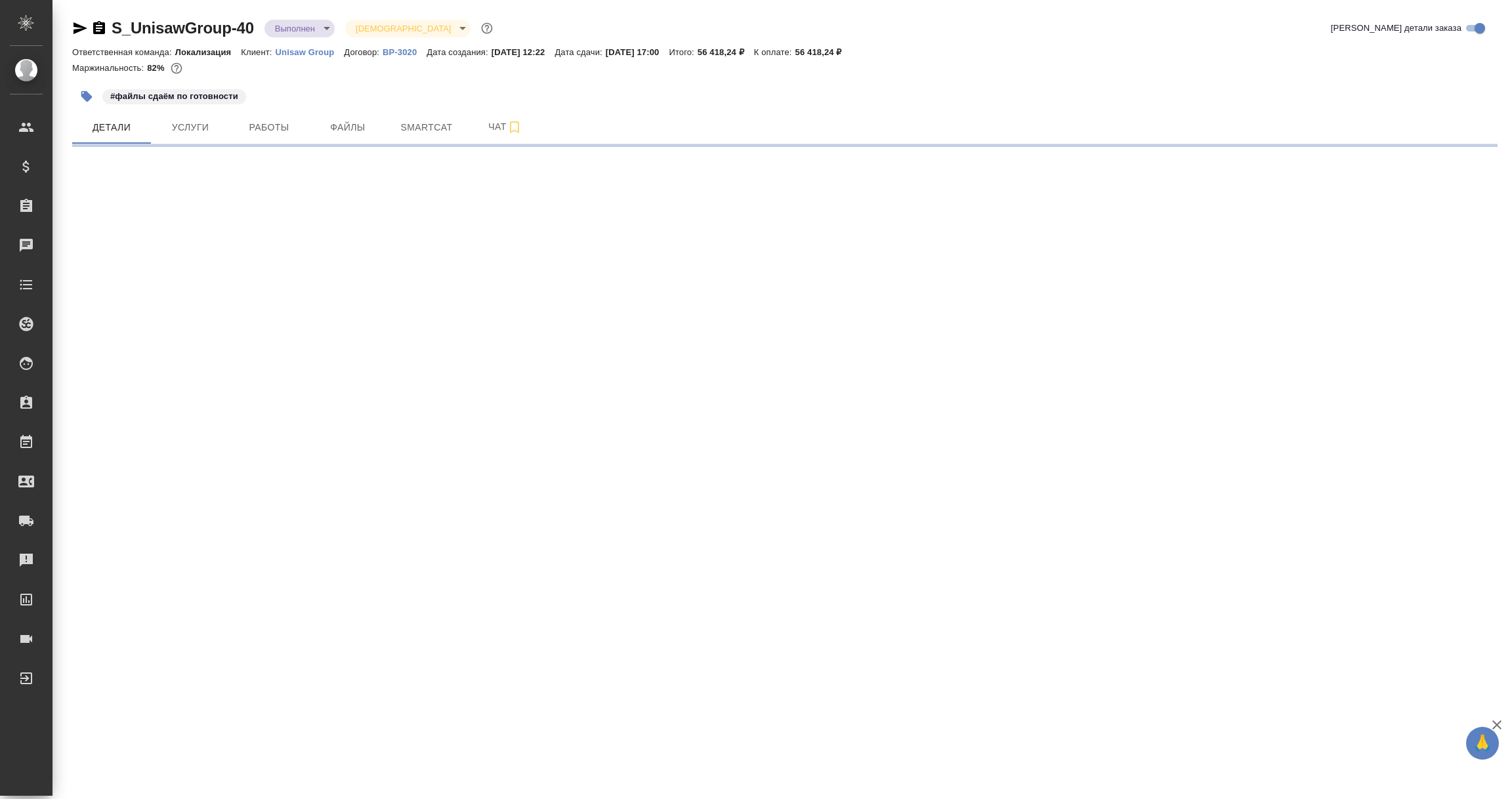
select select "RU"
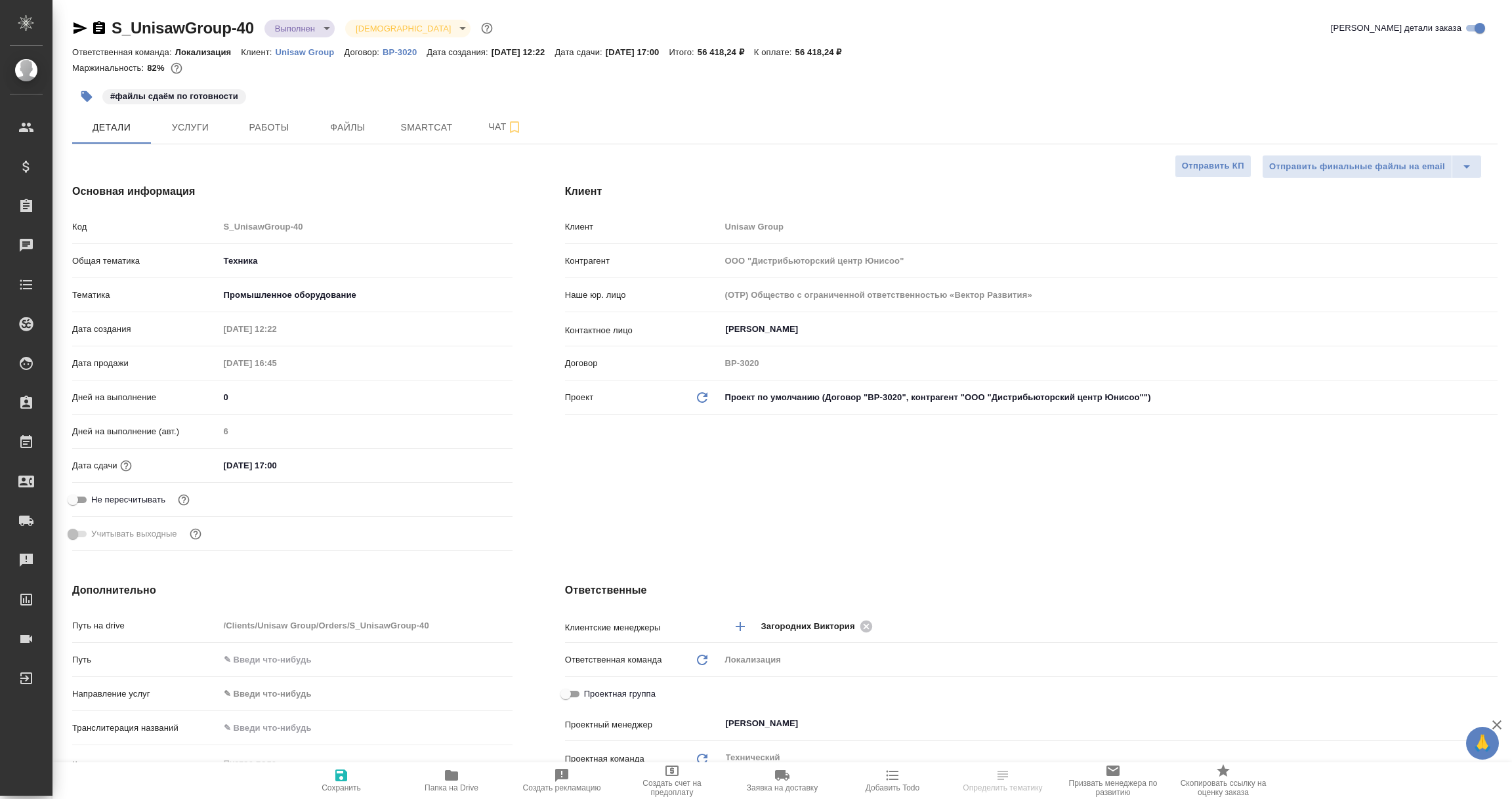
type textarea "x"
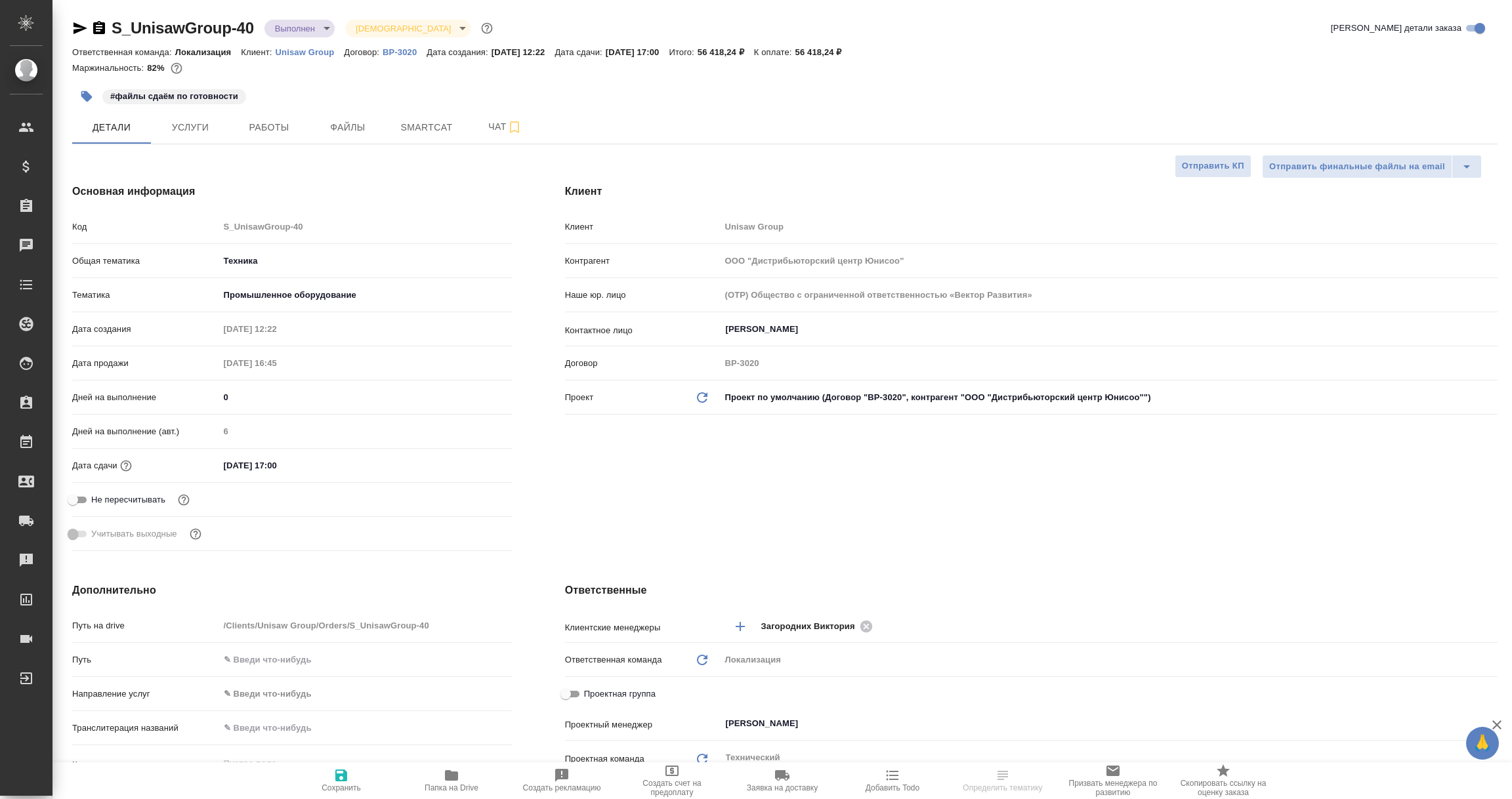
type textarea "x"
click at [407, 52] on p "ВР-3020" at bounding box center [405, 52] width 44 height 10
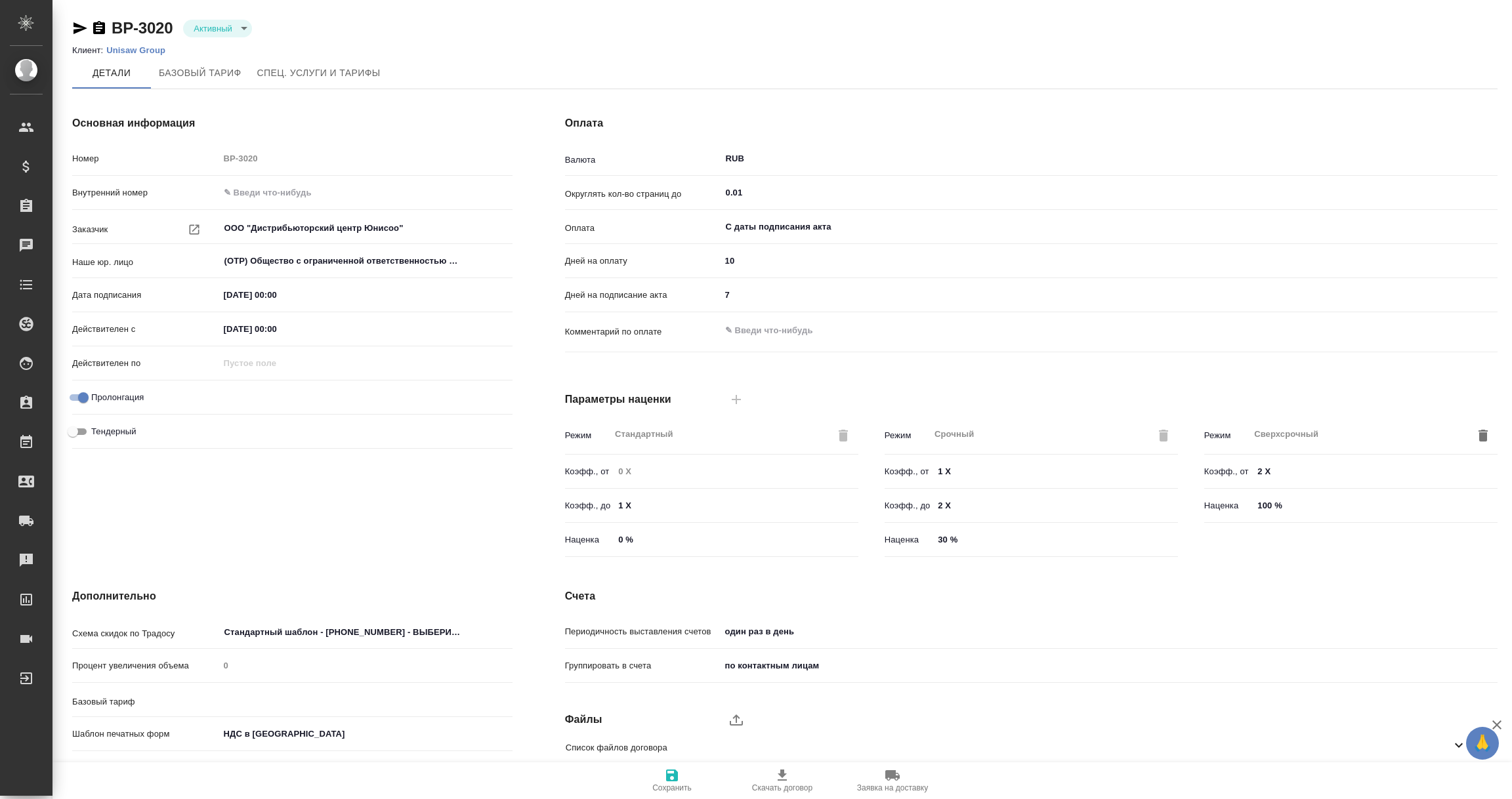
type input "Новый, 2022 (руб.)"
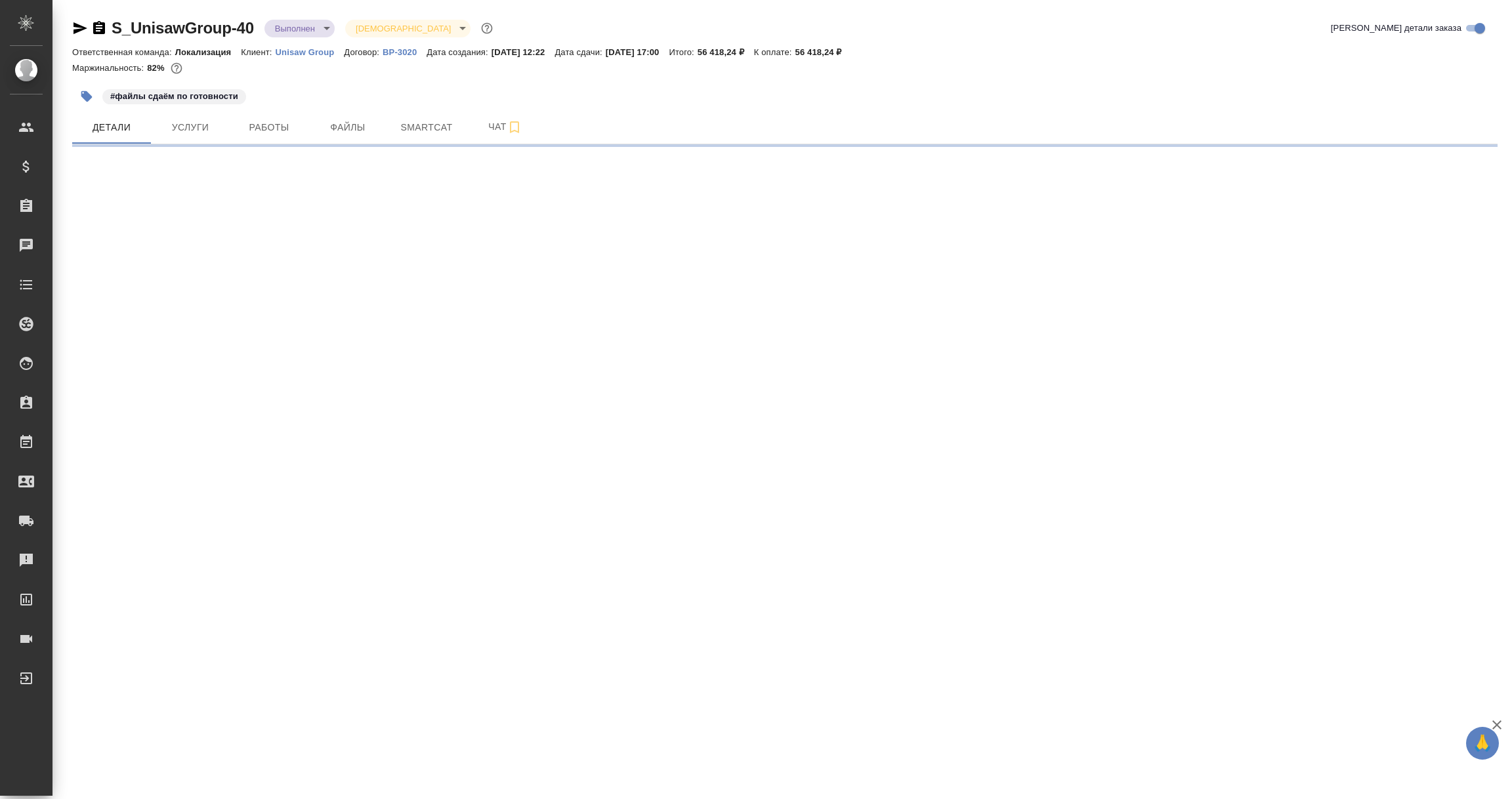
select select "RU"
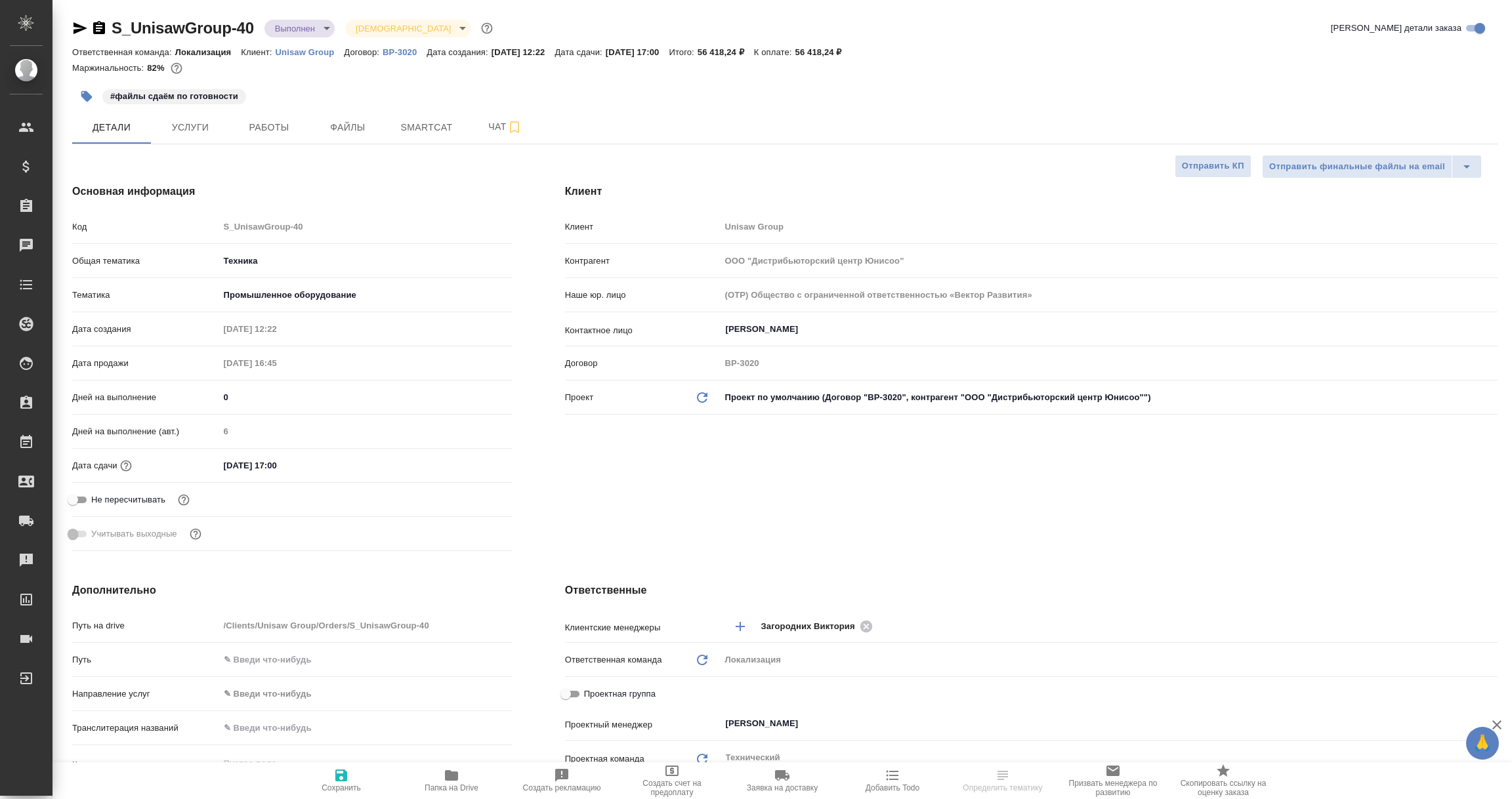
type textarea "x"
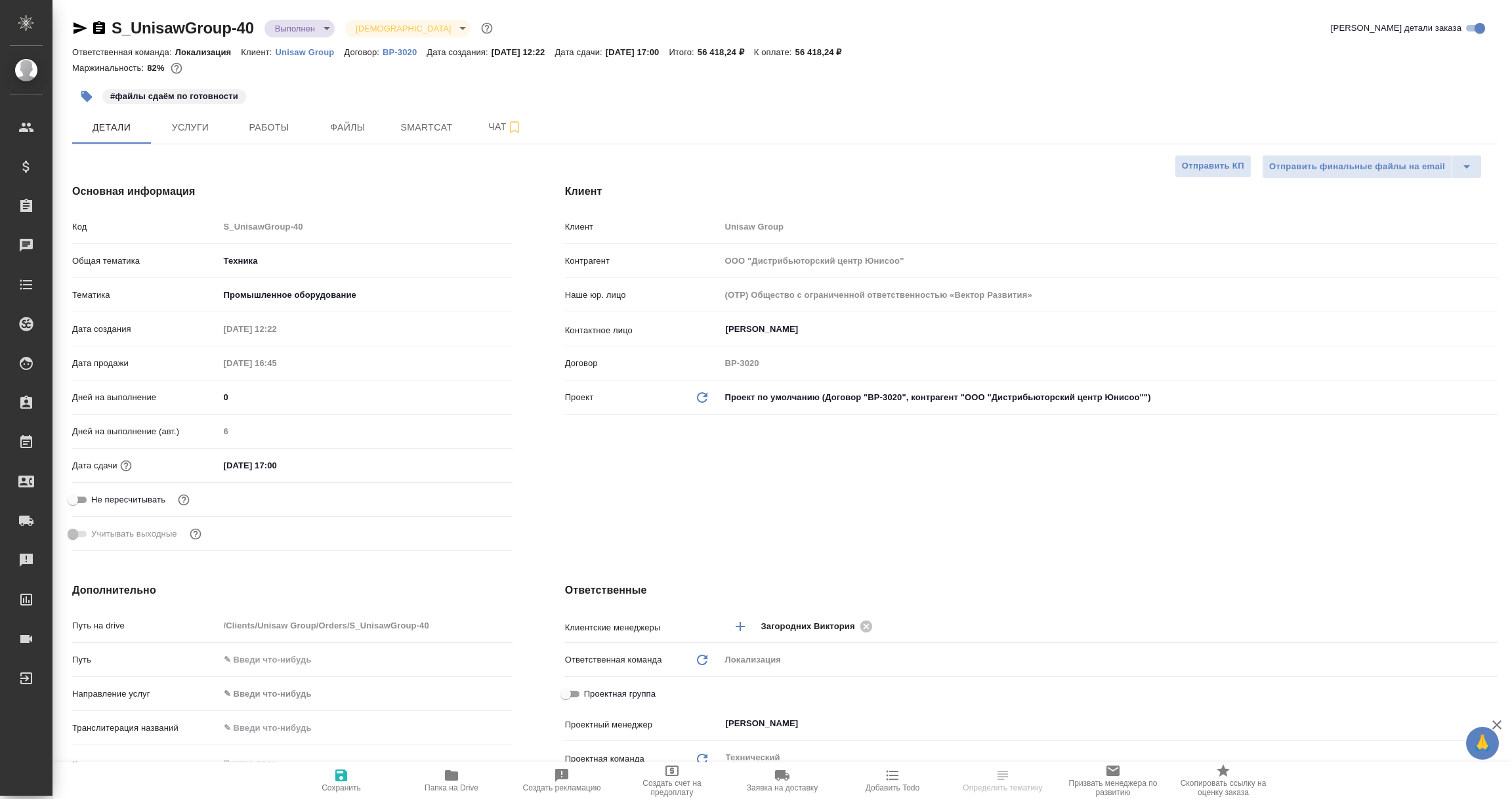
type textarea "x"
click at [80, 27] on icon "button" at bounding box center [80, 28] width 14 height 12
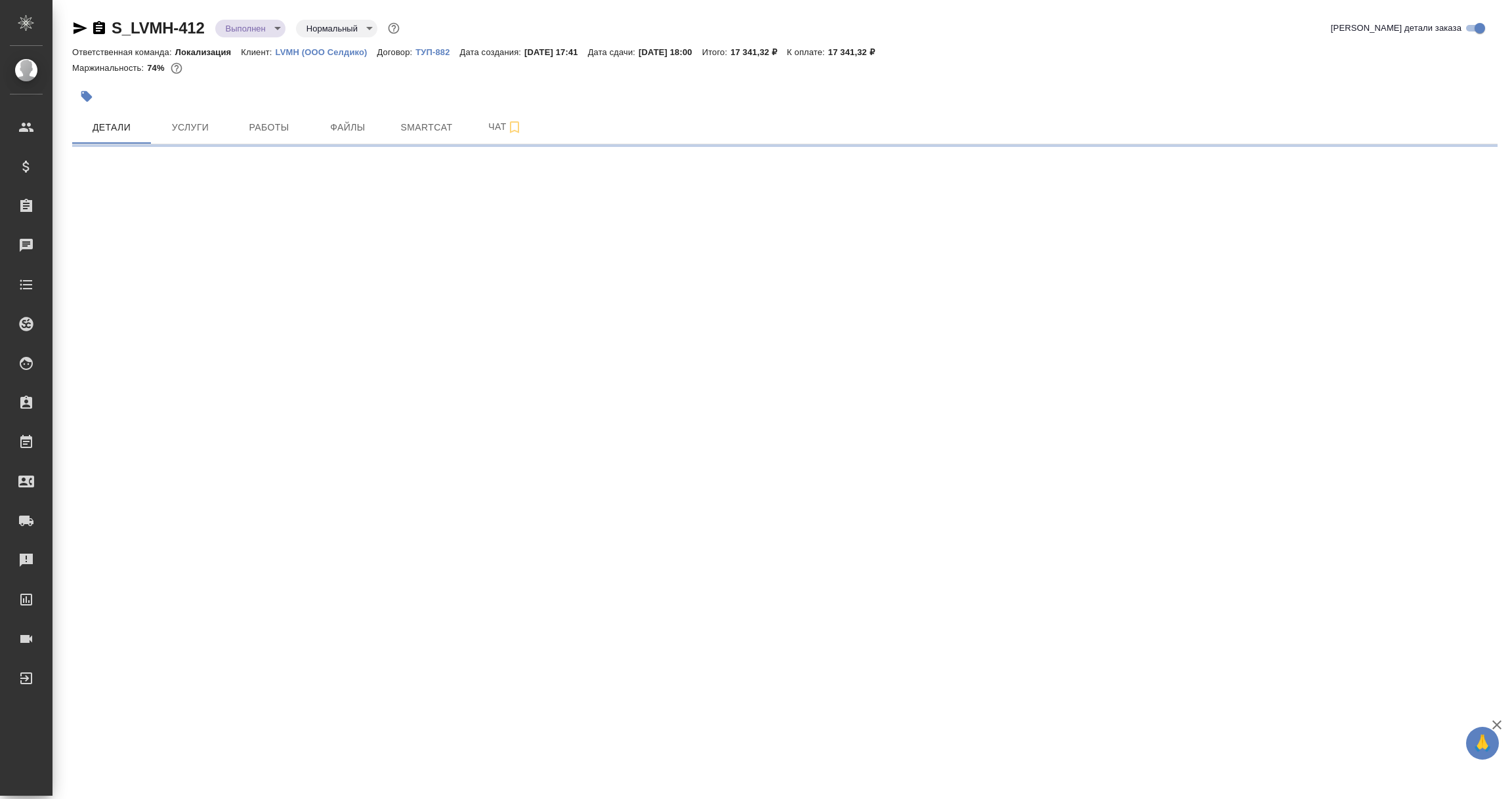
select select "RU"
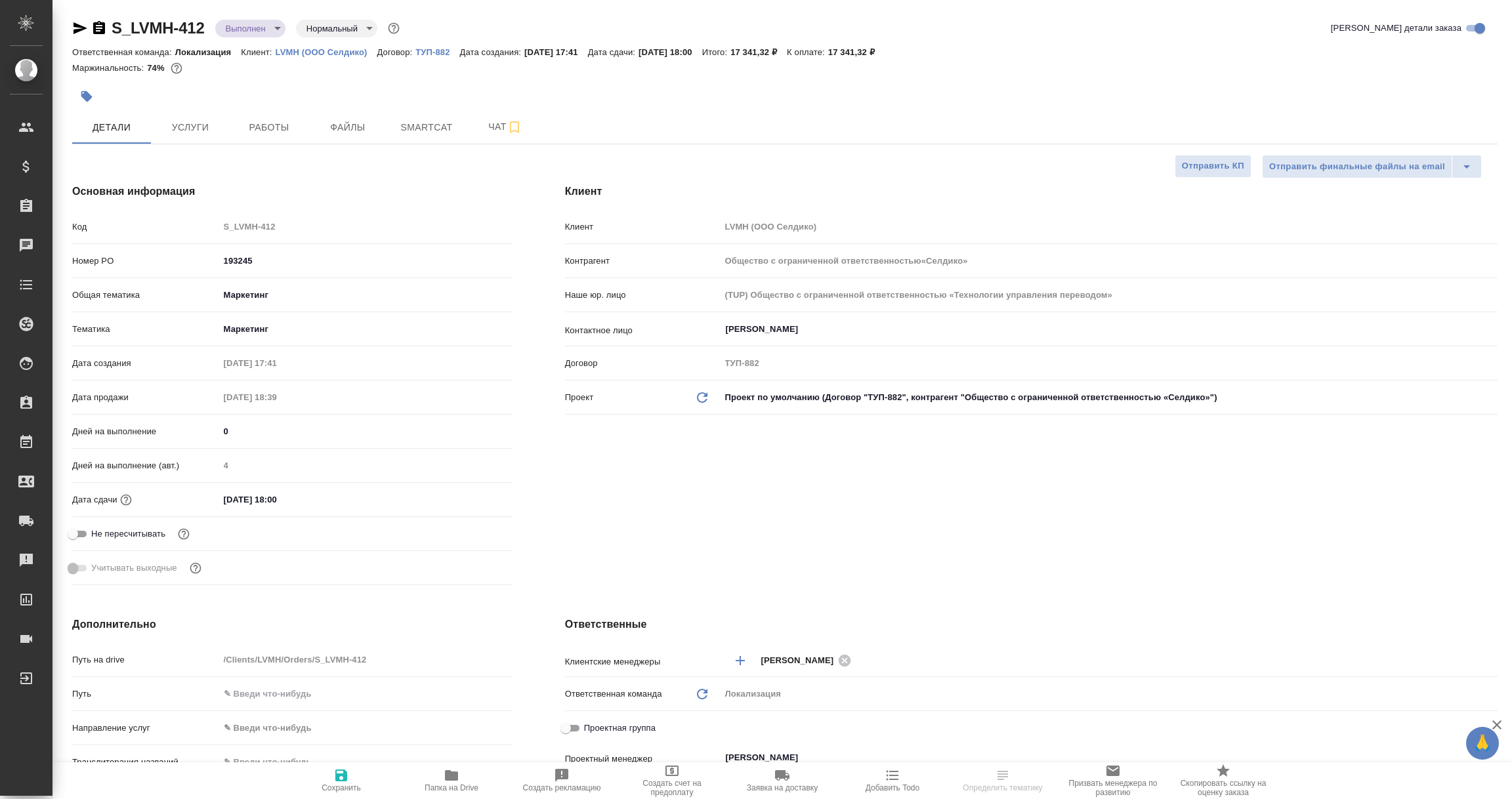
type input "Общество с ограниченной ответственностью«Селдико»"
type textarea "x"
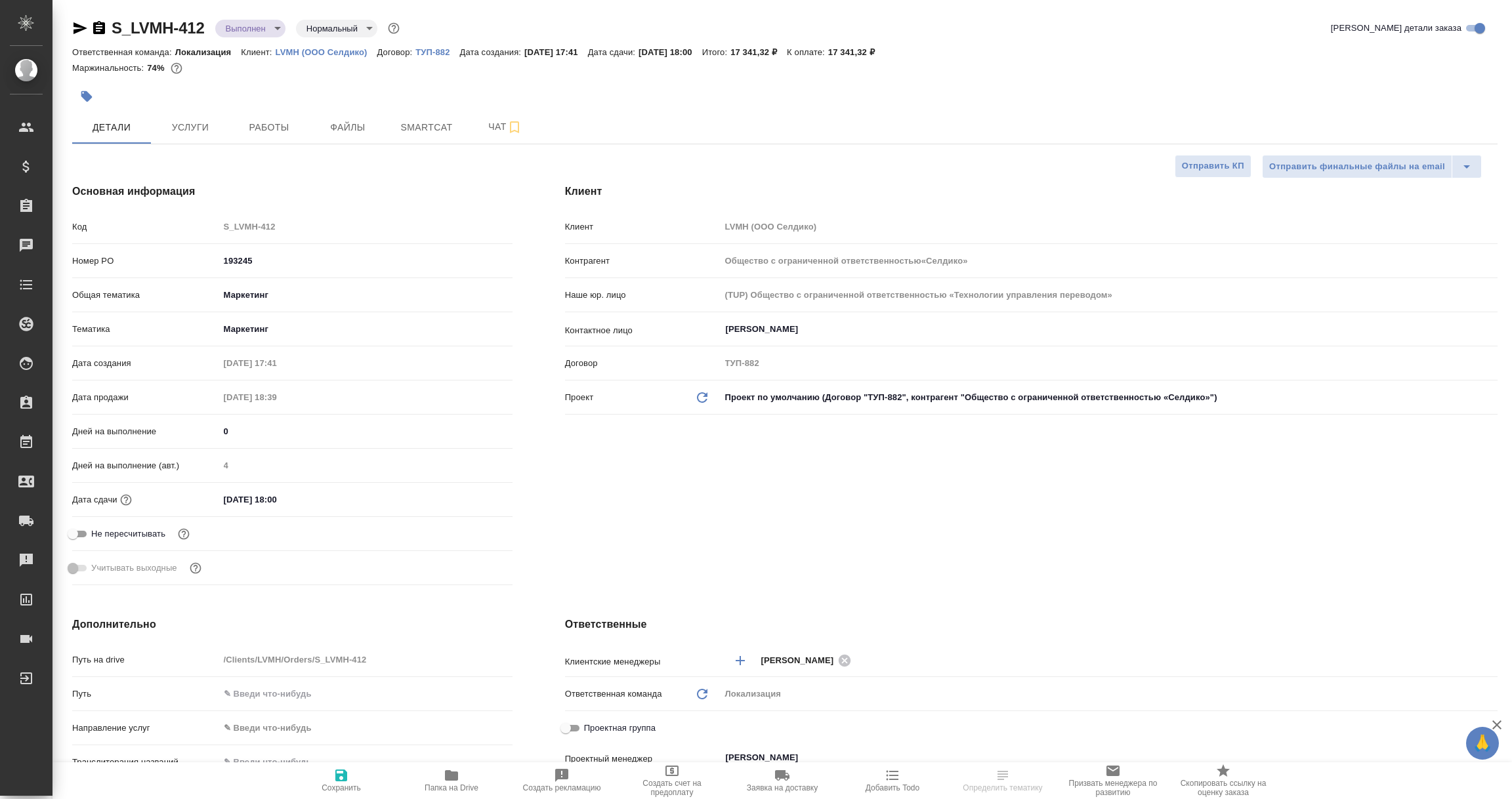
type textarea "x"
click at [430, 50] on p "ТУП-882" at bounding box center [438, 52] width 44 height 10
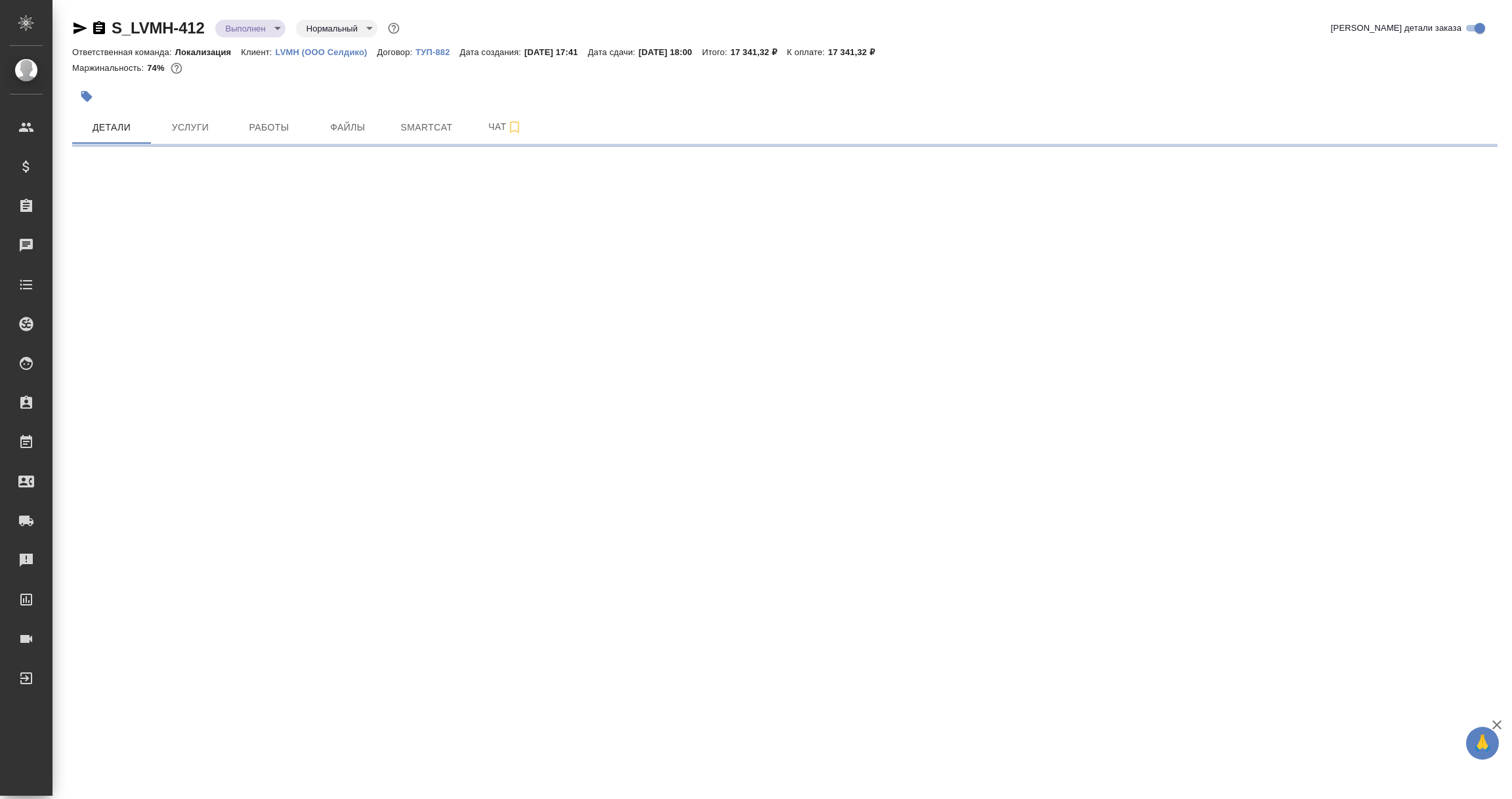
select select "RU"
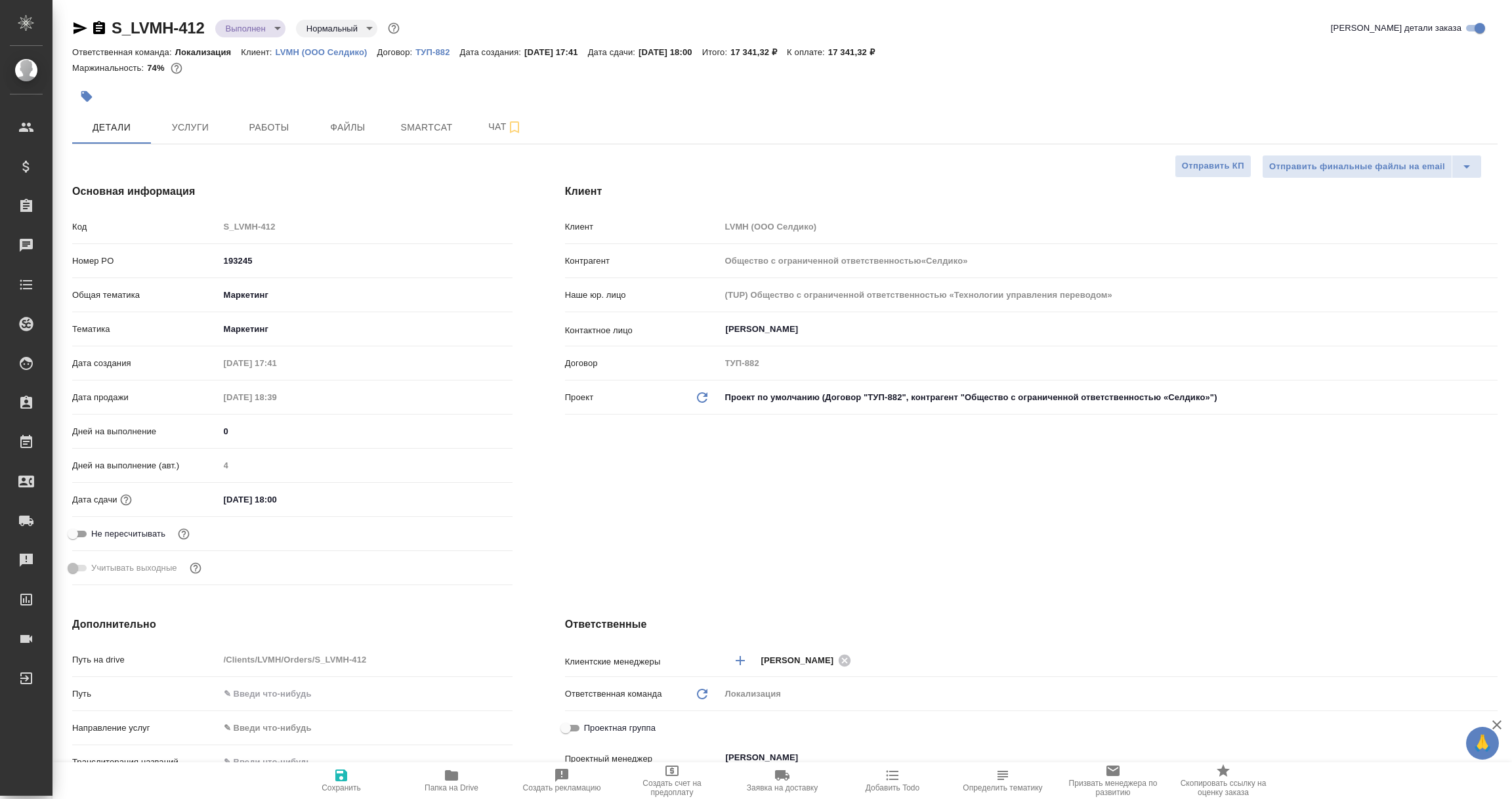
type textarea "x"
click at [76, 29] on icon "button" at bounding box center [80, 28] width 14 height 12
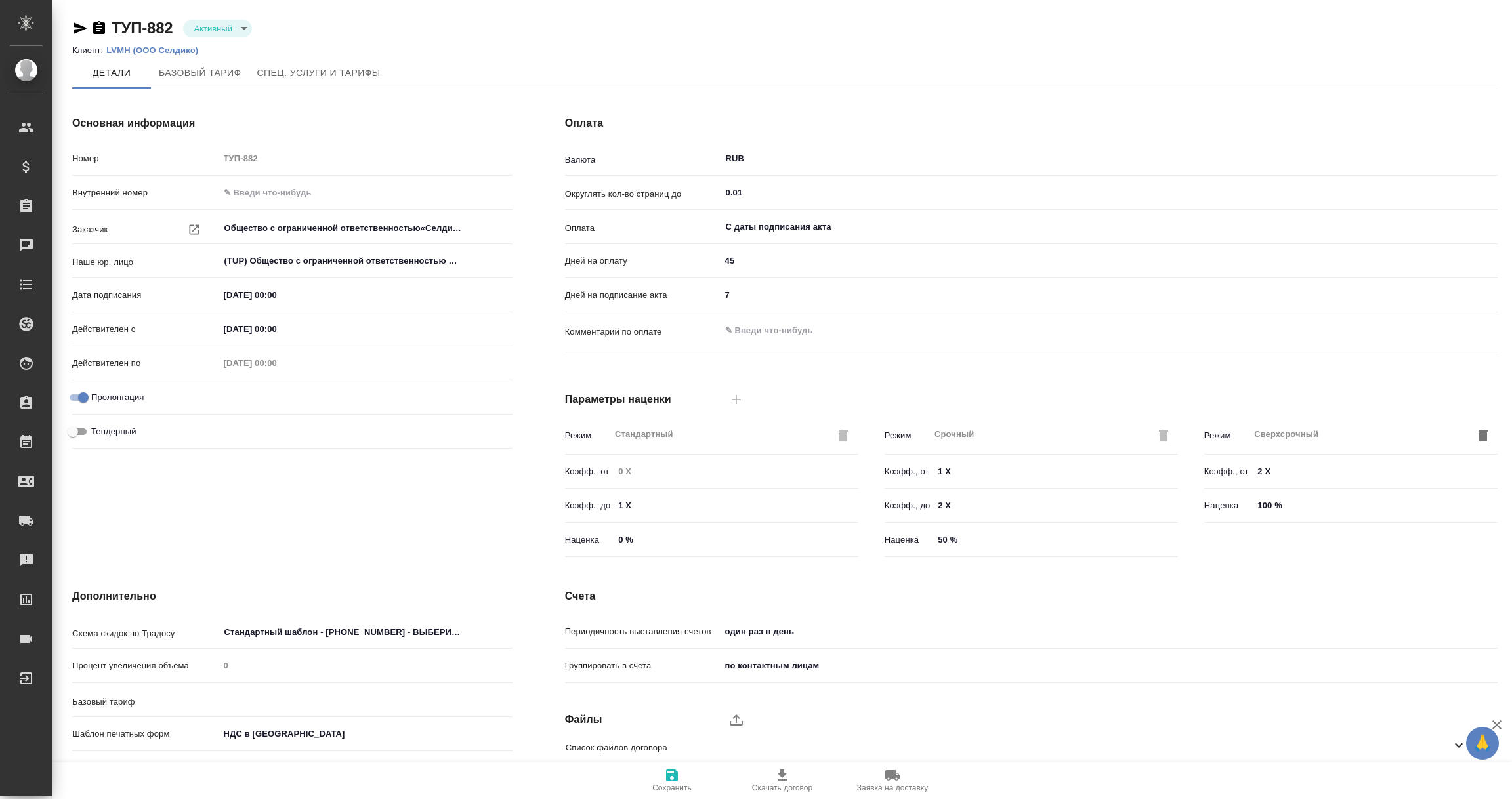
type input "без ТП"
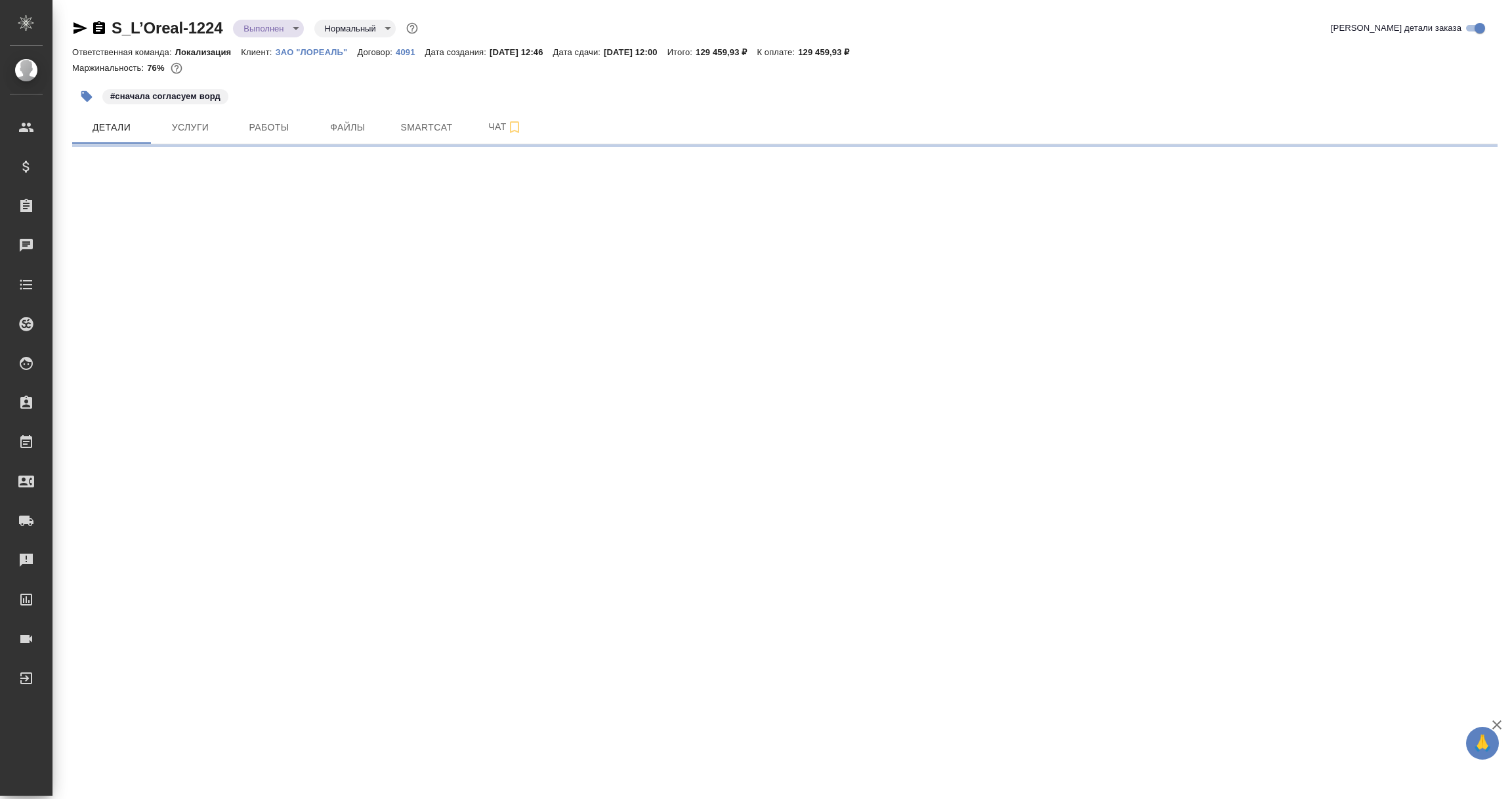
select select "RU"
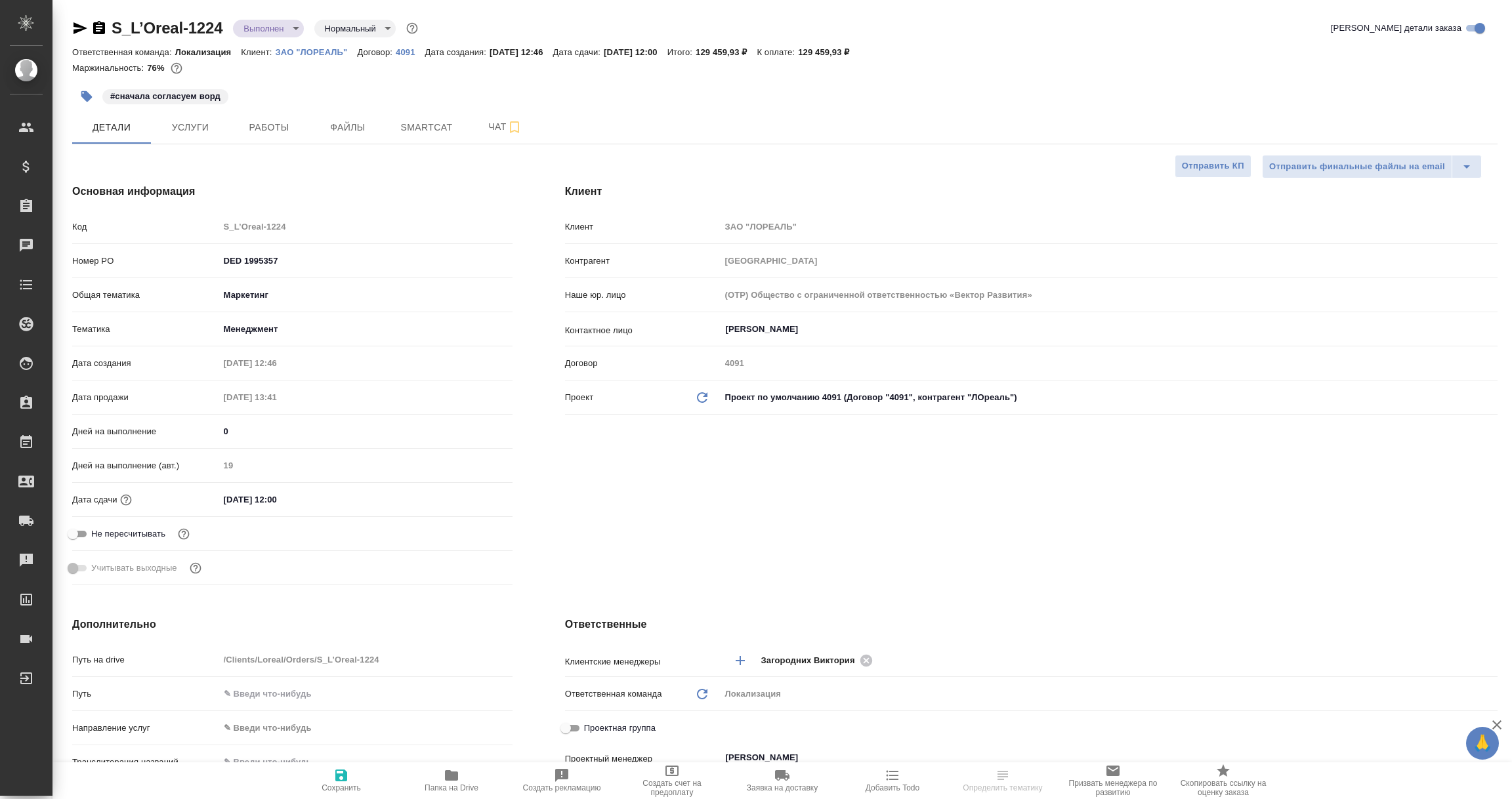
type textarea "x"
click at [76, 29] on icon "button" at bounding box center [80, 28] width 14 height 12
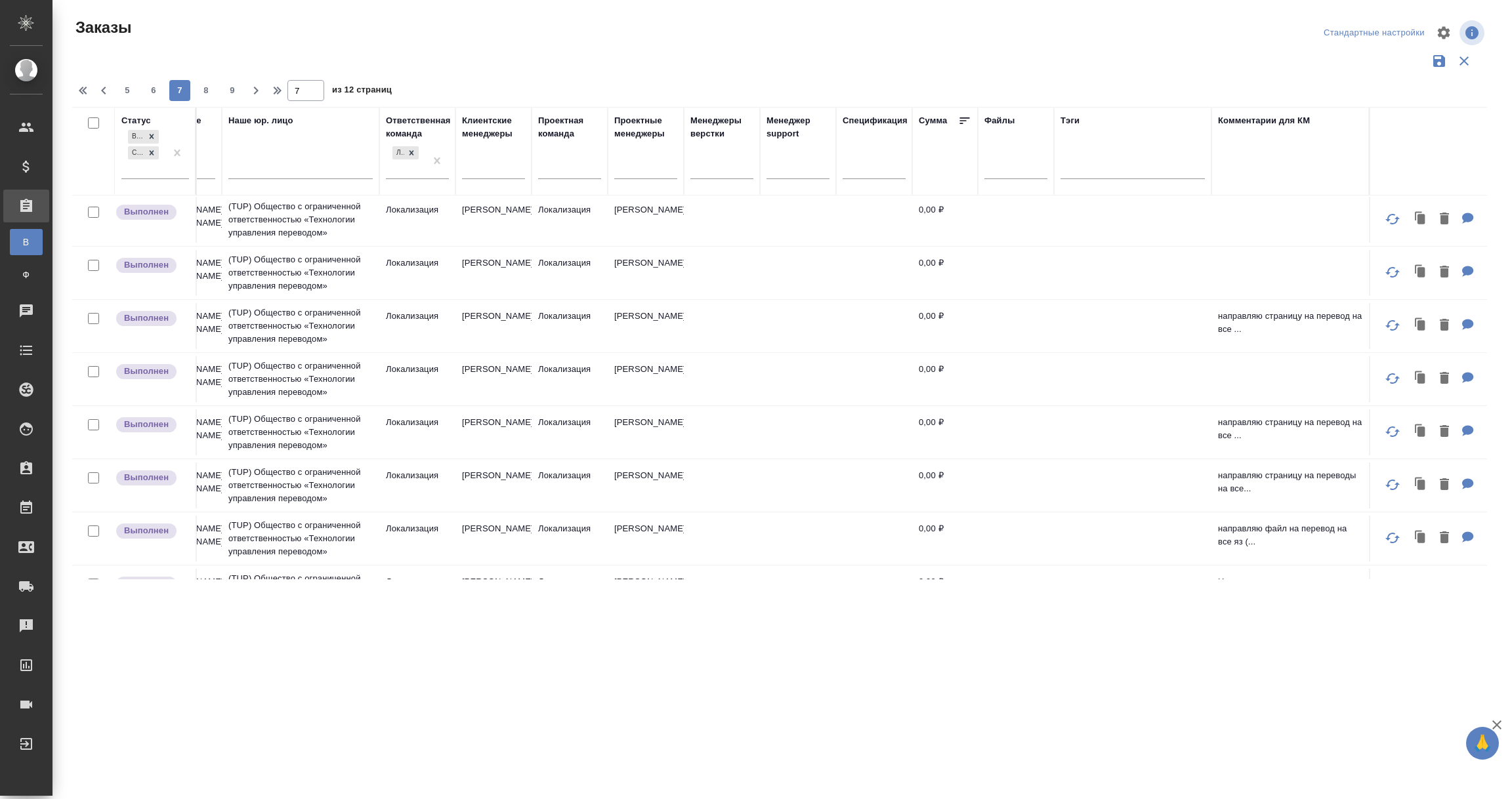
scroll to position [0, 797]
click at [211, 93] on span "8" at bounding box center [206, 91] width 21 height 13
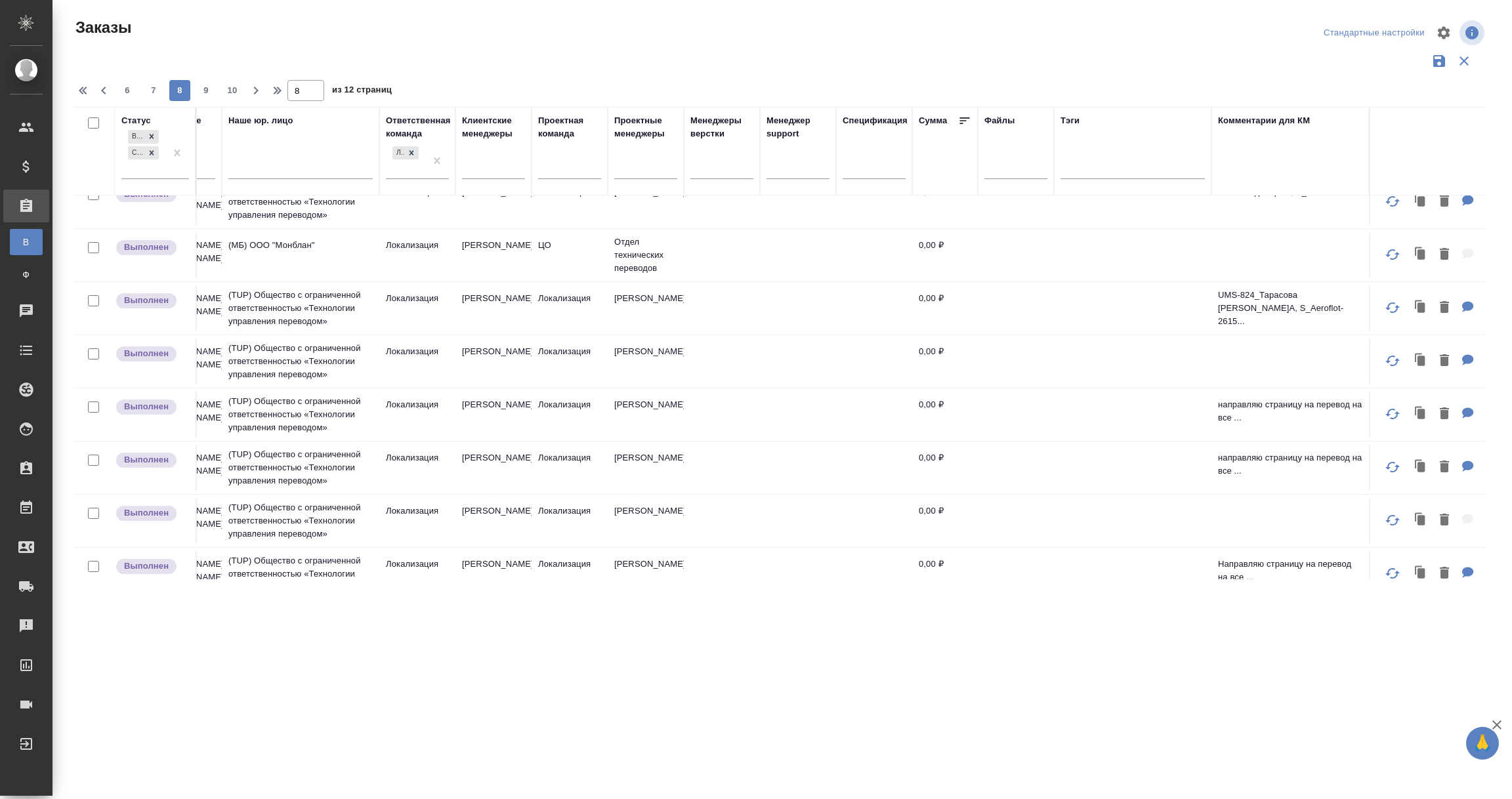
scroll to position [964, 797]
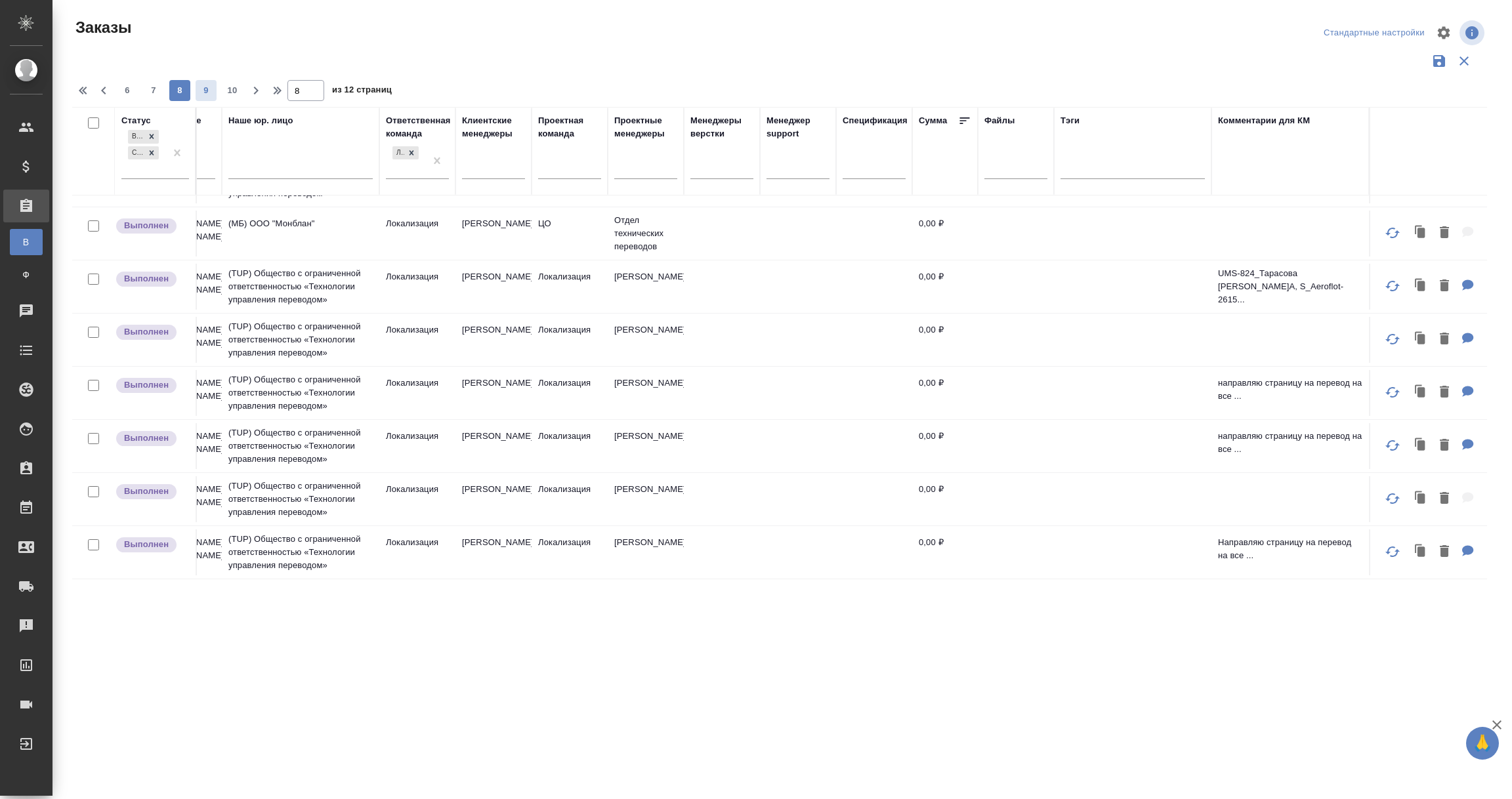
click at [206, 96] on span "9" at bounding box center [206, 91] width 21 height 13
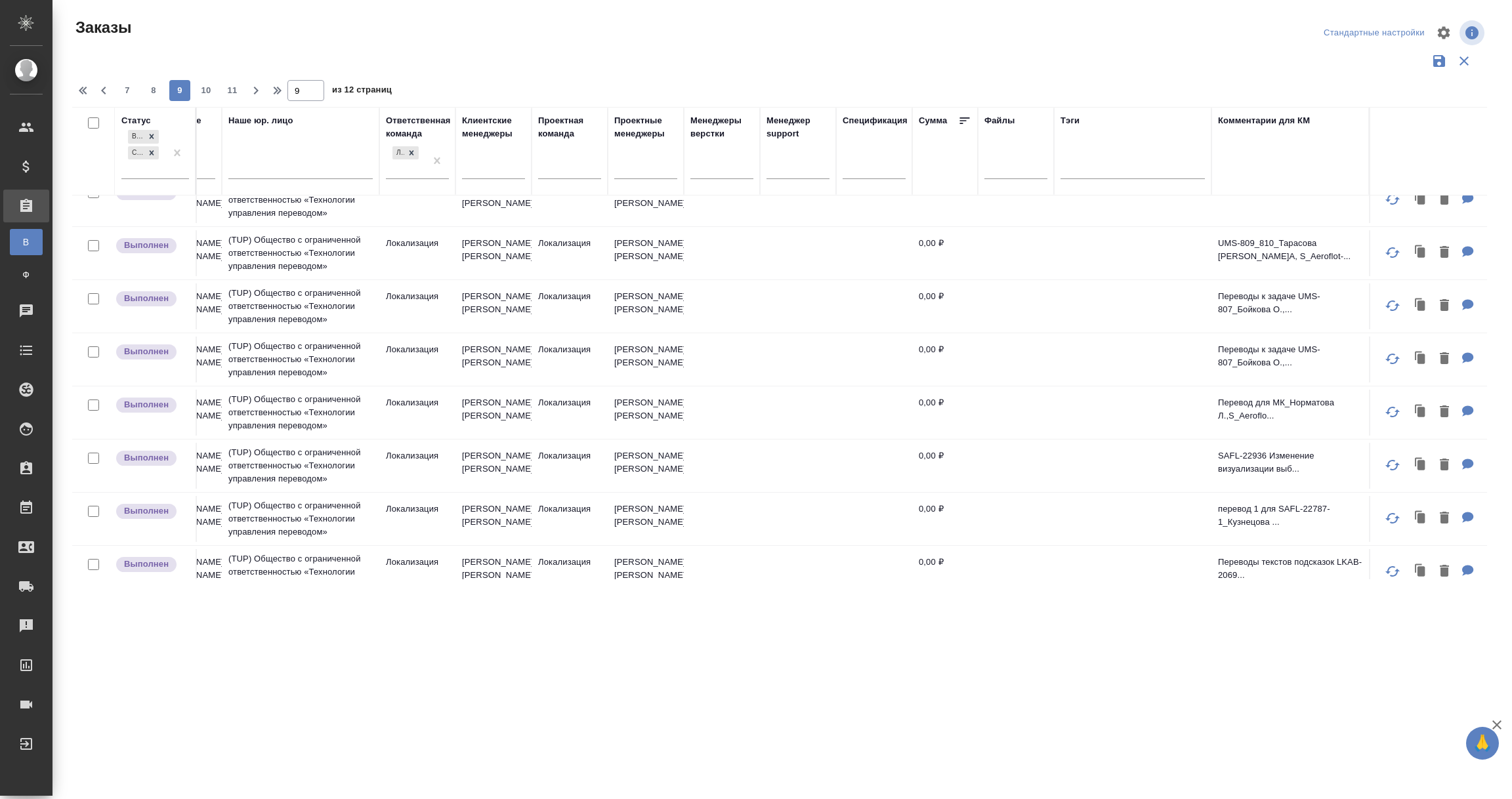
scroll to position [0, 797]
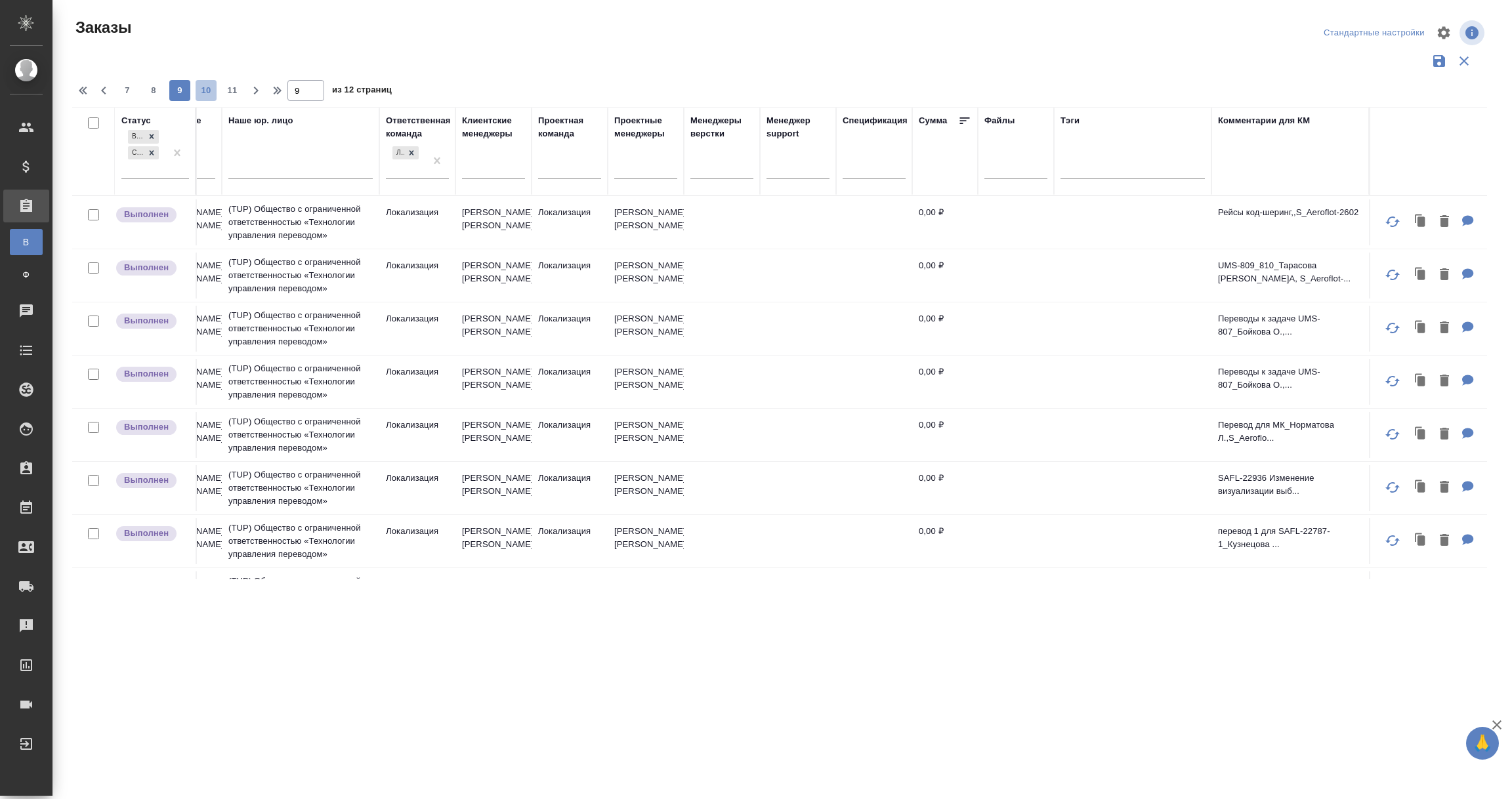
click at [206, 93] on span "10" at bounding box center [206, 91] width 21 height 13
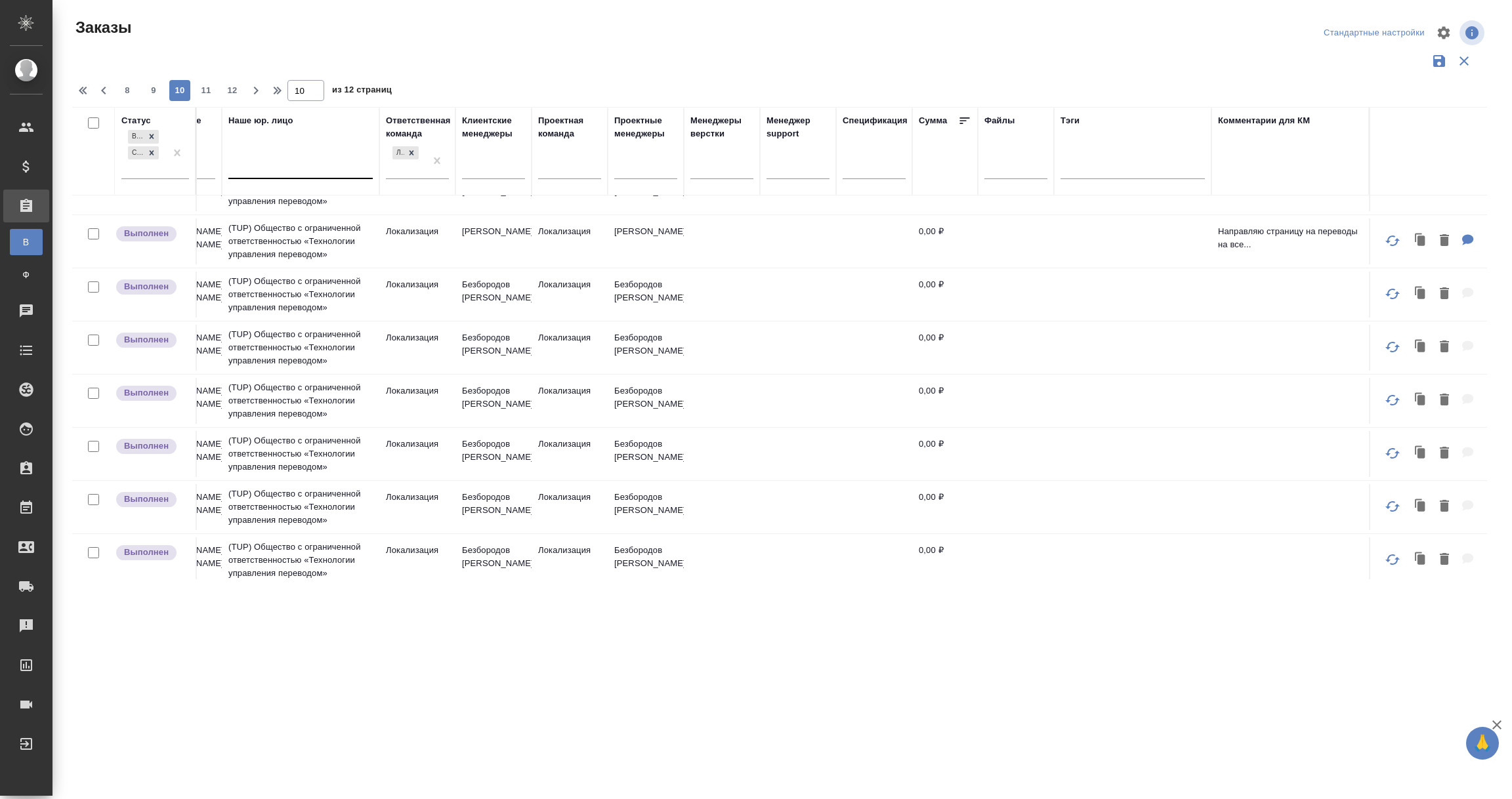
scroll to position [964, 797]
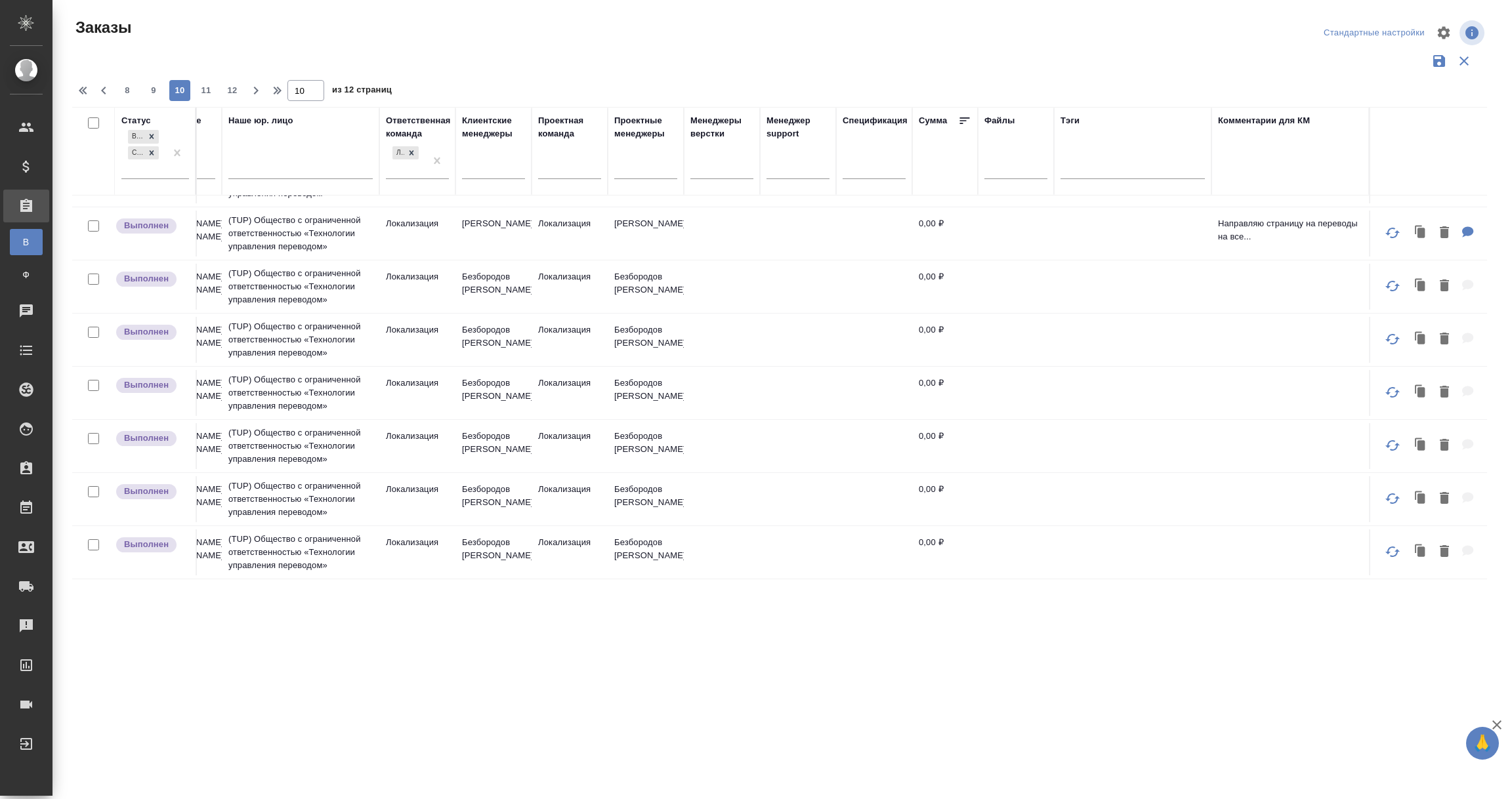
drag, startPoint x: 197, startPoint y: 89, endPoint x: 270, endPoint y: 356, distance: 276.8
click at [197, 90] on span "11" at bounding box center [206, 91] width 21 height 13
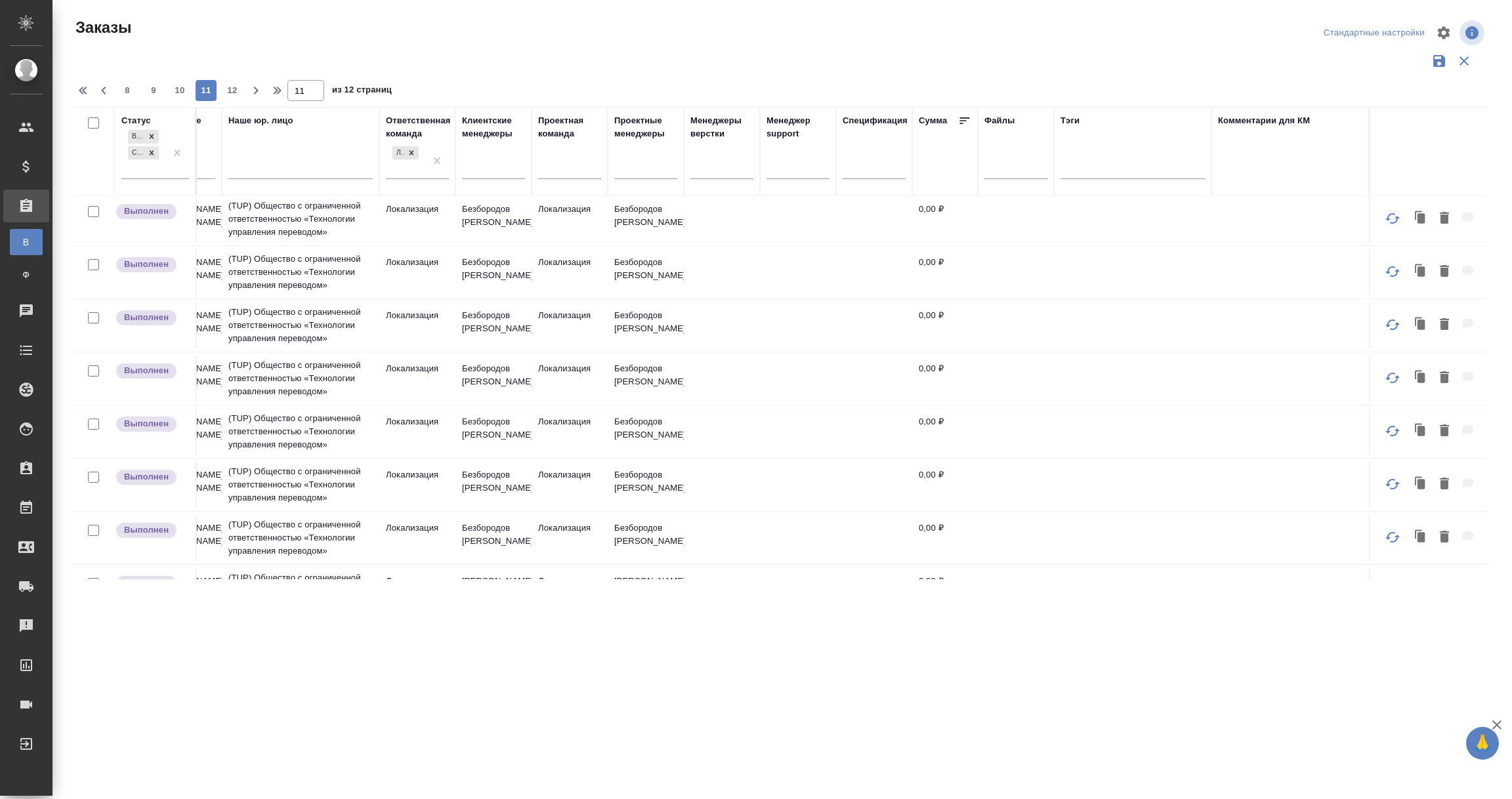
scroll to position [0, 797]
click at [225, 87] on span "12" at bounding box center [232, 91] width 21 height 13
type input "12"
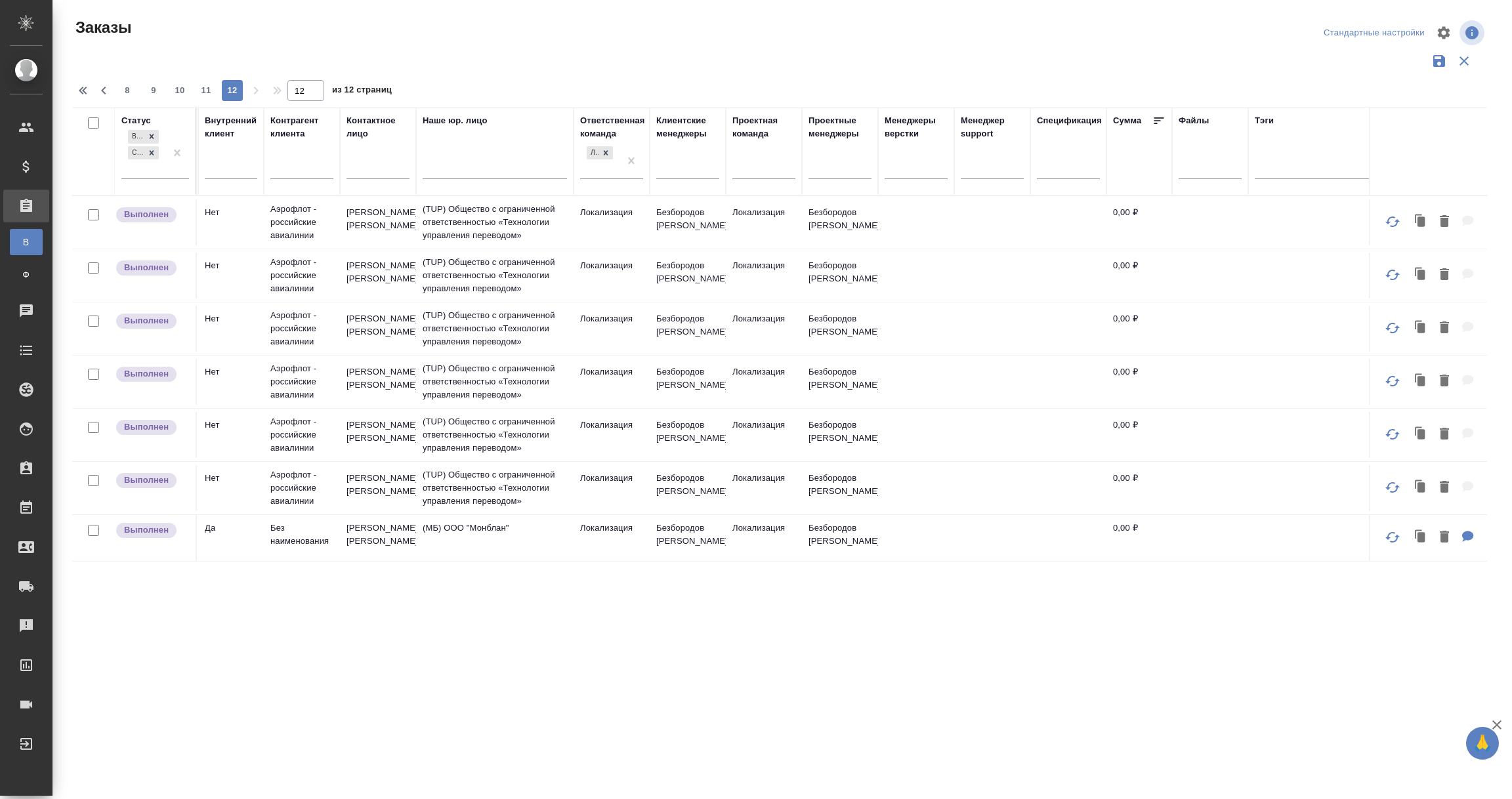
scroll to position [0, 782]
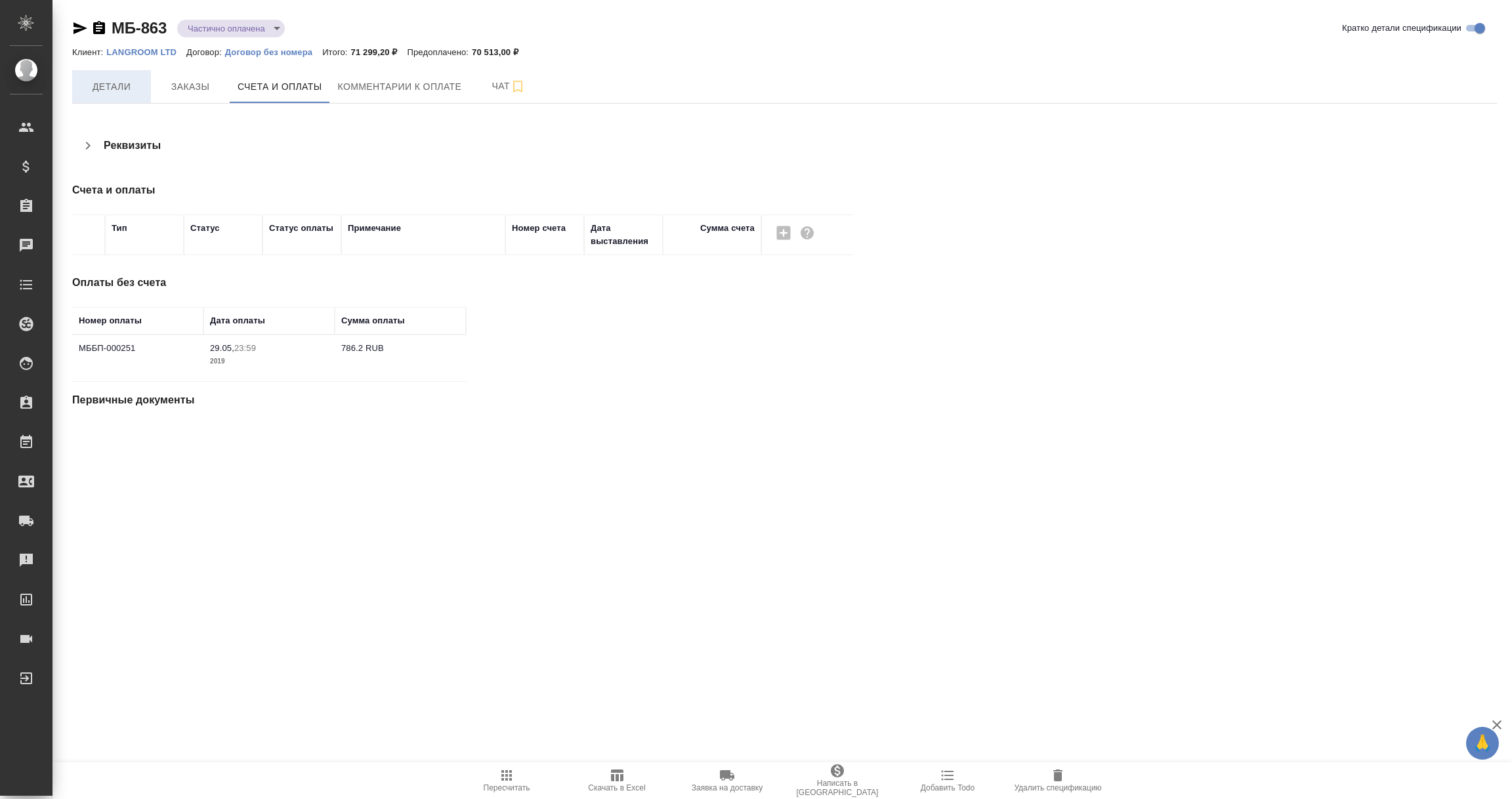
click at [116, 87] on span "Детали" at bounding box center [112, 87] width 63 height 16
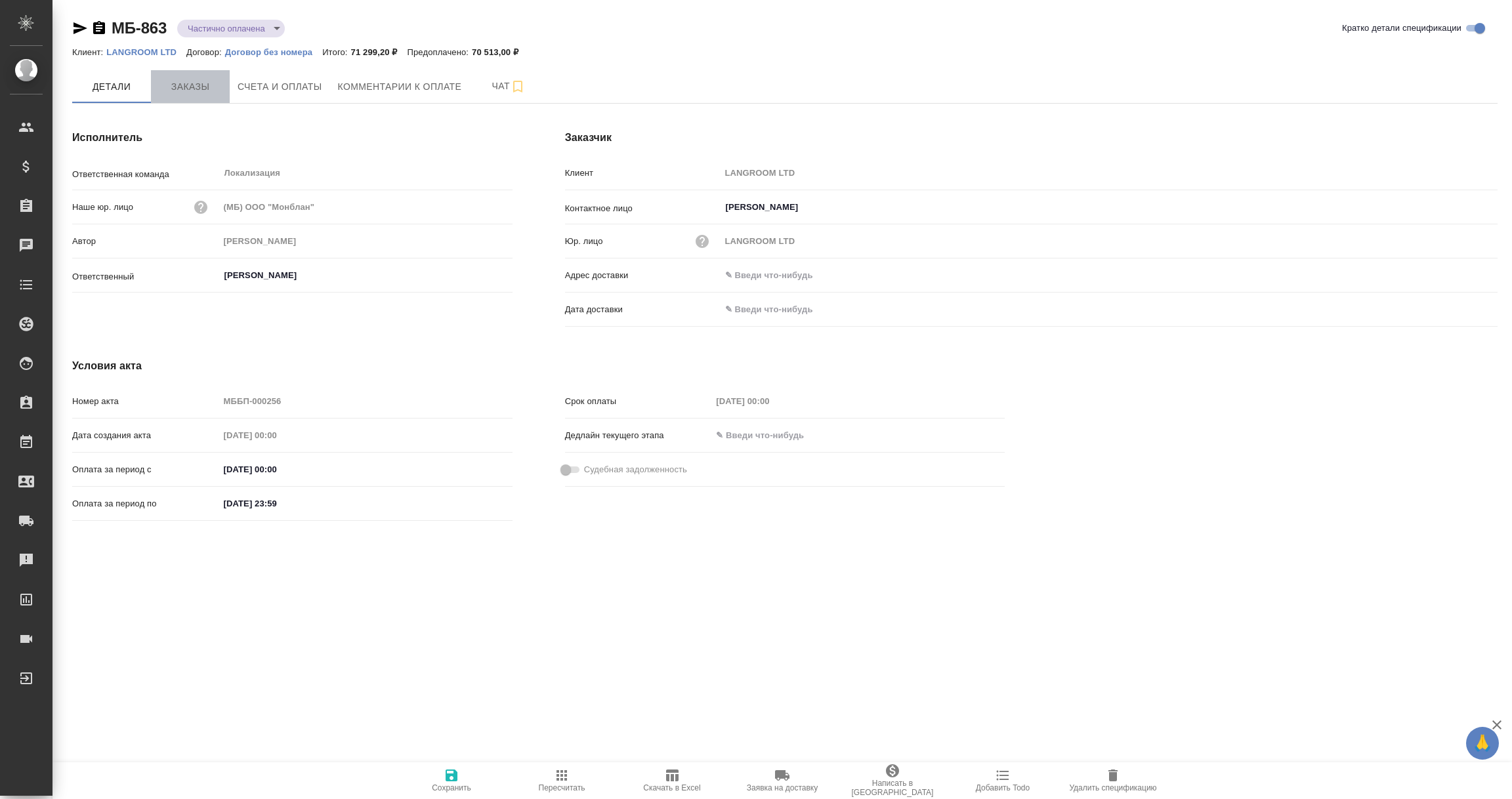
click at [188, 88] on span "Заказы" at bounding box center [191, 87] width 63 height 16
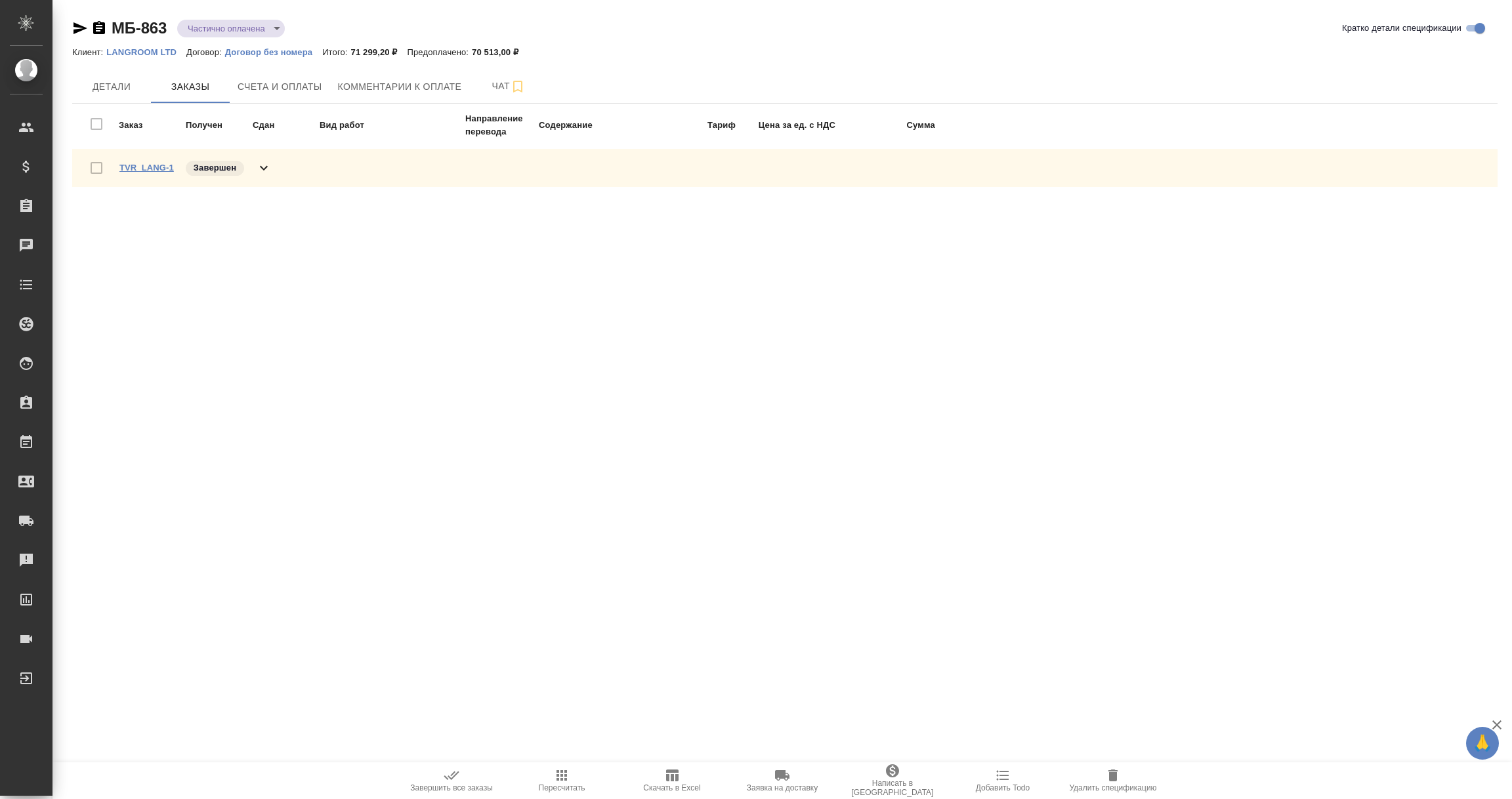
click at [139, 165] on link "TVR_LANG-1" at bounding box center [147, 167] width 55 height 10
click at [96, 28] on icon "button" at bounding box center [99, 28] width 15 height 15
click at [293, 92] on span "Счета и оплаты" at bounding box center [279, 87] width 85 height 16
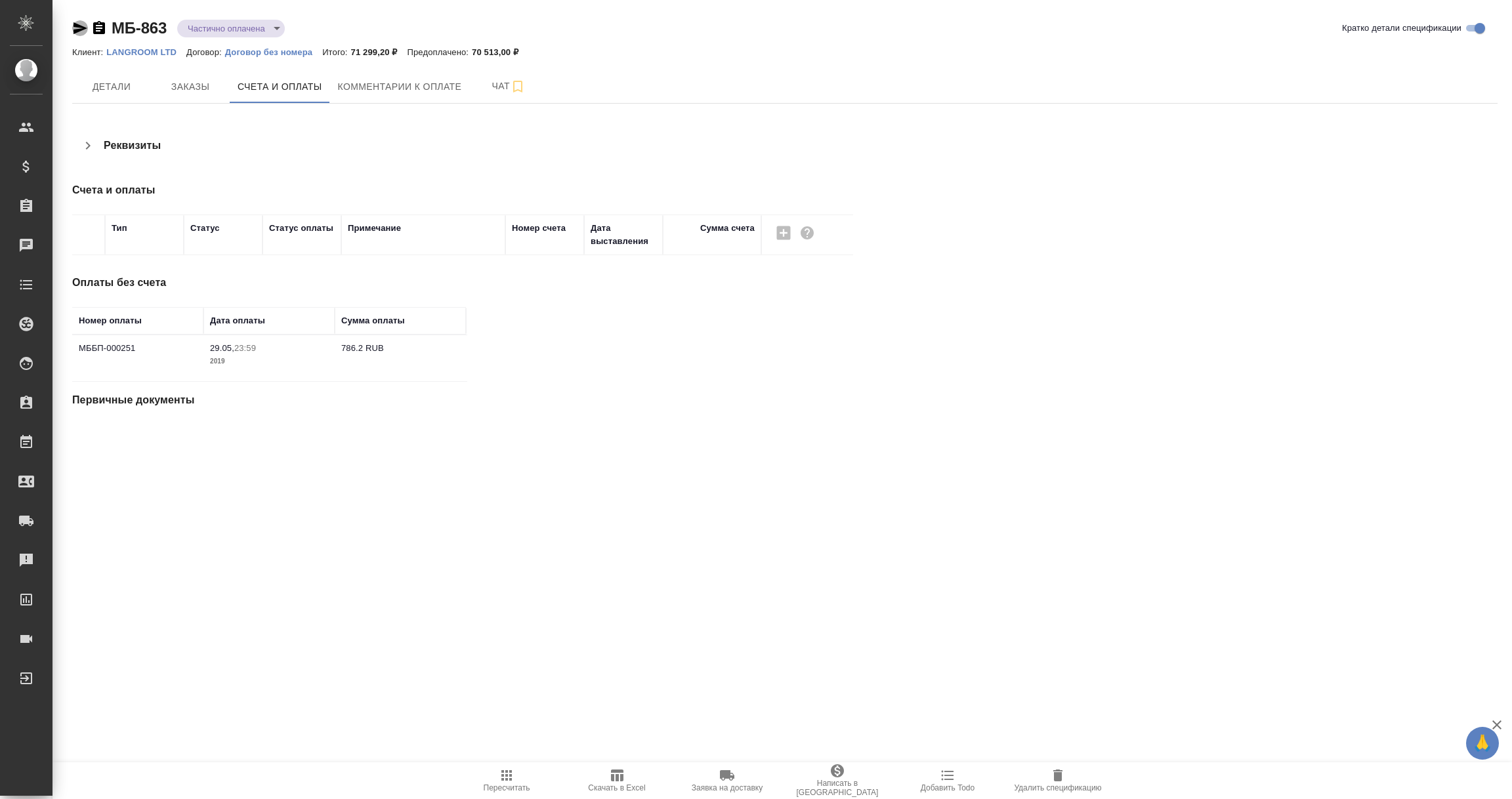
click at [78, 26] on icon "button" at bounding box center [80, 28] width 14 height 12
click at [97, 22] on icon "button" at bounding box center [99, 28] width 12 height 13
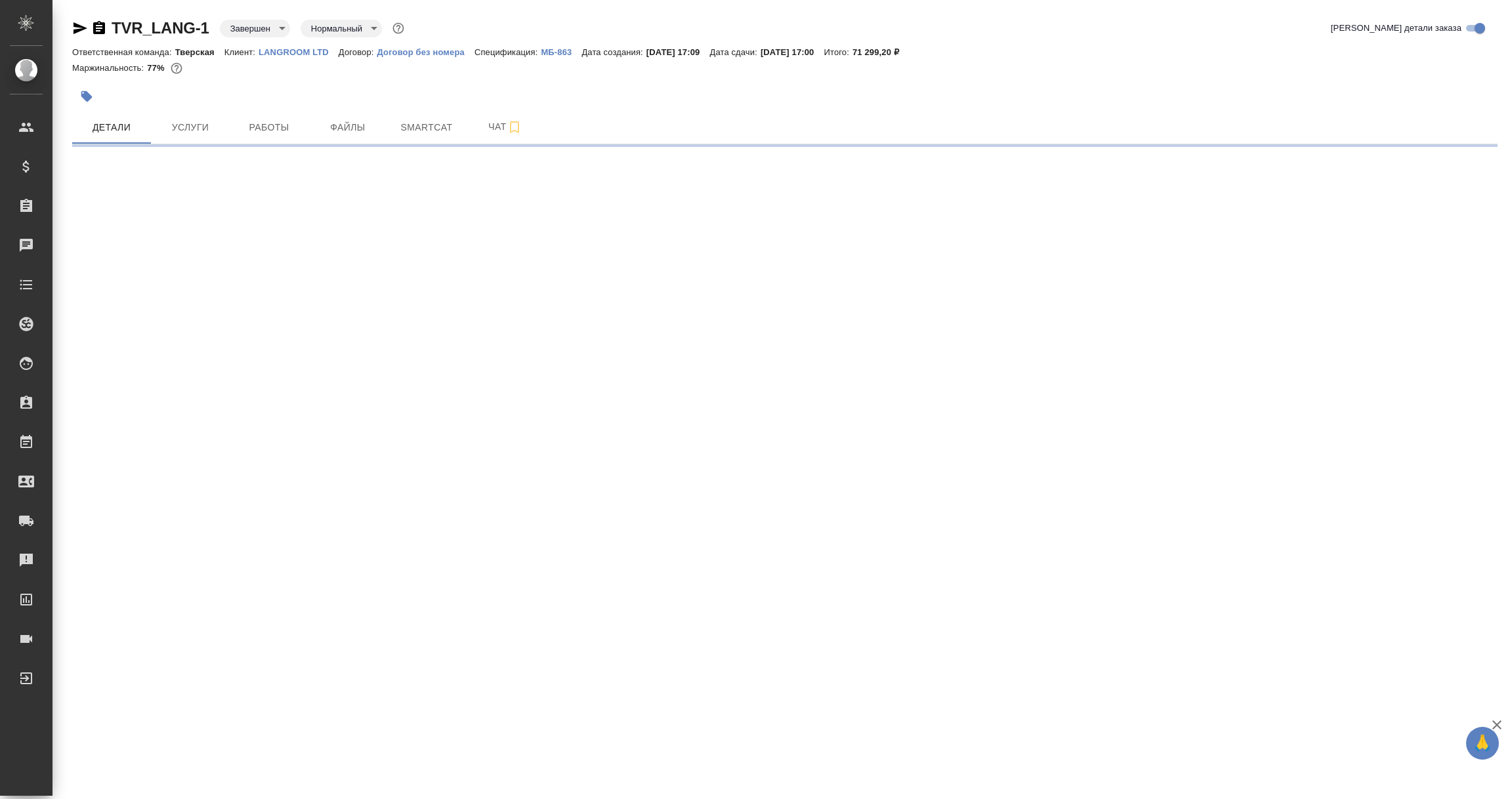
select select "RU"
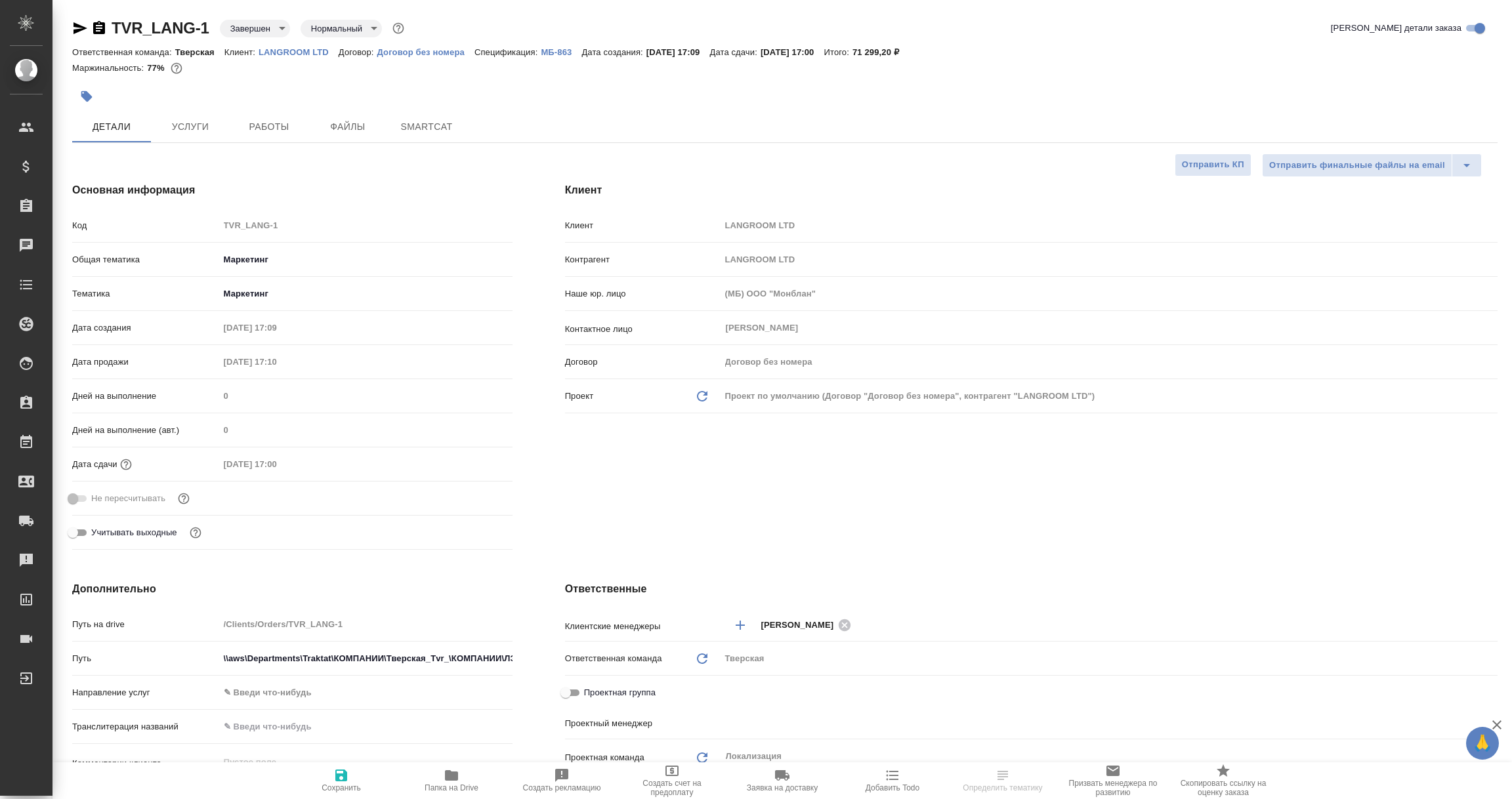
type textarea "x"
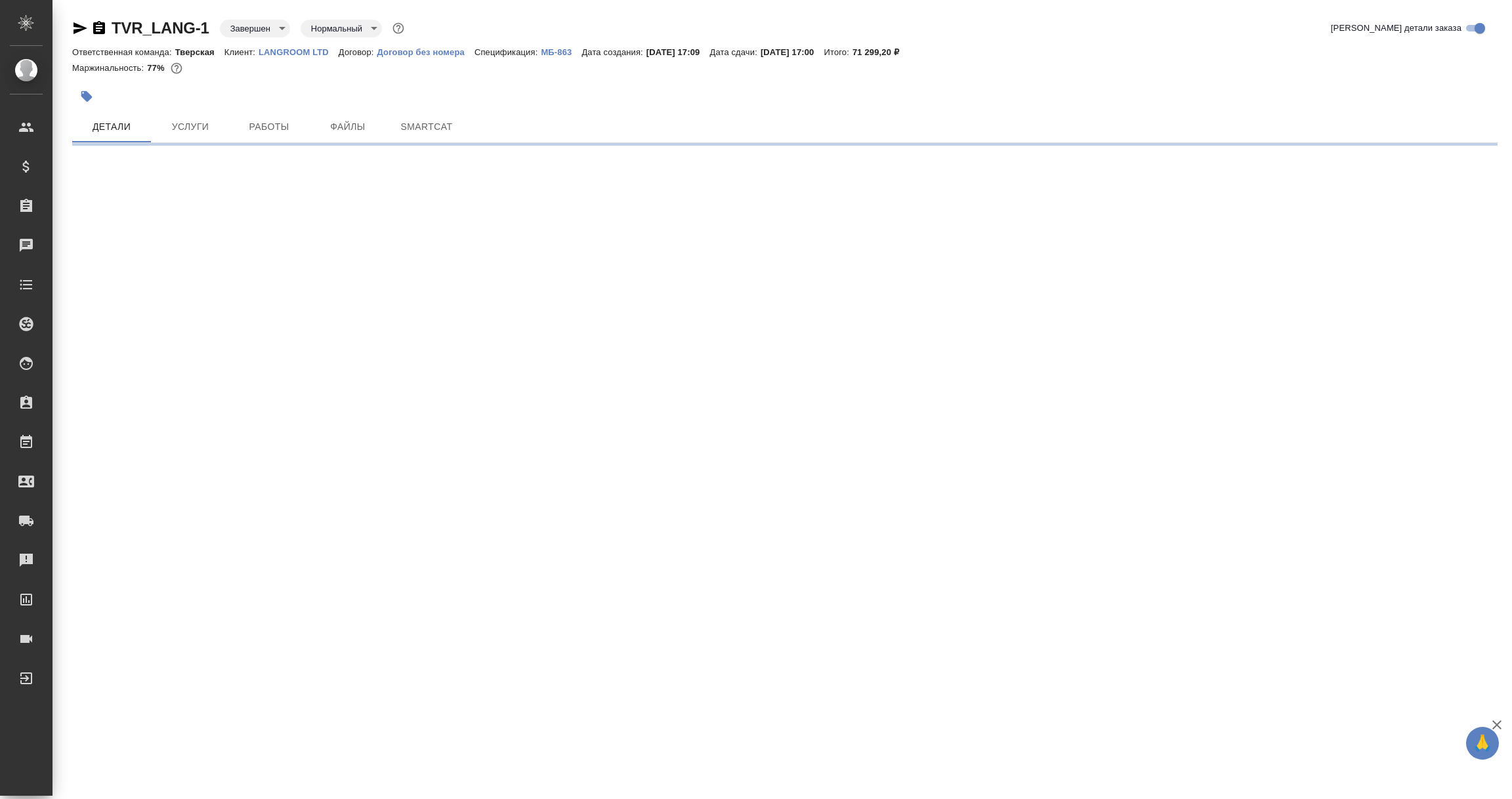
select select "RU"
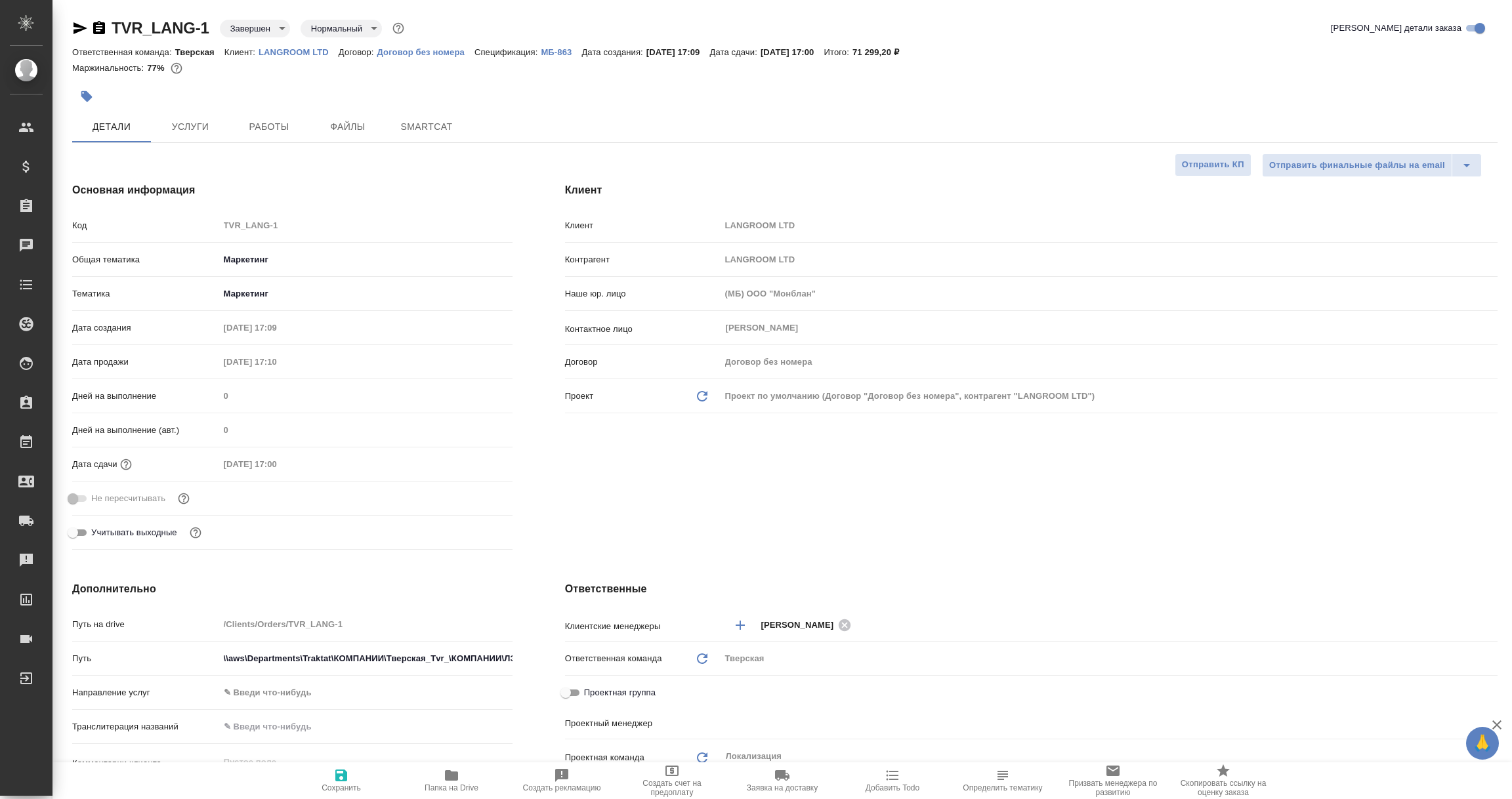
type textarea "x"
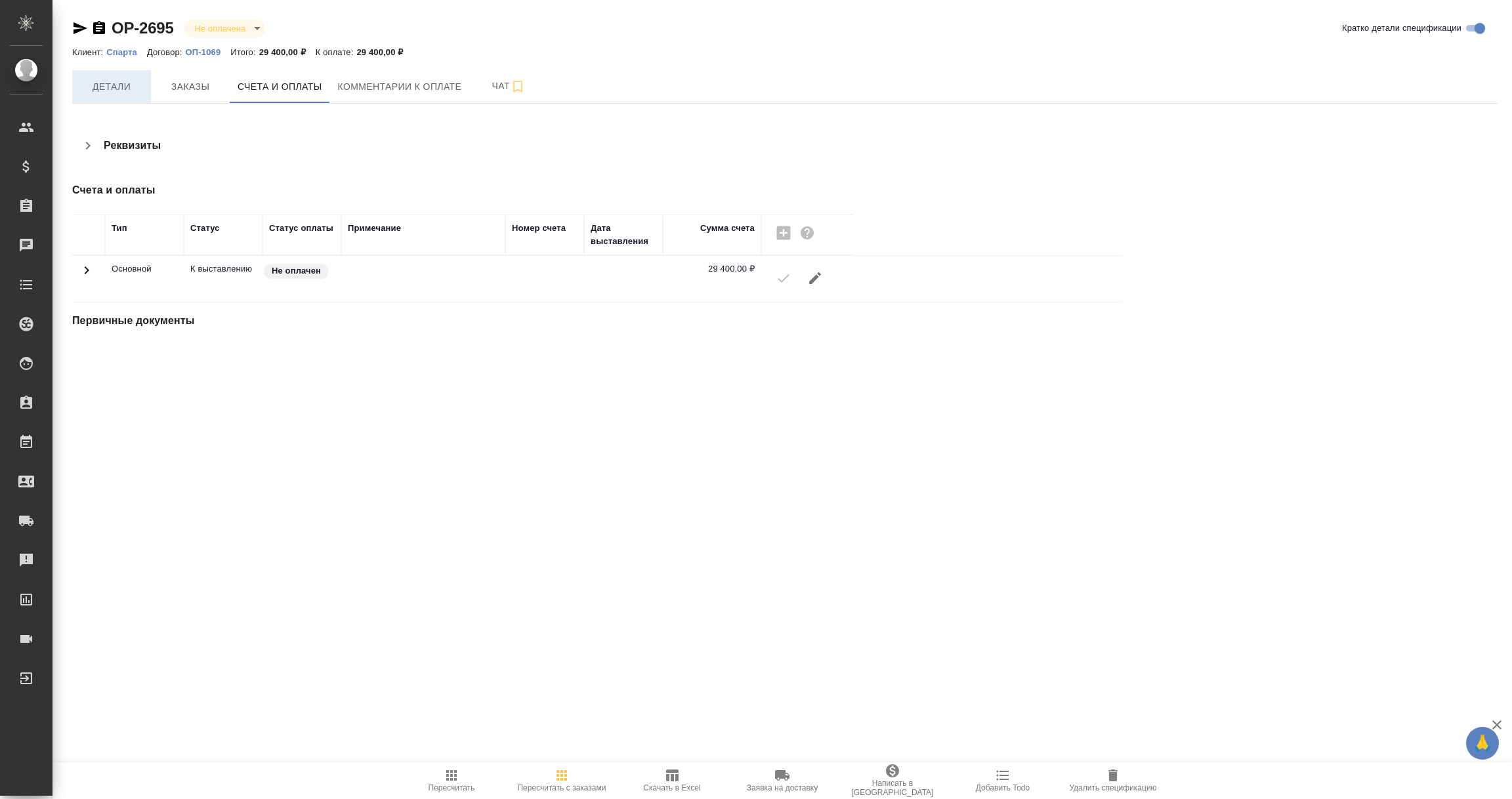
click at [111, 82] on span "Детали" at bounding box center [112, 87] width 63 height 16
